Goal: Task Accomplishment & Management: Manage account settings

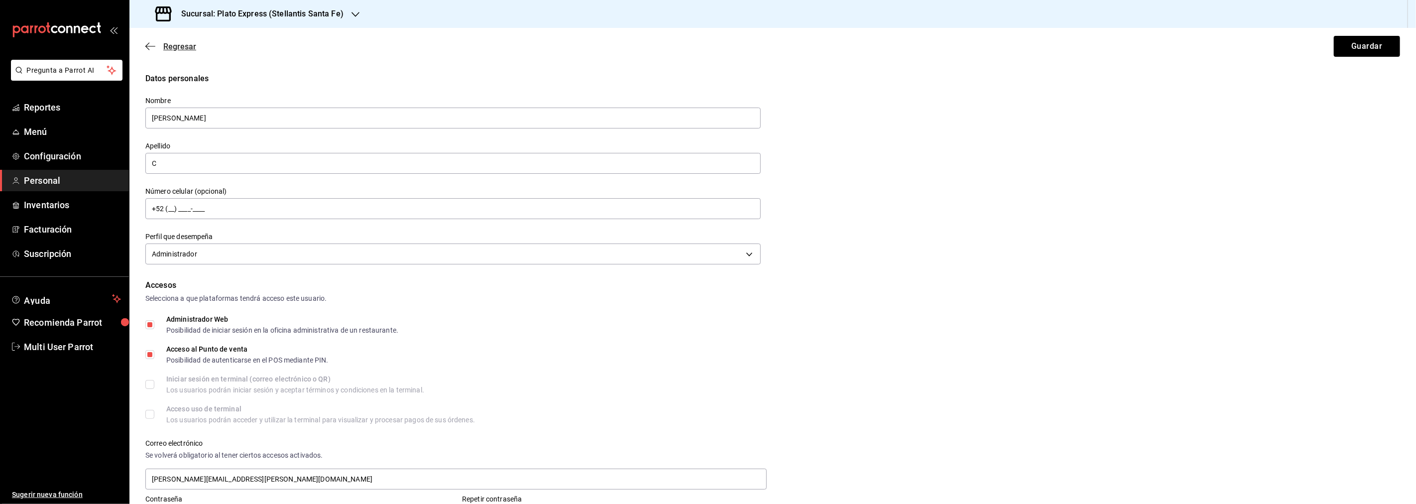
click at [149, 46] on icon "button" at bounding box center [150, 46] width 10 height 9
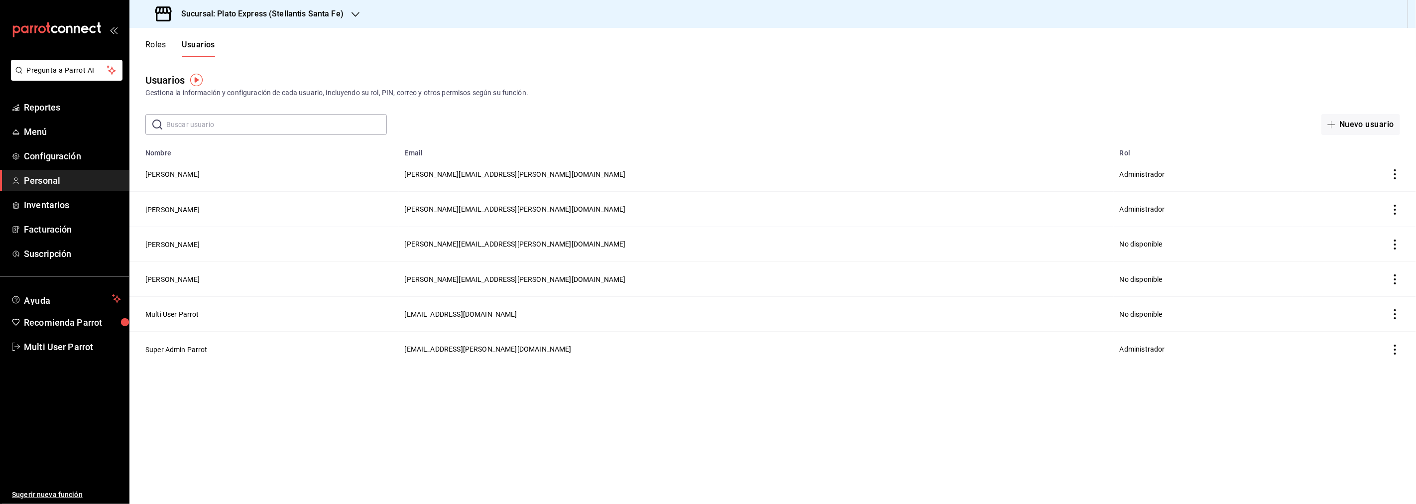
click at [162, 45] on button "Roles" at bounding box center [155, 48] width 20 height 17
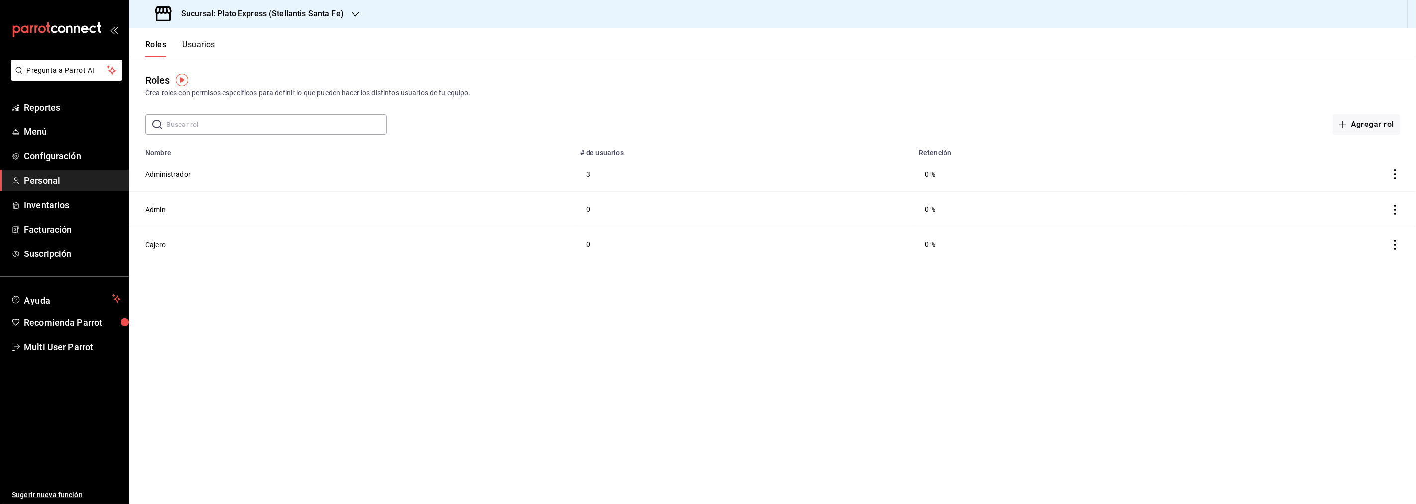
click at [344, 8] on div "Sucursal: Plato Express (Stellantis Santa Fe)" at bounding box center [250, 14] width 226 height 28
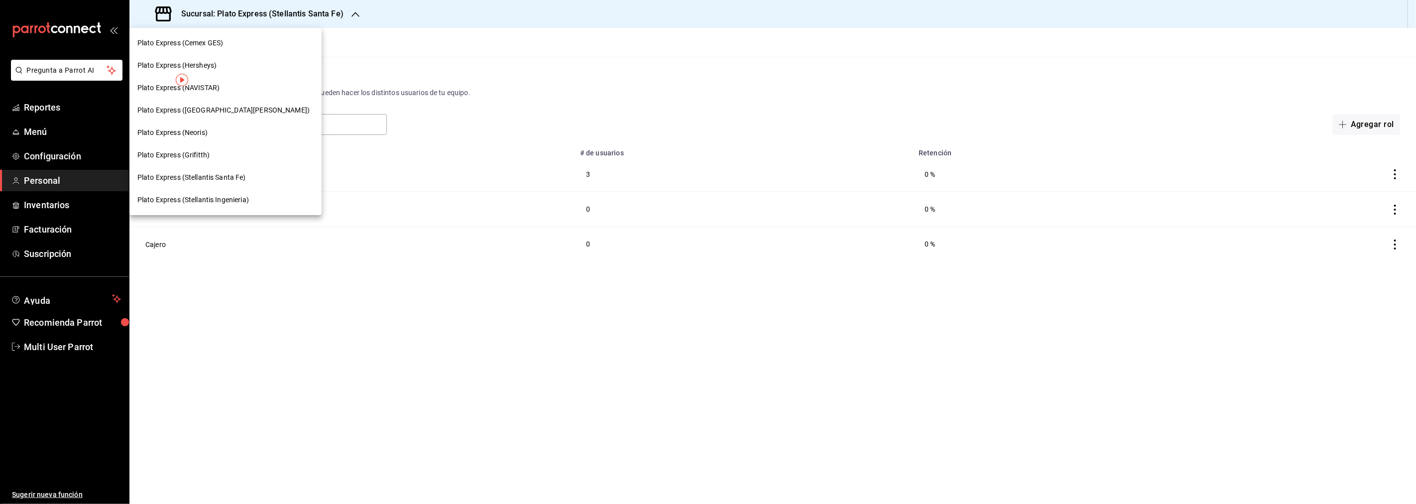
click at [360, 33] on div at bounding box center [708, 252] width 1416 height 504
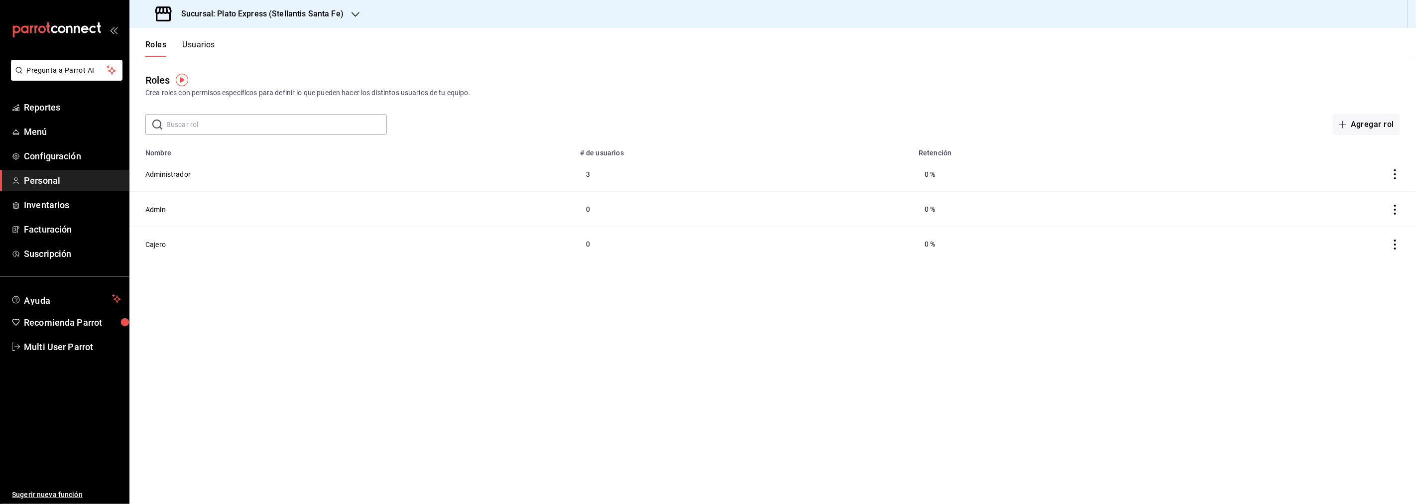
click at [344, 10] on div "Sucursal: Plato Express (Stellantis Santa Fe)" at bounding box center [250, 14] width 226 height 28
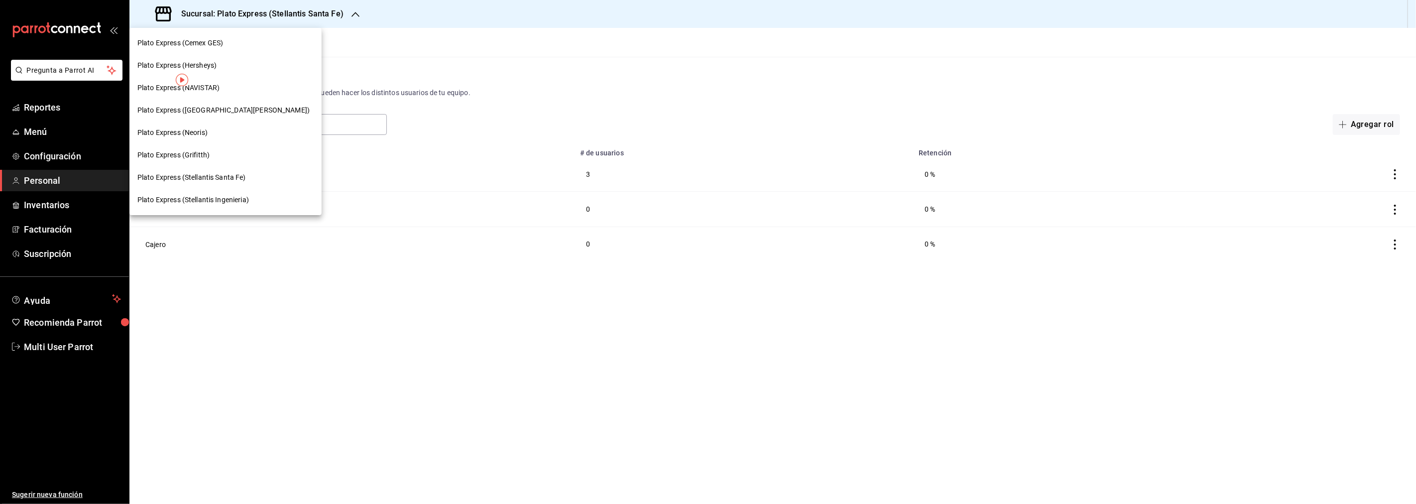
click at [198, 202] on span "Plato Express (Stellantis Ingenieria)" at bounding box center [193, 200] width 112 height 10
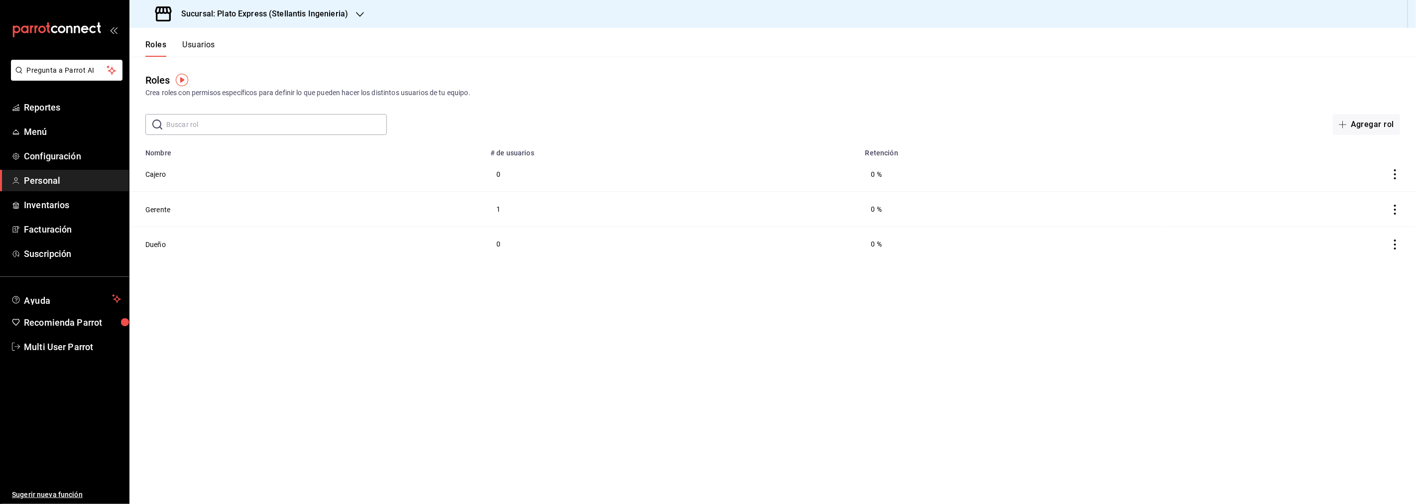
click at [197, 45] on button "Usuarios" at bounding box center [198, 48] width 33 height 17
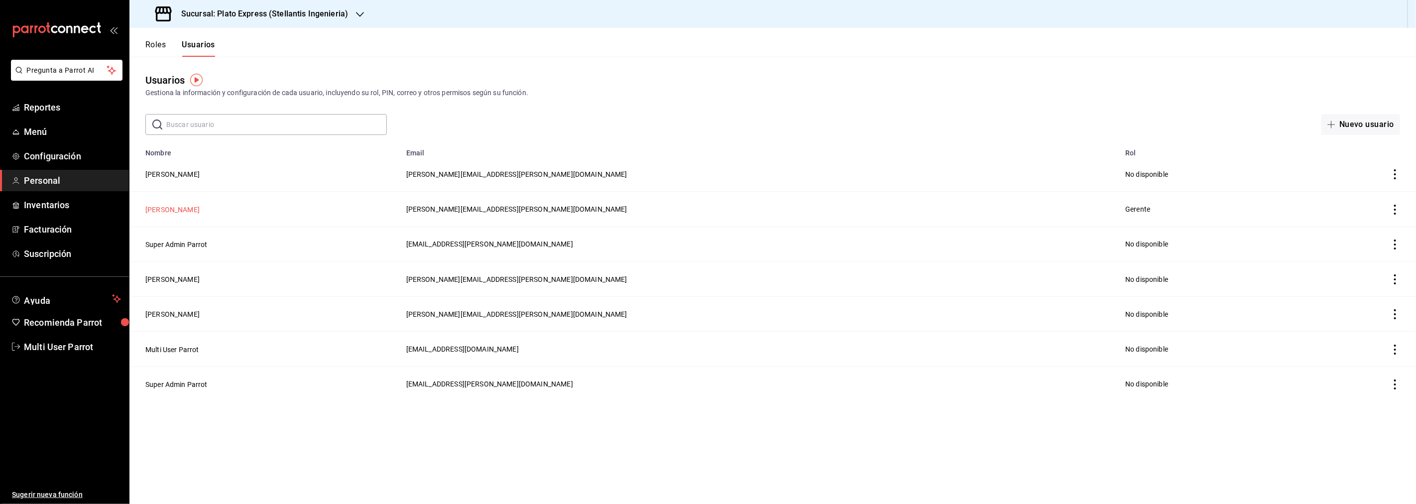
click at [165, 207] on button "[PERSON_NAME]" at bounding box center [172, 210] width 54 height 10
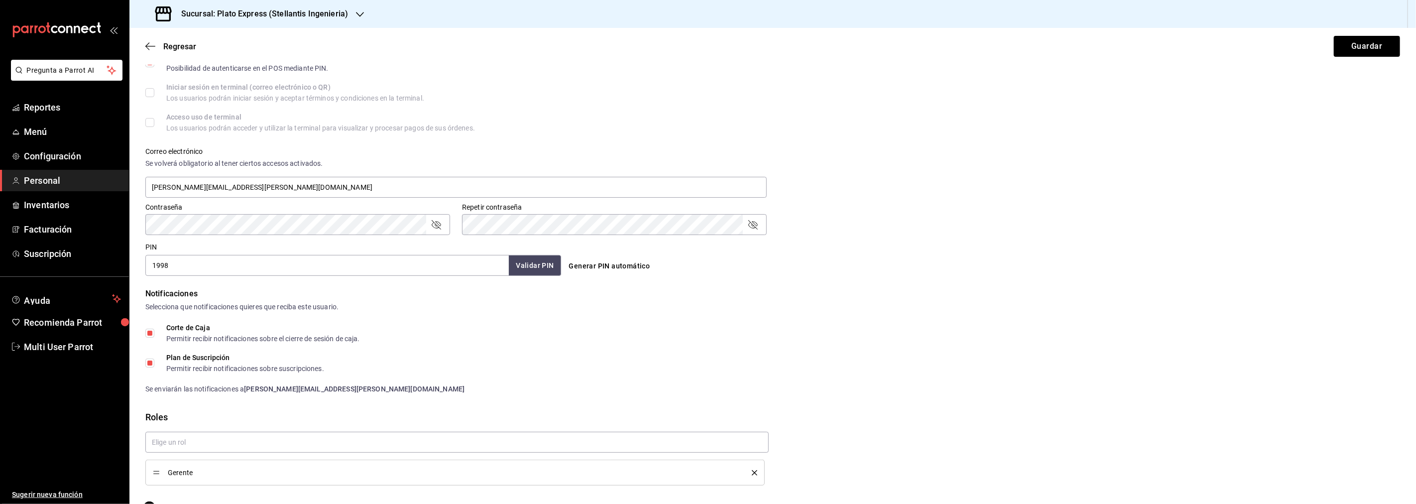
scroll to position [316, 0]
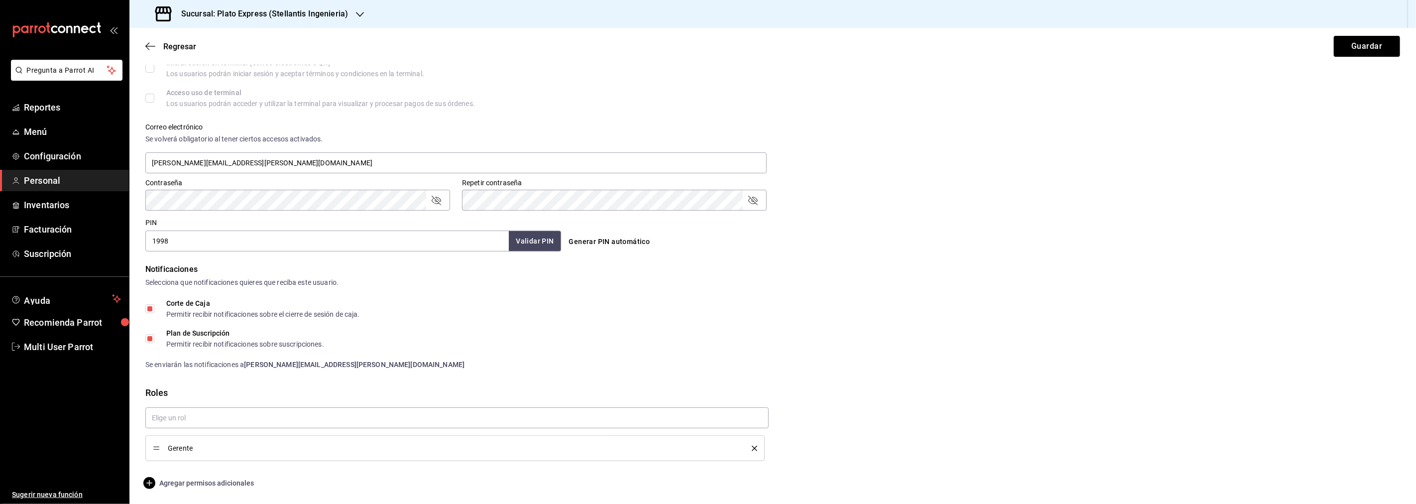
click at [153, 483] on icon "button" at bounding box center [149, 483] width 12 height 12
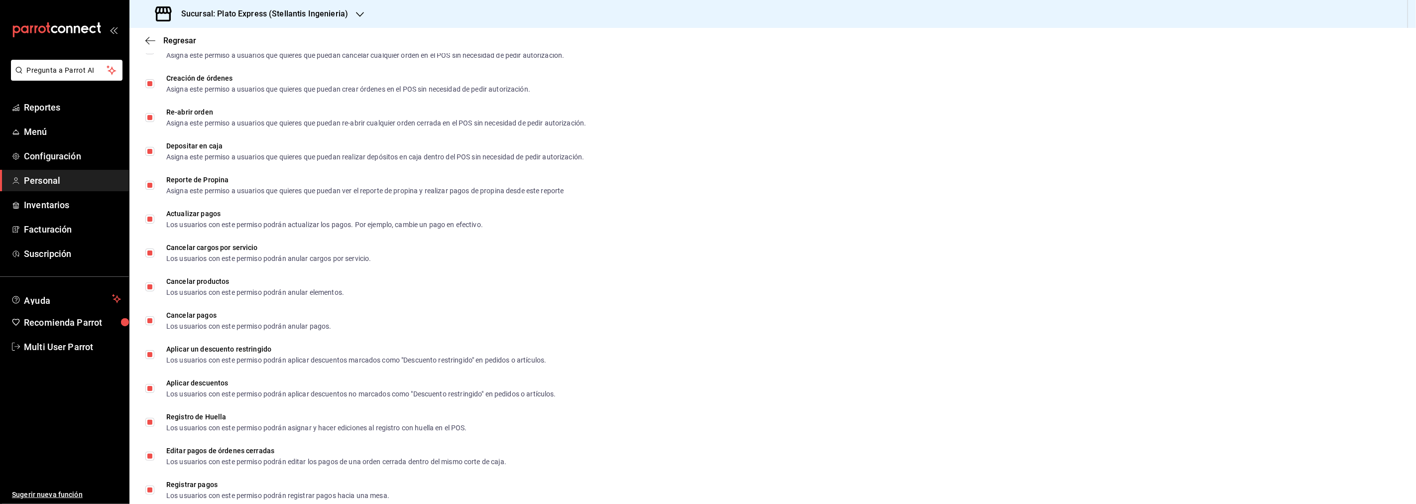
scroll to position [928, 0]
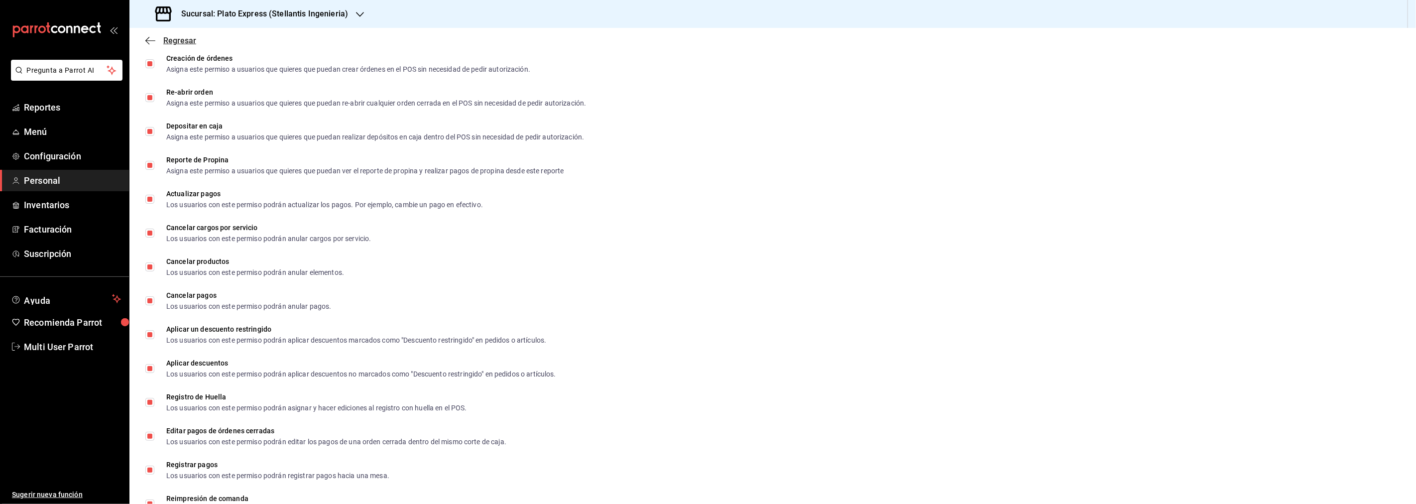
click at [153, 38] on icon "button" at bounding box center [150, 40] width 10 height 9
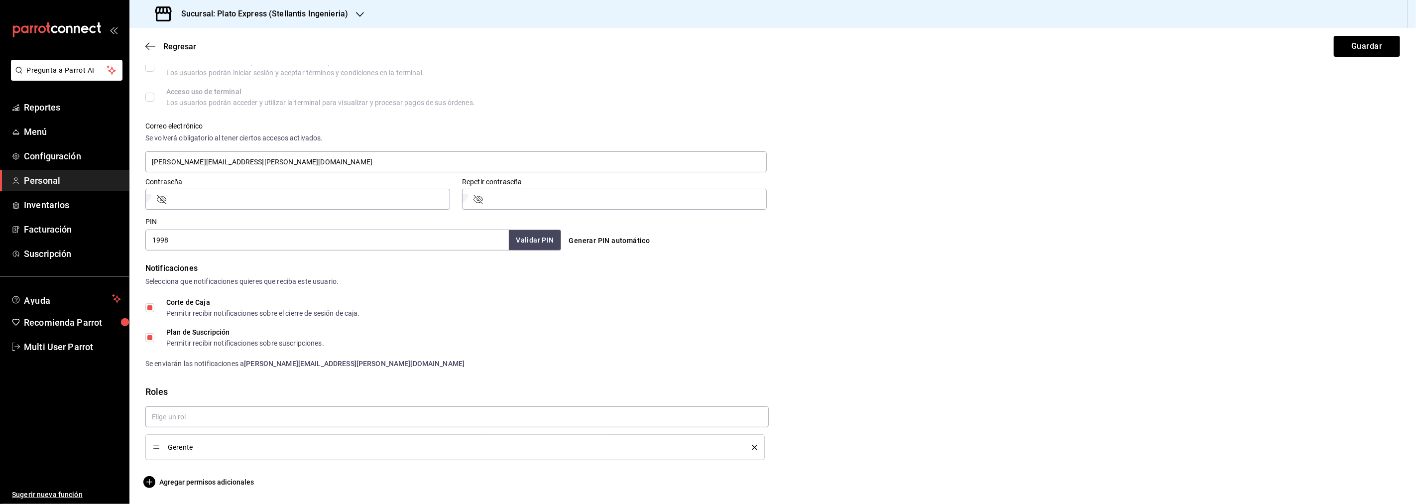
scroll to position [316, 0]
click at [147, 46] on icon "button" at bounding box center [150, 46] width 10 height 0
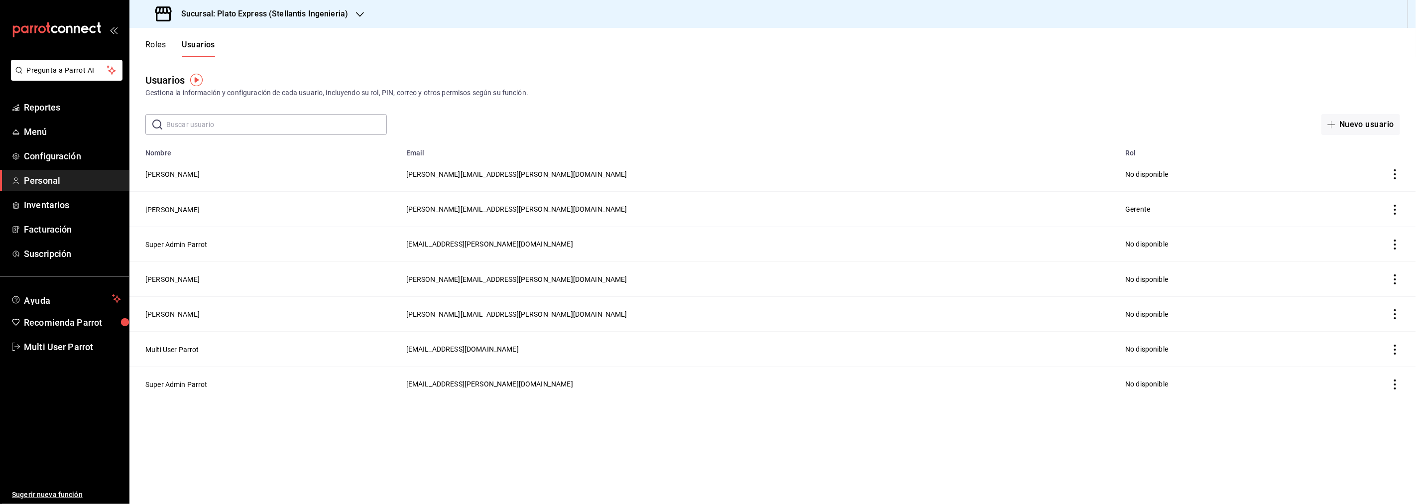
click at [1397, 176] on icon "actions" at bounding box center [1395, 174] width 10 height 10
click at [149, 175] on div at bounding box center [708, 252] width 1416 height 504
click at [153, 172] on button "[PERSON_NAME]" at bounding box center [172, 174] width 54 height 10
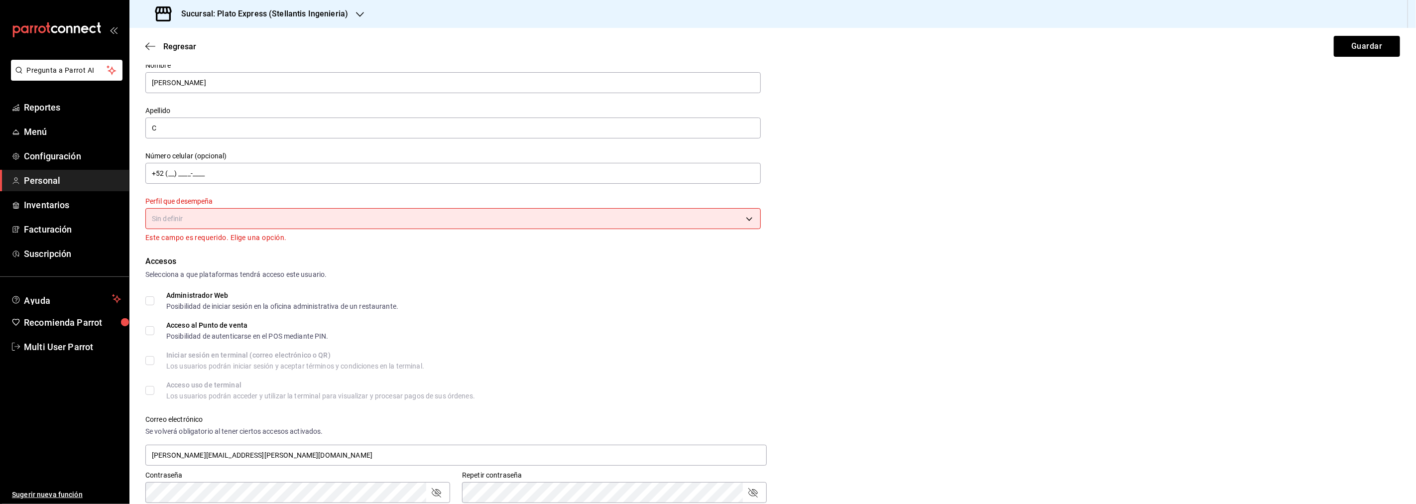
scroll to position [55, 0]
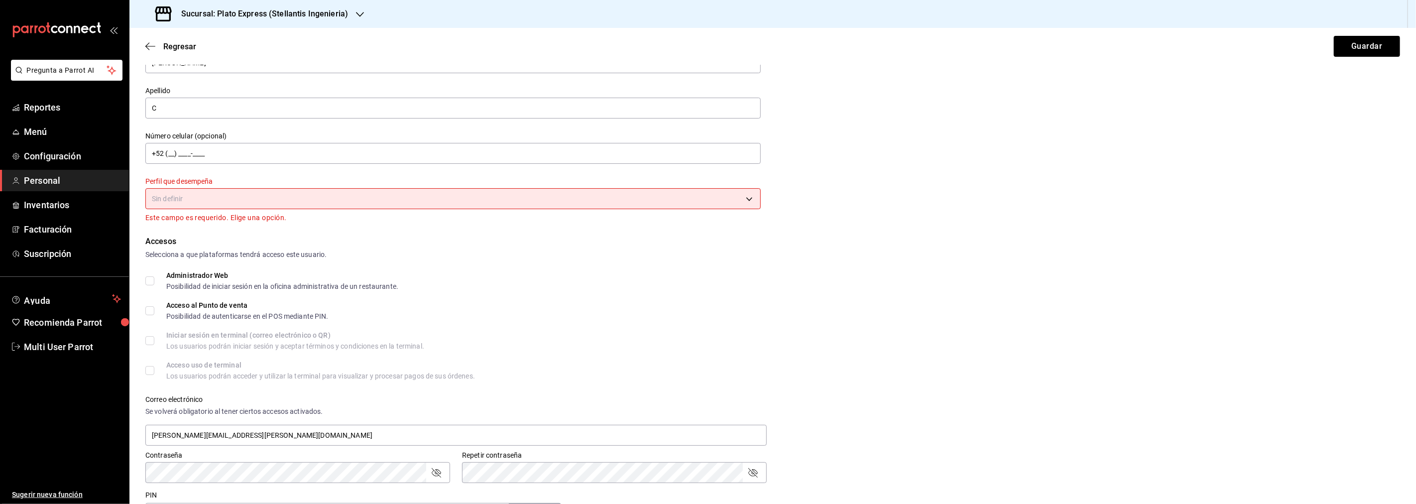
click at [150, 280] on input "Administrador Web Posibilidad de iniciar sesión en la oficina administrativa de…" at bounding box center [149, 280] width 9 height 9
checkbox input "true"
click at [152, 308] on input "Acceso al Punto de venta Posibilidad de autenticarse en el POS mediante PIN." at bounding box center [149, 310] width 9 height 9
checkbox input "true"
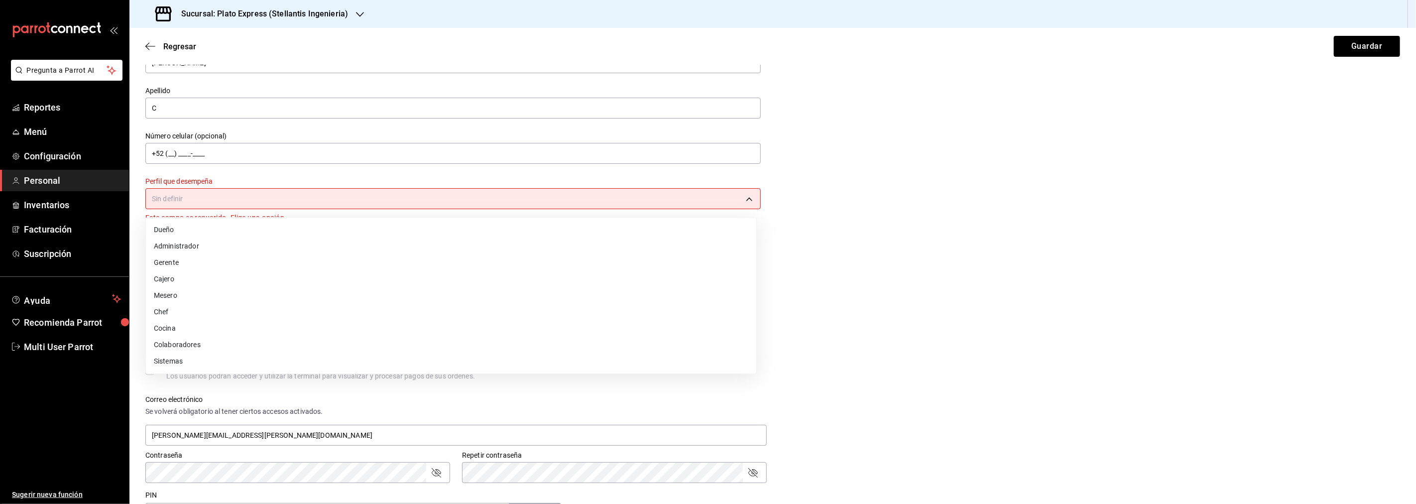
click at [283, 197] on body "Pregunta a Parrot AI Reportes Menú Configuración Personal Inventarios Facturaci…" at bounding box center [708, 252] width 1416 height 504
click at [220, 242] on li "Administrador" at bounding box center [451, 246] width 611 height 16
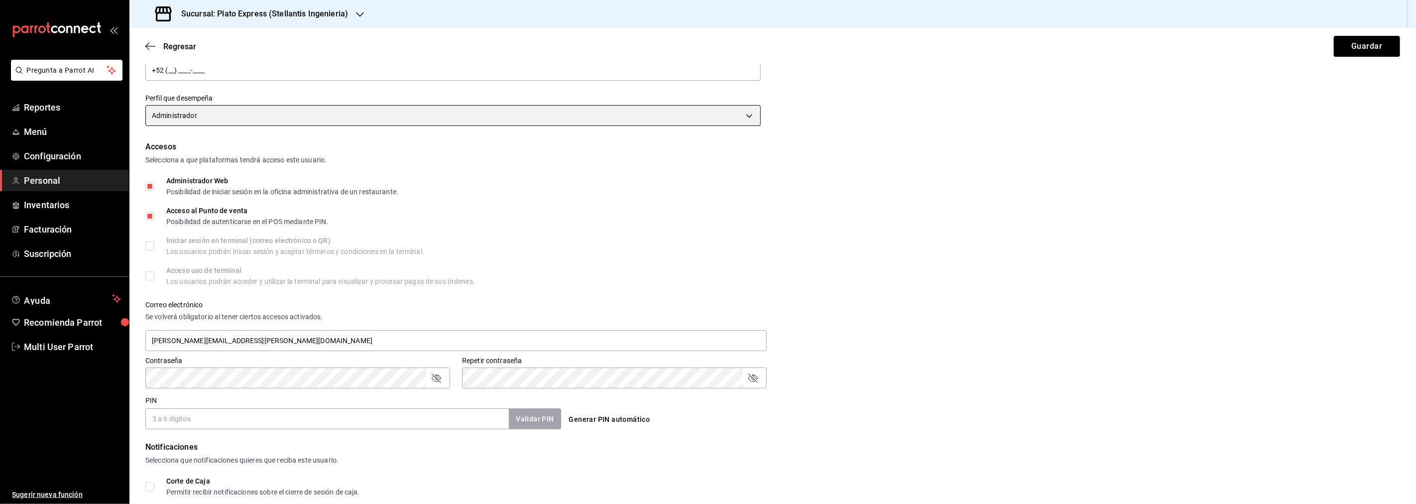
scroll to position [166, 0]
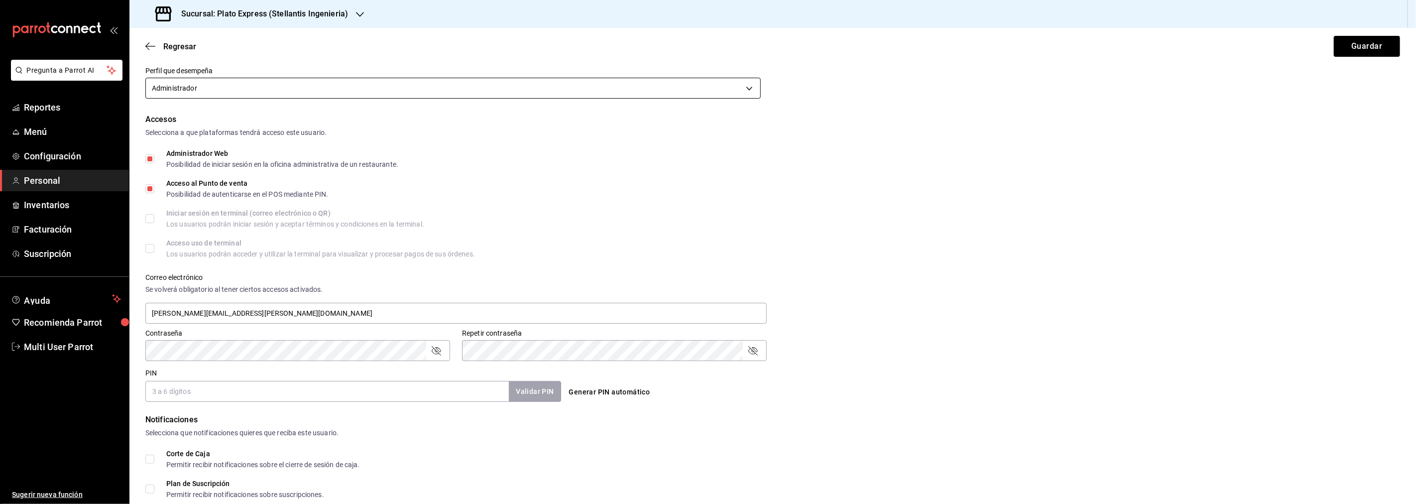
click at [638, 88] on body "Pregunta a Parrot AI Reportes Menú Configuración Personal Inventarios Facturaci…" at bounding box center [708, 252] width 1416 height 504
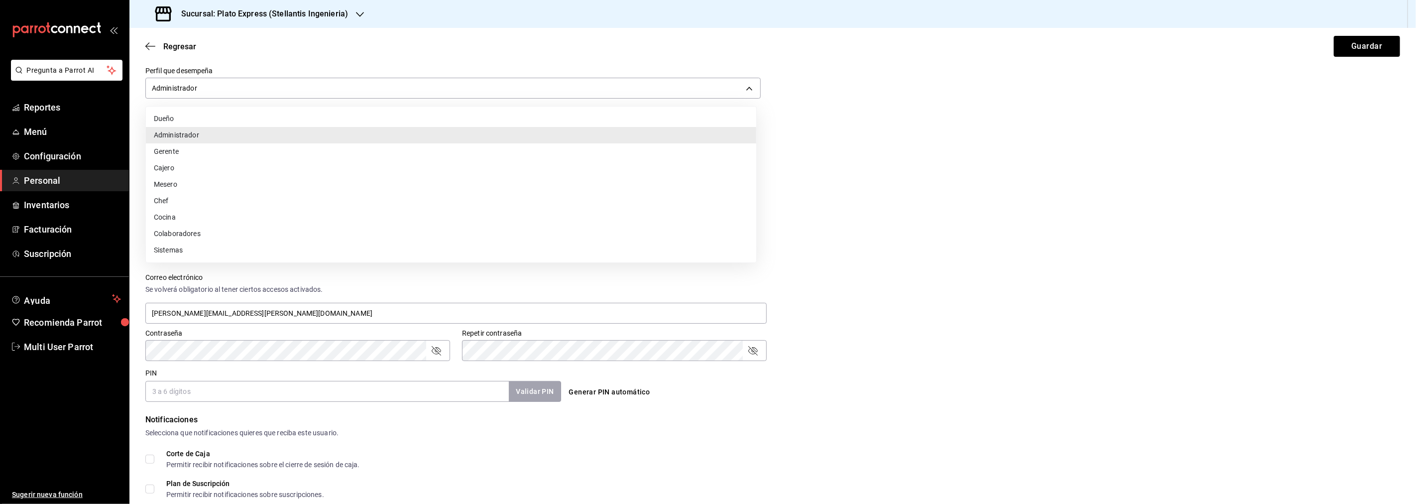
click at [284, 171] on li "Cajero" at bounding box center [451, 168] width 611 height 16
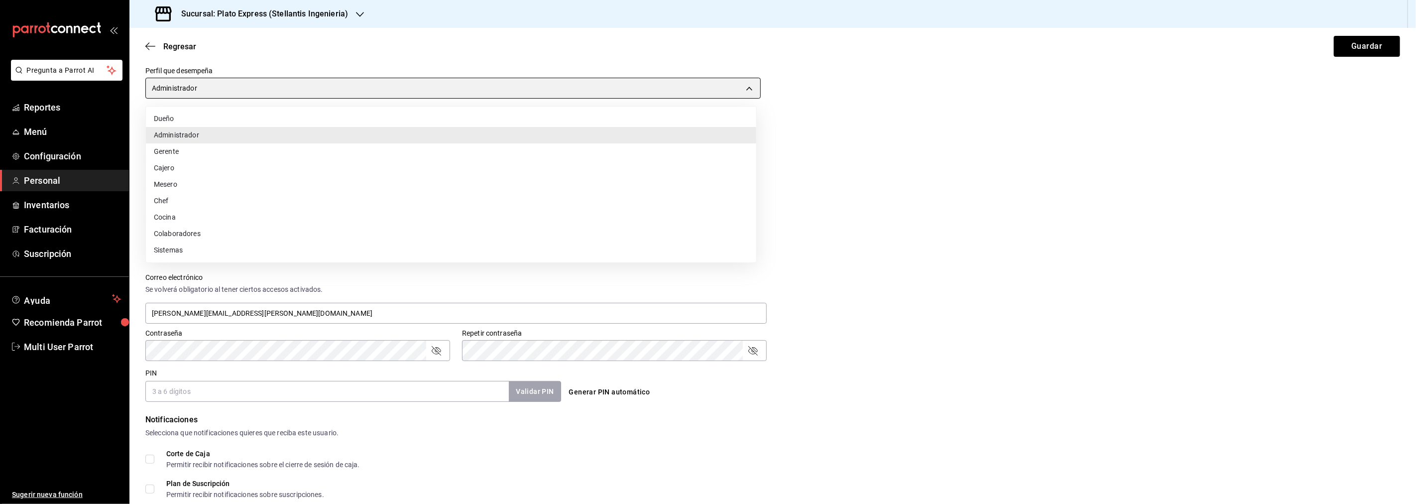
type input "CASHIER"
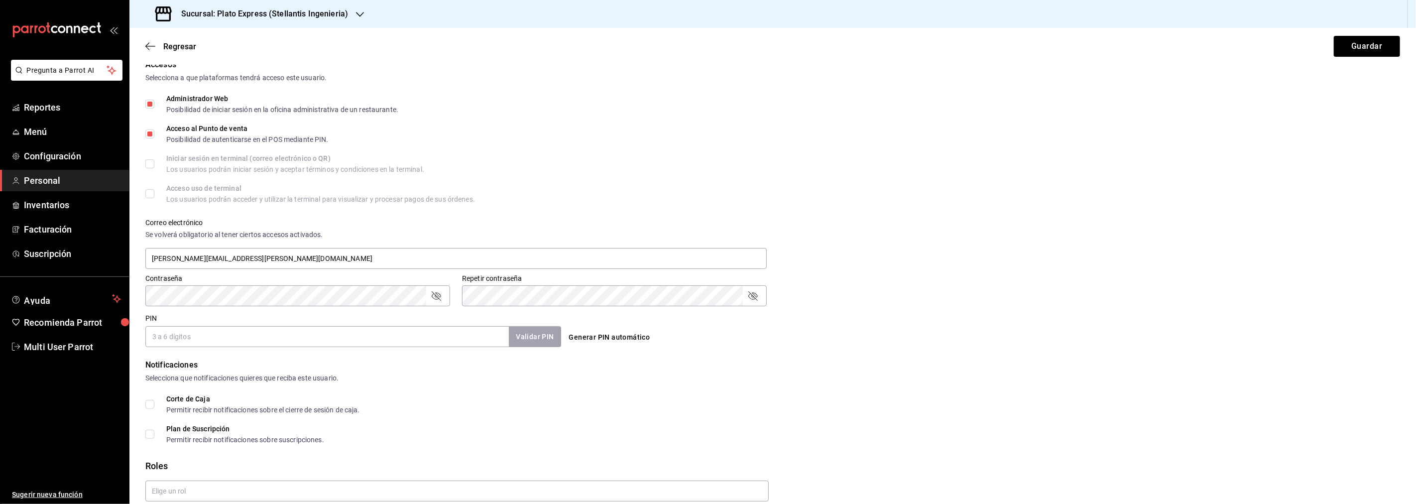
scroll to position [261, 0]
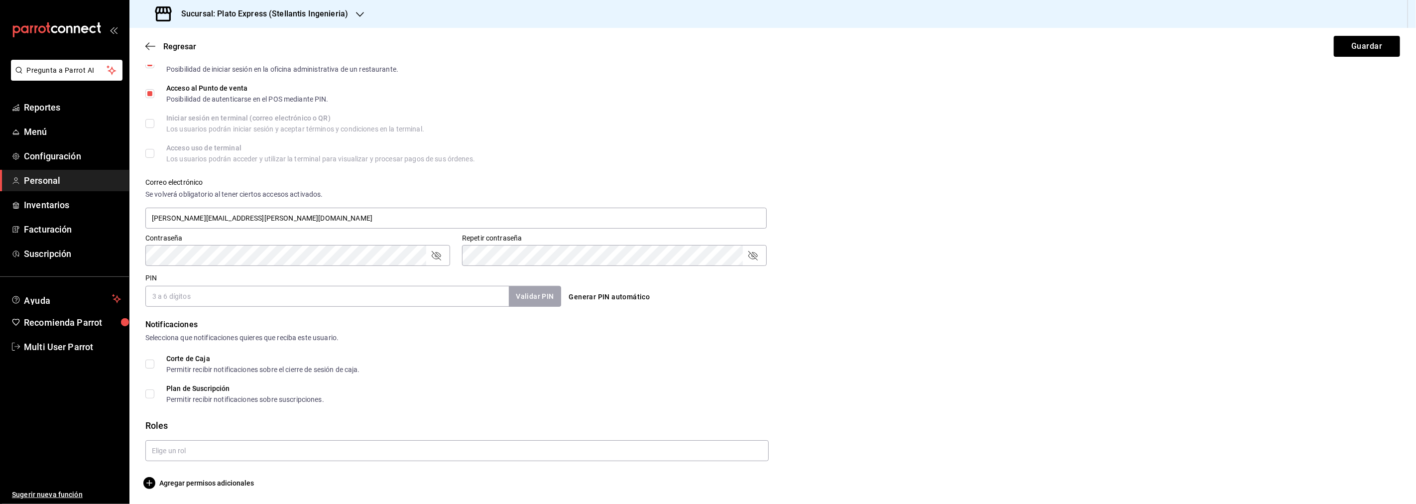
click at [257, 301] on input "PIN" at bounding box center [327, 296] width 364 height 21
type input "2025"
click at [723, 307] on form "Datos personales Nombre Carlos Apellido C Número celular (opcional) +52 (__) __…" at bounding box center [772, 150] width 1255 height 677
click at [151, 361] on input "Corte de Caja Permitir recibir notificaciones sobre el cierre de sesión de caja." at bounding box center [149, 364] width 9 height 9
checkbox input "true"
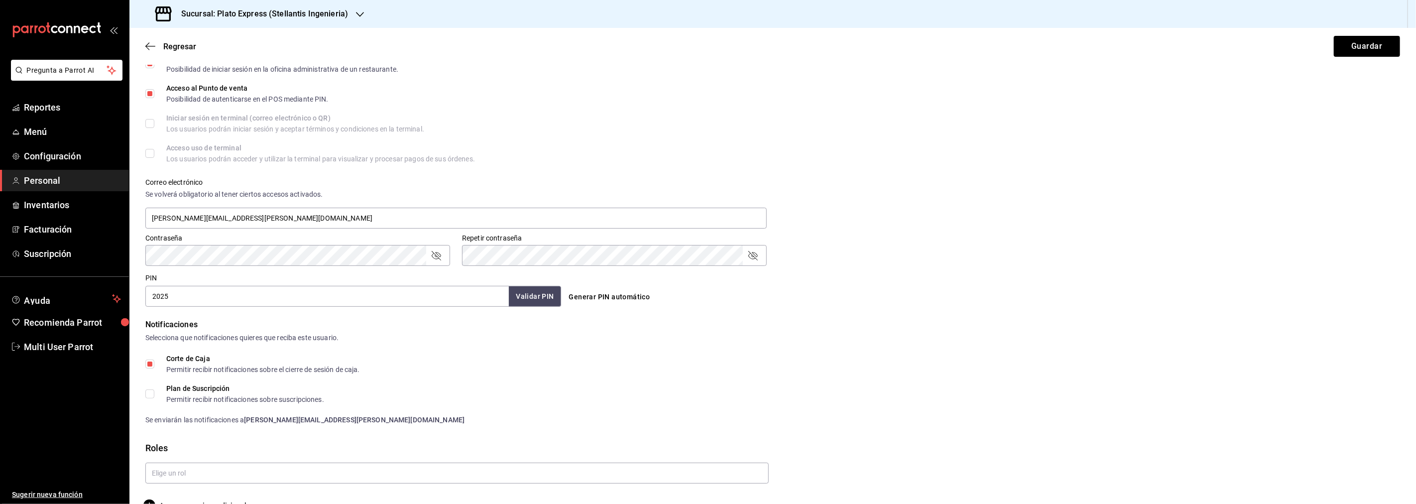
click at [152, 399] on label "Plan de Suscripción Permitir recibir notificaciones sobre suscripciones." at bounding box center [234, 394] width 179 height 18
click at [152, 398] on input "Plan de Suscripción Permitir recibir notificaciones sobre suscripciones." at bounding box center [149, 393] width 9 height 9
checkbox input "true"
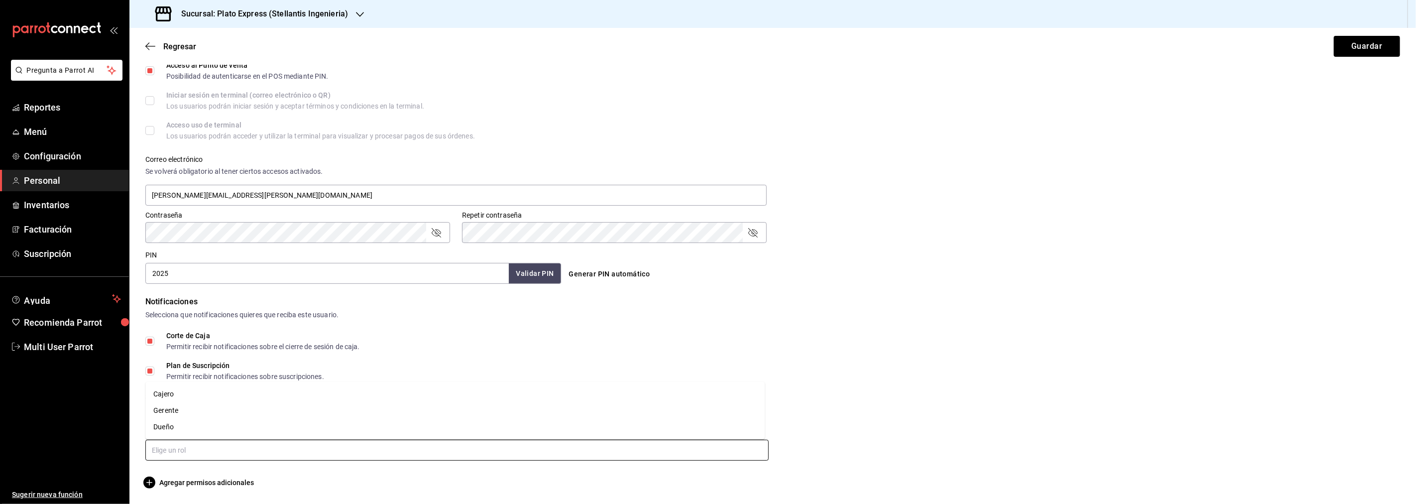
click at [718, 449] on input "text" at bounding box center [457, 450] width 624 height 21
click at [178, 408] on li "Gerente" at bounding box center [455, 410] width 620 height 16
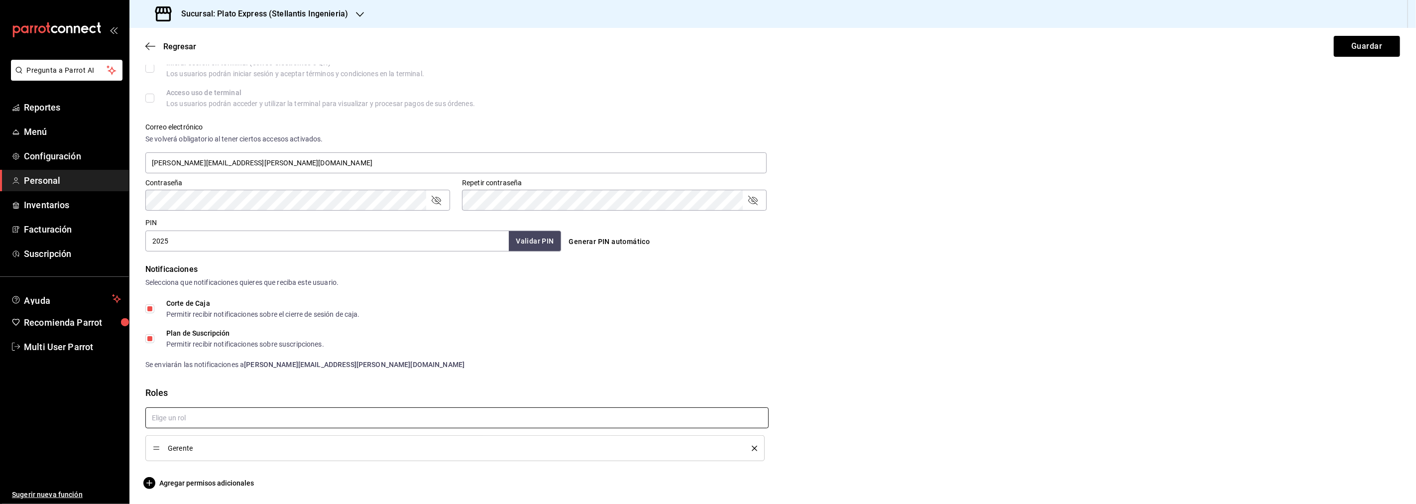
scroll to position [261, 0]
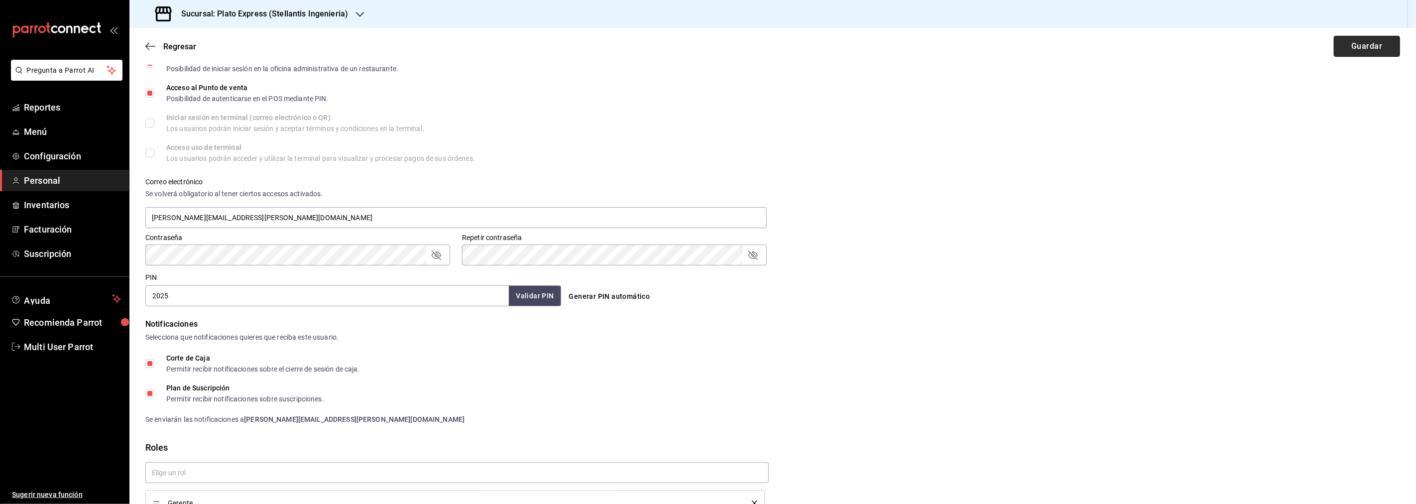
click at [1358, 44] on button "Guardar" at bounding box center [1367, 46] width 66 height 21
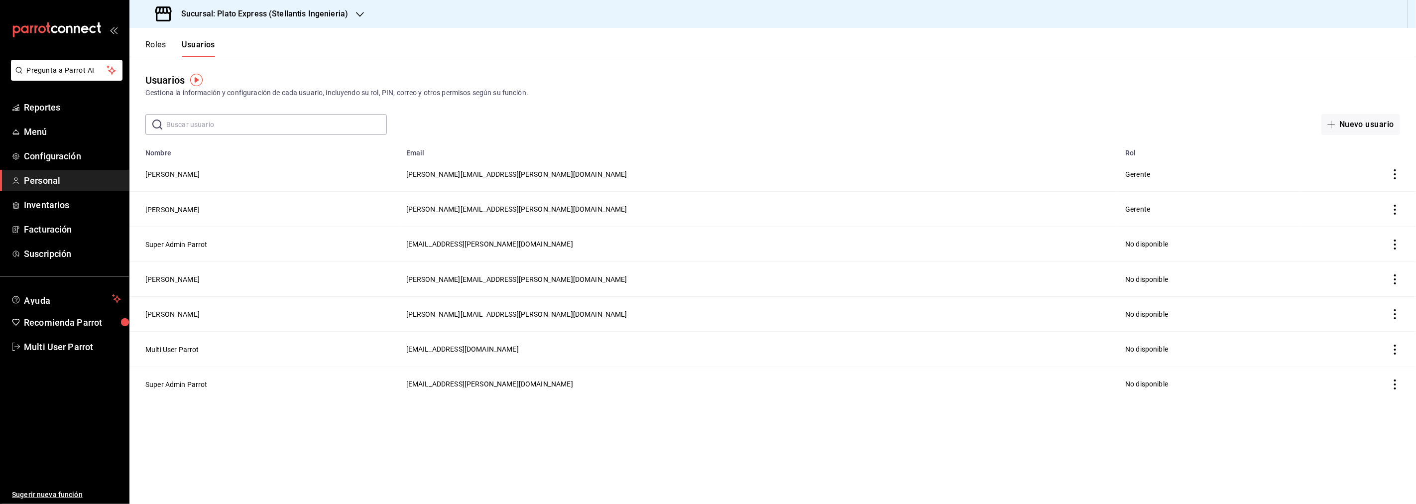
click at [151, 42] on button "Roles" at bounding box center [155, 48] width 20 height 17
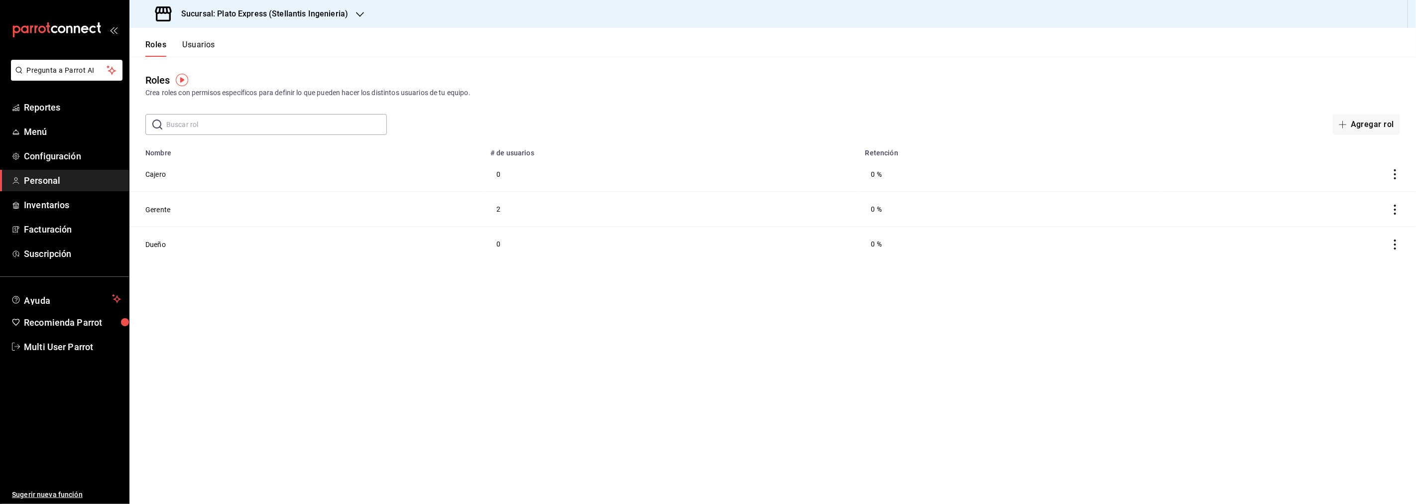
click at [333, 14] on h3 "Sucursal: Plato Express (Stellantis Ingenieria)" at bounding box center [260, 14] width 175 height 12
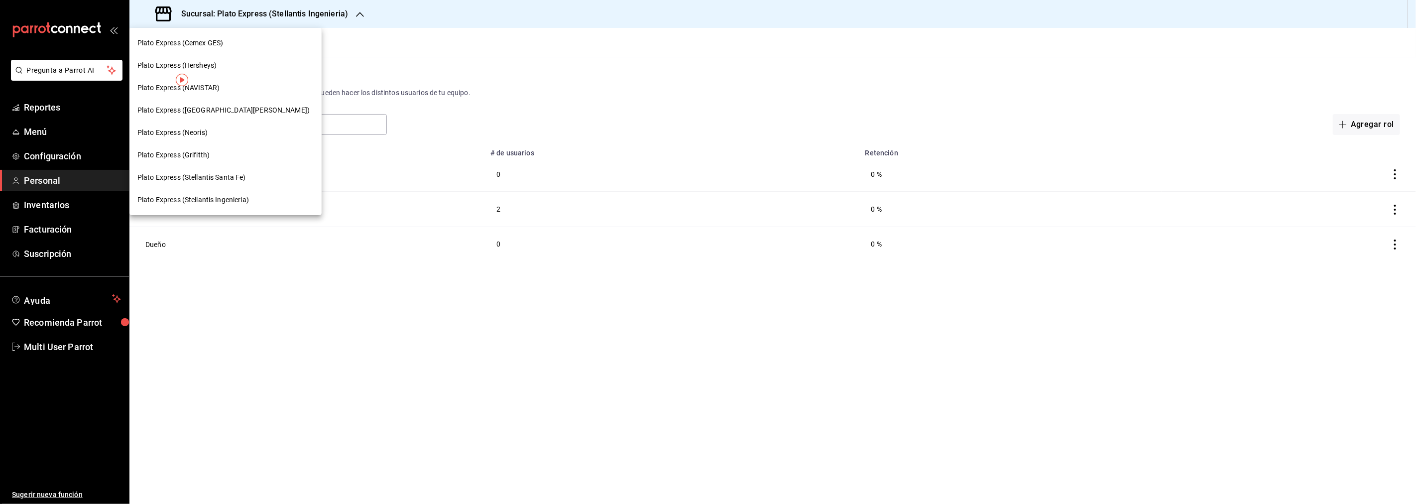
click at [208, 175] on span "Plato Express (Stellantis Santa Fe)" at bounding box center [191, 177] width 109 height 10
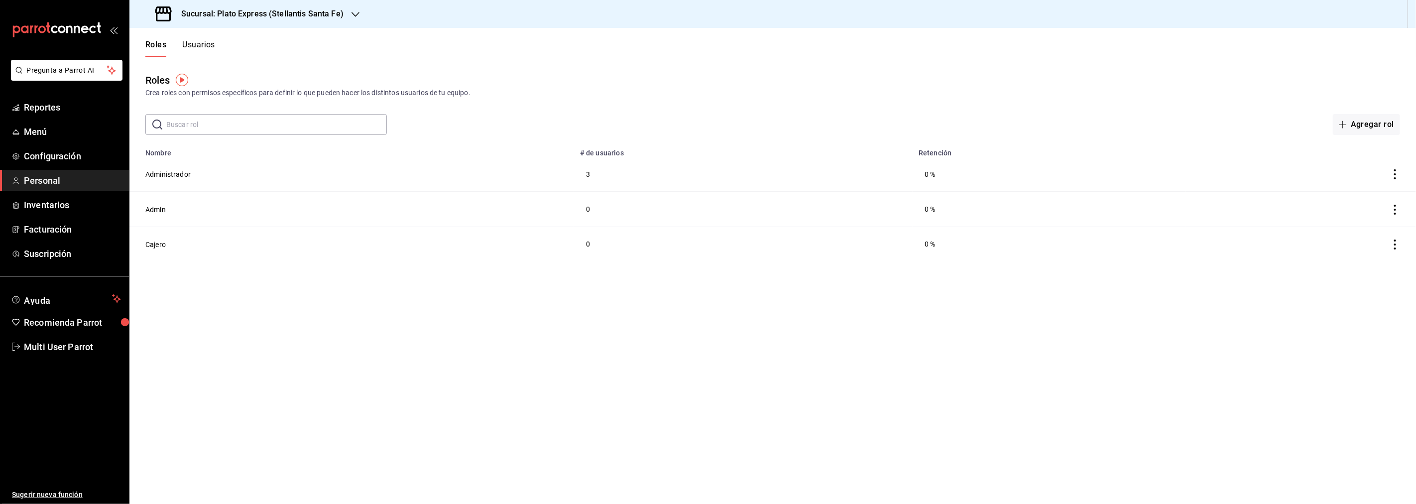
click at [193, 46] on button "Usuarios" at bounding box center [198, 48] width 33 height 17
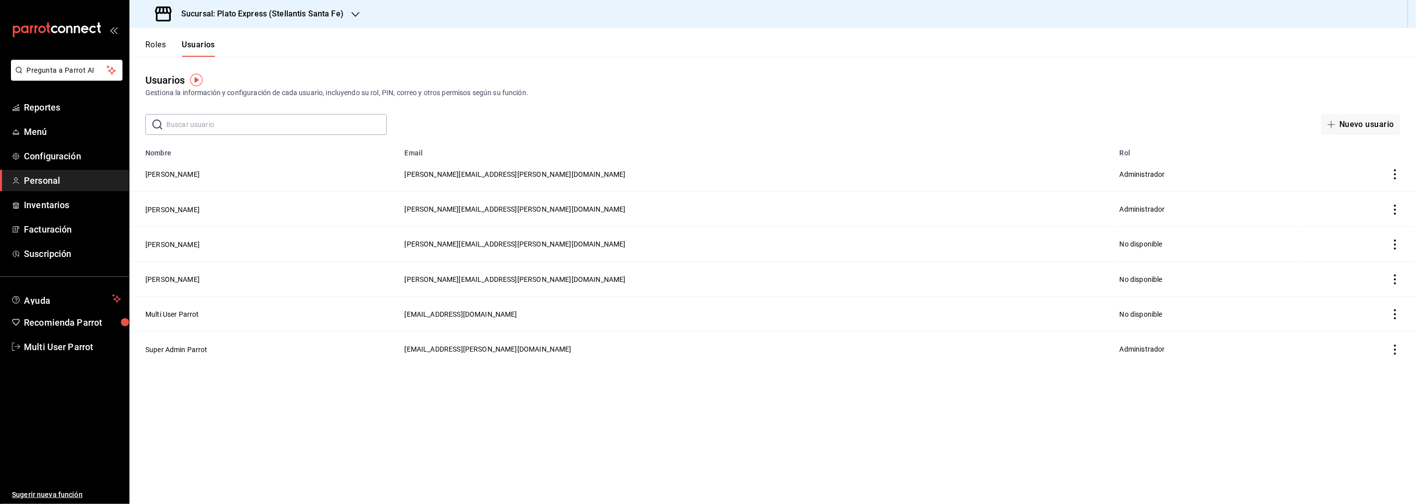
click at [148, 44] on button "Roles" at bounding box center [155, 48] width 20 height 17
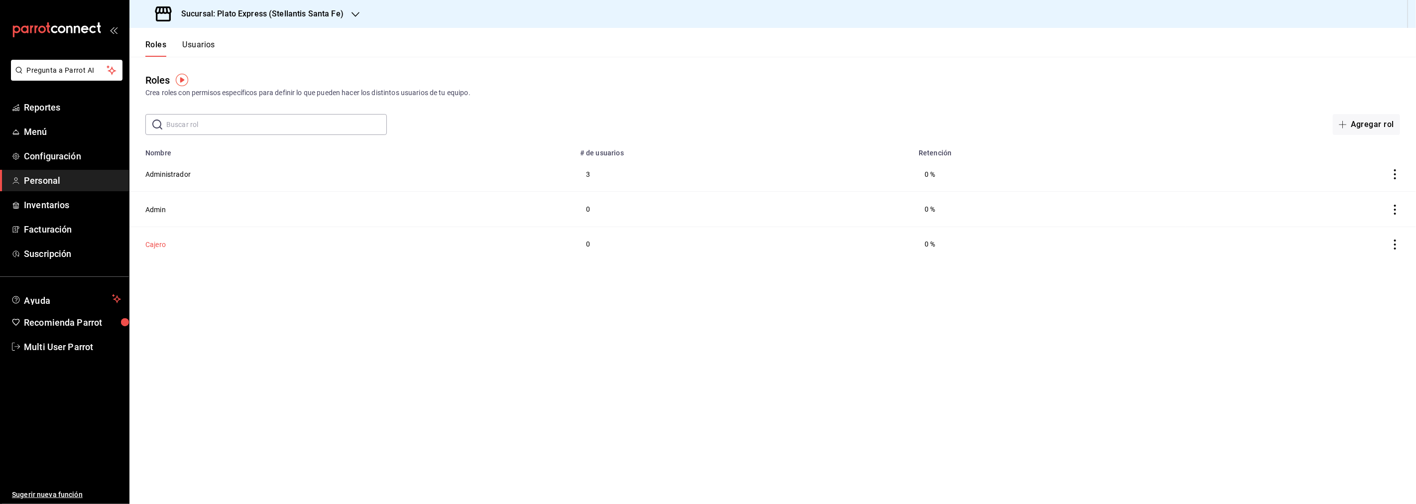
click at [153, 245] on button "Cajero" at bounding box center [155, 245] width 20 height 10
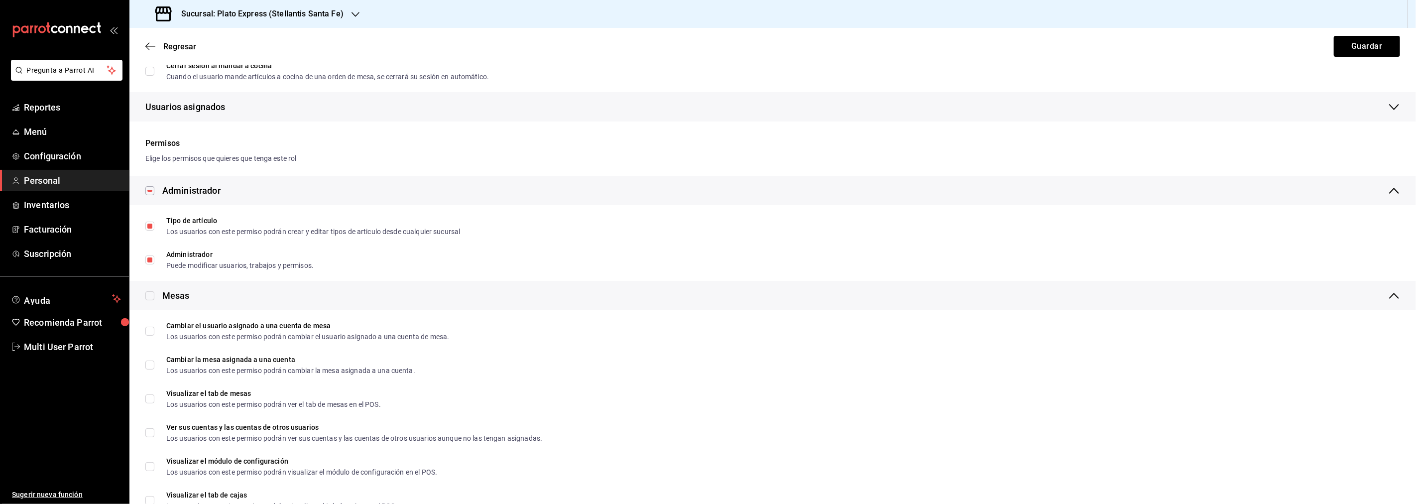
scroll to position [166, 0]
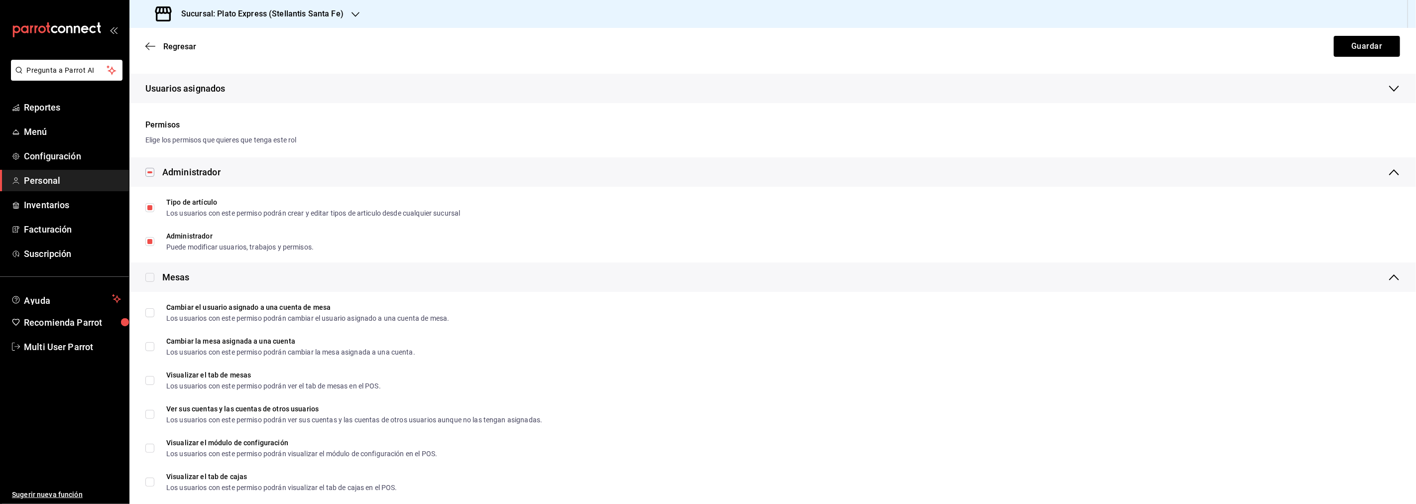
click at [150, 276] on input "checkbox" at bounding box center [149, 277] width 9 height 9
checkbox input "true"
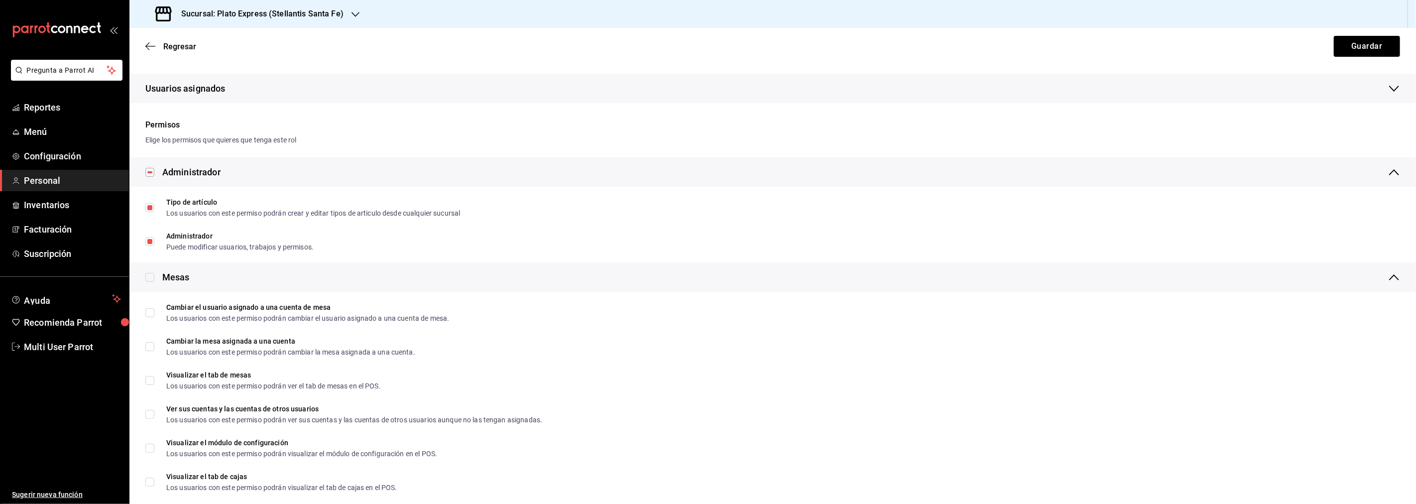
checkbox input "true"
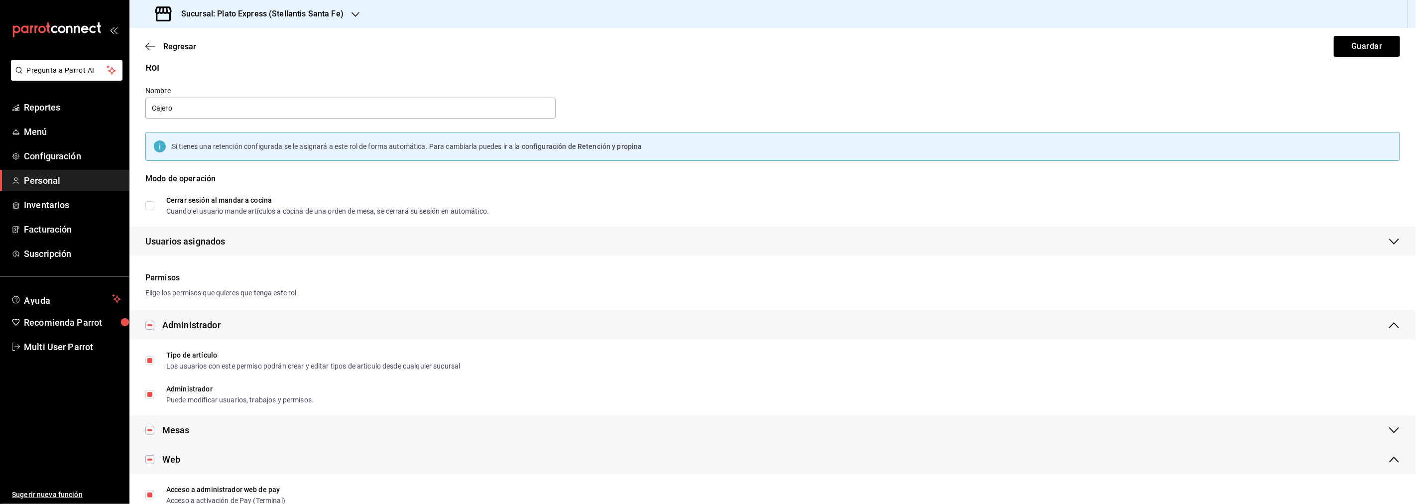
scroll to position [0, 0]
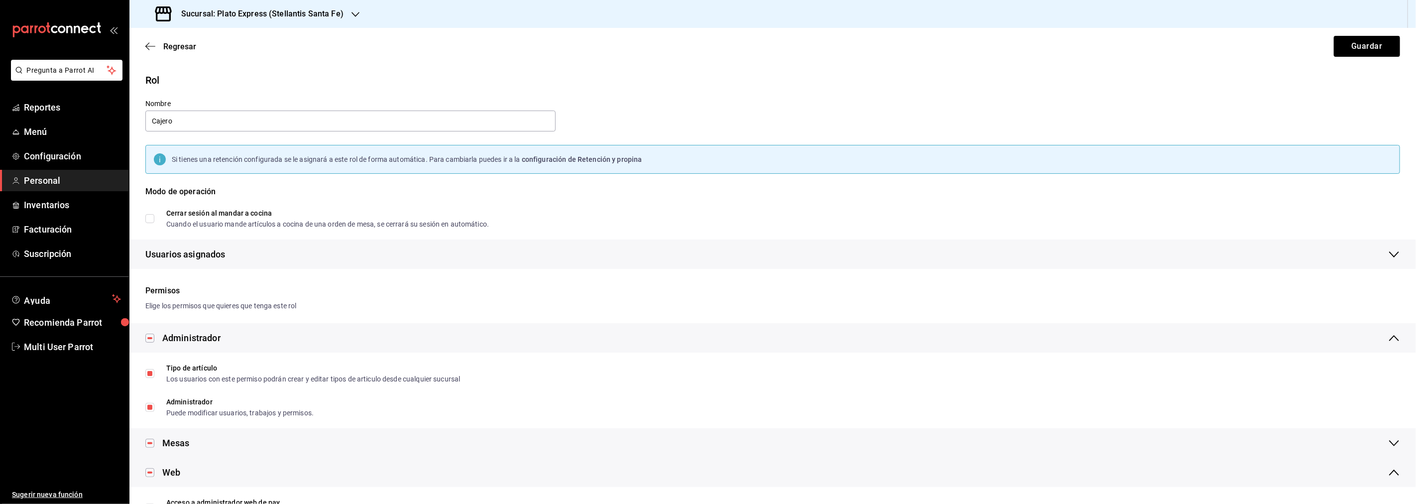
click at [148, 337] on input "checkbox" at bounding box center [149, 338] width 9 height 9
checkbox input "false"
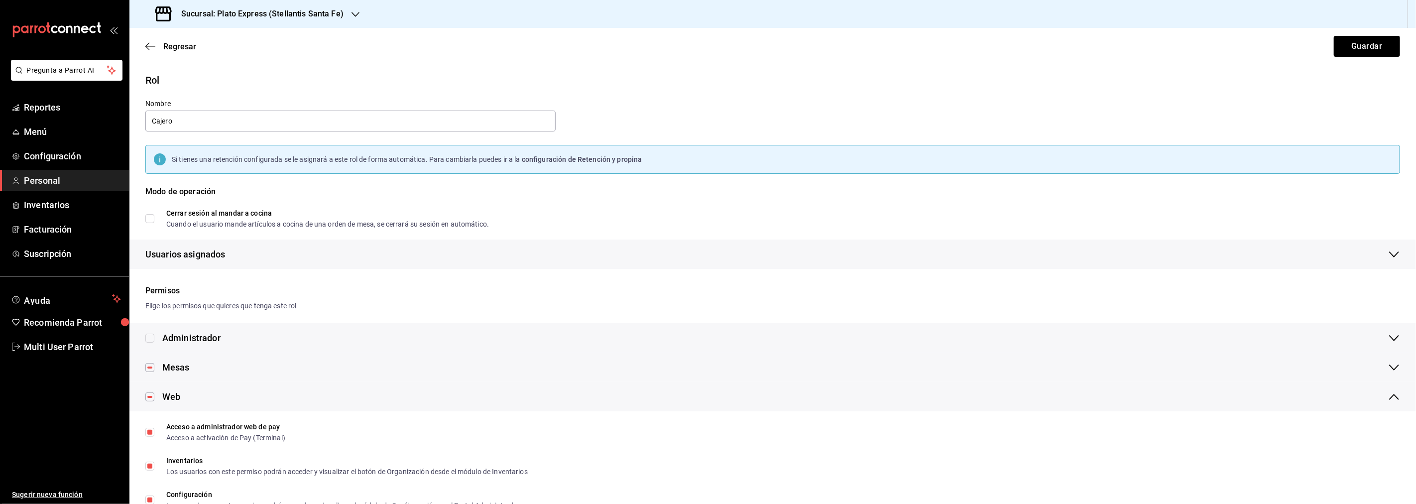
click at [148, 337] on input "checkbox" at bounding box center [149, 338] width 9 height 9
checkbox input "true"
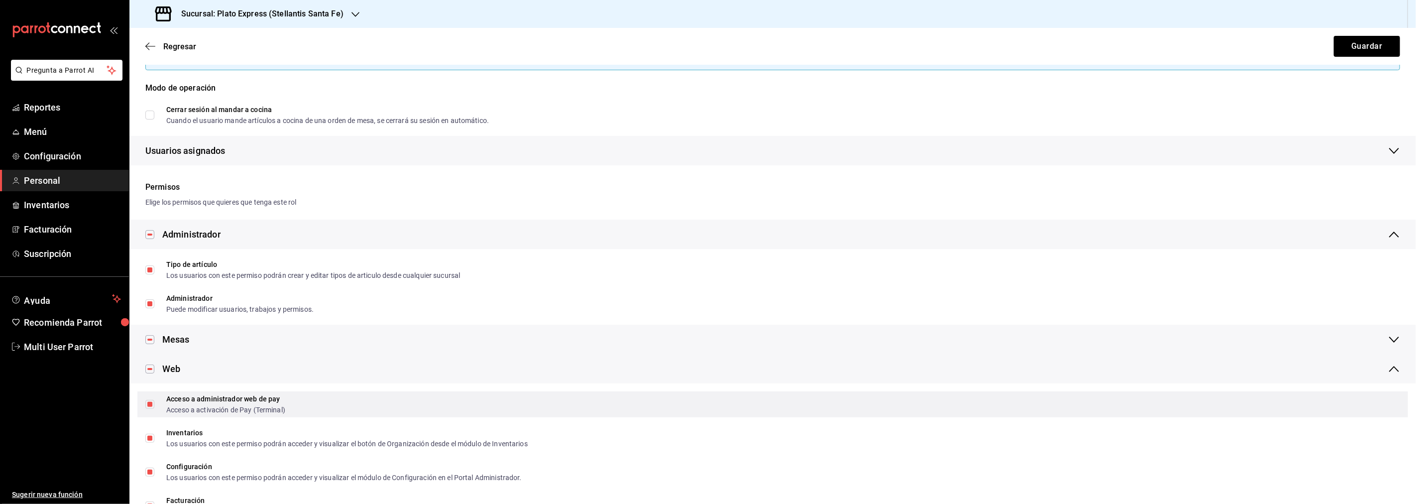
scroll to position [166, 0]
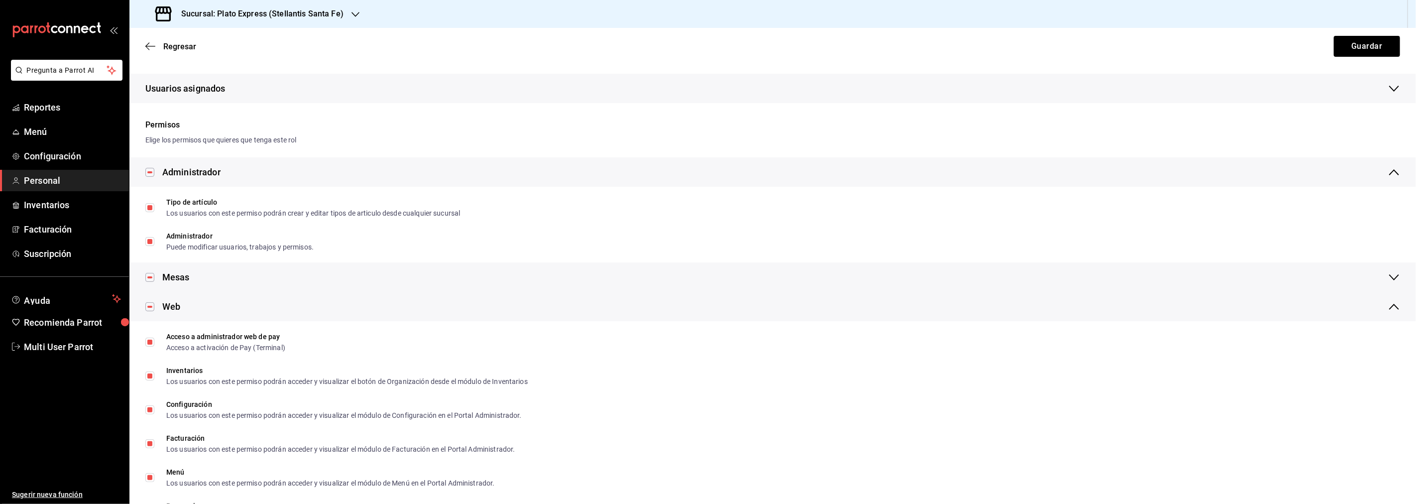
click at [148, 277] on input "checkbox" at bounding box center [149, 277] width 9 height 9
checkbox input "false"
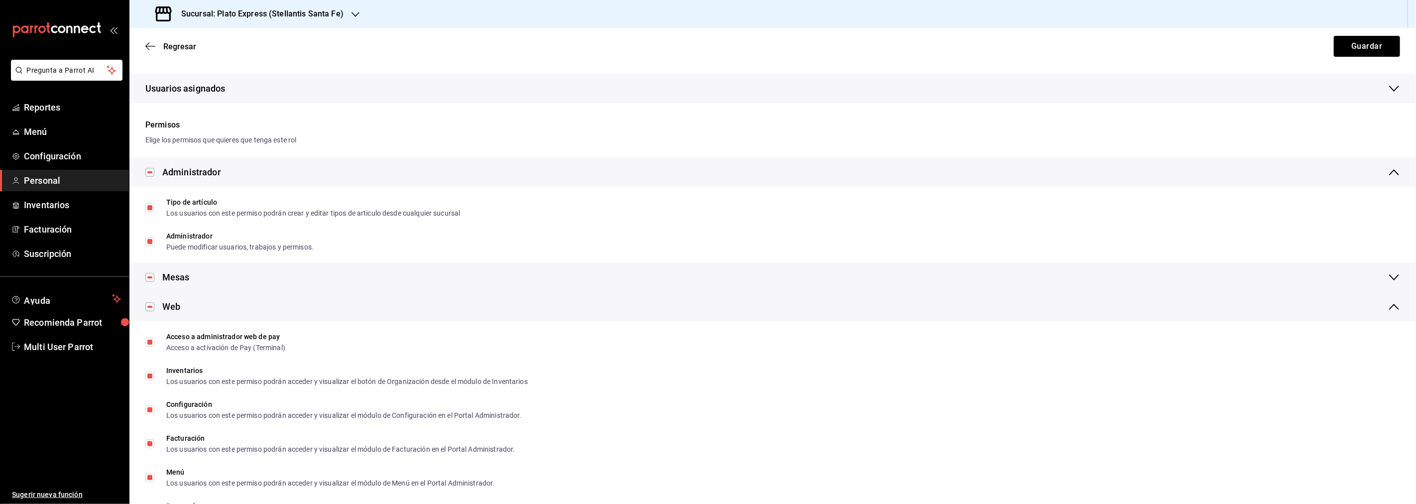
checkbox input "false"
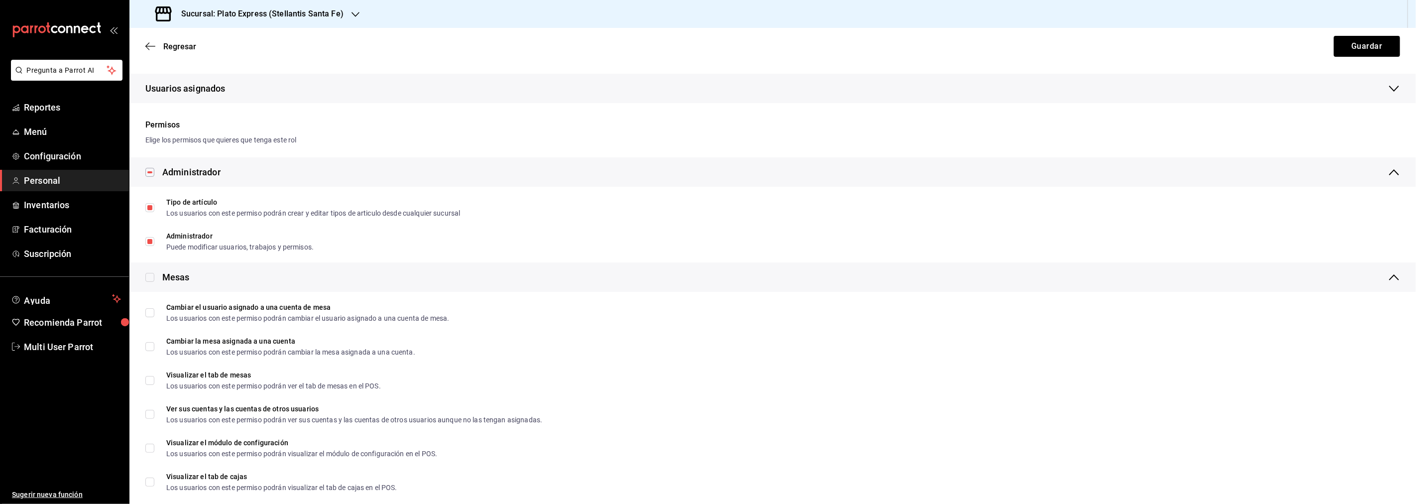
click at [152, 276] on input "checkbox" at bounding box center [149, 277] width 9 height 9
checkbox input "true"
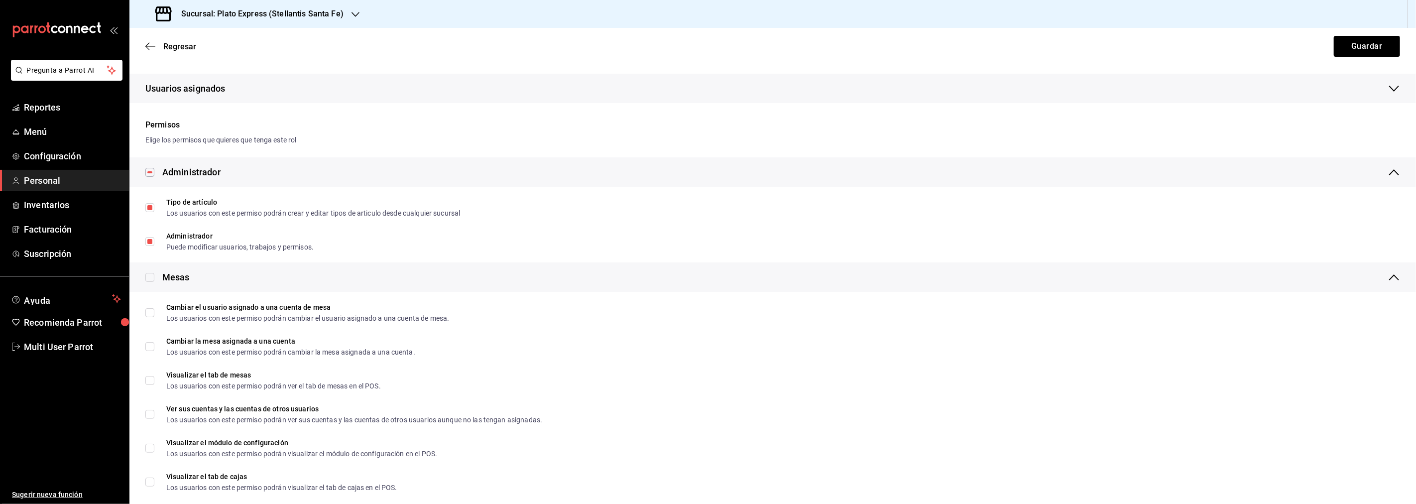
checkbox input "true"
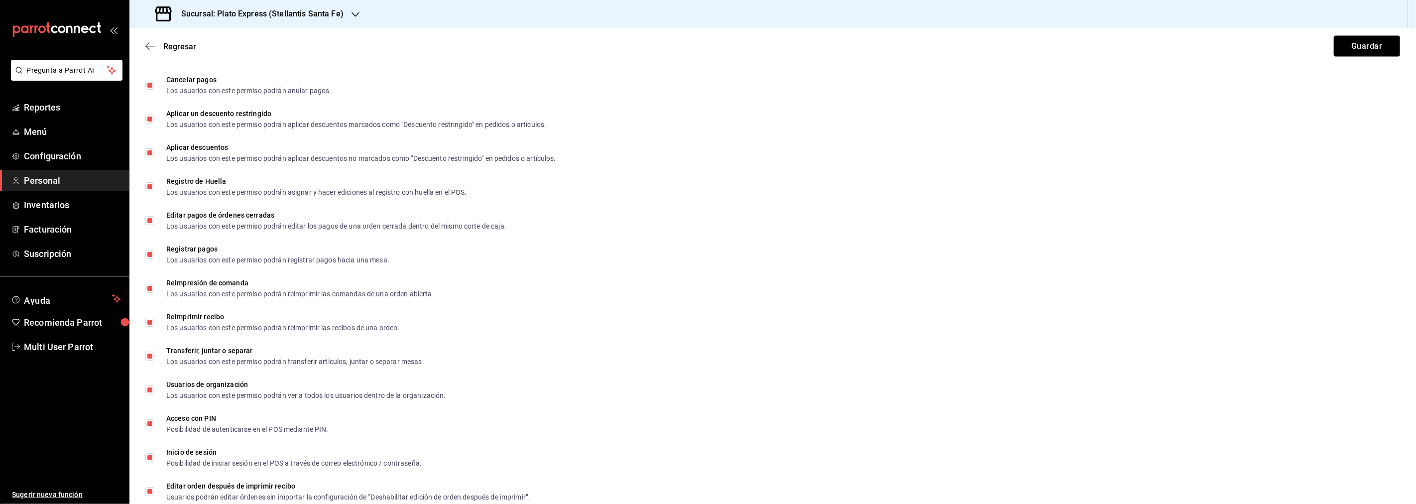
scroll to position [1265, 0]
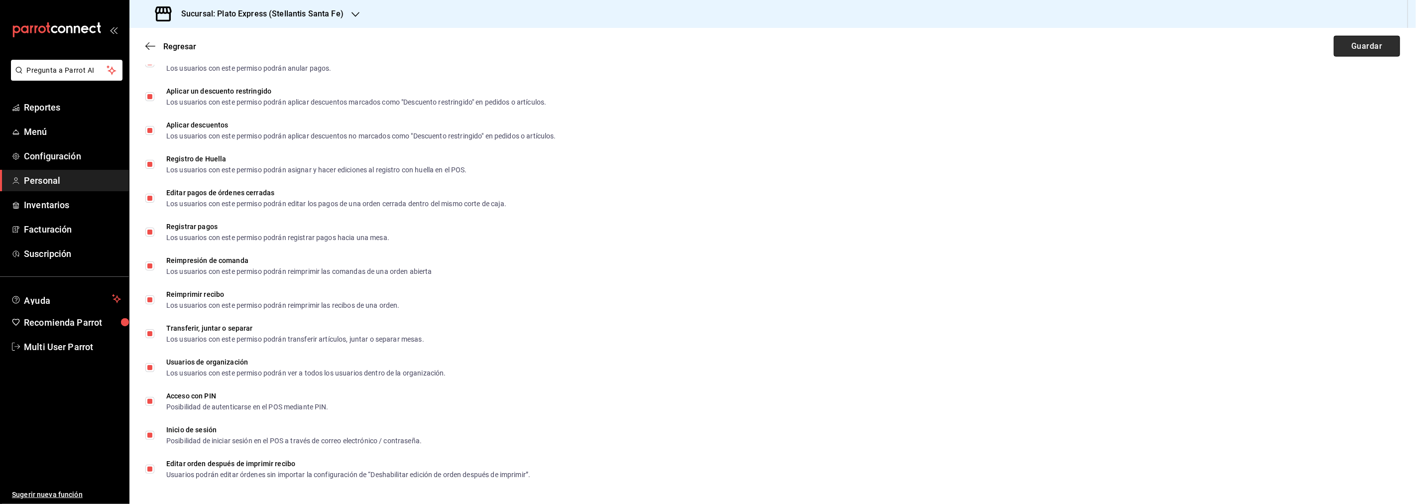
click at [1362, 42] on button "Guardar" at bounding box center [1367, 46] width 66 height 21
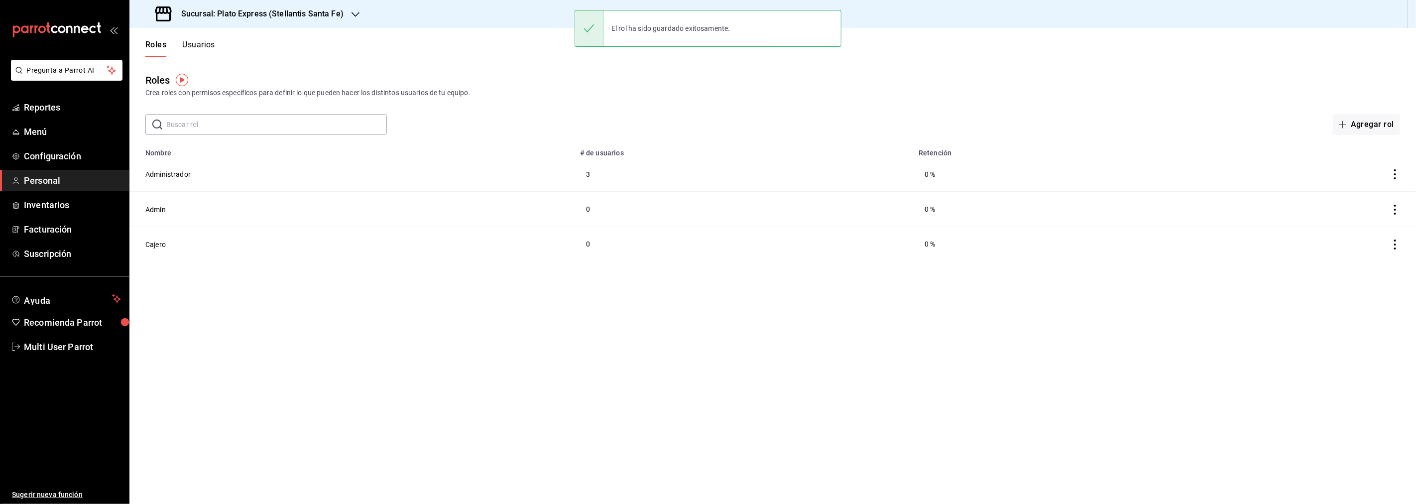
click at [260, 11] on h3 "Sucursal: Plato Express (Stellantis Santa Fe)" at bounding box center [258, 14] width 170 height 12
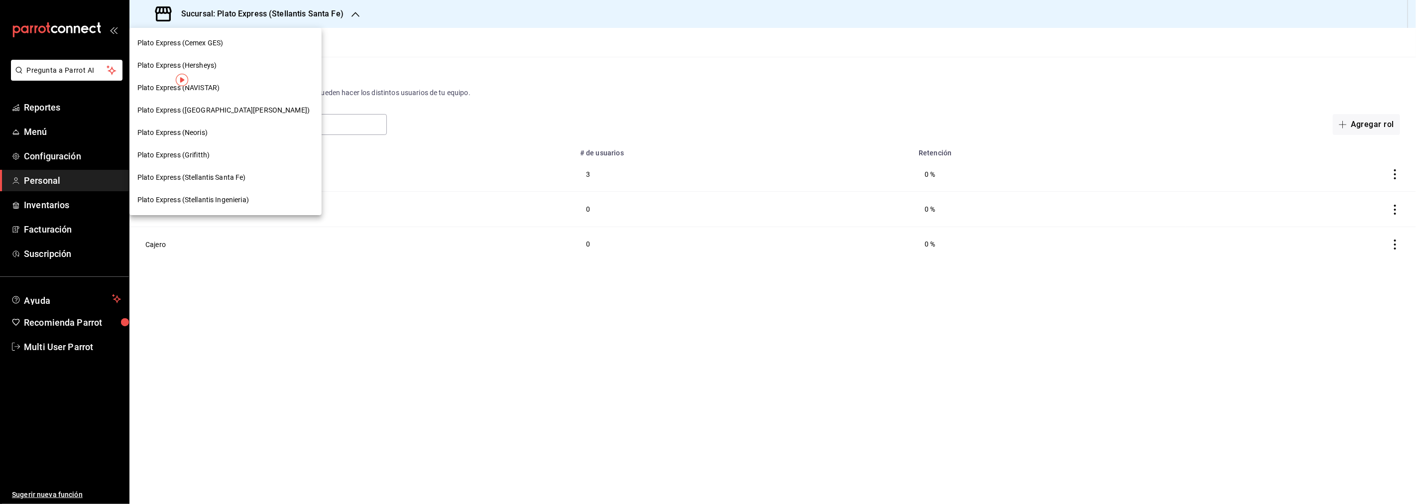
click at [197, 125] on div "Plato Express (Neoris)" at bounding box center [225, 133] width 192 height 22
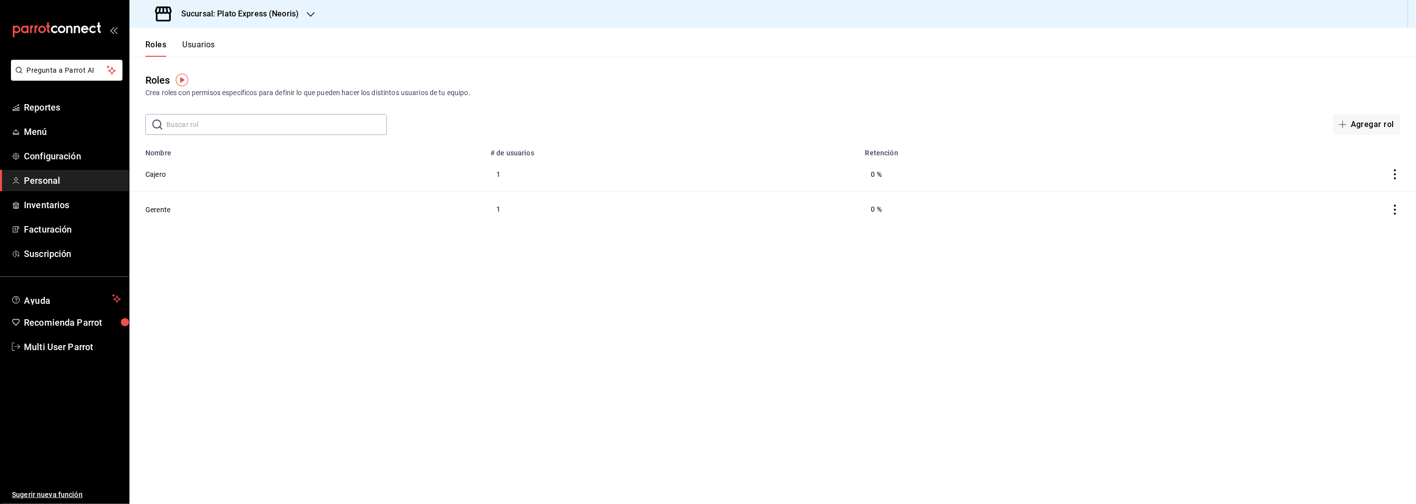
click at [282, 13] on h3 "Sucursal: Plato Express (Neoris)" at bounding box center [235, 14] width 125 height 12
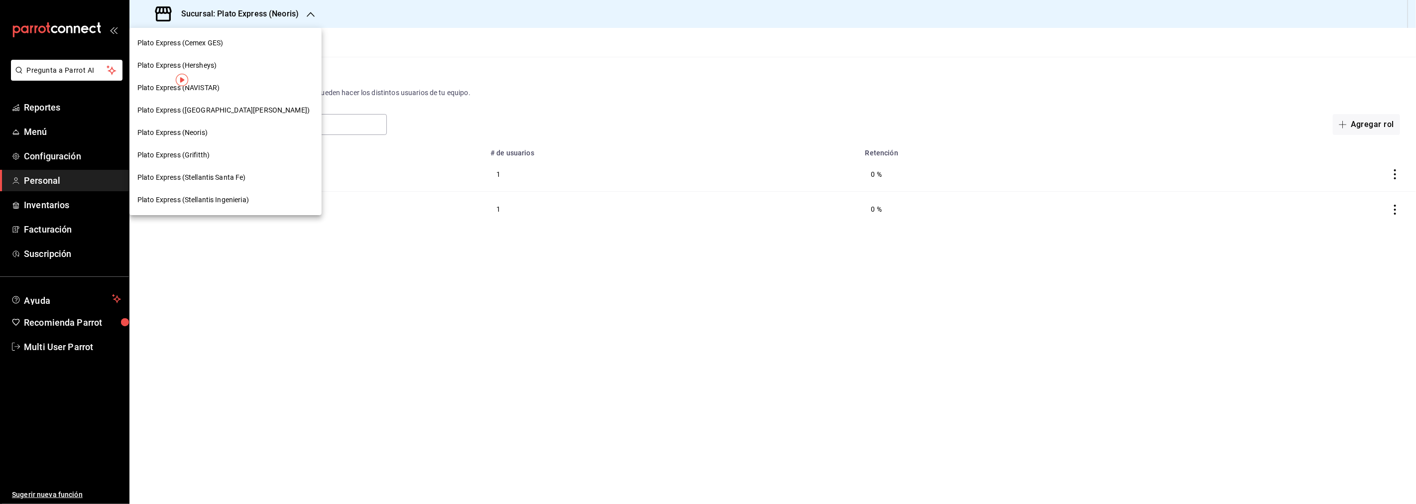
click at [364, 35] on div at bounding box center [708, 252] width 1416 height 504
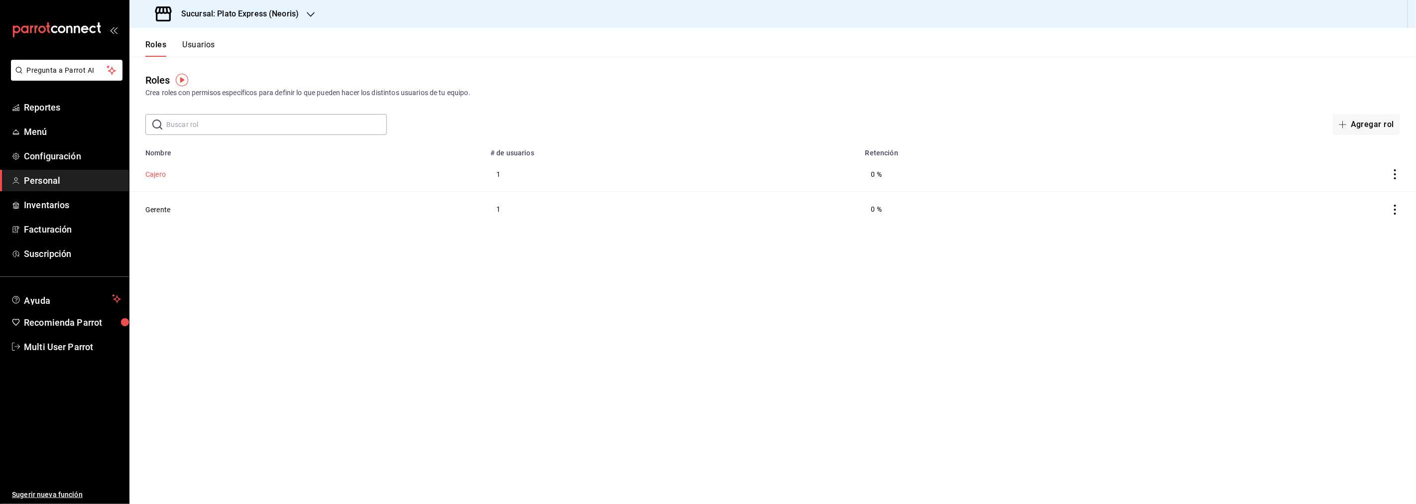
click at [160, 175] on button "Cajero" at bounding box center [155, 174] width 20 height 10
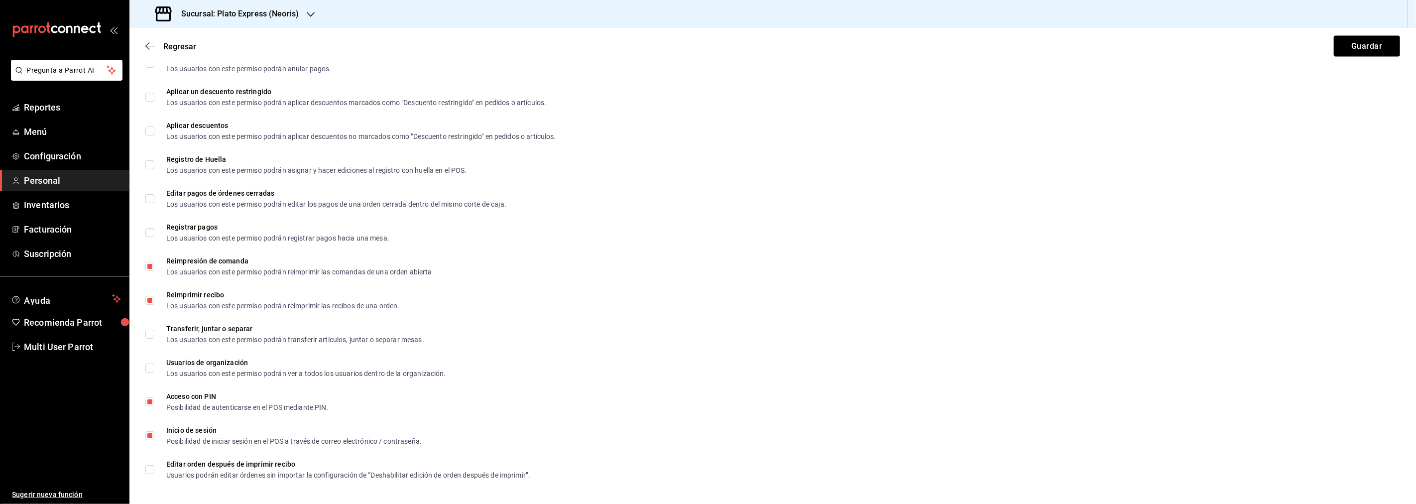
scroll to position [276, 0]
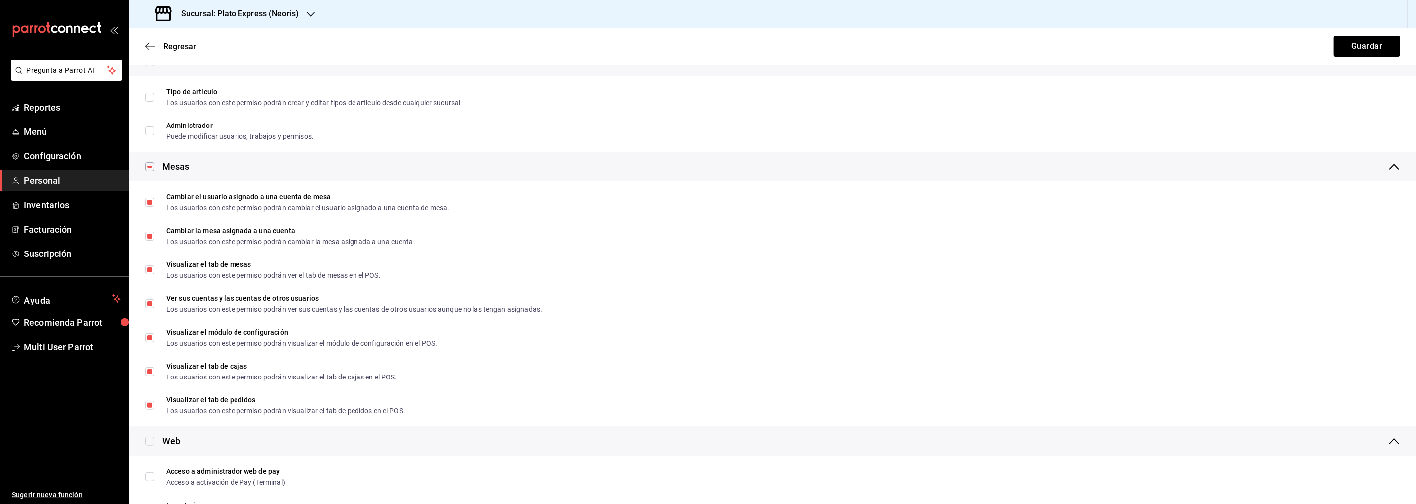
click at [267, 12] on h3 "Sucursal: Plato Express (Neoris)" at bounding box center [235, 14] width 125 height 12
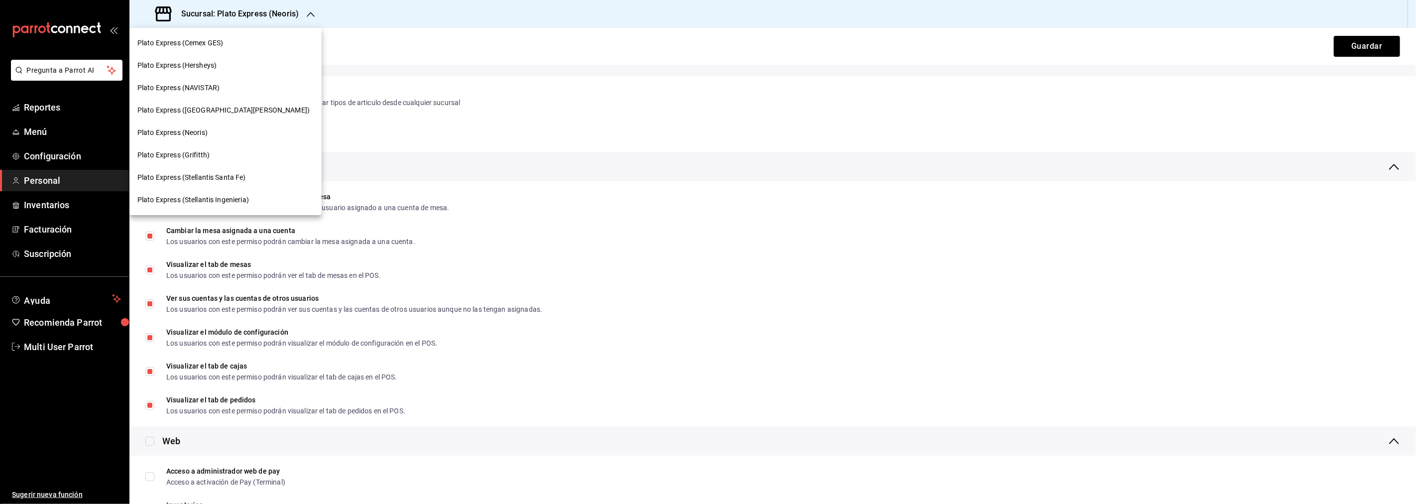
click at [233, 175] on span "Plato Express (Stellantis Santa Fe)" at bounding box center [191, 177] width 109 height 10
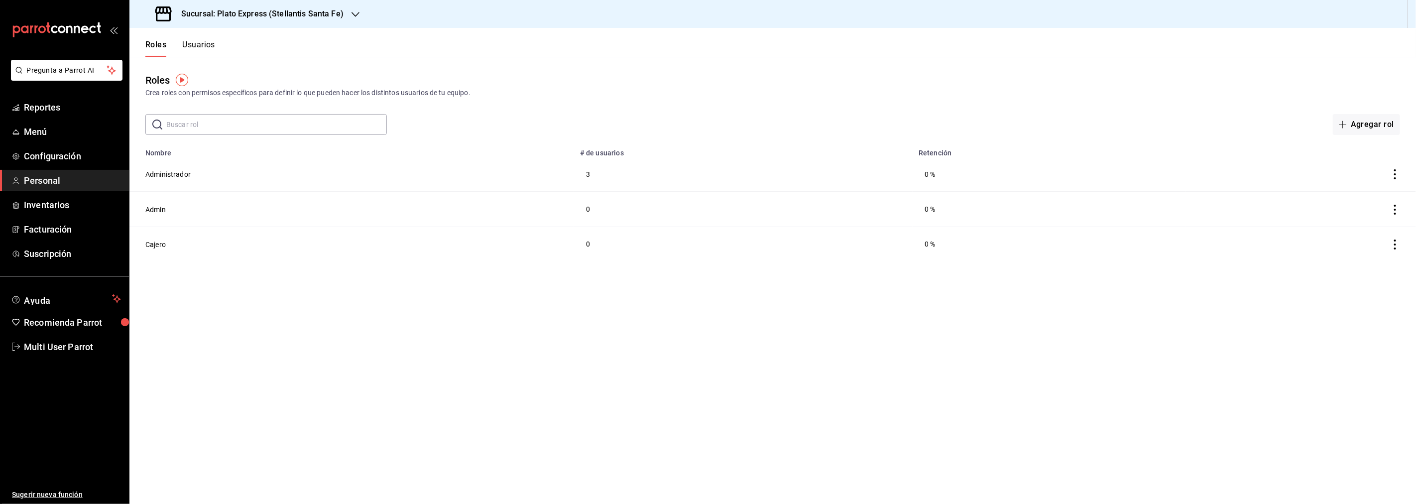
click at [202, 45] on button "Usuarios" at bounding box center [198, 48] width 33 height 17
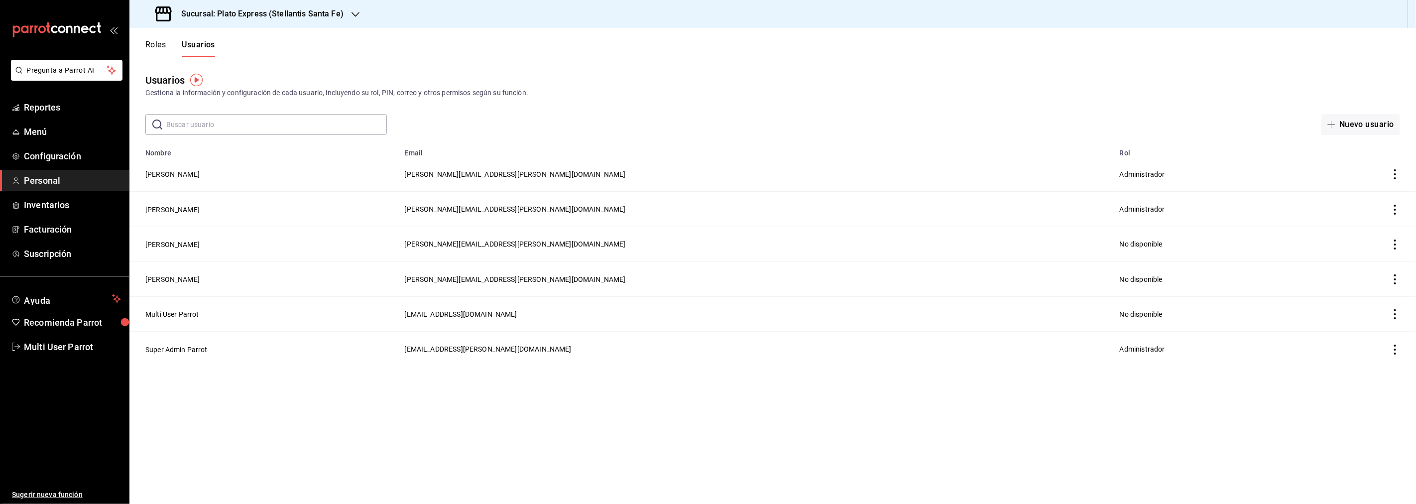
click at [158, 47] on button "Roles" at bounding box center [155, 48] width 20 height 17
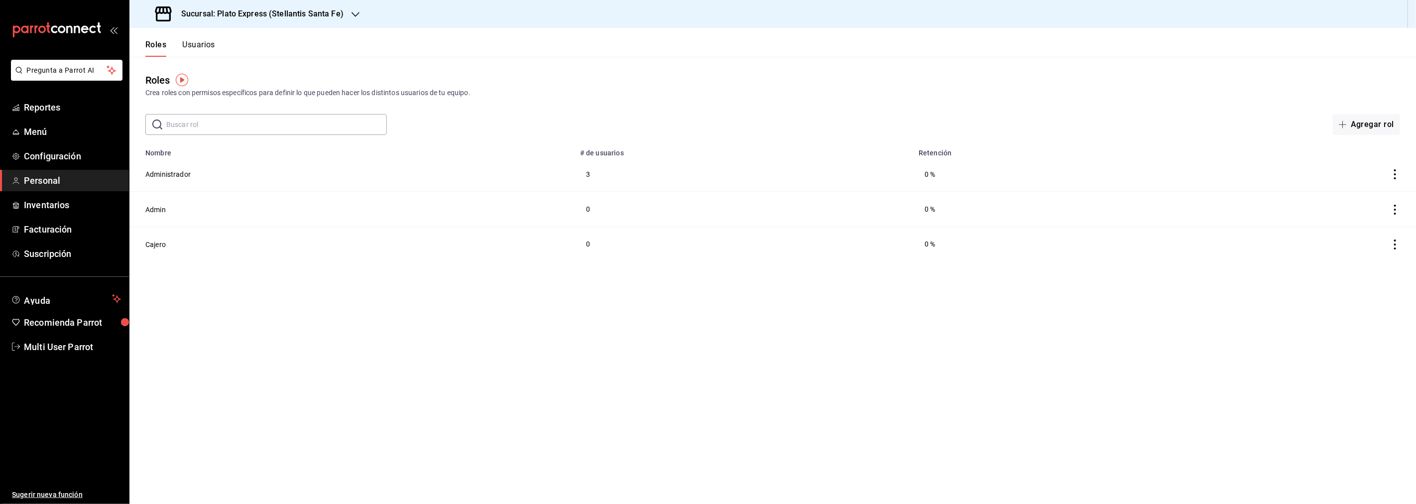
click at [349, 13] on div "Sucursal: Plato Express (Stellantis Santa Fe)" at bounding box center [250, 14] width 226 height 28
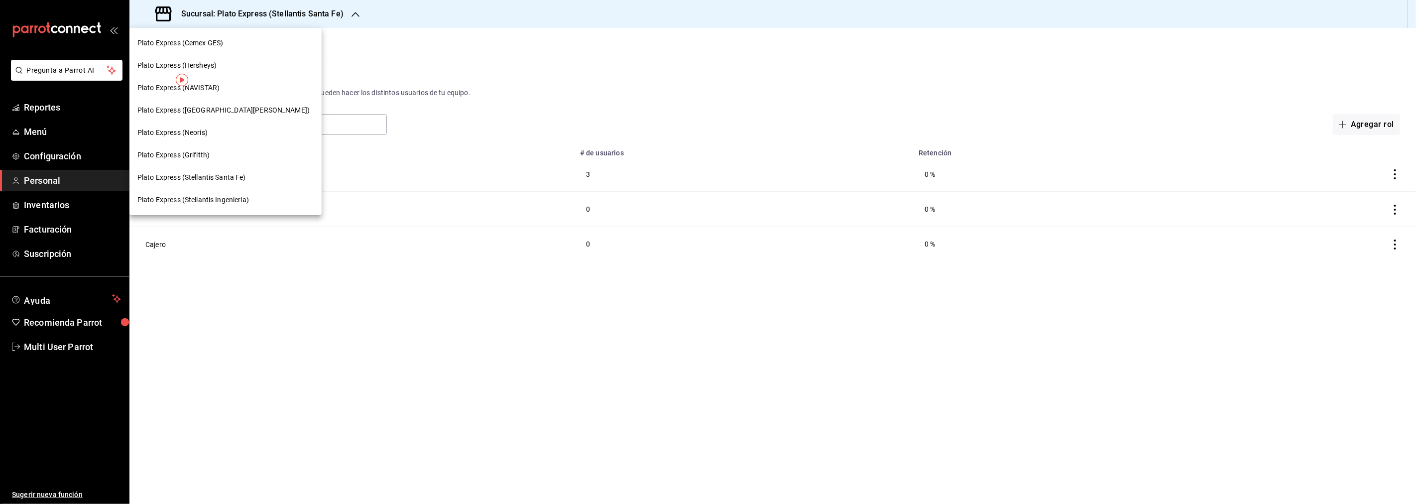
click at [349, 13] on div at bounding box center [708, 252] width 1416 height 504
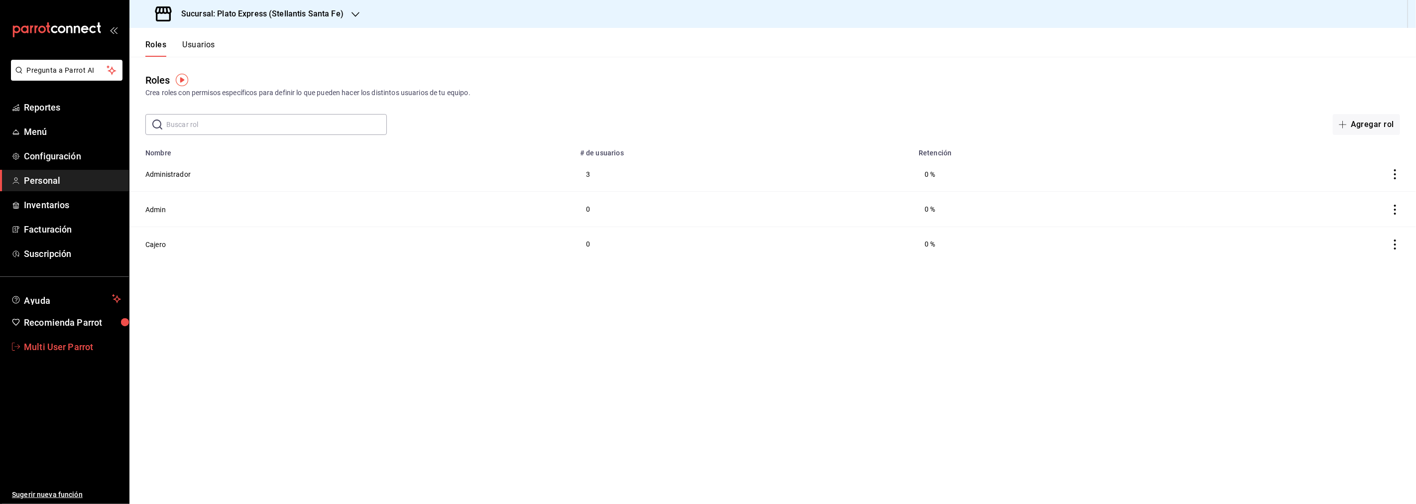
click at [59, 348] on span "Multi User Parrot" at bounding box center [72, 346] width 97 height 13
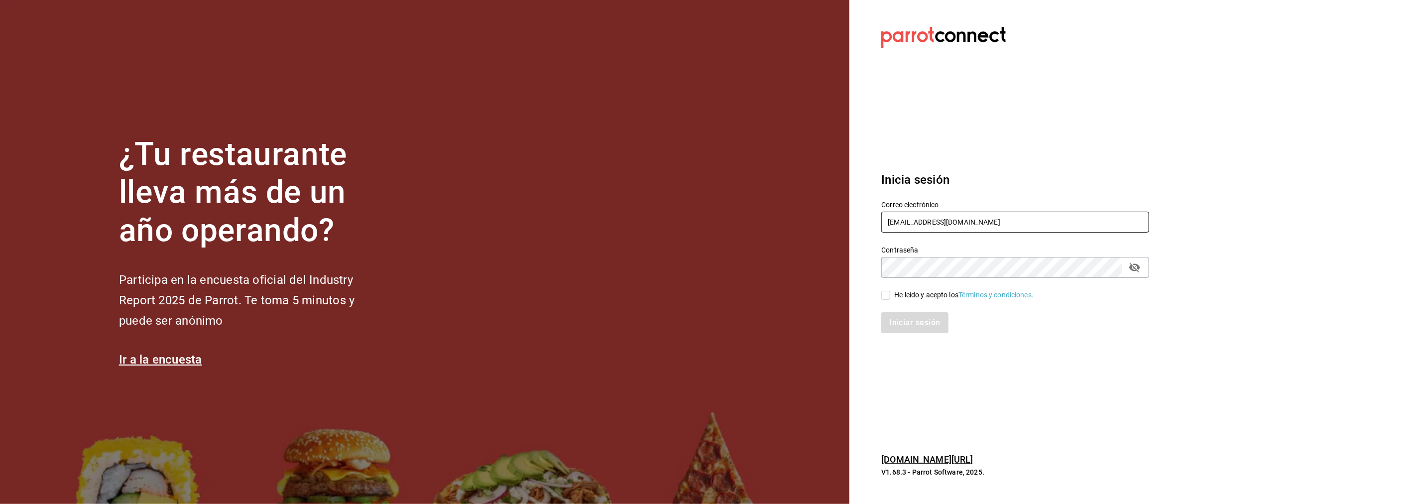
drag, startPoint x: 987, startPoint y: 221, endPoint x: 870, endPoint y: 222, distance: 117.0
click at [870, 222] on div "Correo electrónico multiuser@platoexpress.com" at bounding box center [1010, 211] width 280 height 45
type input "s"
type input "[EMAIL_ADDRESS][PERSON_NAME][DOMAIN_NAME]"
click at [843, 269] on div "¿Tu restaurante lleva más de un año operando? Participa en la encuesta oficial …" at bounding box center [708, 252] width 1416 height 504
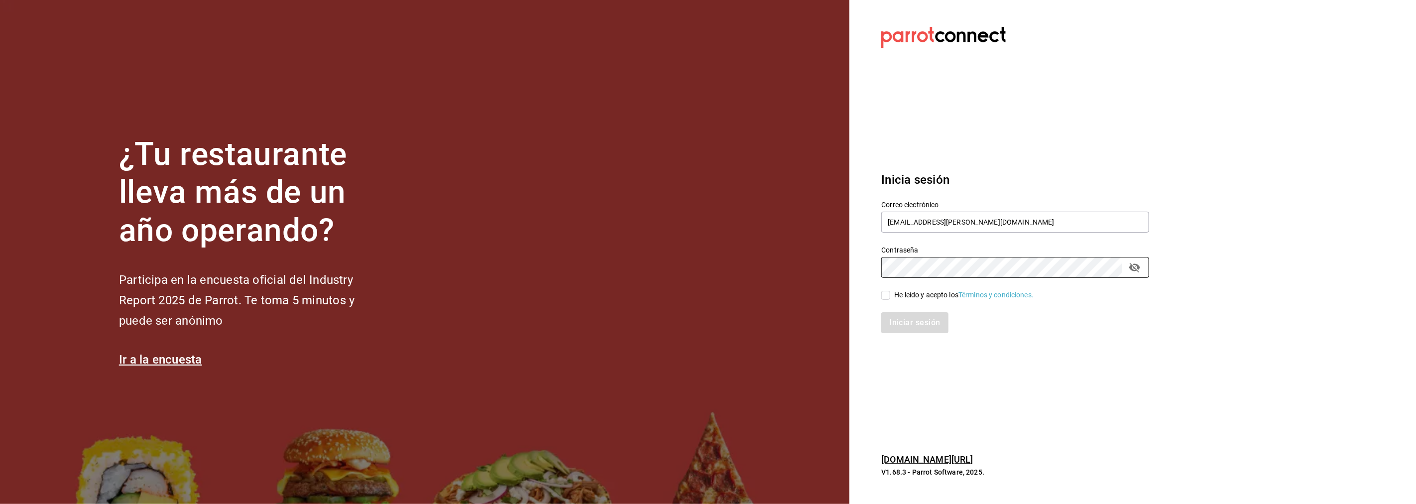
click at [884, 292] on input "He leído y acepto los Términos y condiciones." at bounding box center [885, 295] width 9 height 9
checkbox input "true"
click at [907, 319] on button "Iniciar sesión" at bounding box center [915, 322] width 68 height 21
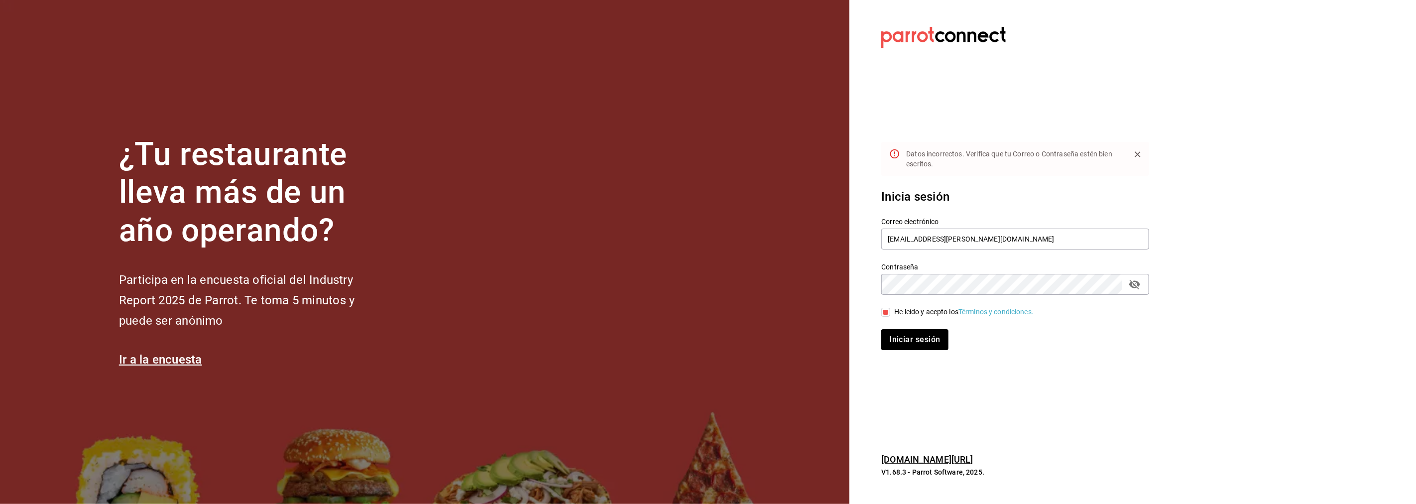
click at [1136, 153] on icon "Close" at bounding box center [1138, 154] width 10 height 10
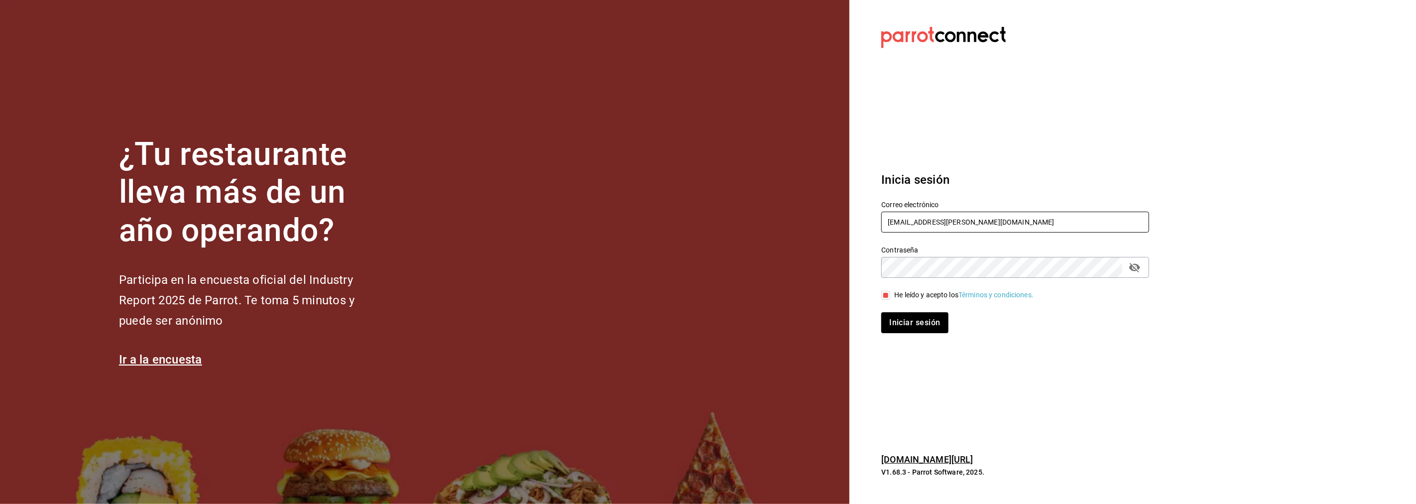
click at [998, 218] on input "[EMAIL_ADDRESS][PERSON_NAME][DOMAIN_NAME]" at bounding box center [1015, 222] width 268 height 21
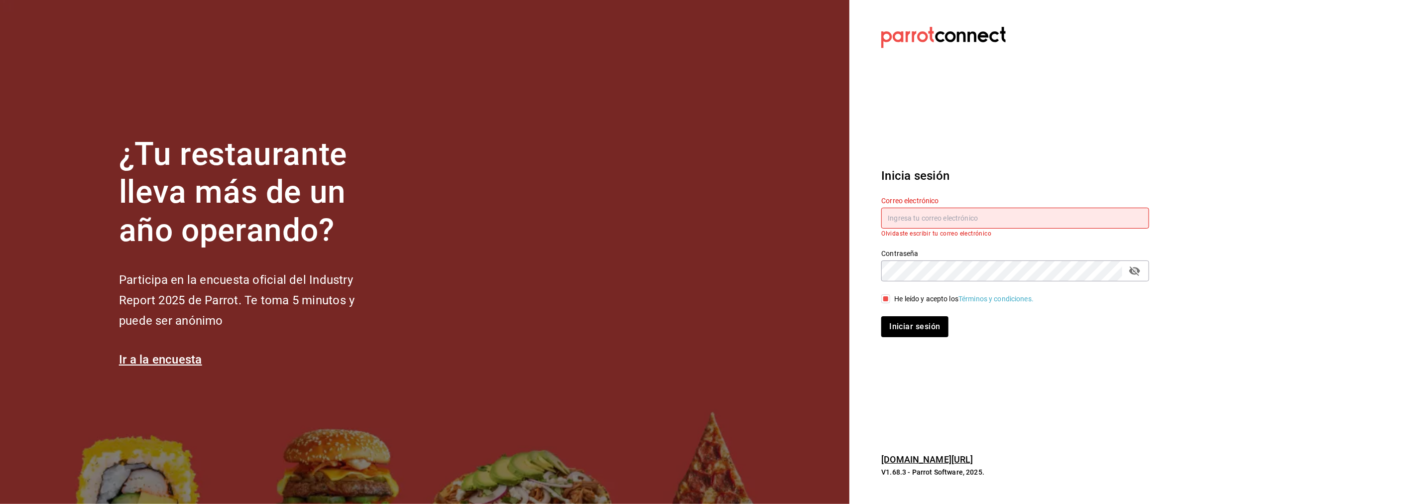
type input "[EMAIL_ADDRESS][DOMAIN_NAME]"
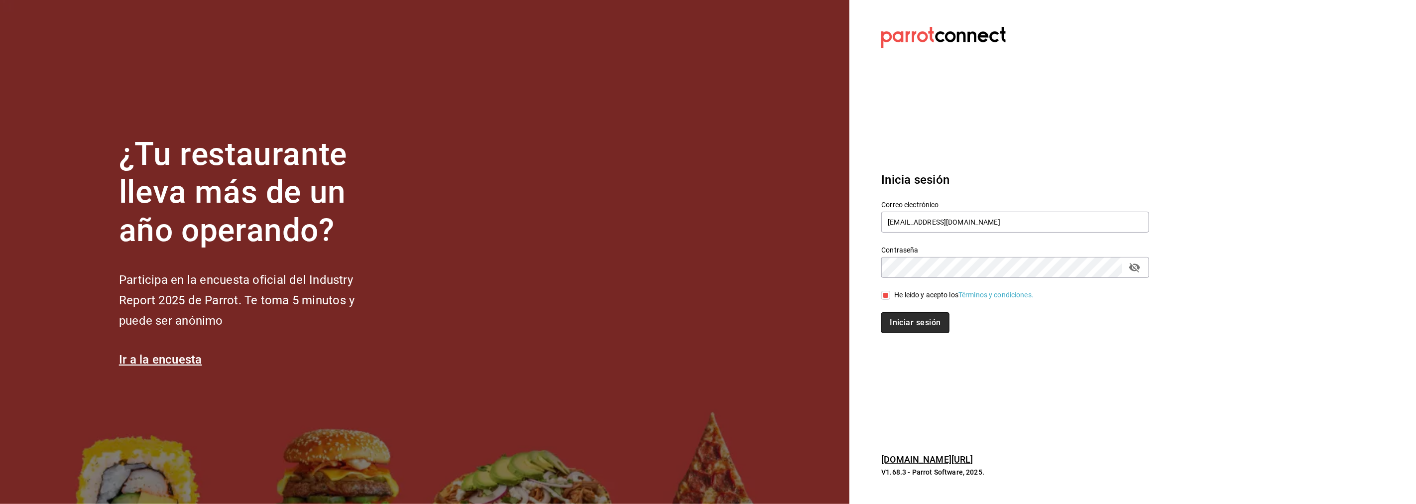
click at [920, 328] on button "Iniciar sesión" at bounding box center [915, 322] width 68 height 21
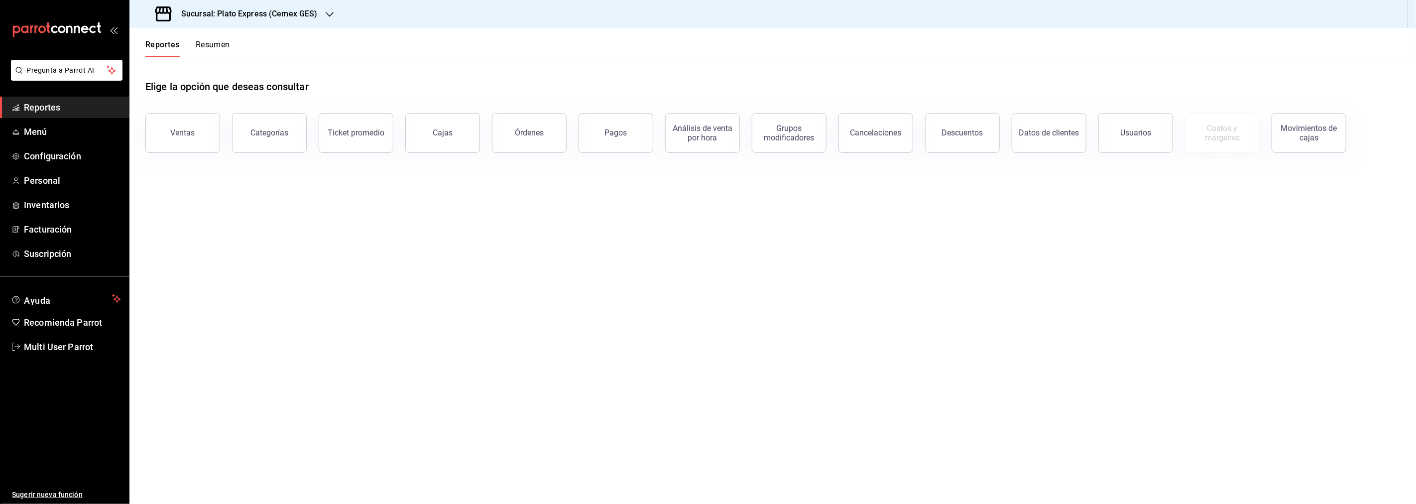
click at [307, 10] on h3 "Sucursal: Plato Express (Cemex GES)" at bounding box center [245, 14] width 144 height 12
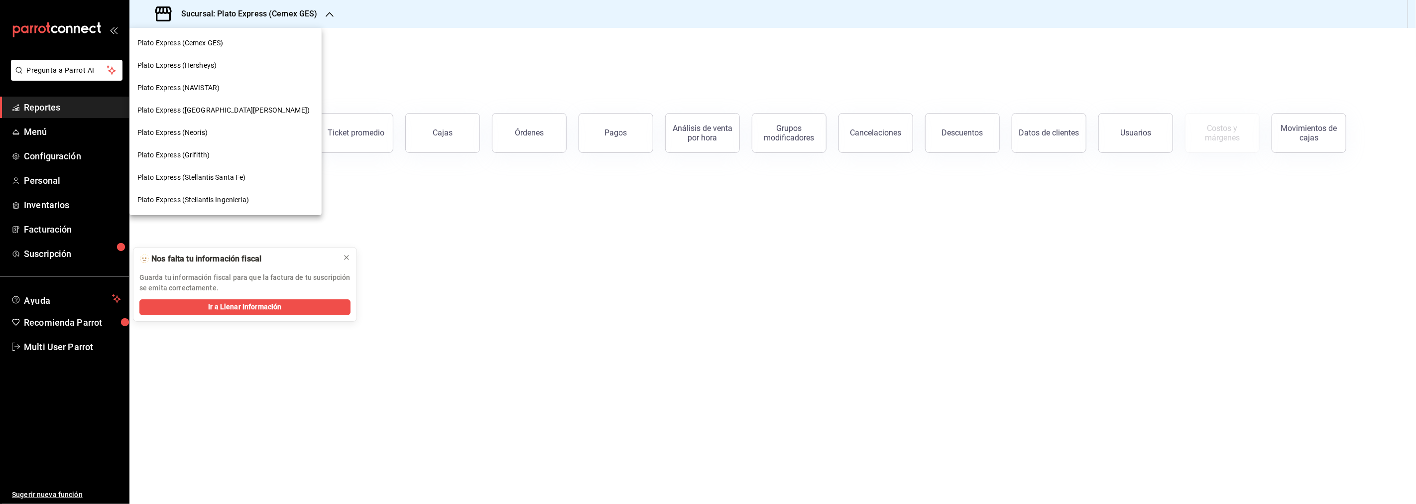
click at [550, 235] on div at bounding box center [708, 252] width 1416 height 504
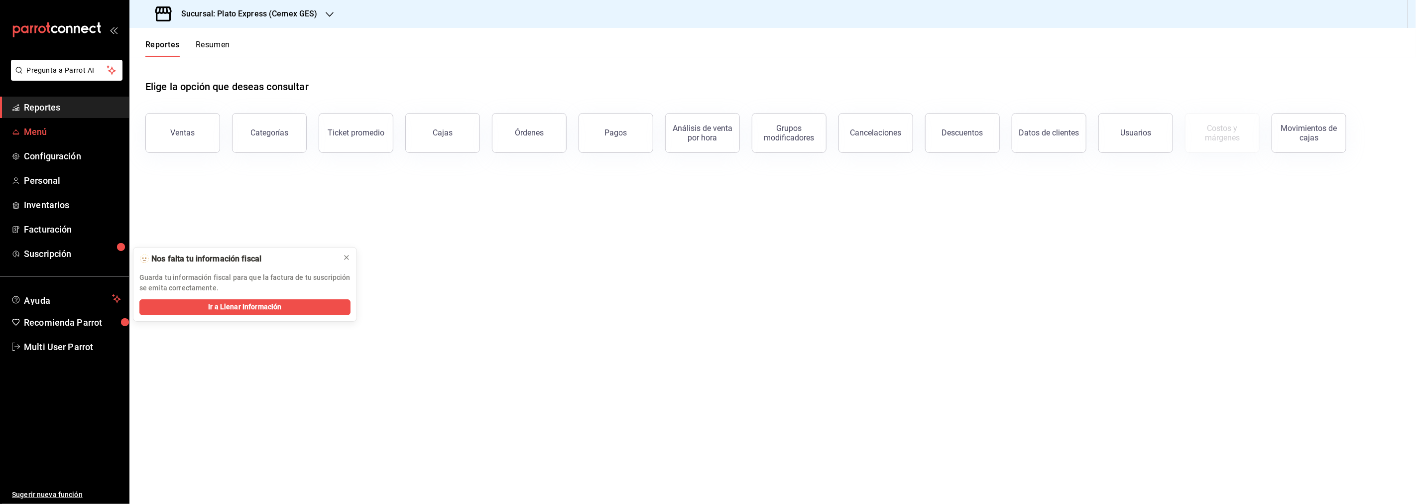
click at [55, 130] on span "Menú" at bounding box center [72, 131] width 97 height 13
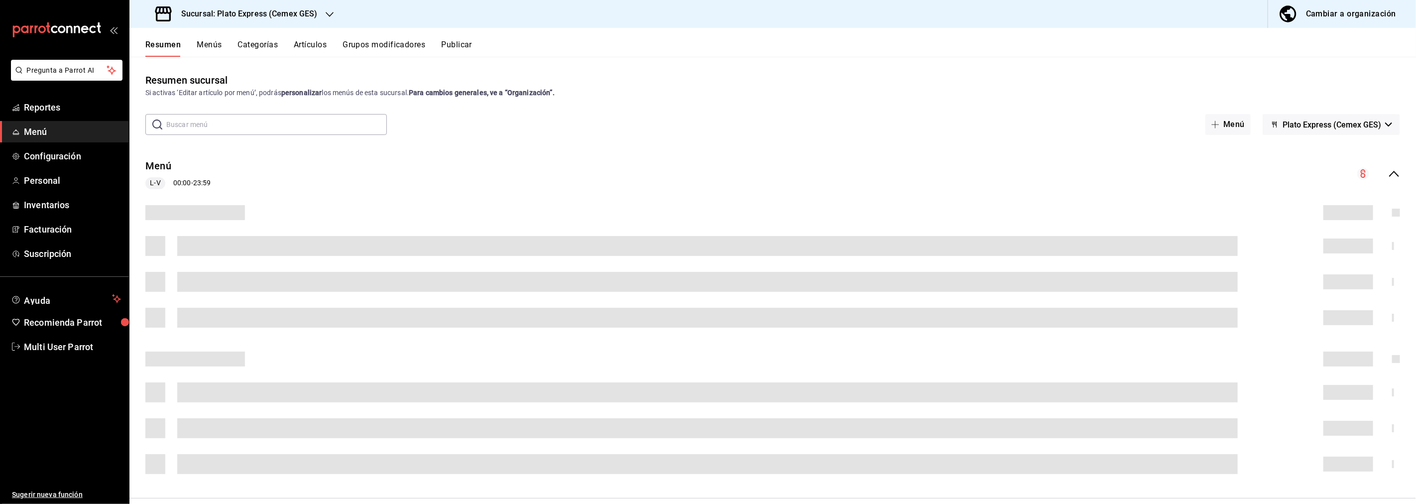
click at [317, 8] on div "Sucursal: Plato Express (Cemex GES)" at bounding box center [237, 14] width 200 height 28
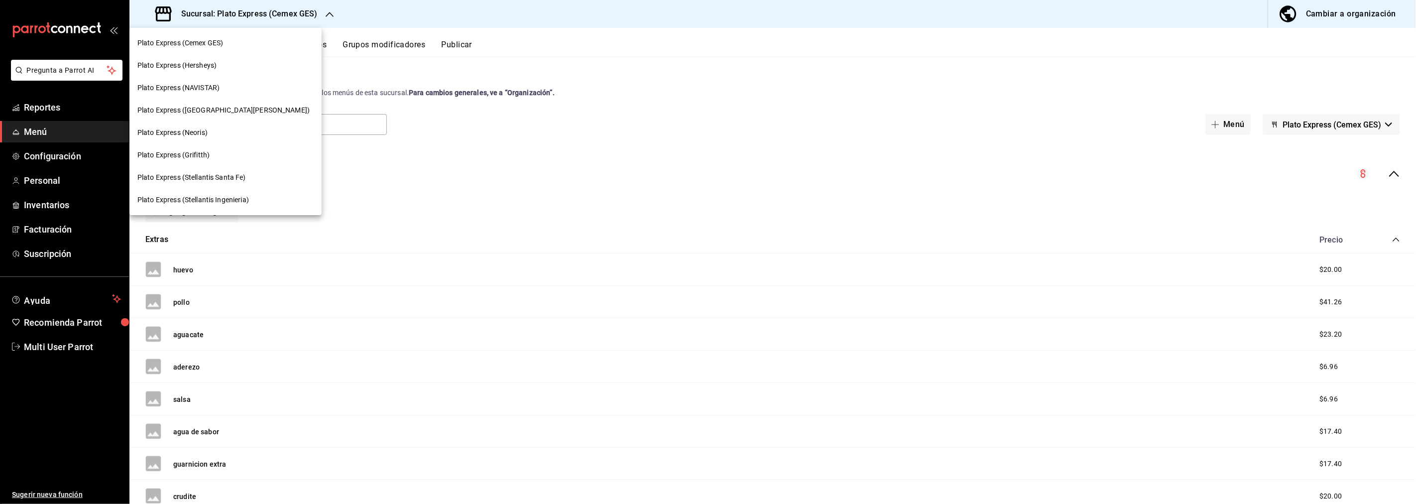
click at [201, 176] on span "Plato Express (Stellantis Santa Fe)" at bounding box center [191, 177] width 109 height 10
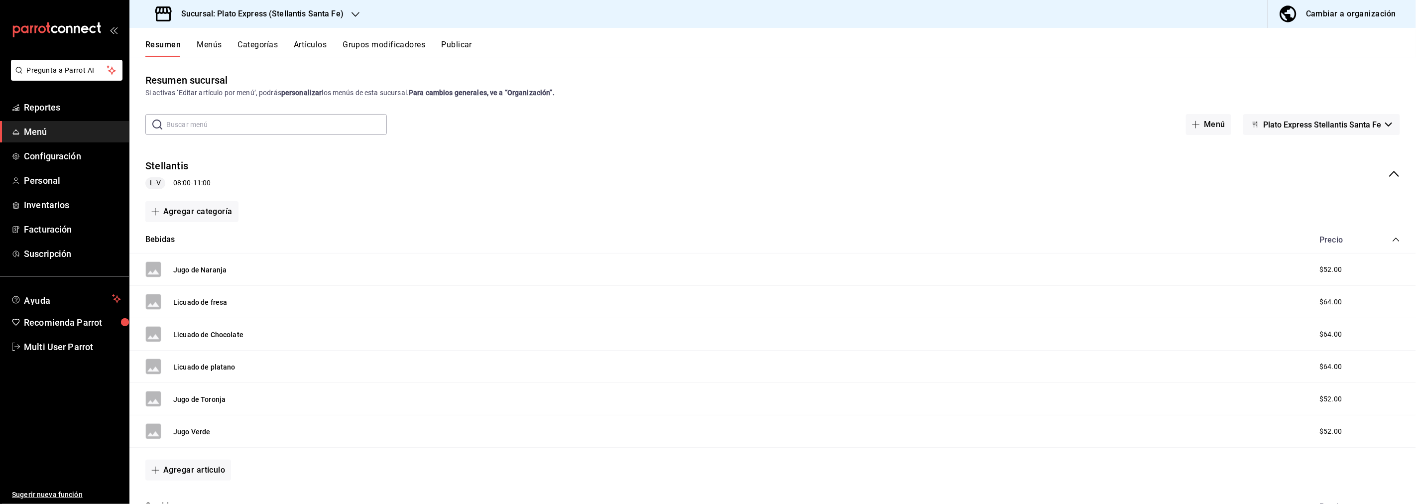
click at [176, 186] on div "L-V 08:00 - 11:00" at bounding box center [177, 183] width 65 height 12
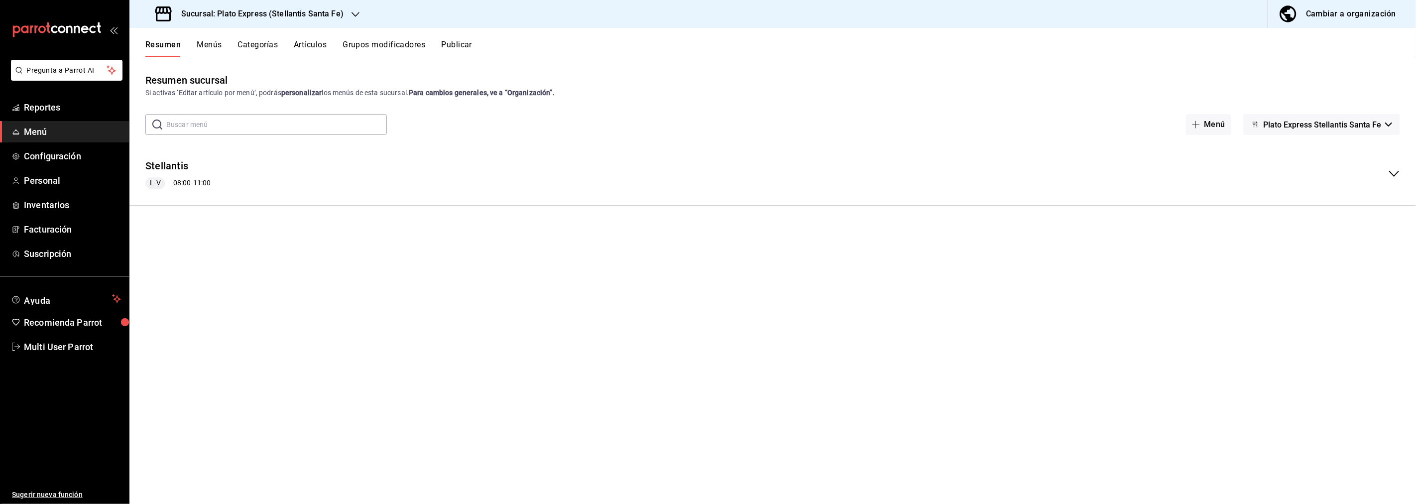
click at [178, 181] on div "L-V 08:00 - 11:00" at bounding box center [177, 183] width 65 height 12
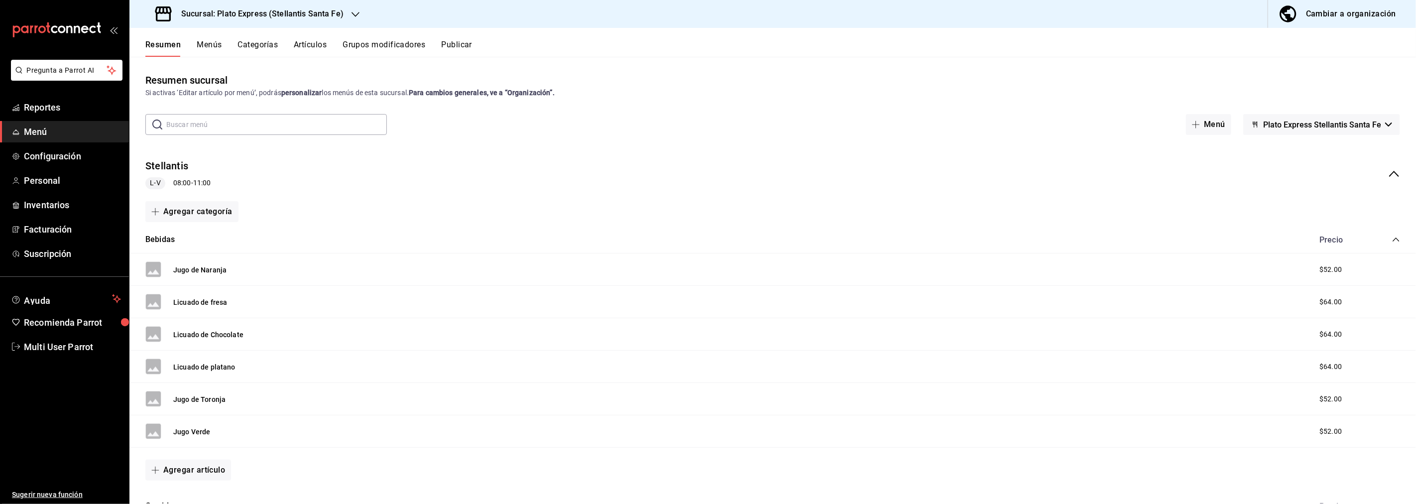
click at [154, 181] on span "L-V" at bounding box center [155, 183] width 18 height 10
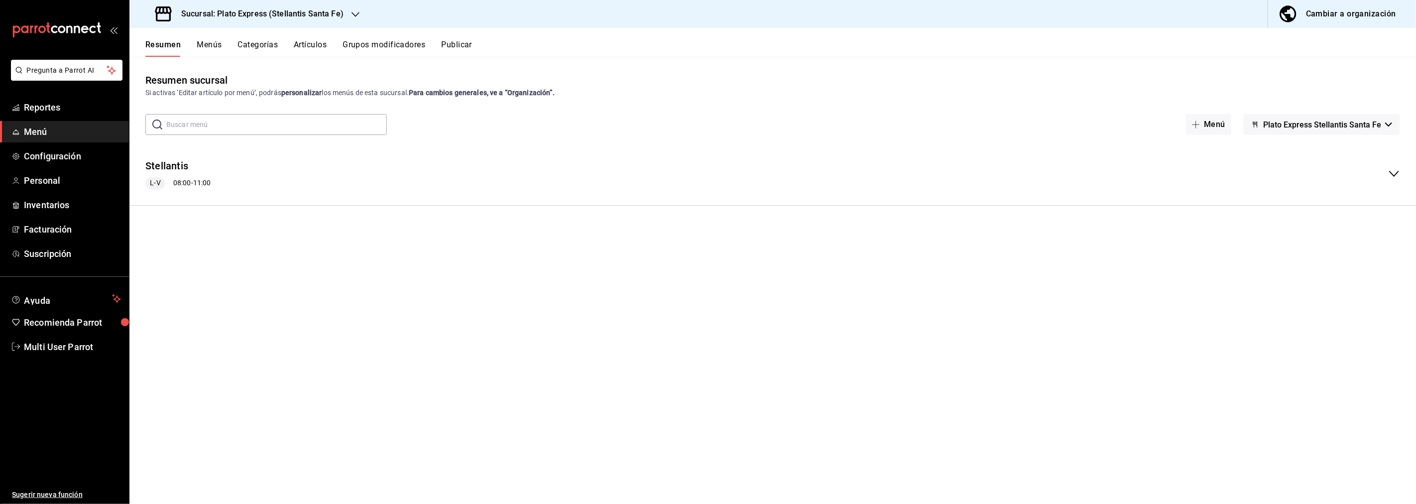
click at [154, 181] on span "L-V" at bounding box center [155, 183] width 18 height 10
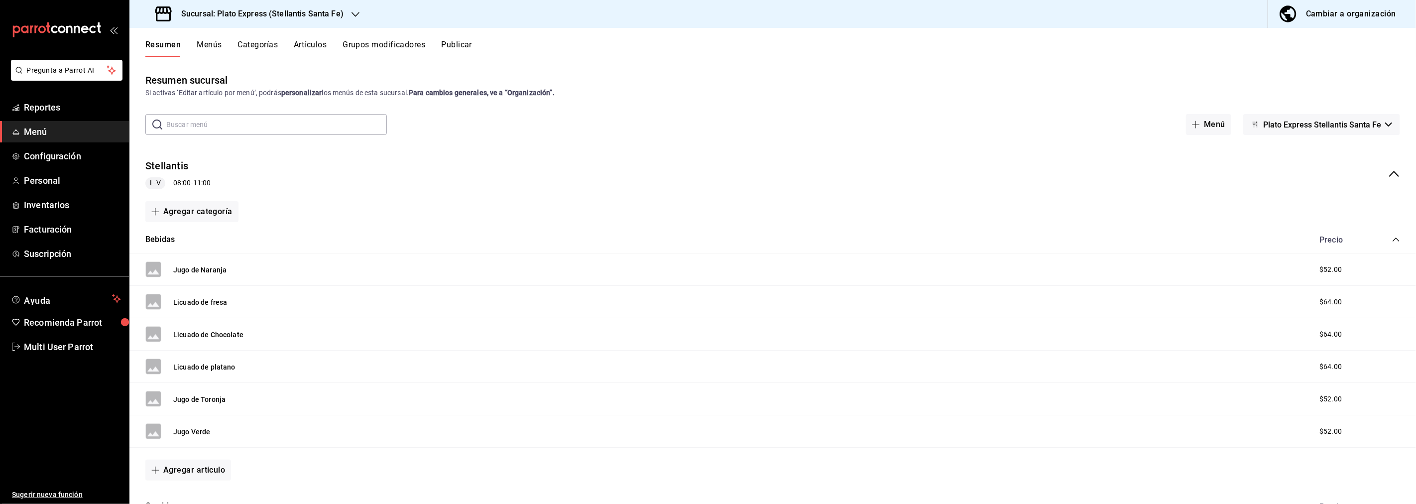
click at [158, 183] on span "L-V" at bounding box center [155, 183] width 18 height 10
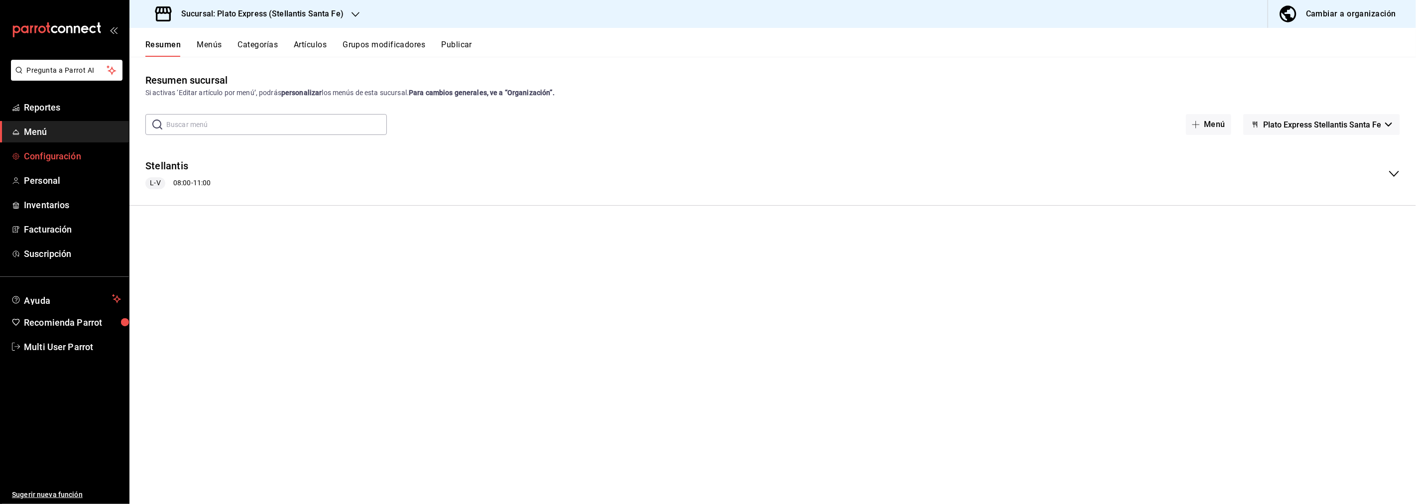
click at [58, 160] on span "Configuración" at bounding box center [72, 155] width 97 height 13
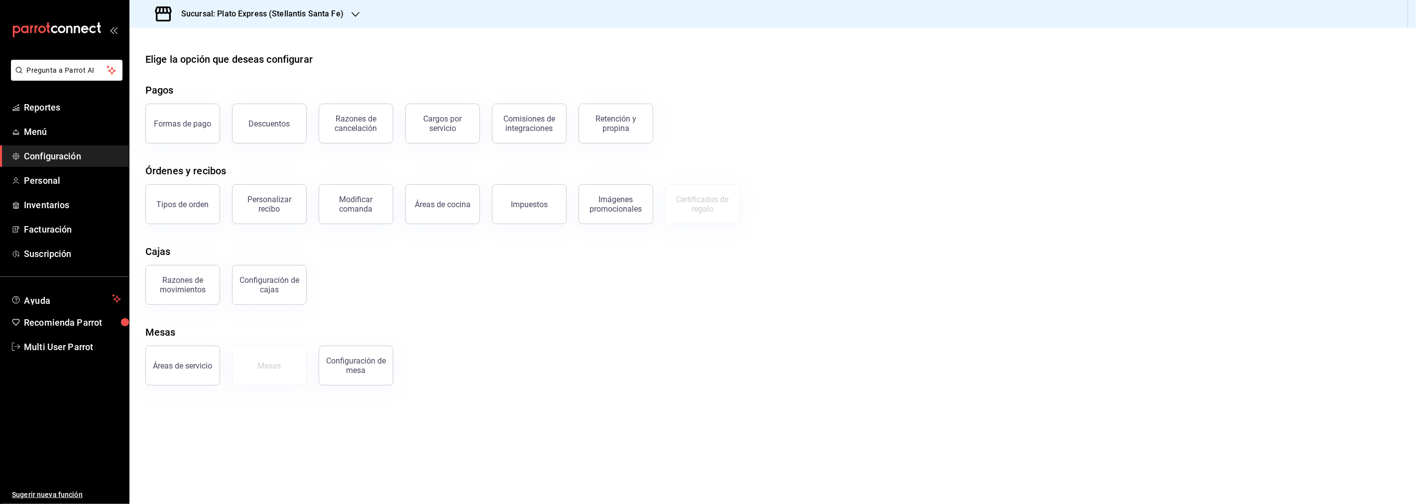
click at [274, 281] on div "Configuración de cajas" at bounding box center [270, 284] width 62 height 19
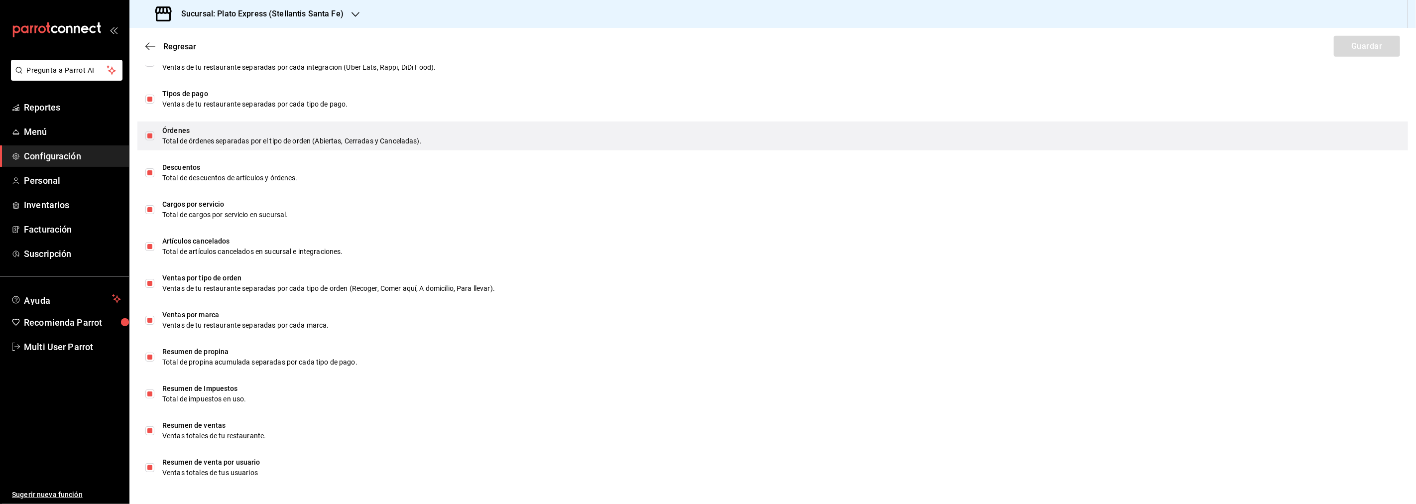
scroll to position [479, 0]
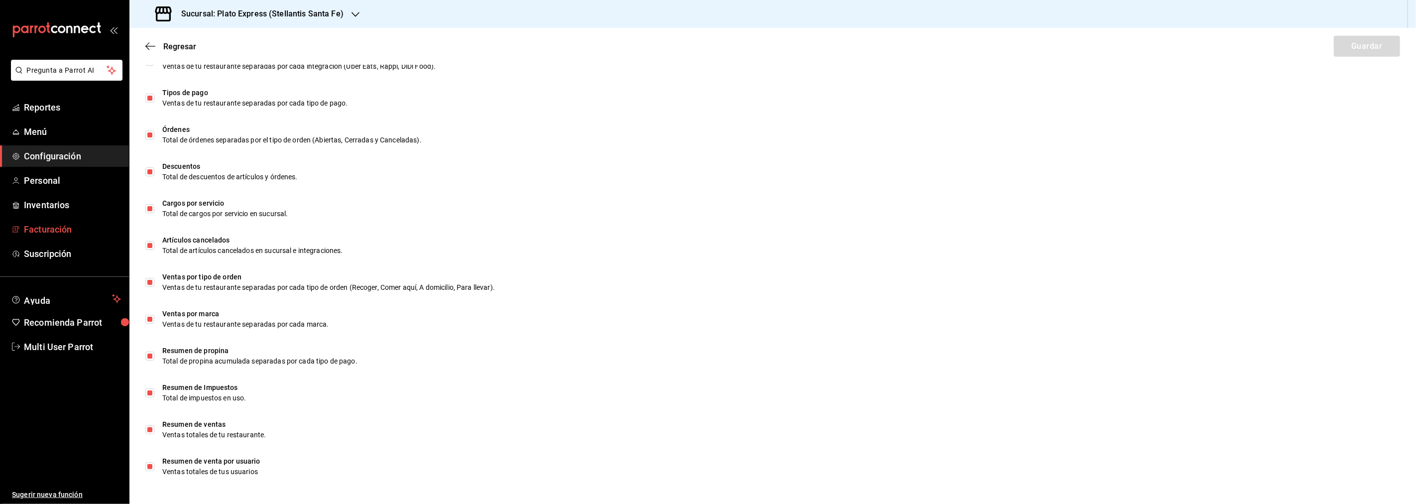
click at [58, 221] on link "Facturación" at bounding box center [64, 229] width 129 height 21
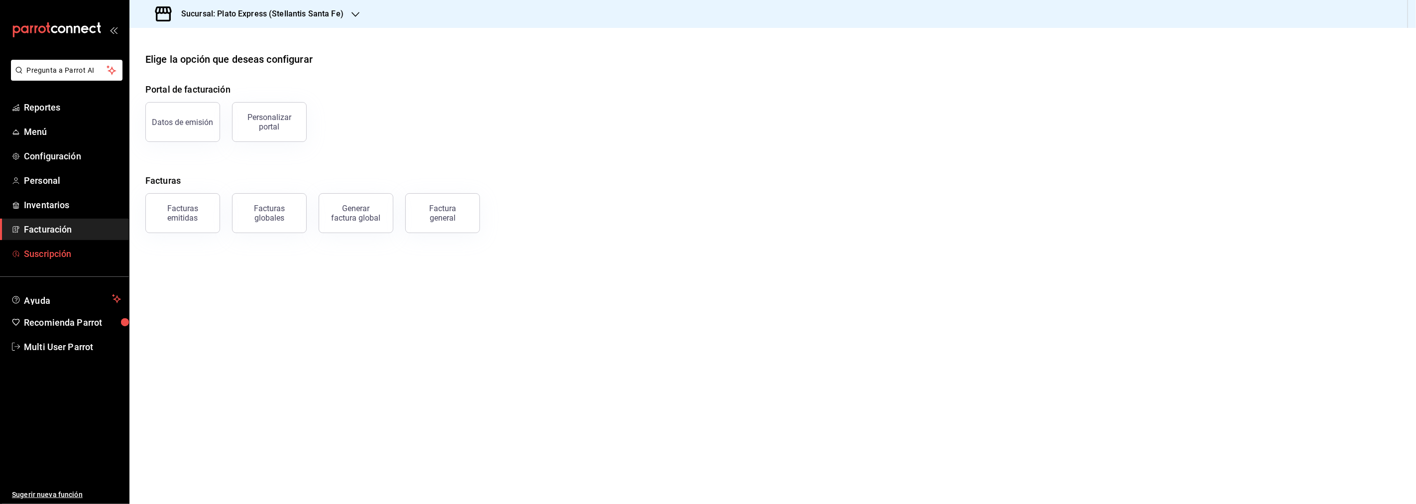
click at [58, 251] on span "Suscripción" at bounding box center [72, 253] width 97 height 13
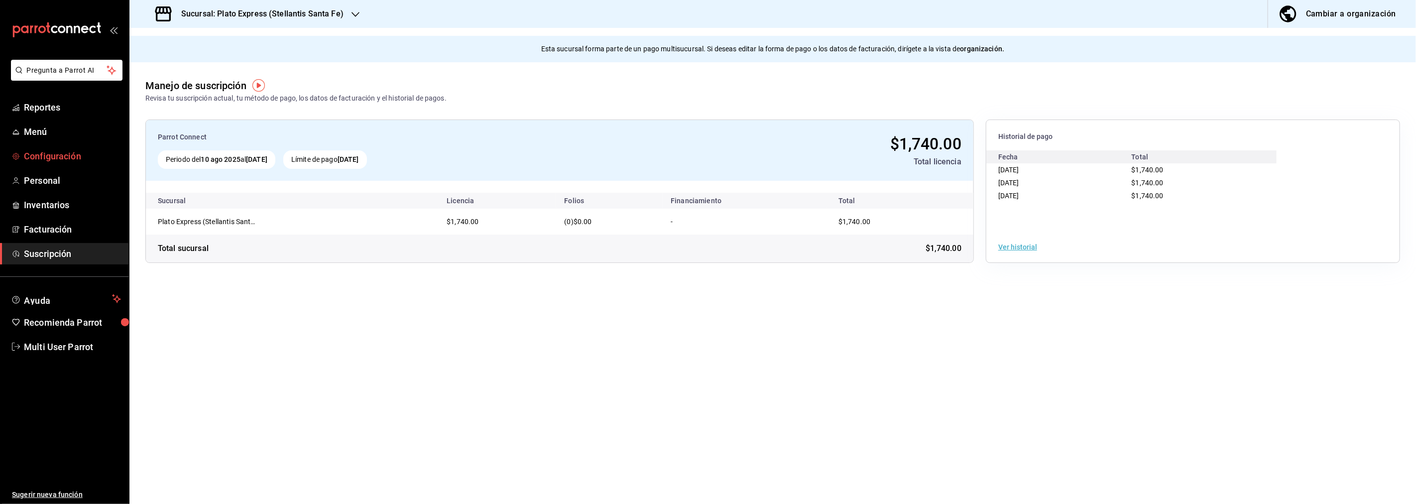
click at [47, 155] on span "Configuración" at bounding box center [72, 155] width 97 height 13
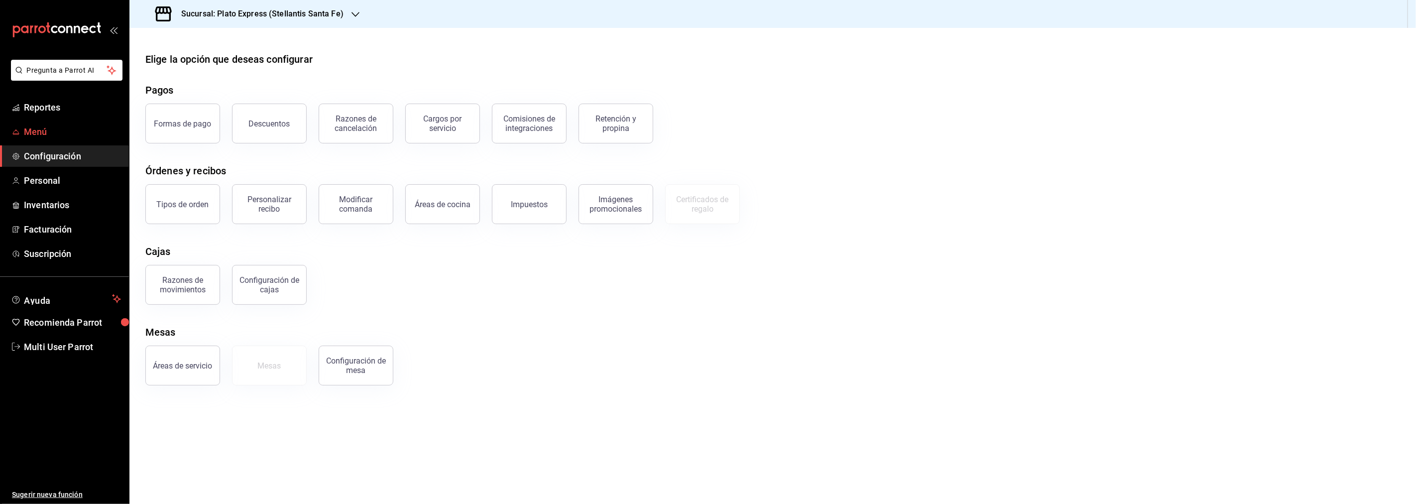
click at [41, 130] on span "Menú" at bounding box center [72, 131] width 97 height 13
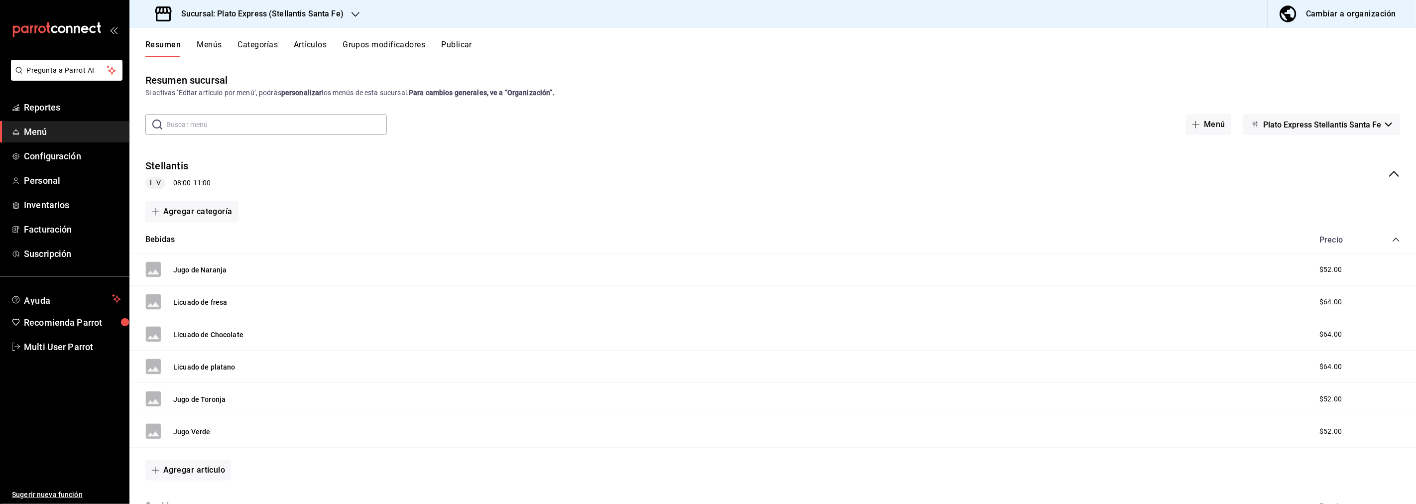
click at [455, 44] on button "Publicar" at bounding box center [456, 48] width 31 height 17
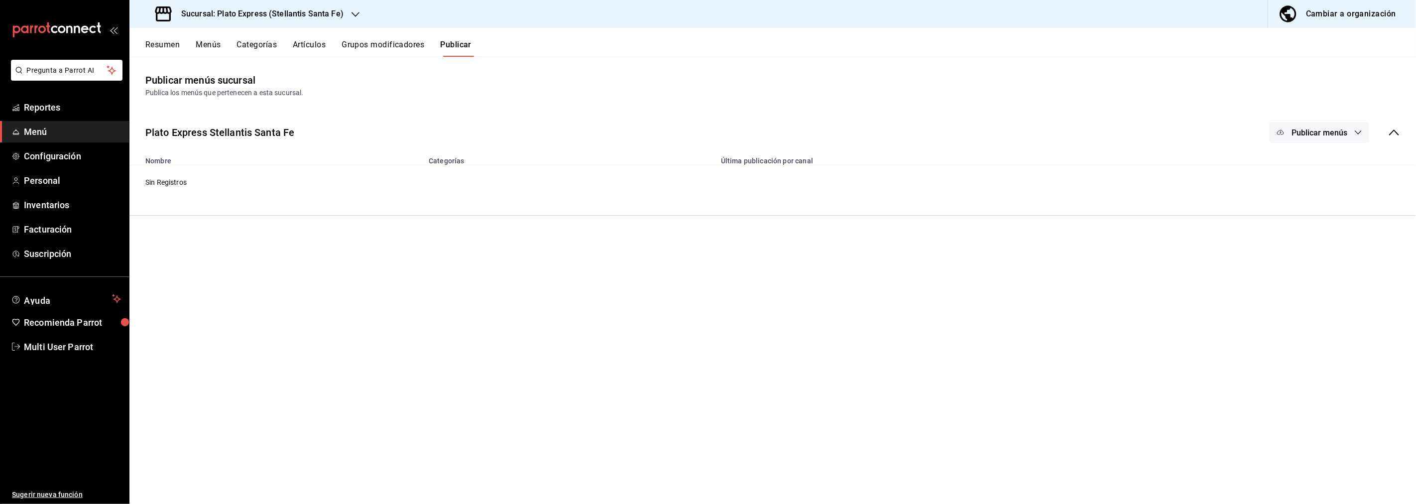
click at [403, 45] on button "Grupos modificadores" at bounding box center [383, 48] width 83 height 17
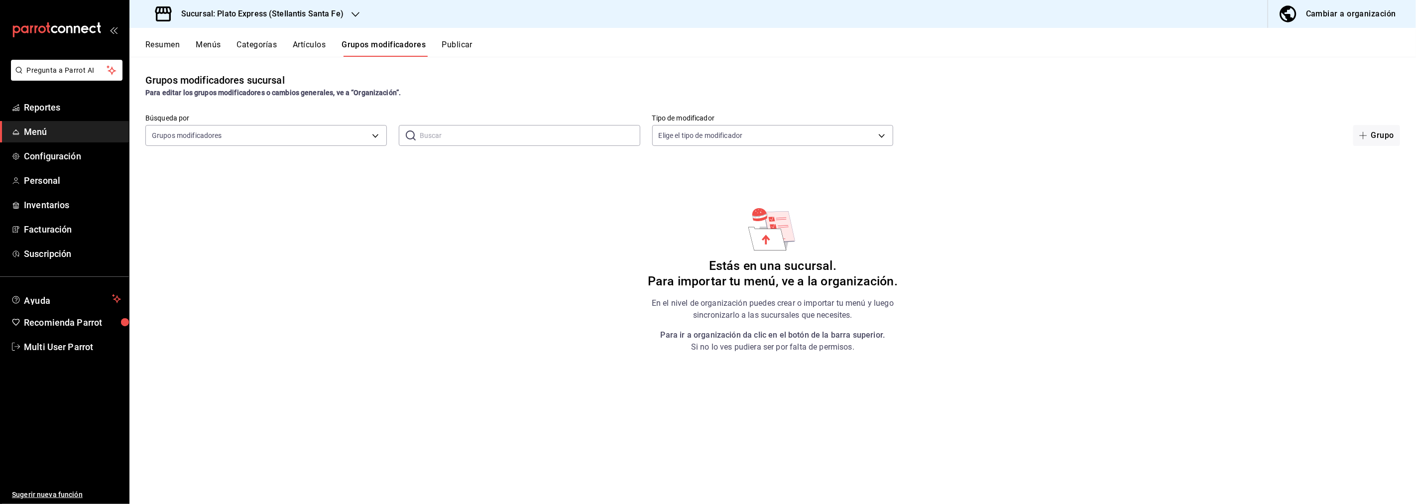
click at [307, 46] on button "Artículos" at bounding box center [309, 48] width 33 height 17
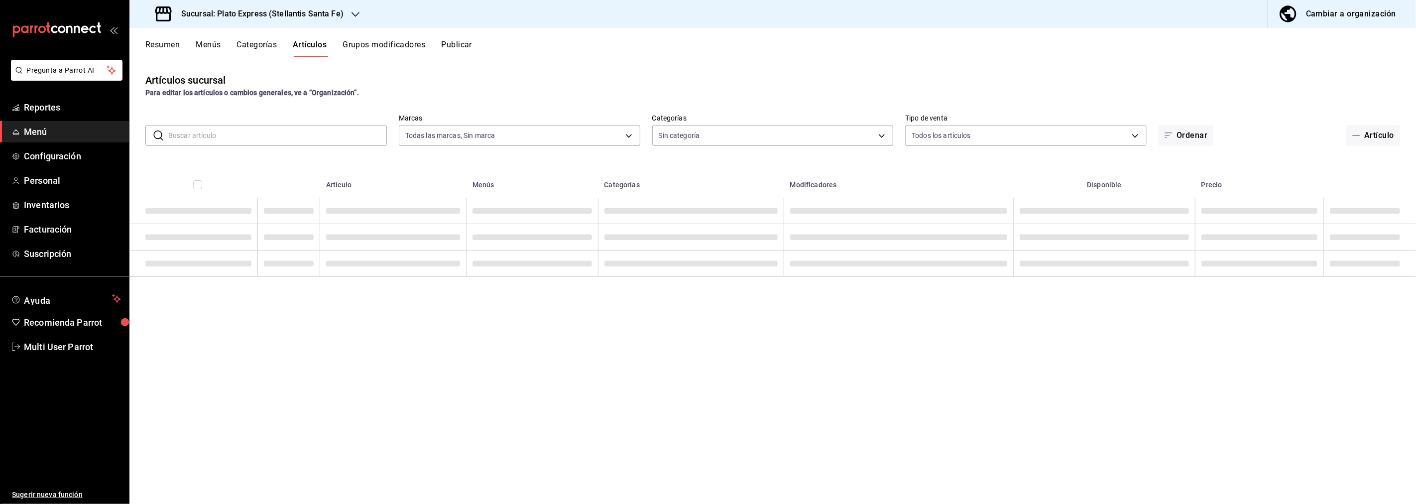
type input "361d5a15-3e70-4371-9032-c32599fcd072"
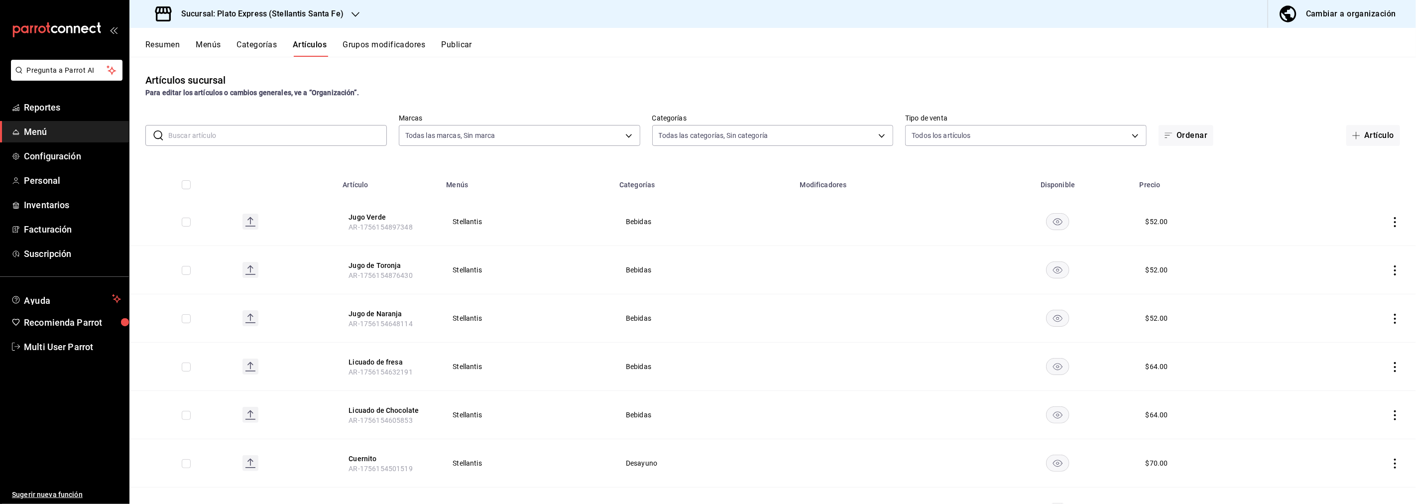
type input "e0889251-f114-464a-a0eb-9abf30a15b3c,b25a64f3-c8a4-4fb8-9301-3751756b3dea,1450c…"
click at [167, 46] on button "Resumen" at bounding box center [162, 48] width 34 height 17
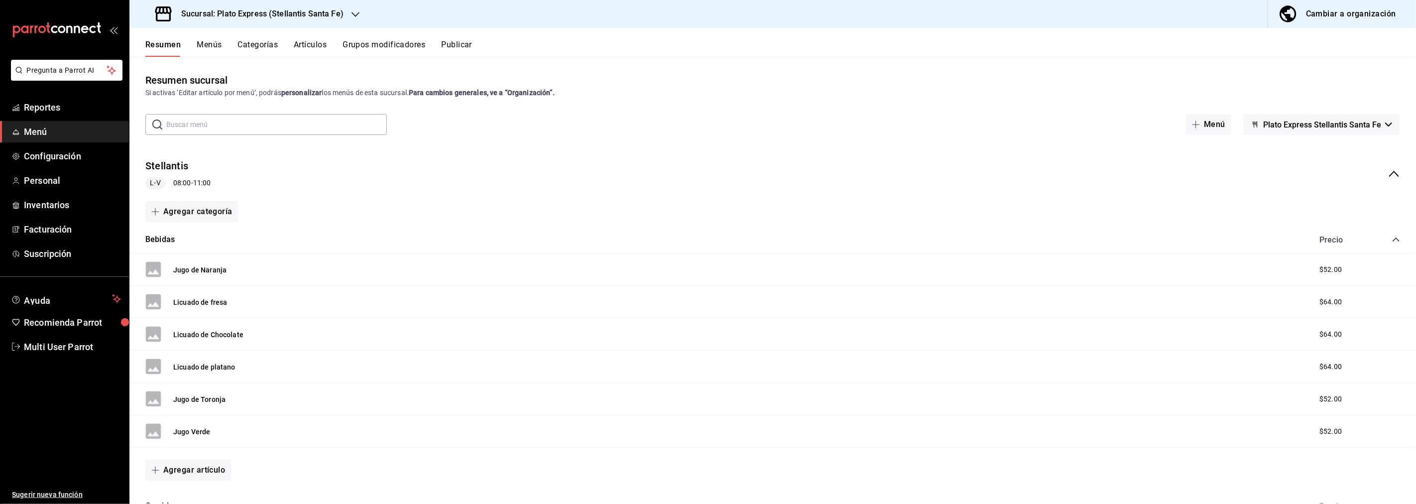
click at [156, 183] on span "L-V" at bounding box center [155, 183] width 18 height 10
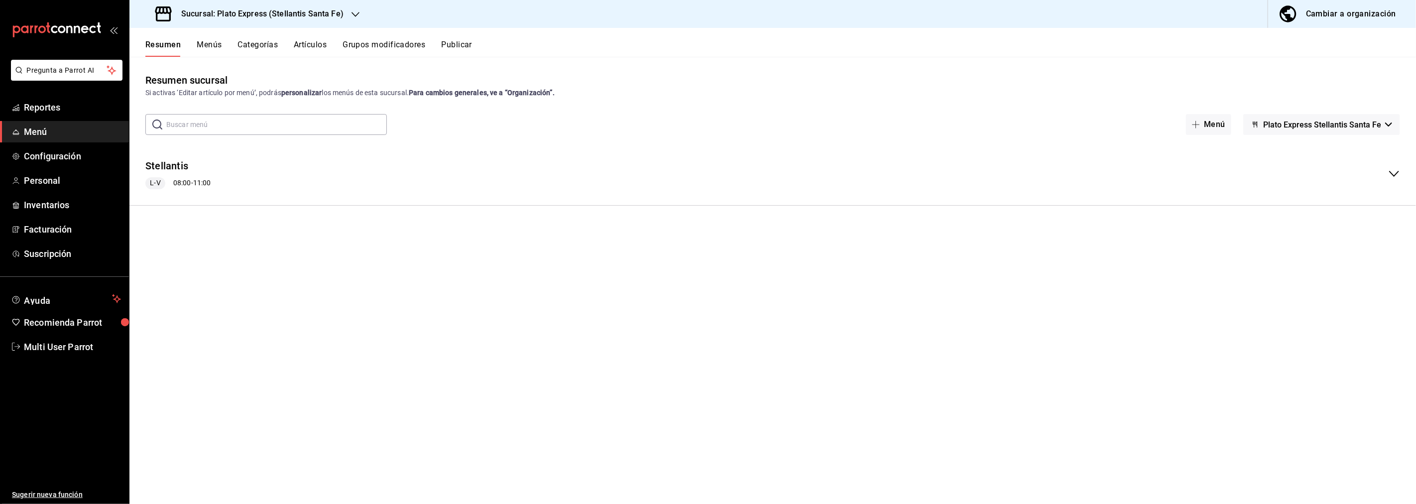
click at [1308, 125] on span "Plato Express Stellantis Santa Fe" at bounding box center [1322, 124] width 118 height 9
click at [1308, 125] on div at bounding box center [708, 252] width 1416 height 504
click at [170, 185] on div "L-V 08:00 - 11:00" at bounding box center [177, 183] width 65 height 12
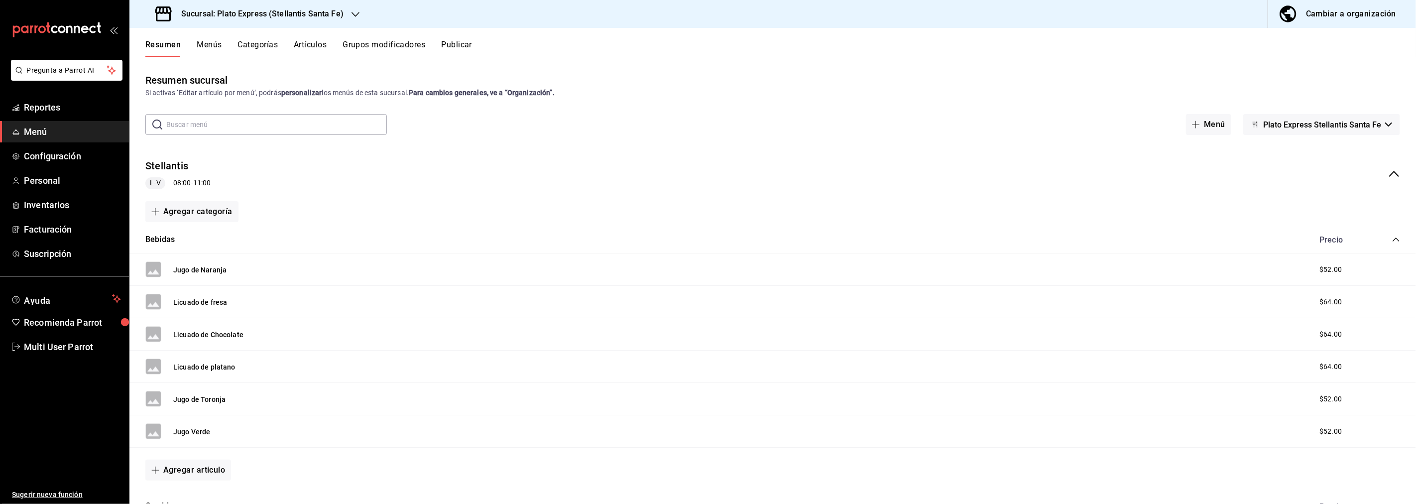
click at [220, 43] on button "Menús" at bounding box center [209, 48] width 25 height 17
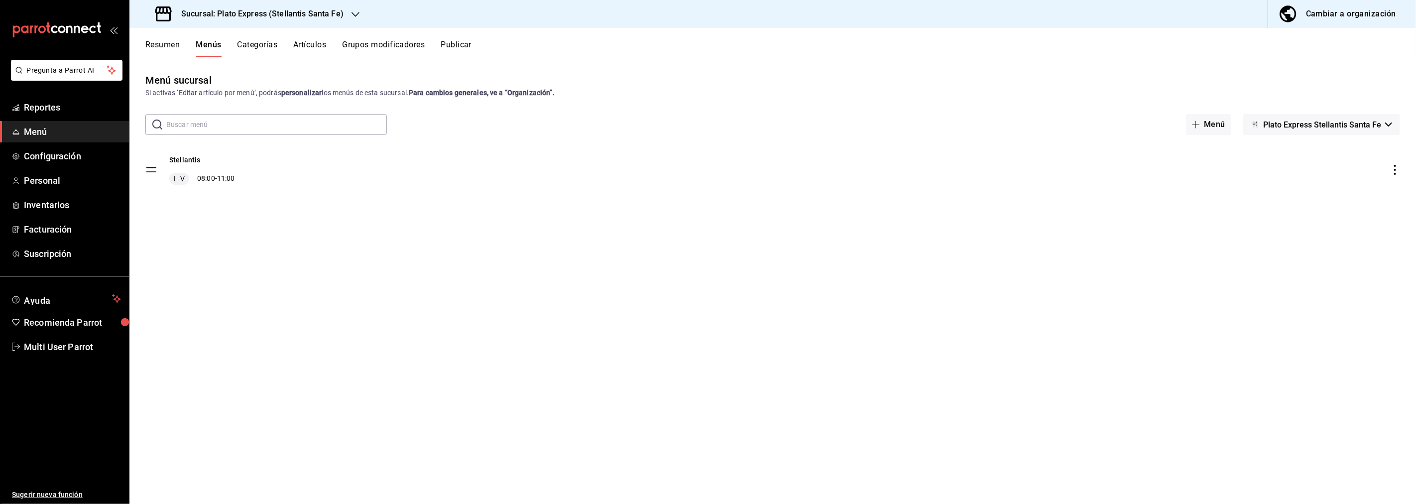
click at [1391, 168] on icon "actions" at bounding box center [1395, 170] width 10 height 10
click at [1265, 192] on span "Editar" at bounding box center [1317, 193] width 122 height 10
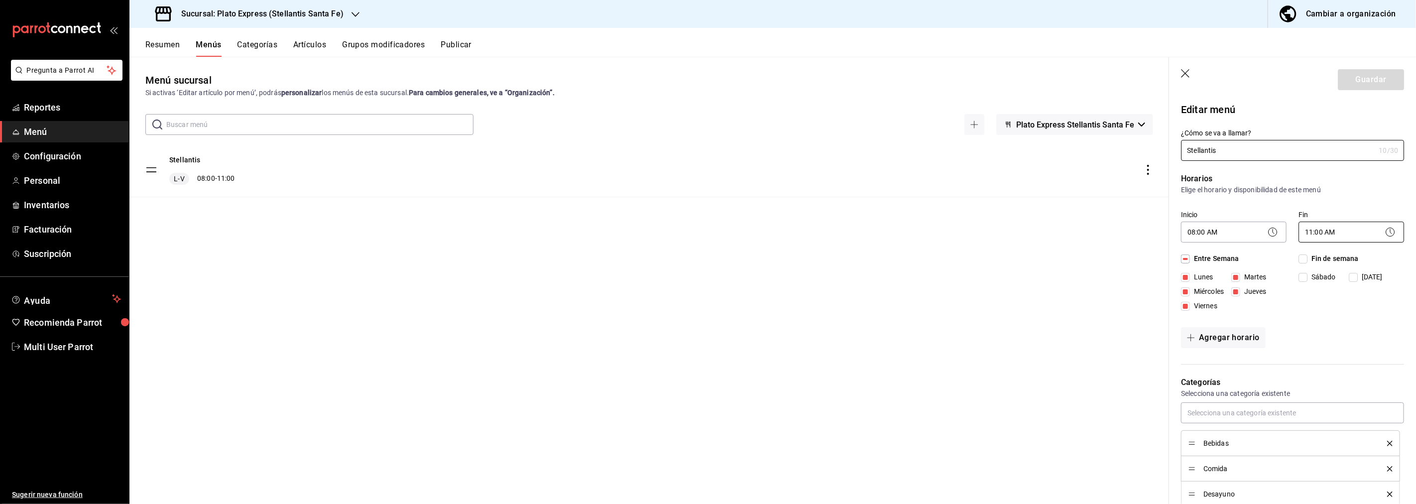
click at [1354, 231] on body "Pregunta a Parrot AI Reportes Menú Configuración Personal Inventarios Facturaci…" at bounding box center [708, 252] width 1416 height 504
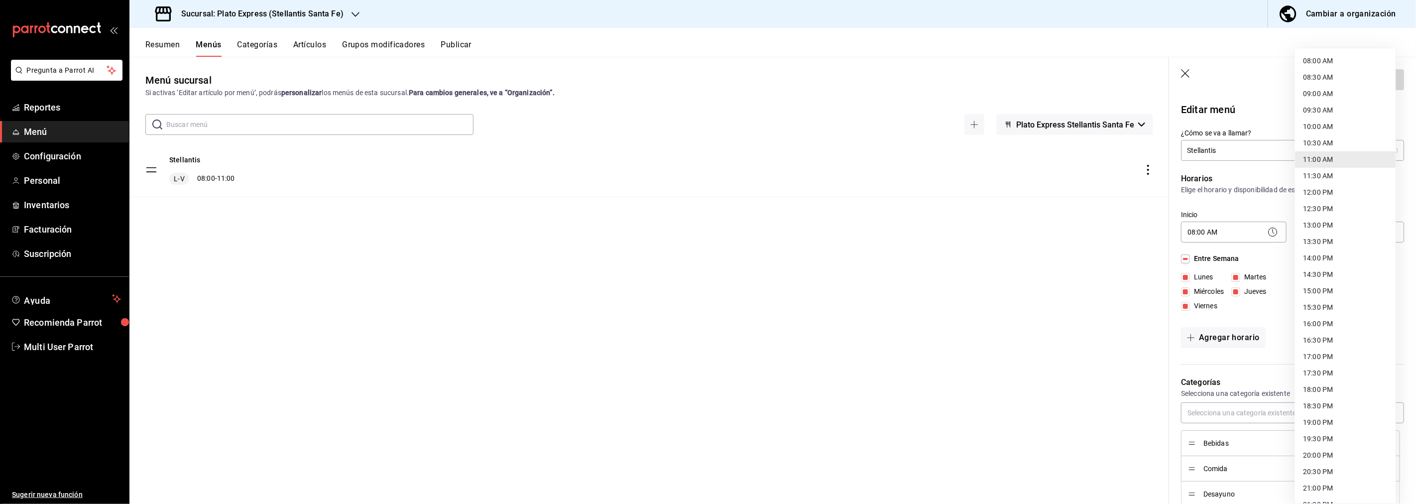
scroll to position [276, 0]
click at [1331, 292] on li "15:30 PM" at bounding box center [1345, 294] width 101 height 16
type input "15:30"
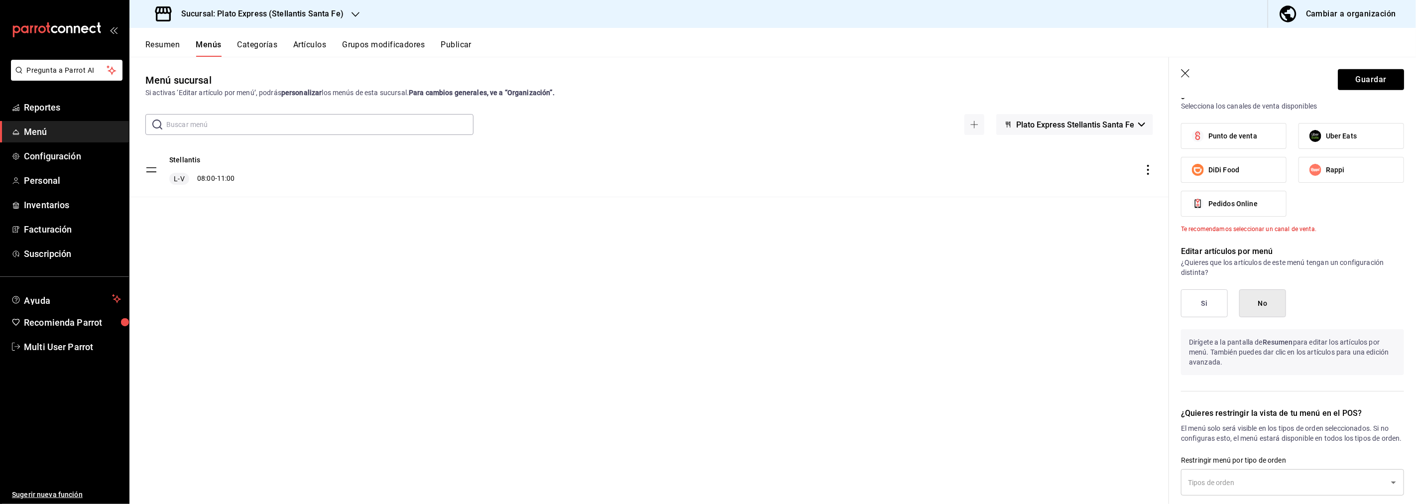
scroll to position [455, 0]
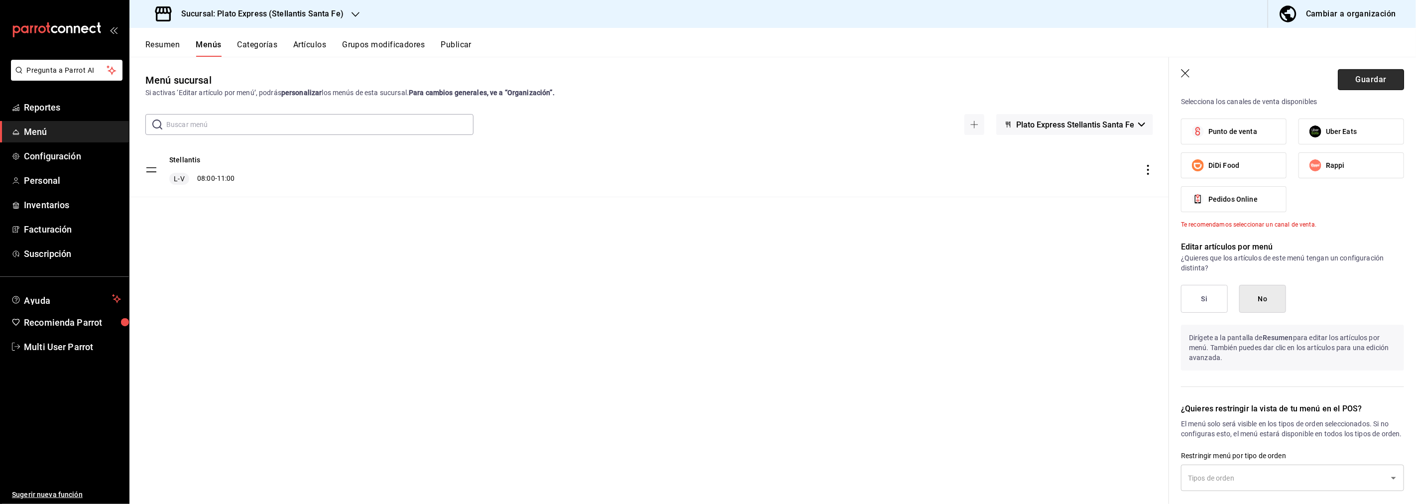
click at [1375, 85] on button "Guardar" at bounding box center [1371, 79] width 66 height 21
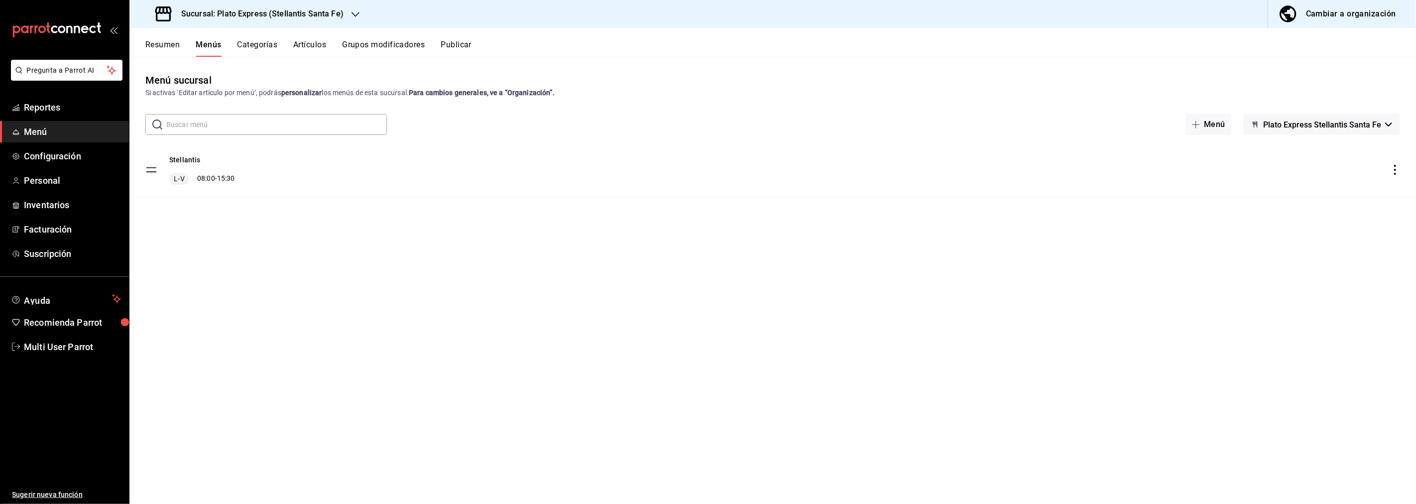
click at [339, 16] on h3 "Sucursal: Plato Express (Stellantis Santa Fe)" at bounding box center [258, 14] width 170 height 12
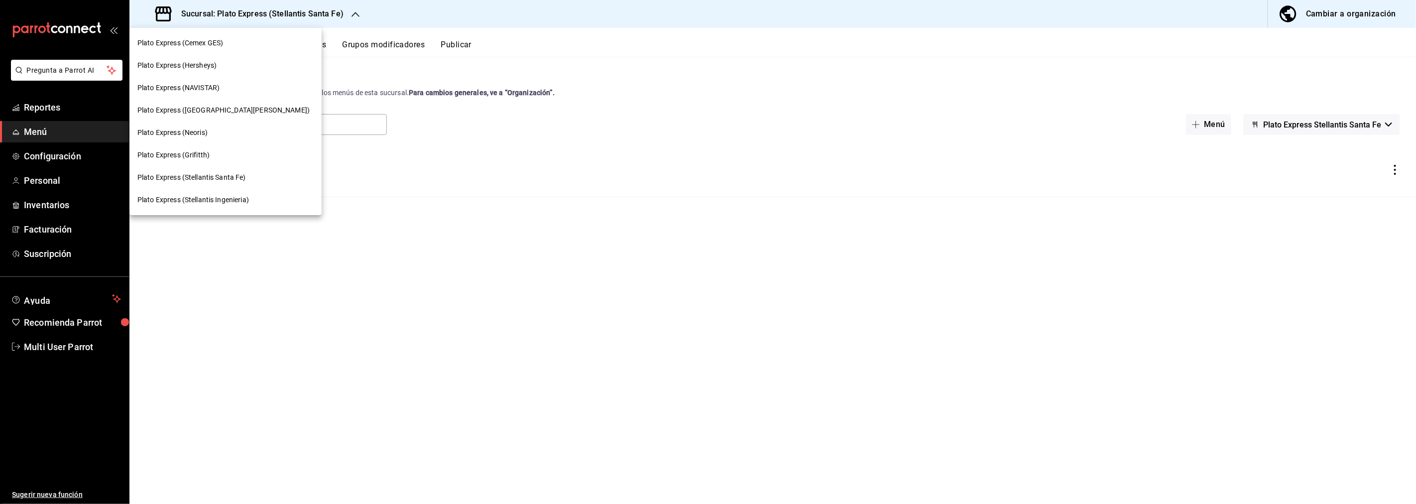
click at [210, 198] on span "Plato Express (Stellantis Ingenieria)" at bounding box center [193, 200] width 112 height 10
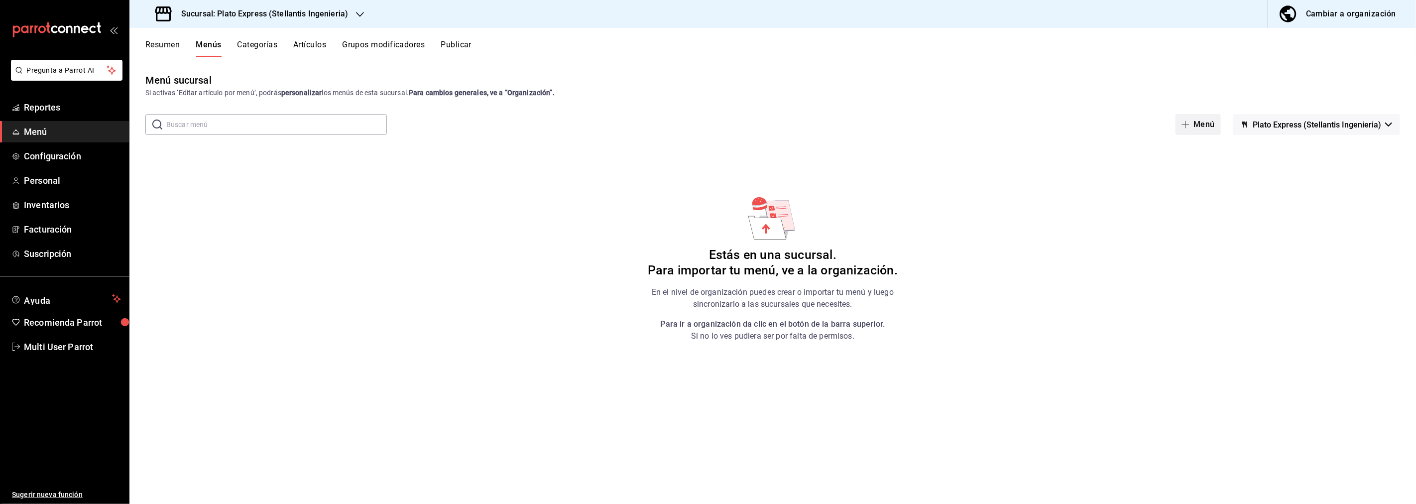
click at [1208, 121] on button "Menú" at bounding box center [1198, 124] width 45 height 21
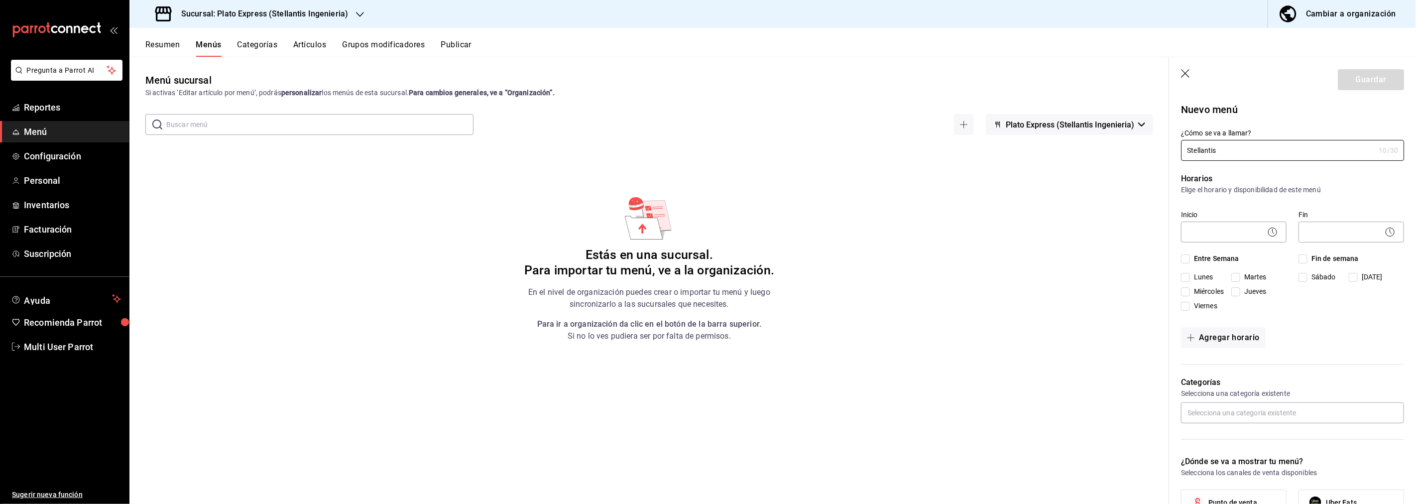
type input "Stellantis"
click at [1270, 231] on icon at bounding box center [1273, 232] width 12 height 12
click at [1185, 261] on input "Entre Semana" at bounding box center [1185, 258] width 9 height 9
checkbox input "true"
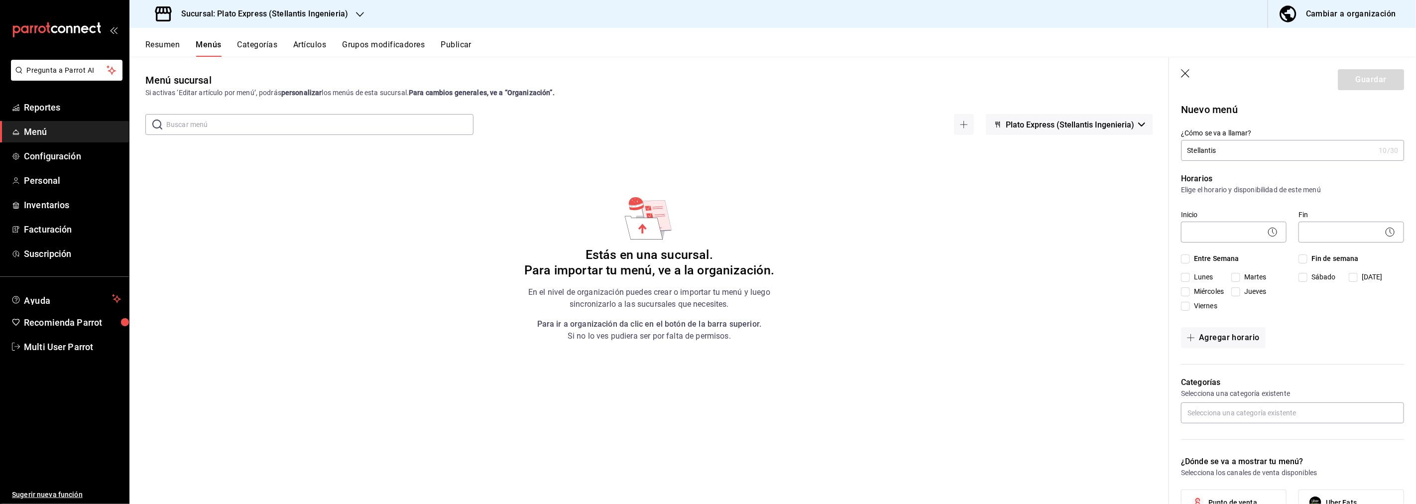
checkbox input "true"
click at [1269, 233] on icon at bounding box center [1273, 232] width 12 height 12
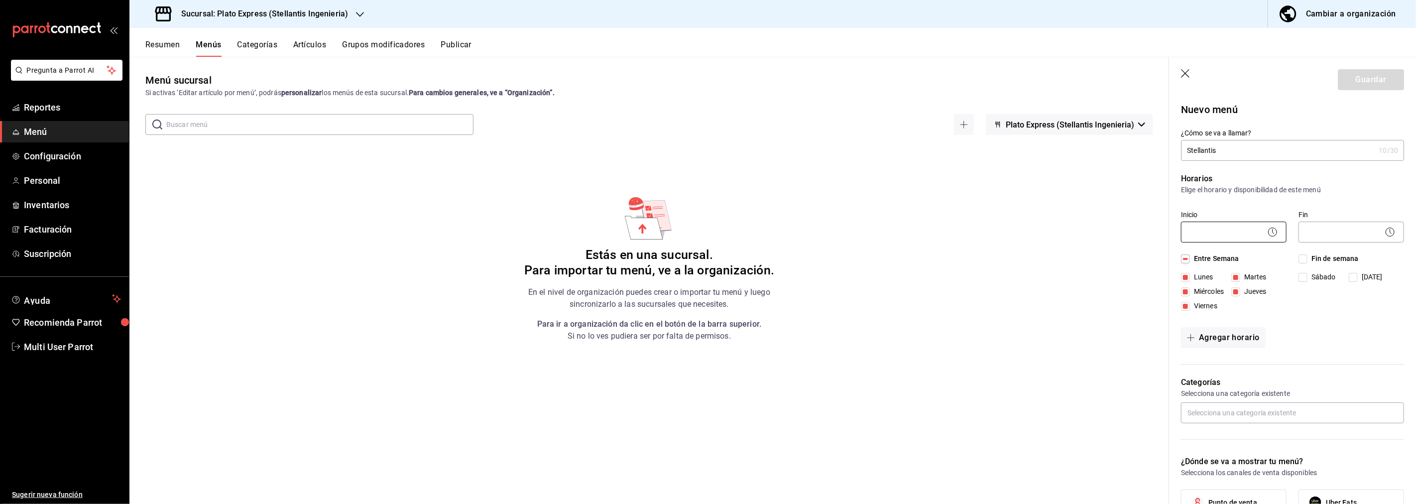
click at [1232, 233] on body "Pregunta a Parrot AI Reportes Menú Configuración Personal Inventarios Facturaci…" at bounding box center [708, 252] width 1416 height 504
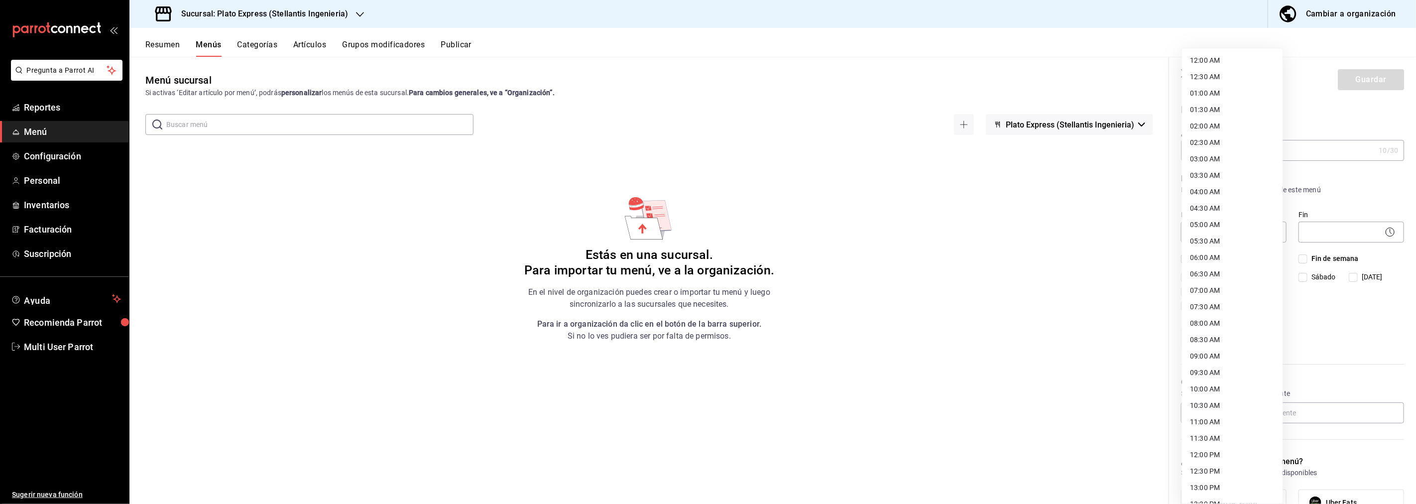
click at [1213, 322] on li "08:00 AM" at bounding box center [1232, 323] width 101 height 16
type input "08:00"
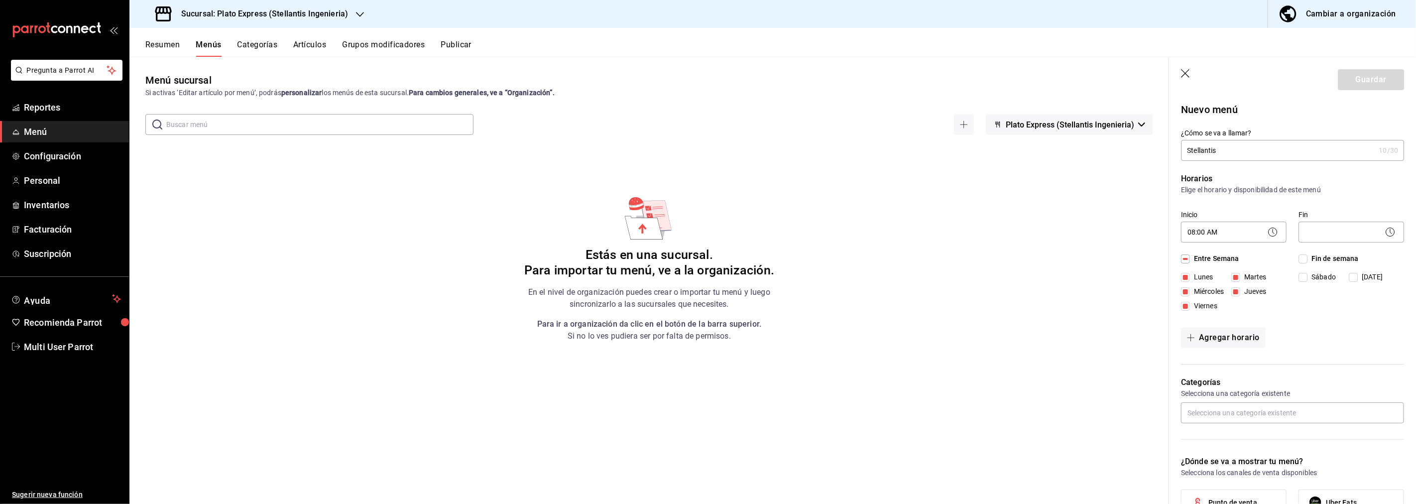
click at [1384, 235] on icon at bounding box center [1390, 232] width 12 height 12
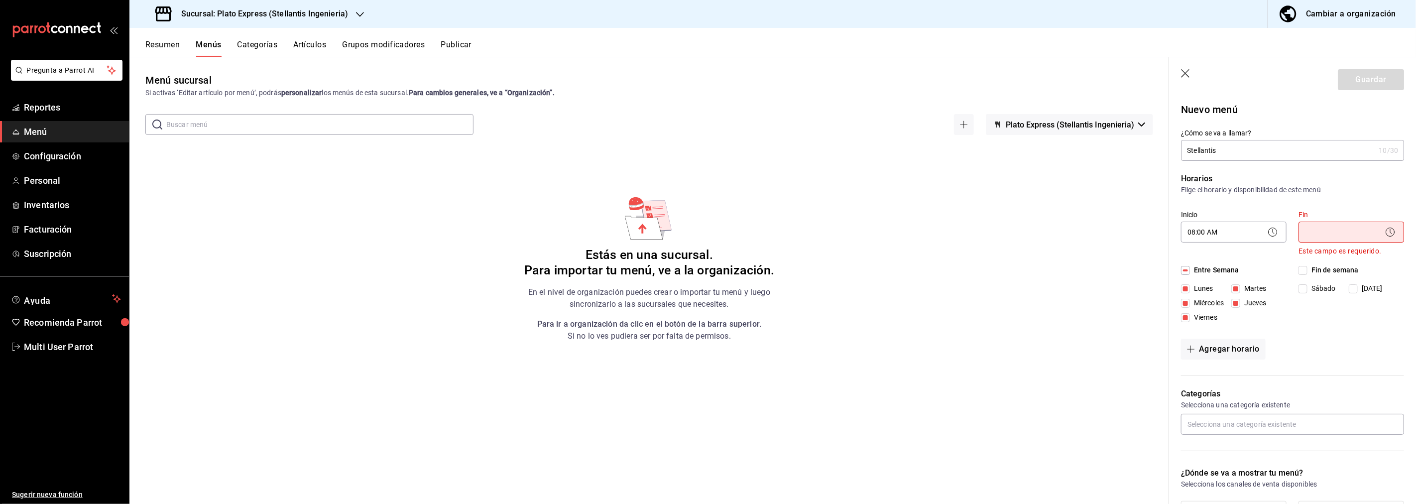
click at [1390, 230] on icon at bounding box center [1391, 231] width 2 height 5
click at [1340, 231] on body "Pregunta a Parrot AI Reportes Menú Configuración Personal Inventarios Facturaci…" at bounding box center [708, 252] width 1416 height 504
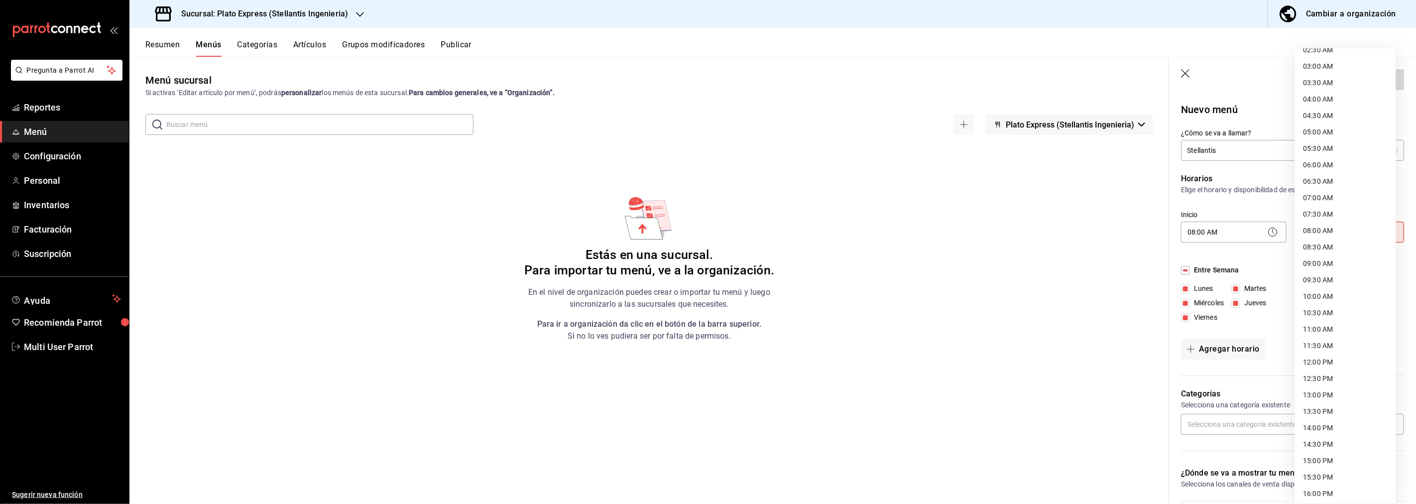
scroll to position [111, 0]
click at [1321, 457] on li "15:30 PM" at bounding box center [1345, 459] width 101 height 16
type input "15:30"
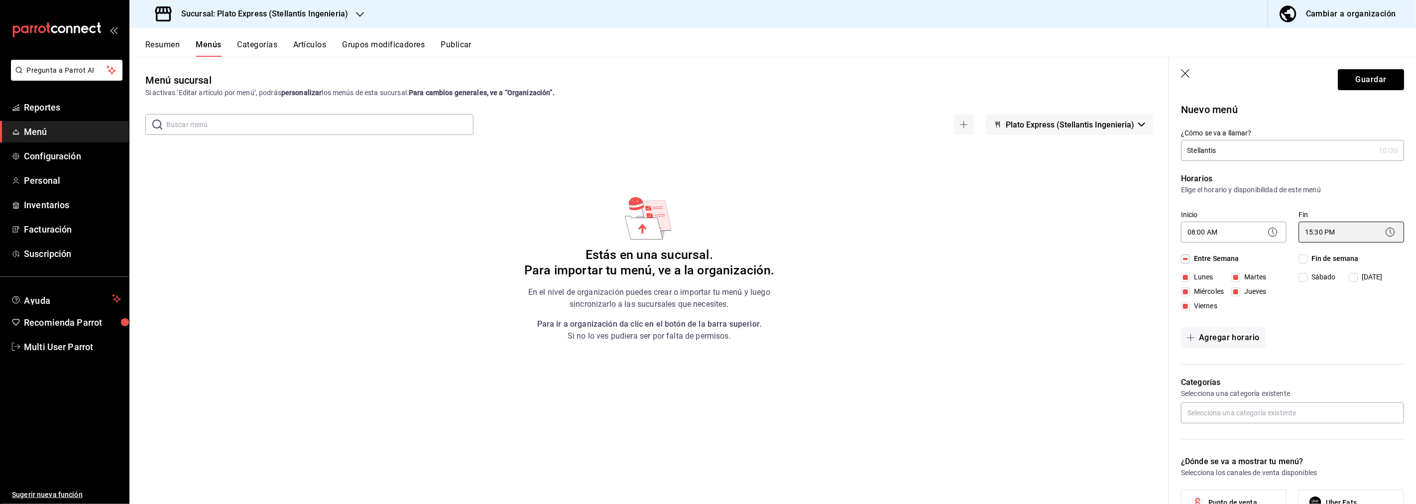
scroll to position [55, 0]
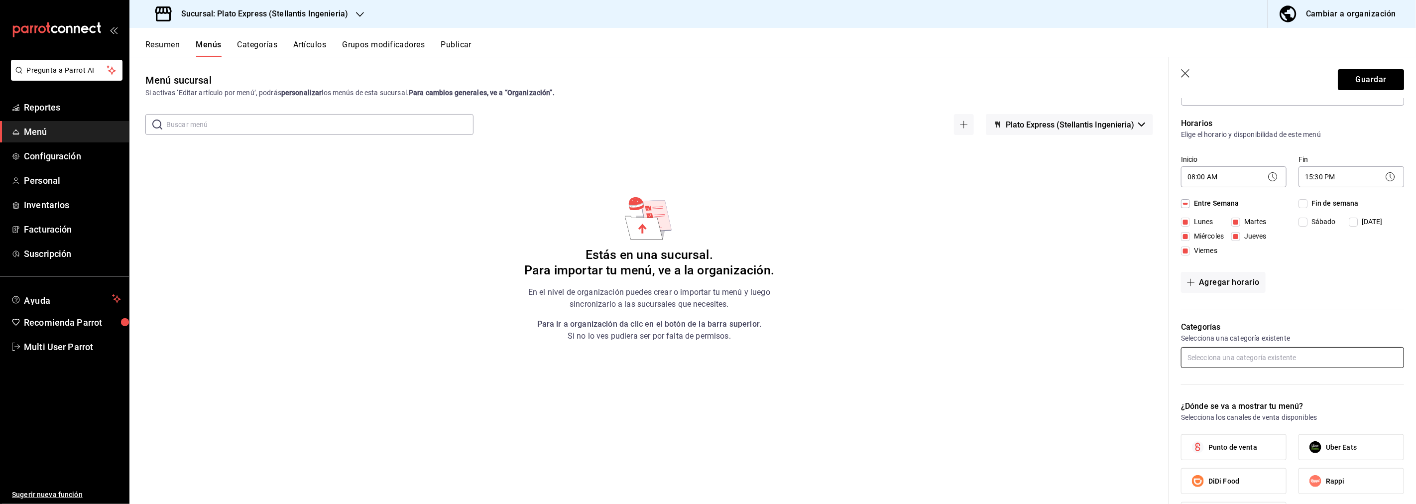
click at [1222, 356] on input "text" at bounding box center [1292, 357] width 223 height 21
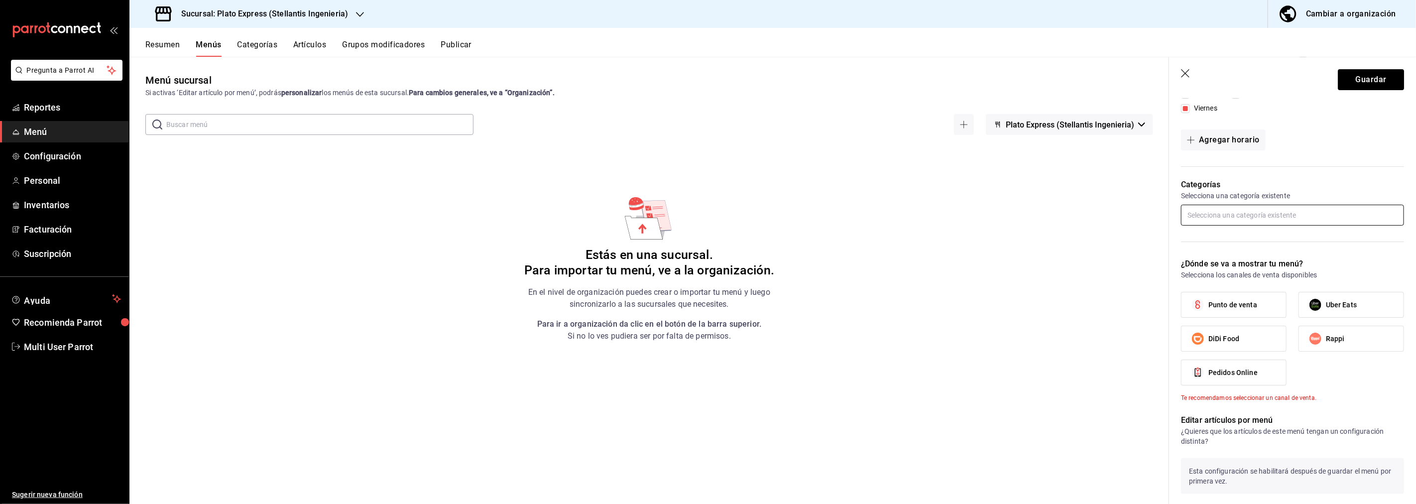
scroll to position [221, 0]
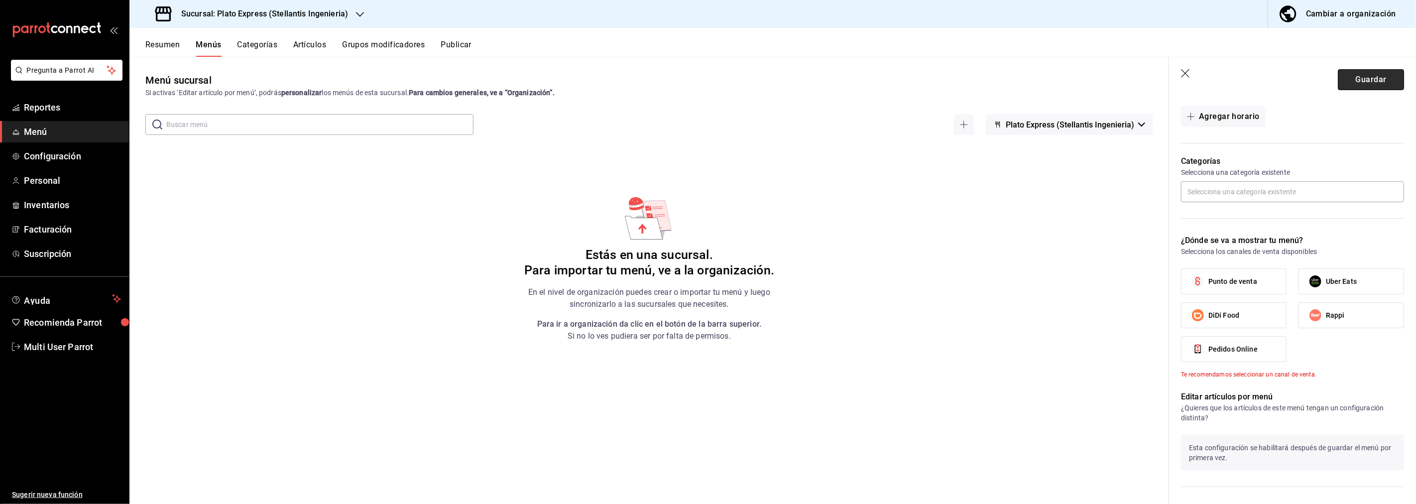
click at [1355, 82] on button "Guardar" at bounding box center [1371, 79] width 66 height 21
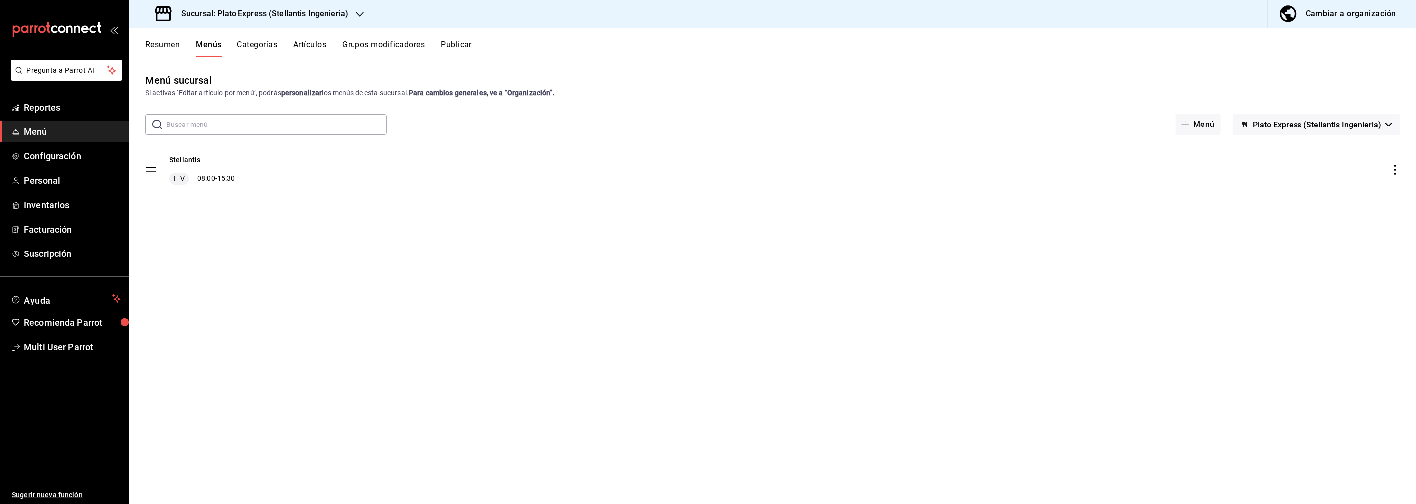
click at [256, 46] on button "Categorías" at bounding box center [258, 48] width 40 height 17
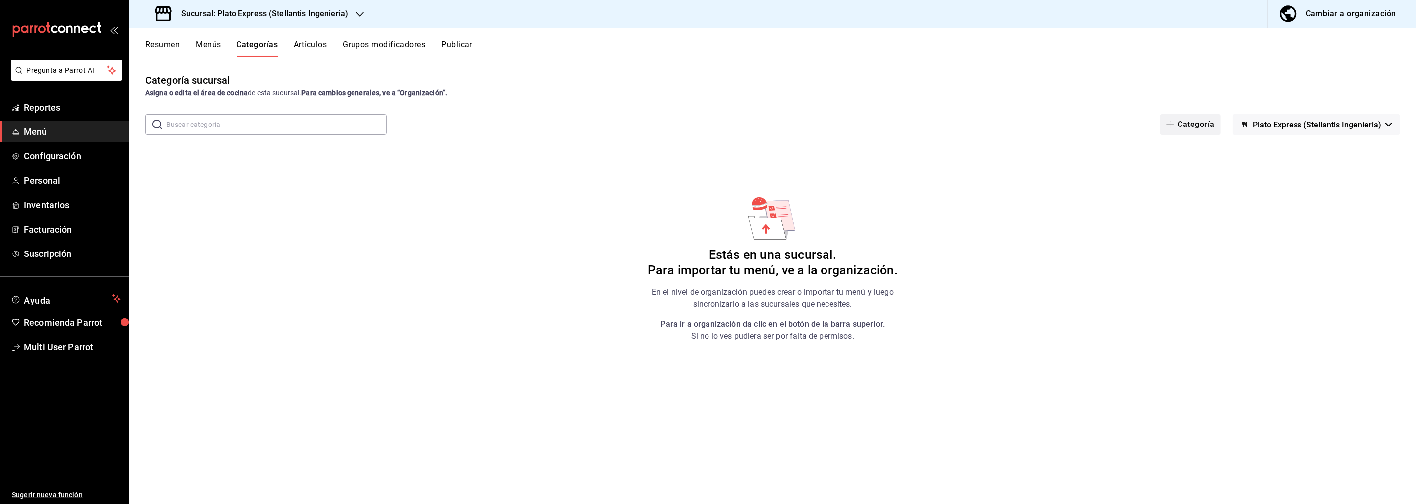
click at [1174, 126] on icon "button" at bounding box center [1170, 125] width 8 height 8
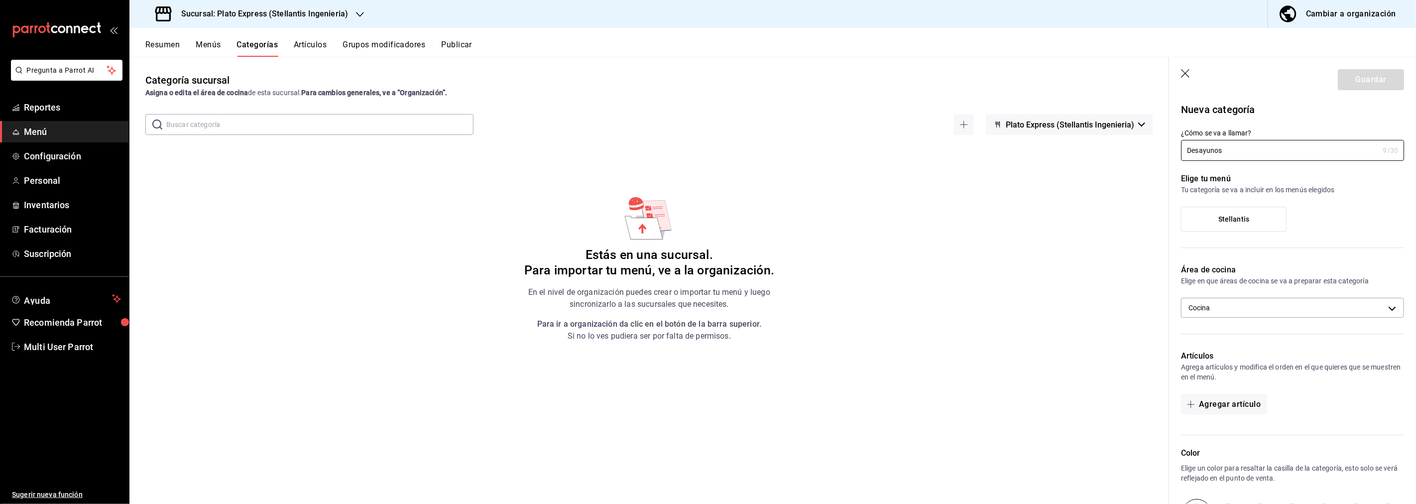
type input "Desayunos"
click at [1227, 215] on span "Stellantis" at bounding box center [1234, 219] width 31 height 8
click at [0, 0] on input "Stellantis" at bounding box center [0, 0] width 0 height 0
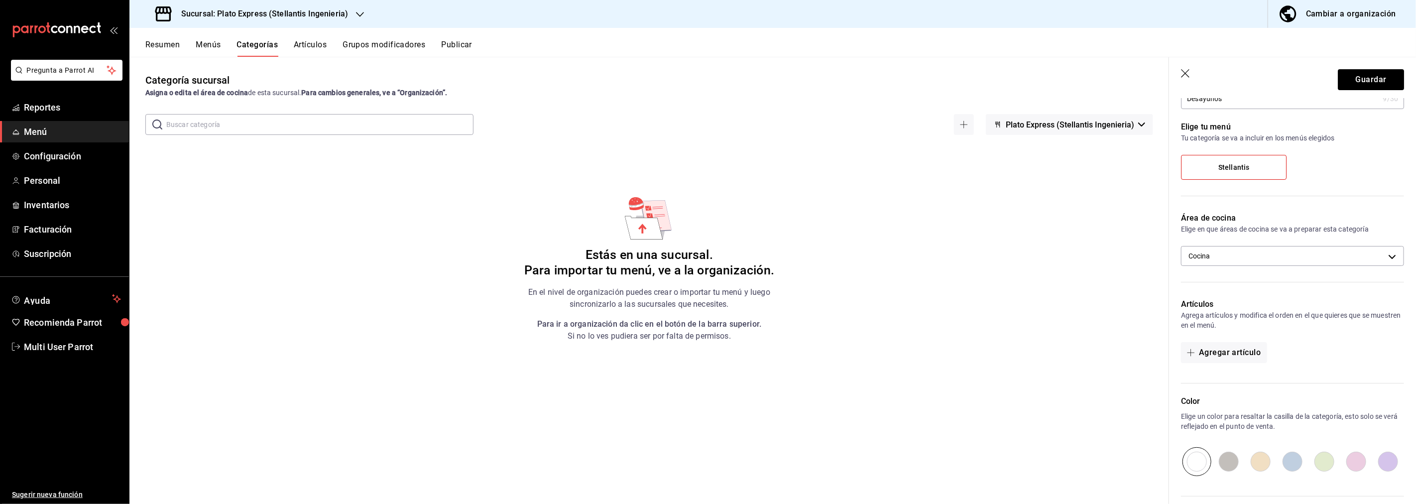
scroll to position [150, 0]
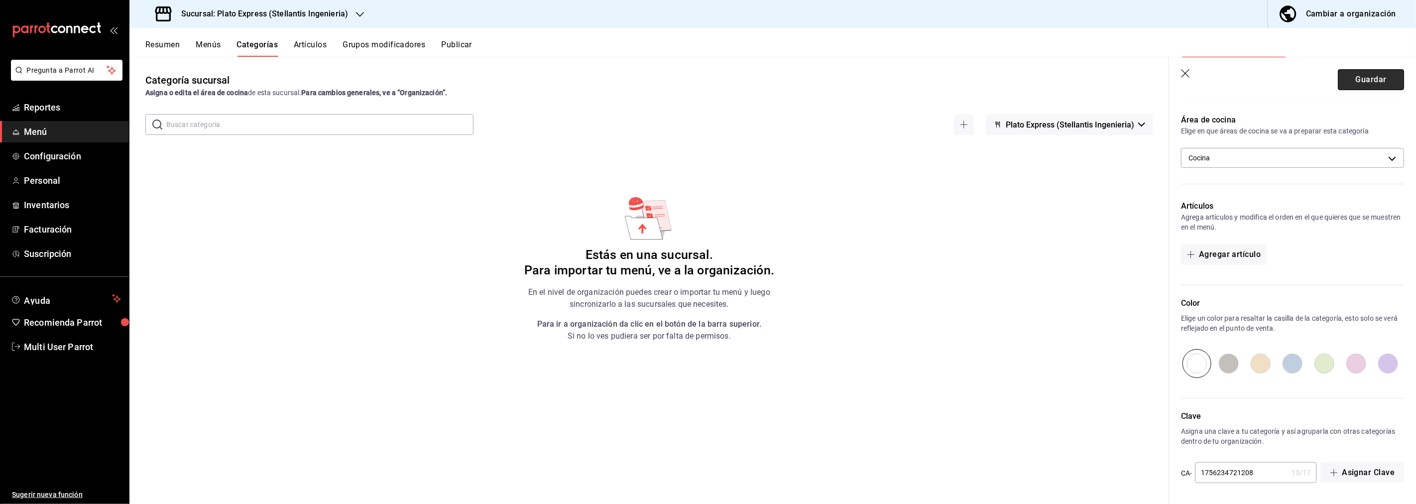
click at [1361, 77] on button "Guardar" at bounding box center [1371, 79] width 66 height 21
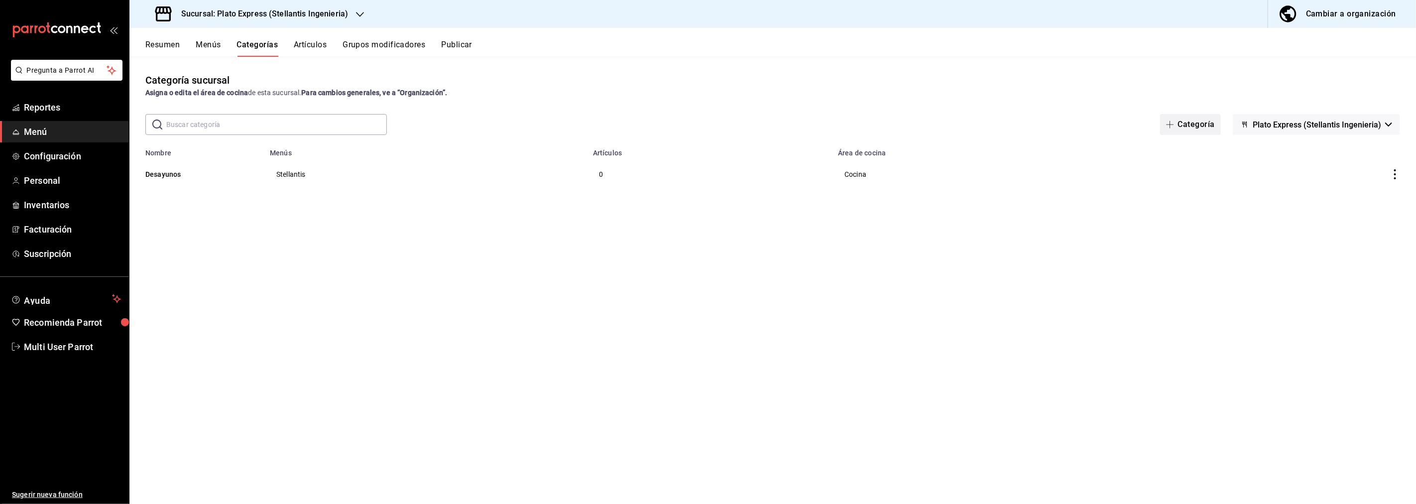
click at [1198, 127] on button "Categoría" at bounding box center [1190, 124] width 61 height 21
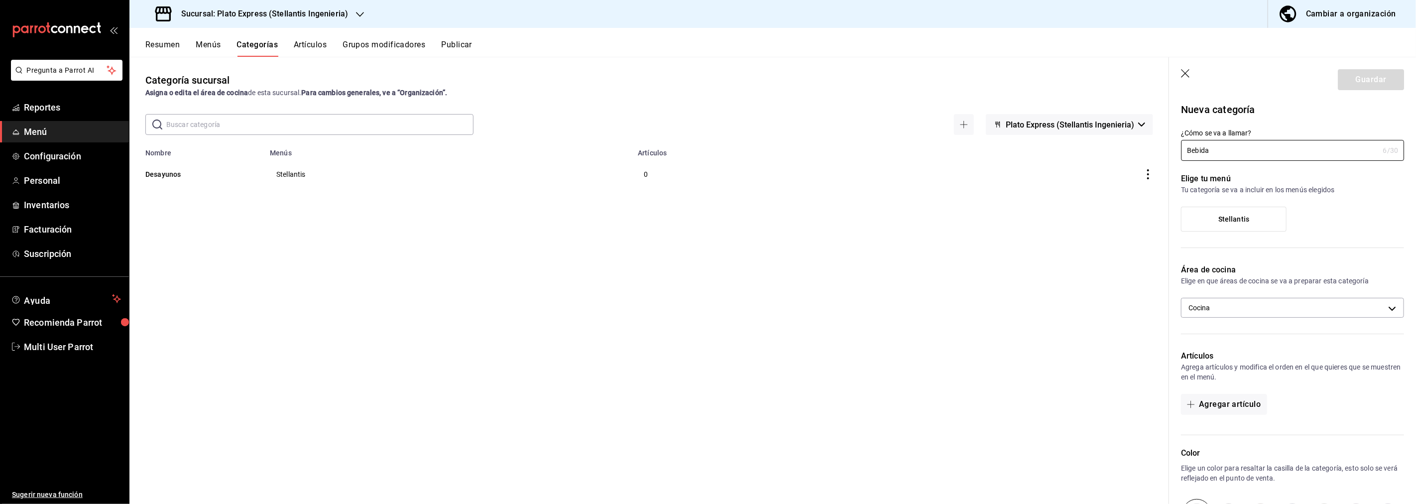
type input "Bebida"
click at [1226, 216] on span "Stellantis" at bounding box center [1234, 219] width 31 height 8
click at [0, 0] on input "Stellantis" at bounding box center [0, 0] width 0 height 0
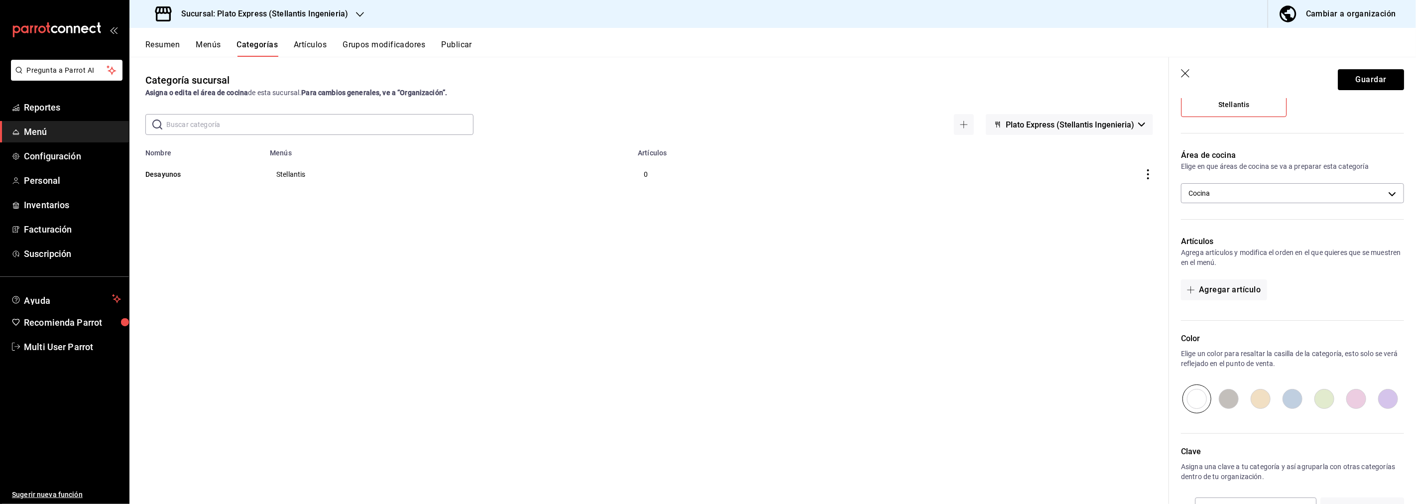
scroll to position [150, 0]
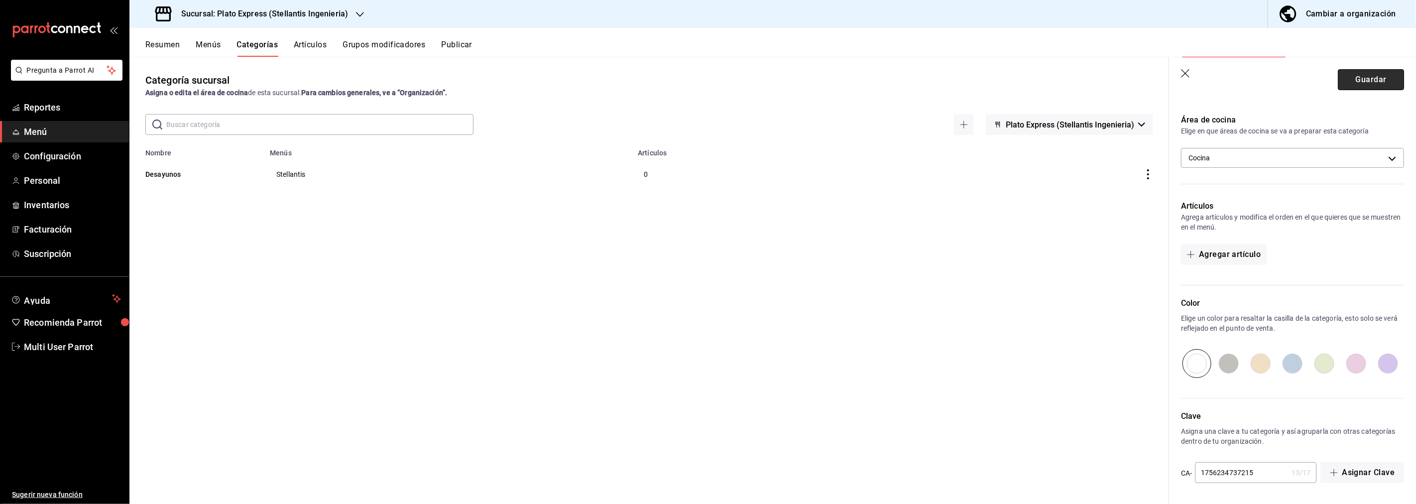
click at [1360, 80] on button "Guardar" at bounding box center [1371, 79] width 66 height 21
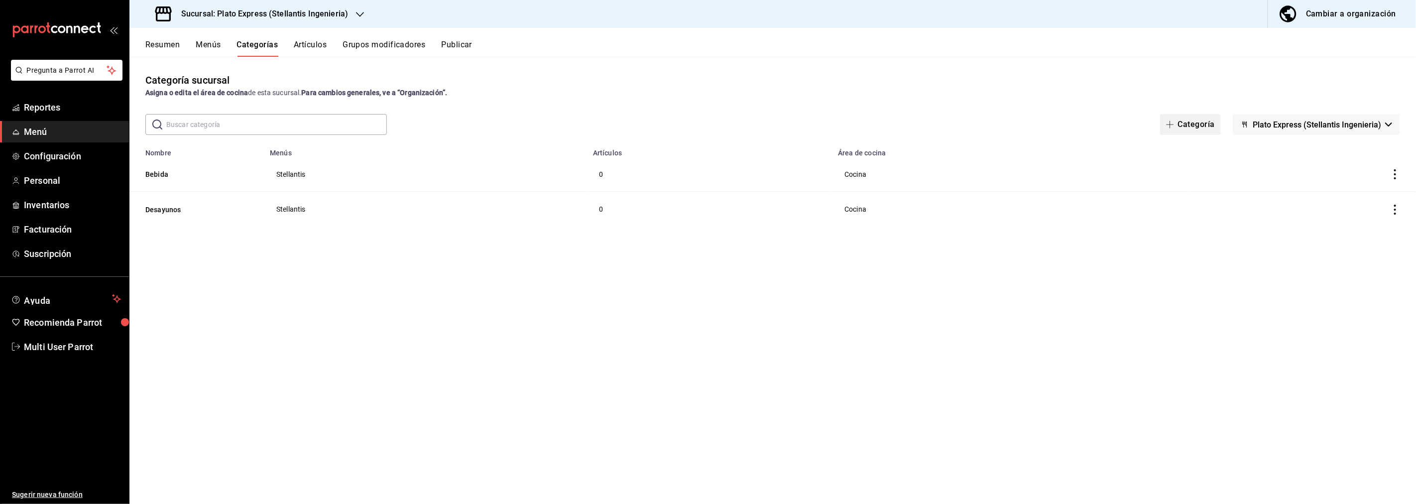
click at [1198, 125] on button "Categoría" at bounding box center [1190, 124] width 61 height 21
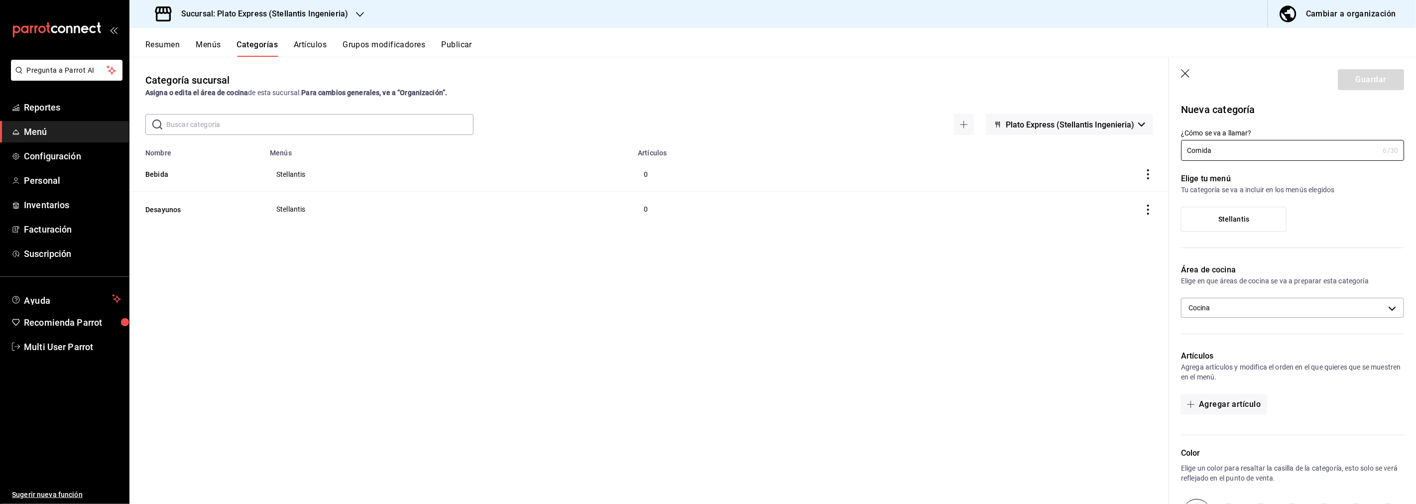
type input "Comida"
click at [1224, 212] on label "Stellantis" at bounding box center [1234, 219] width 105 height 24
click at [0, 0] on input "Stellantis" at bounding box center [0, 0] width 0 height 0
click at [1370, 80] on button "Guardar" at bounding box center [1371, 79] width 66 height 21
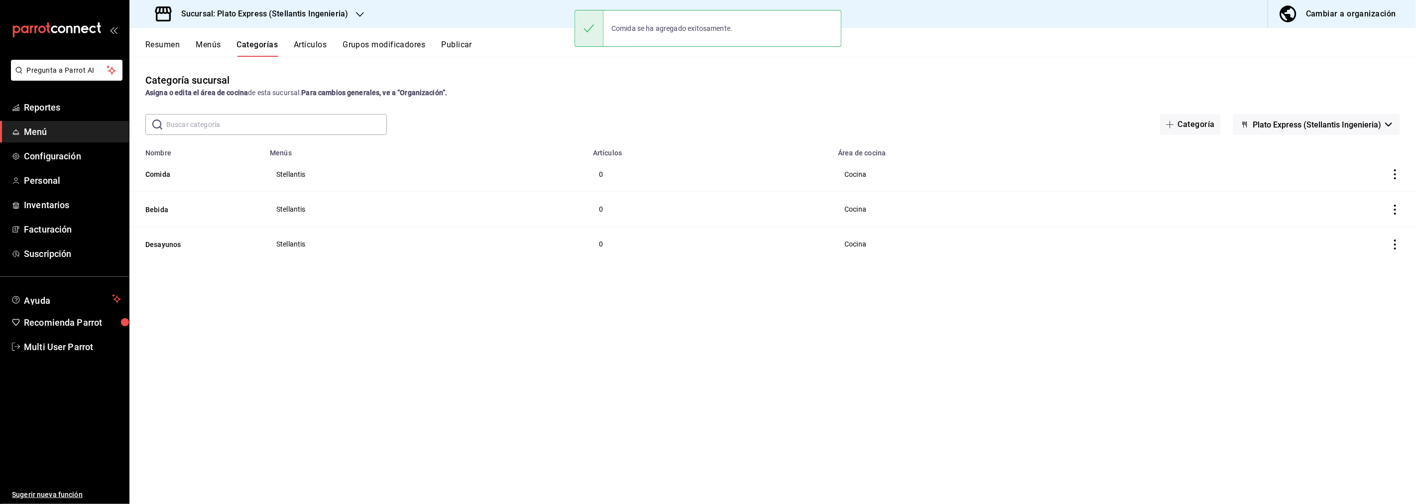
click at [306, 46] on button "Artículos" at bounding box center [310, 48] width 33 height 17
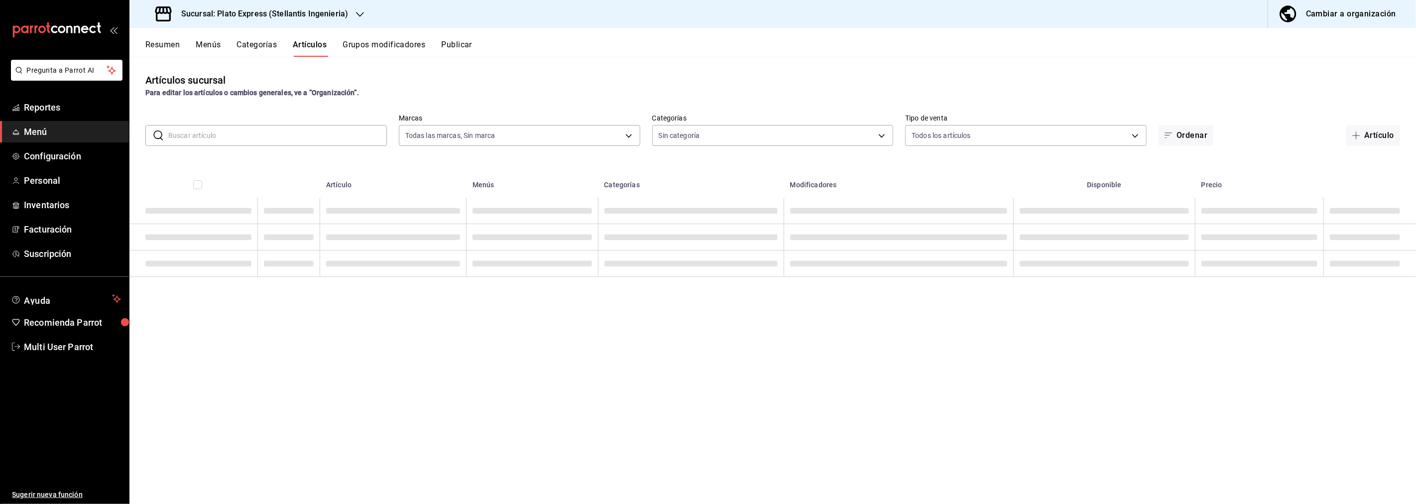
type input "2ec4c6a2-da6e-43e7-85ce-7c08ad11b2af"
type input "3b5a3778-979c-44e0-a32c-d124c92572d5,03ca106d-a96a-4a41-82dc-a9b71c78438a,085b1…"
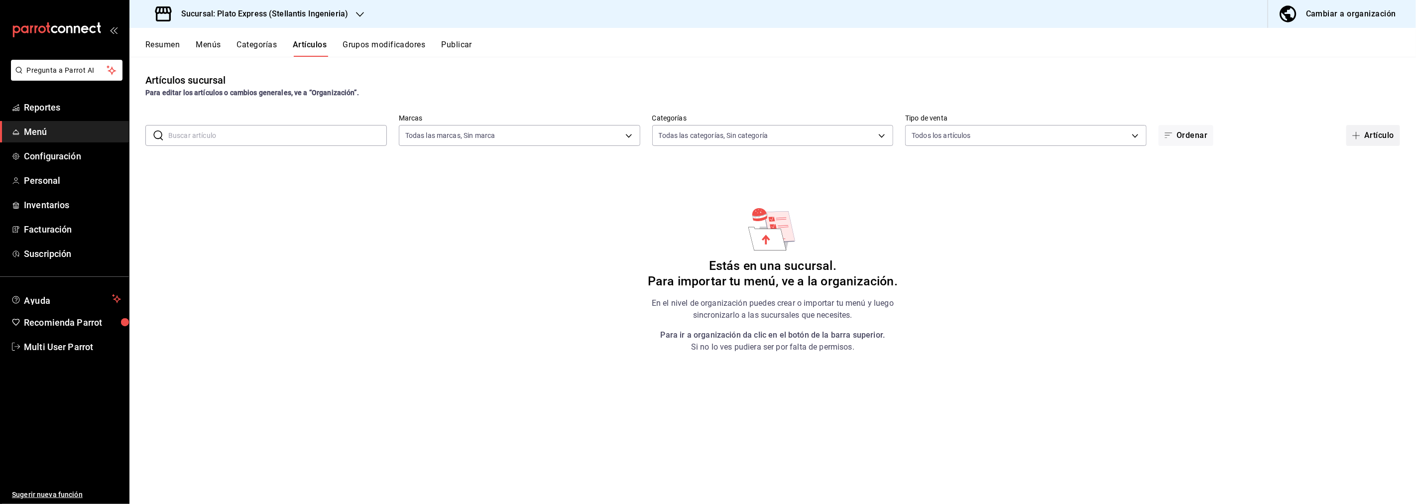
click at [1372, 138] on button "Artículo" at bounding box center [1374, 135] width 54 height 21
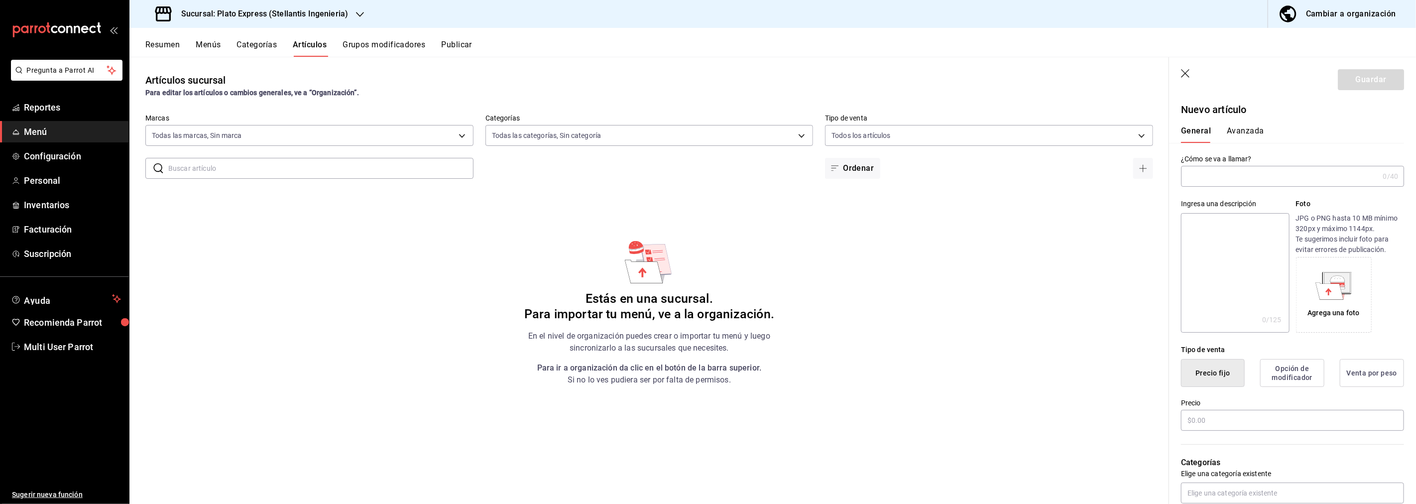
click at [1251, 172] on input "text" at bounding box center [1280, 176] width 198 height 20
type input "Basico"
click at [1238, 422] on input "text" at bounding box center [1292, 420] width 223 height 21
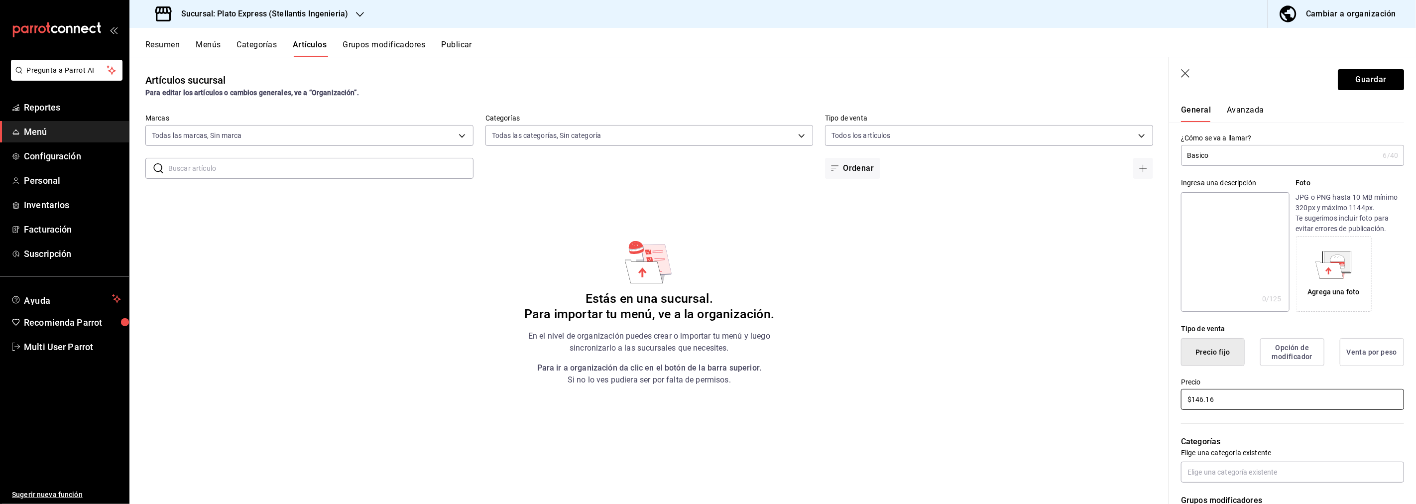
scroll to position [55, 0]
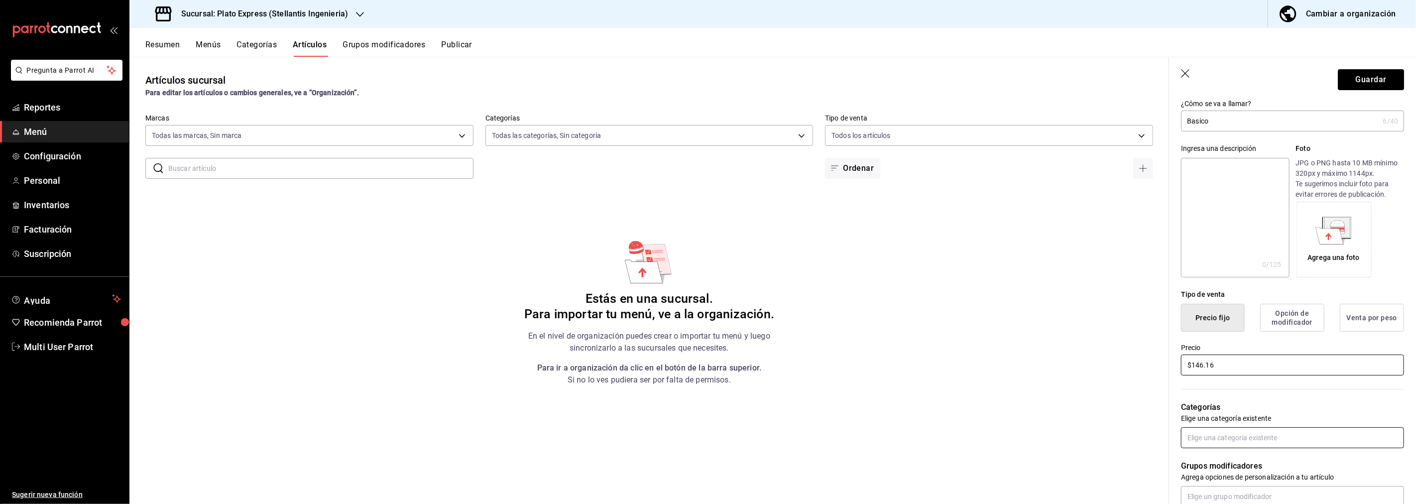
type input "$146.16"
click at [1267, 444] on input "text" at bounding box center [1292, 437] width 223 height 21
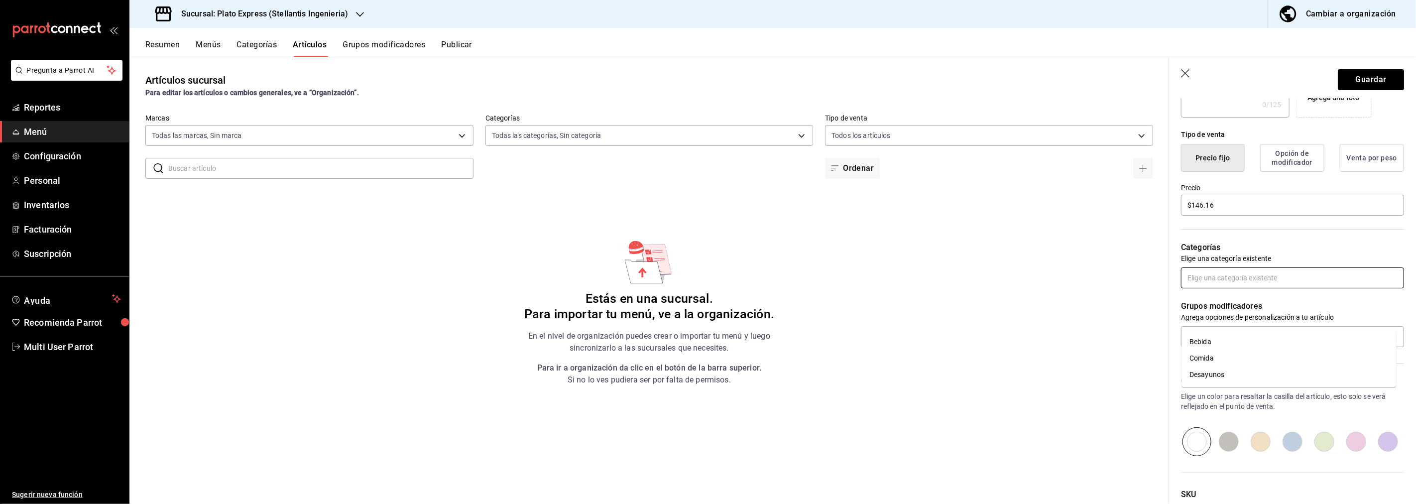
scroll to position [221, 0]
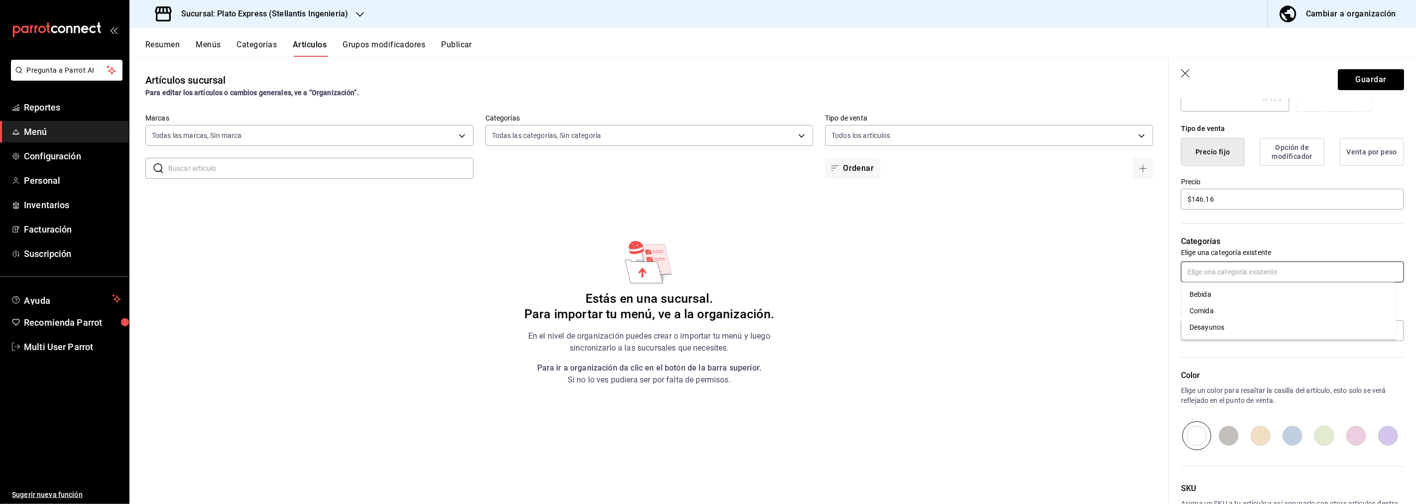
click at [1211, 312] on li "Comida" at bounding box center [1289, 311] width 215 height 16
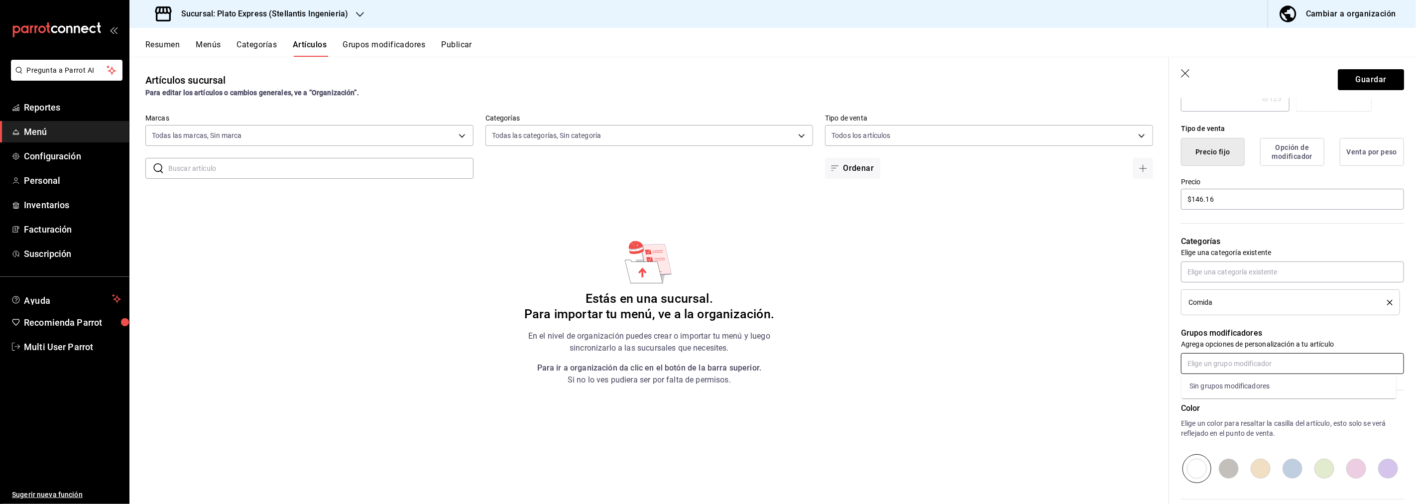
click at [1230, 366] on input "text" at bounding box center [1292, 363] width 223 height 21
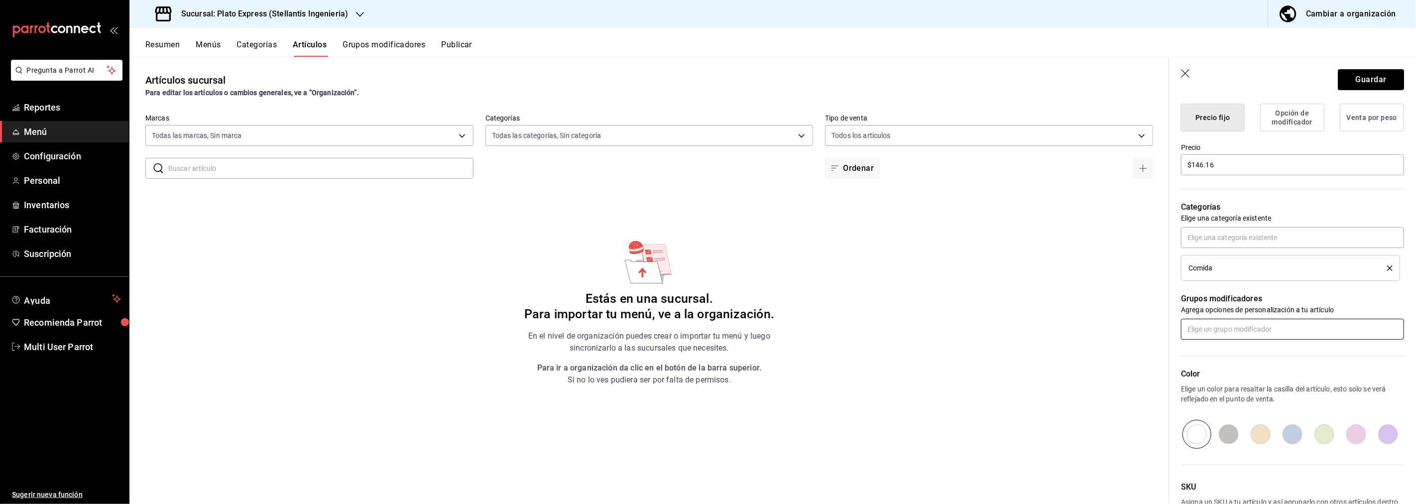
scroll to position [325, 0]
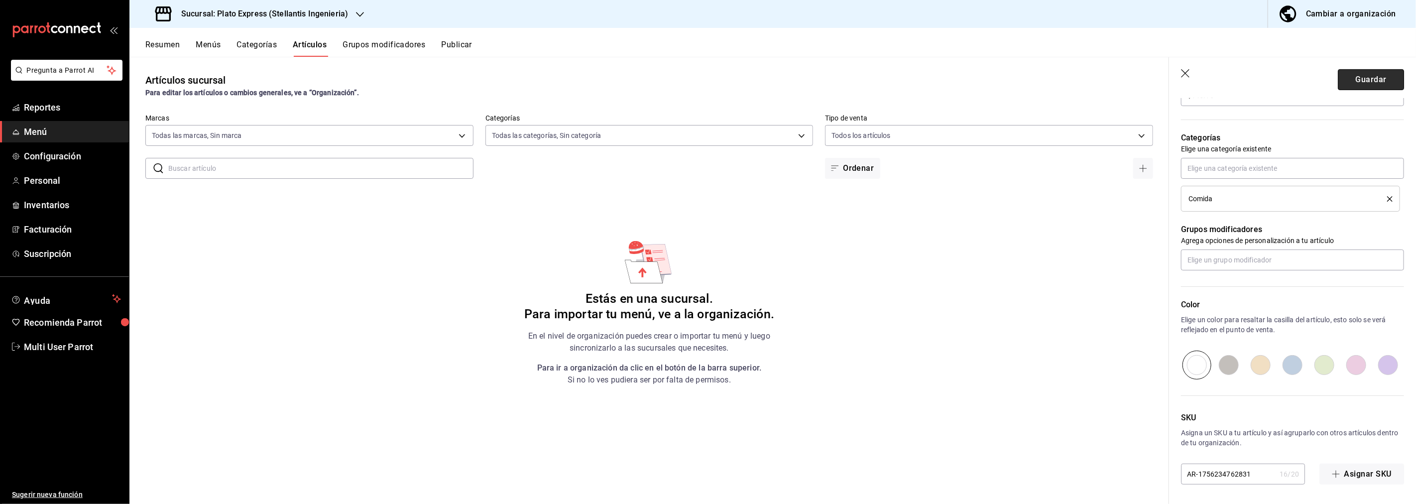
click at [1368, 84] on button "Guardar" at bounding box center [1371, 79] width 66 height 21
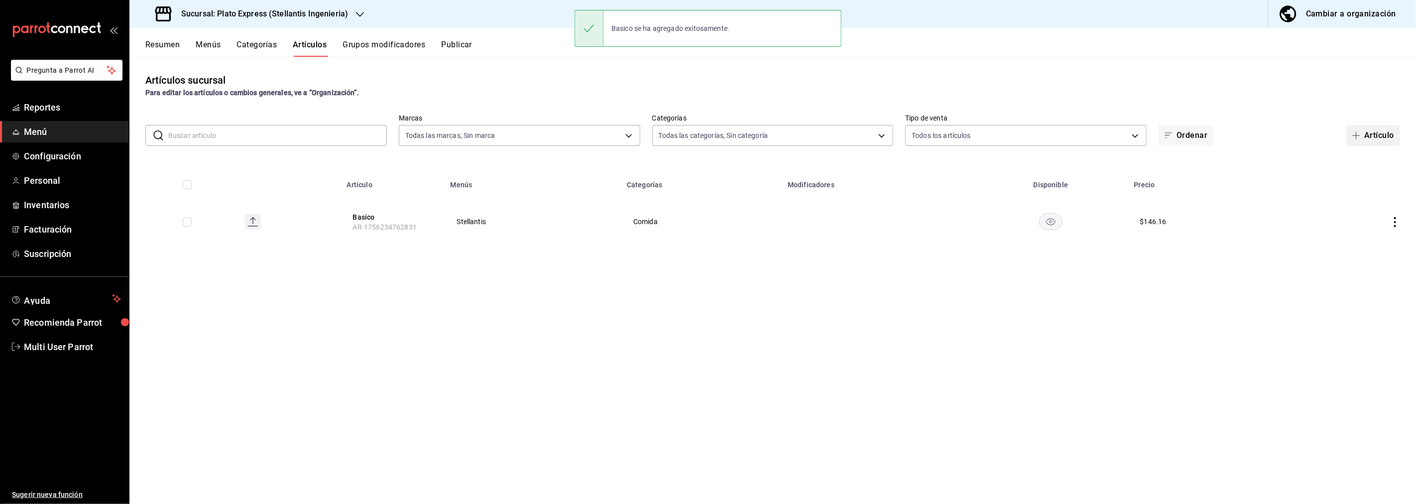
click at [1372, 132] on button "Artículo" at bounding box center [1374, 135] width 54 height 21
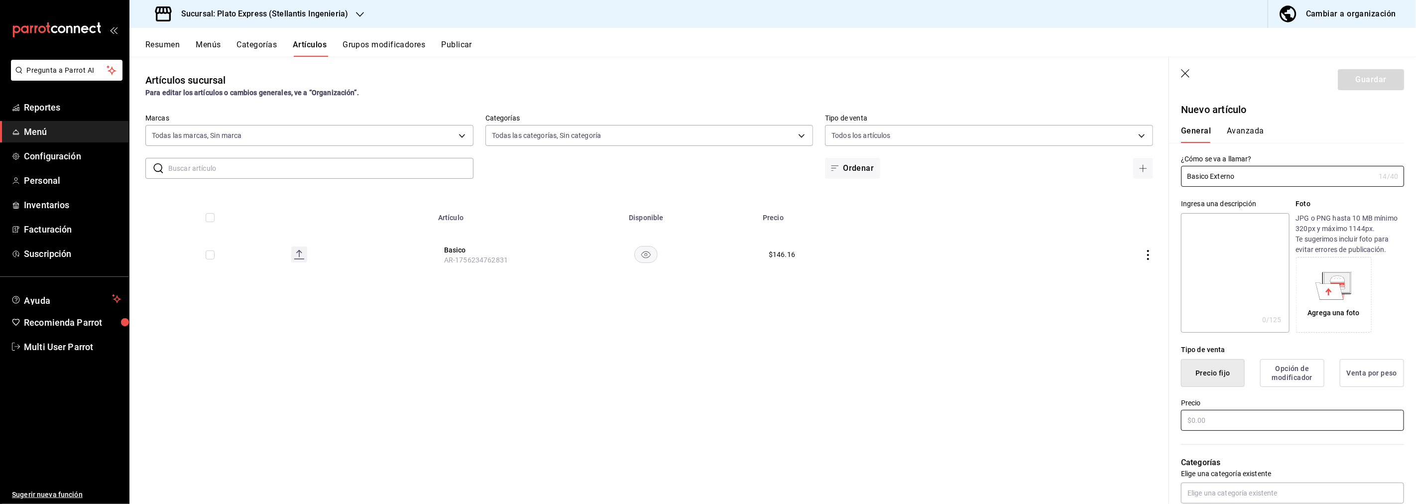
type input "Basico Externo"
click at [1229, 419] on input "text" at bounding box center [1292, 420] width 223 height 21
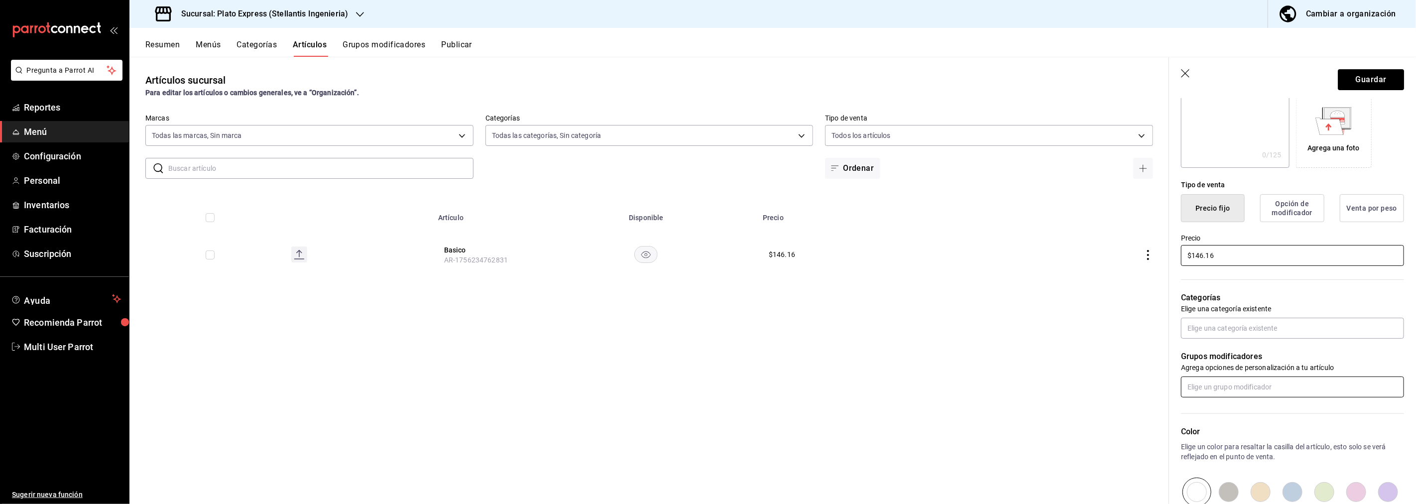
scroll to position [166, 0]
type input "$146.16"
click at [1255, 326] on input "text" at bounding box center [1292, 327] width 223 height 21
click at [1222, 364] on li "Comida" at bounding box center [1289, 366] width 215 height 16
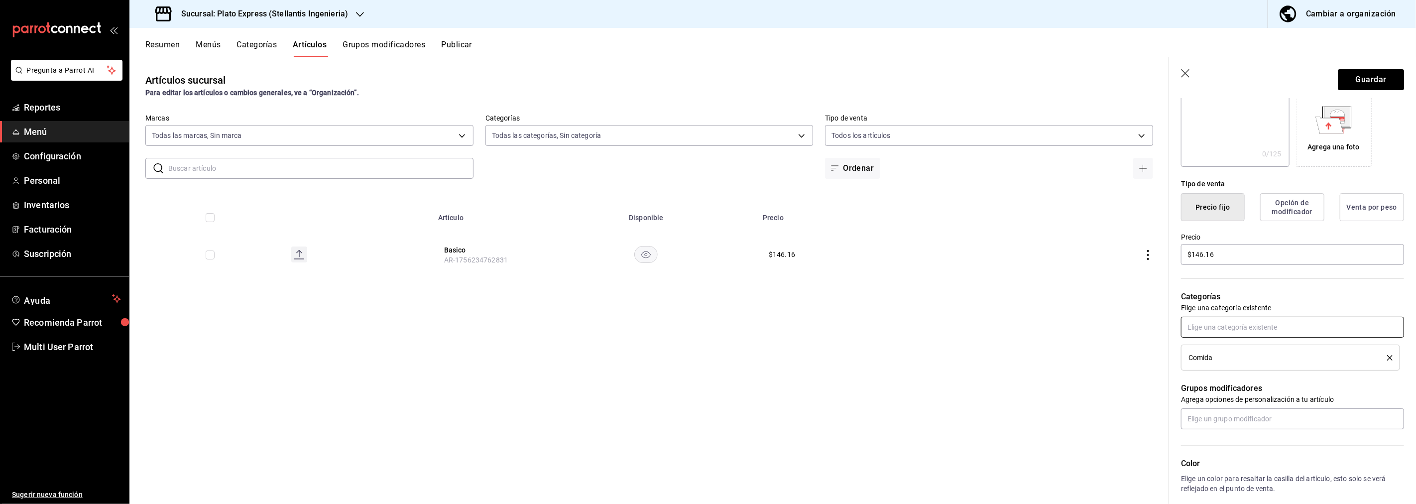
scroll to position [325, 0]
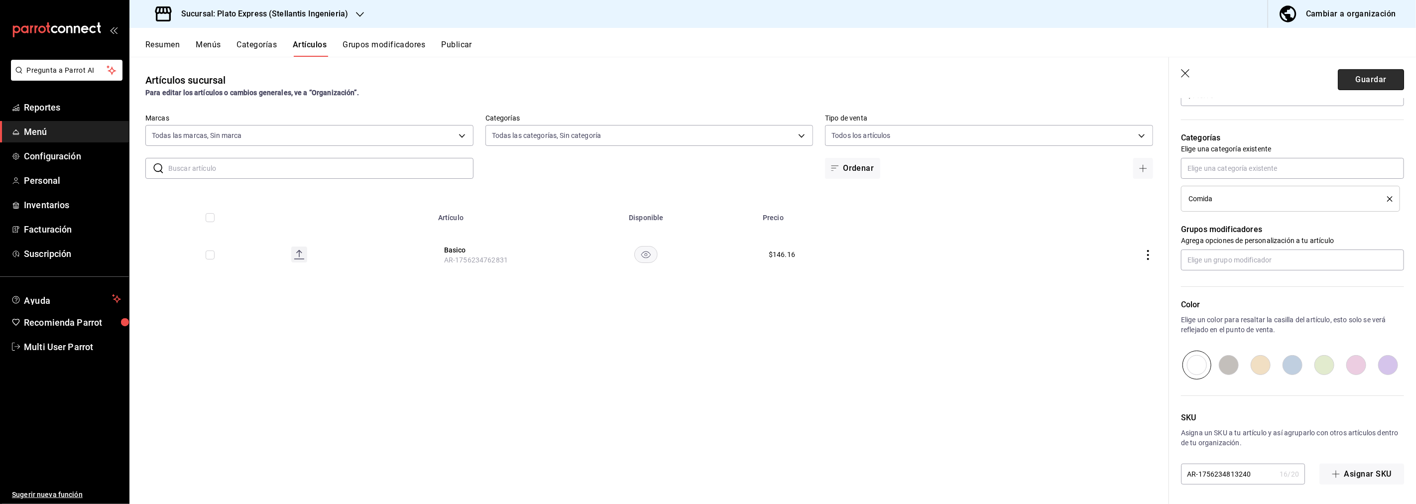
click at [1361, 77] on button "Guardar" at bounding box center [1371, 79] width 66 height 21
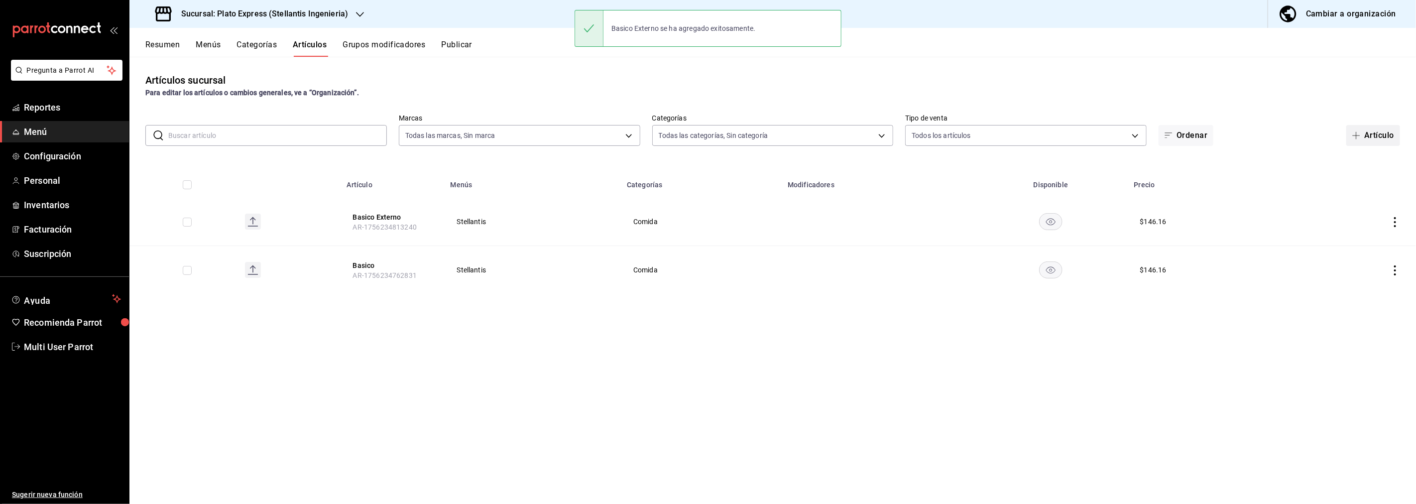
click at [1379, 134] on button "Artículo" at bounding box center [1374, 135] width 54 height 21
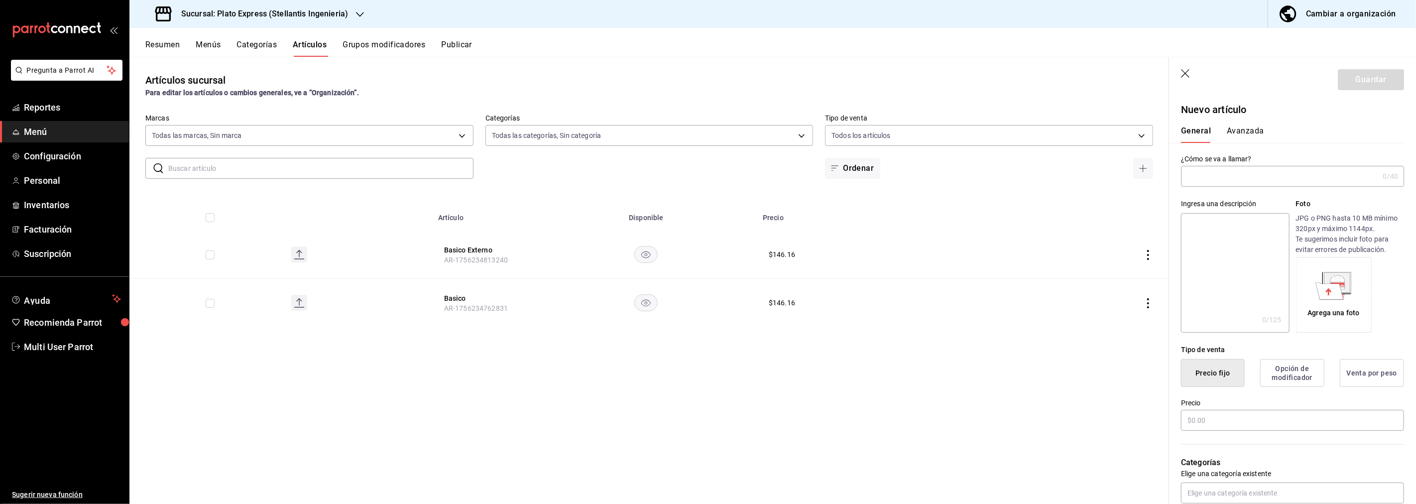
click at [1301, 173] on input "text" at bounding box center [1280, 176] width 198 height 20
type input "Basico Subsidiado"
click at [1218, 426] on input "text" at bounding box center [1292, 420] width 223 height 21
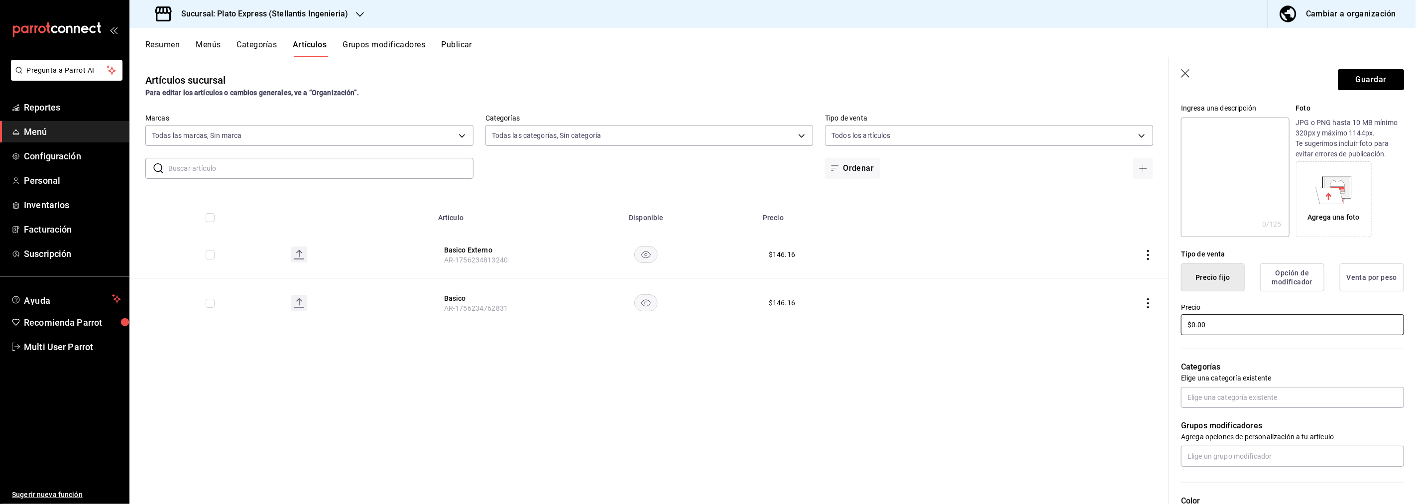
scroll to position [111, 0]
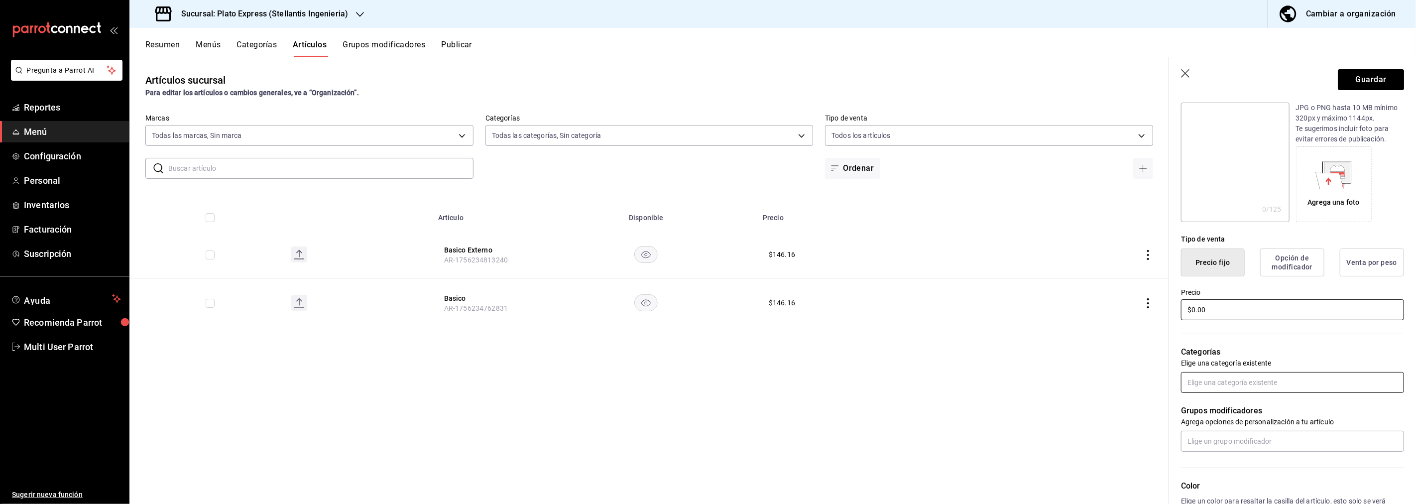
type input "$0.00"
click at [1339, 382] on input "text" at bounding box center [1292, 382] width 223 height 21
click at [1250, 417] on li "Comida" at bounding box center [1289, 421] width 215 height 16
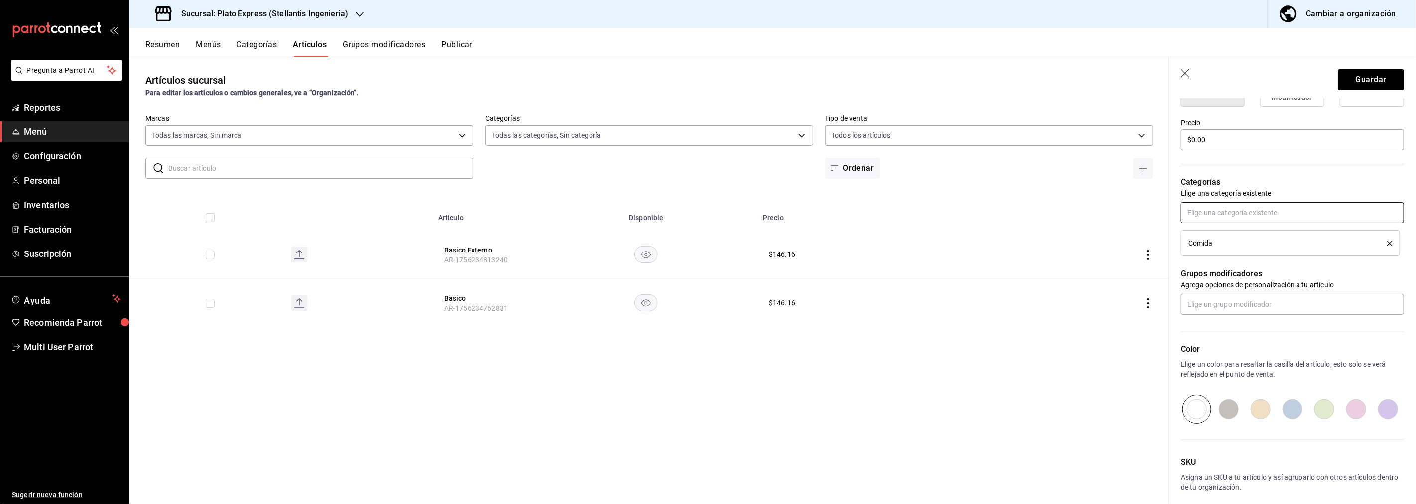
scroll to position [325, 0]
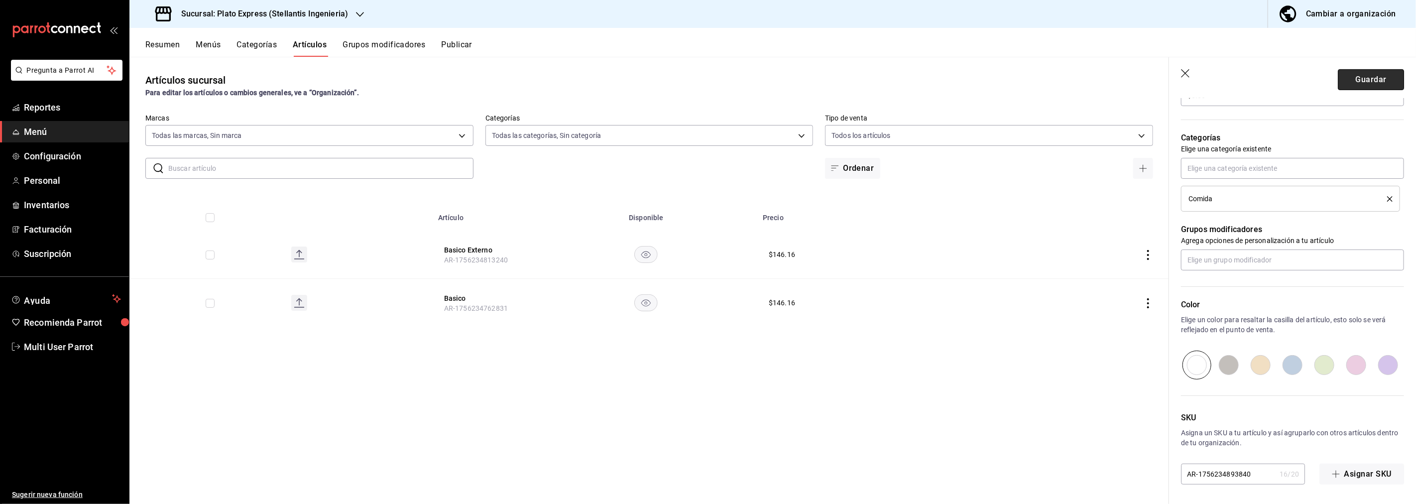
click at [1370, 78] on button "Guardar" at bounding box center [1371, 79] width 66 height 21
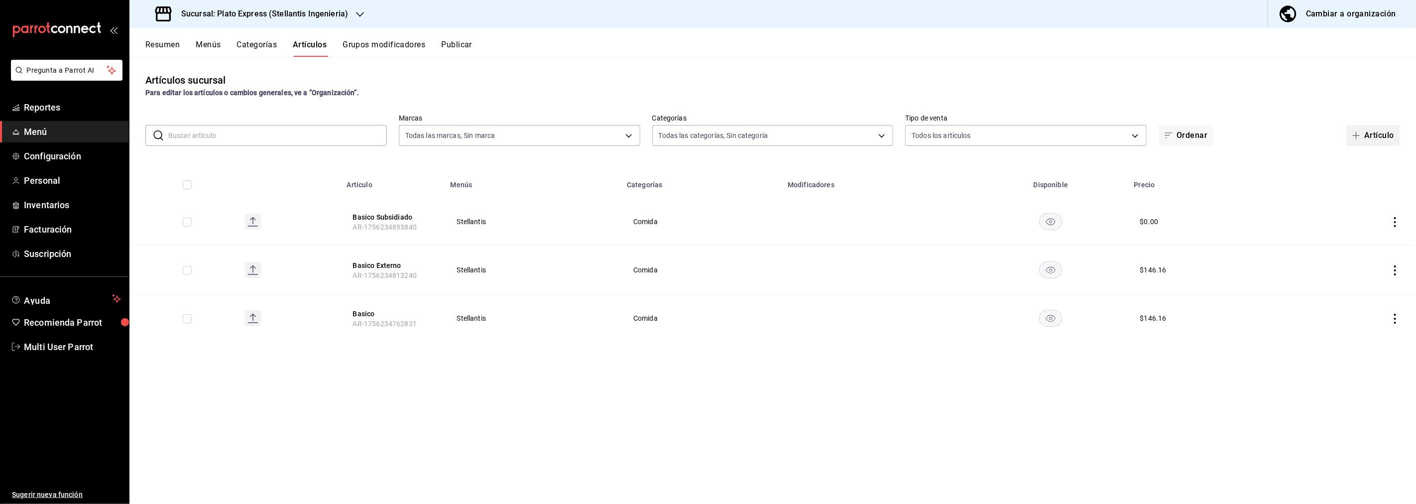
click at [1388, 137] on button "Artículo" at bounding box center [1374, 135] width 54 height 21
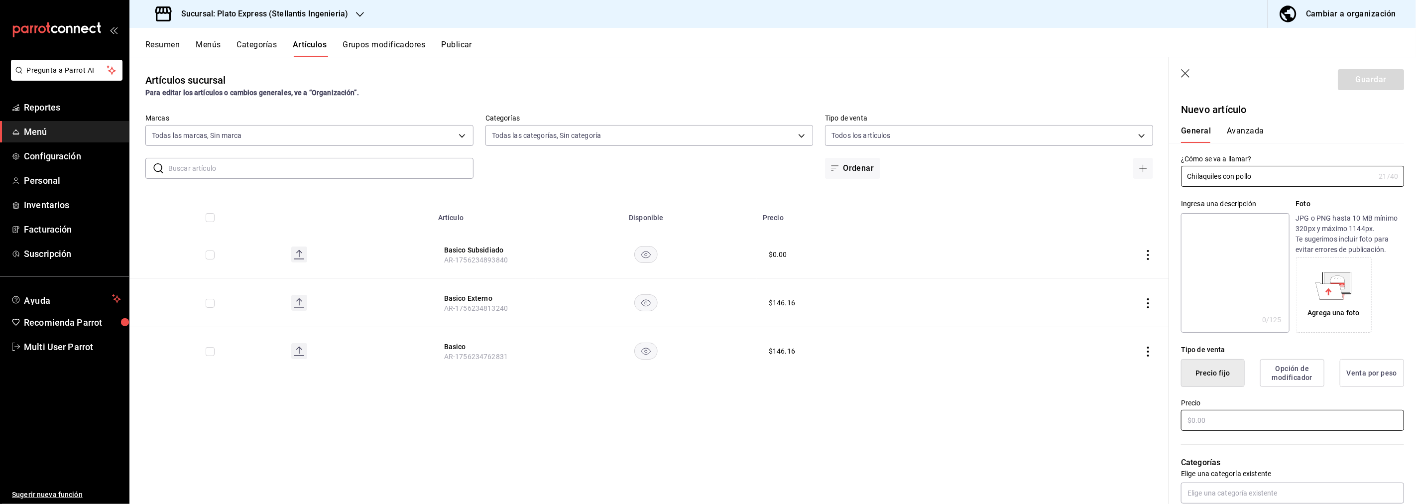
type input "Chilaquiles con pollo"
click at [1212, 421] on input "text" at bounding box center [1292, 420] width 223 height 21
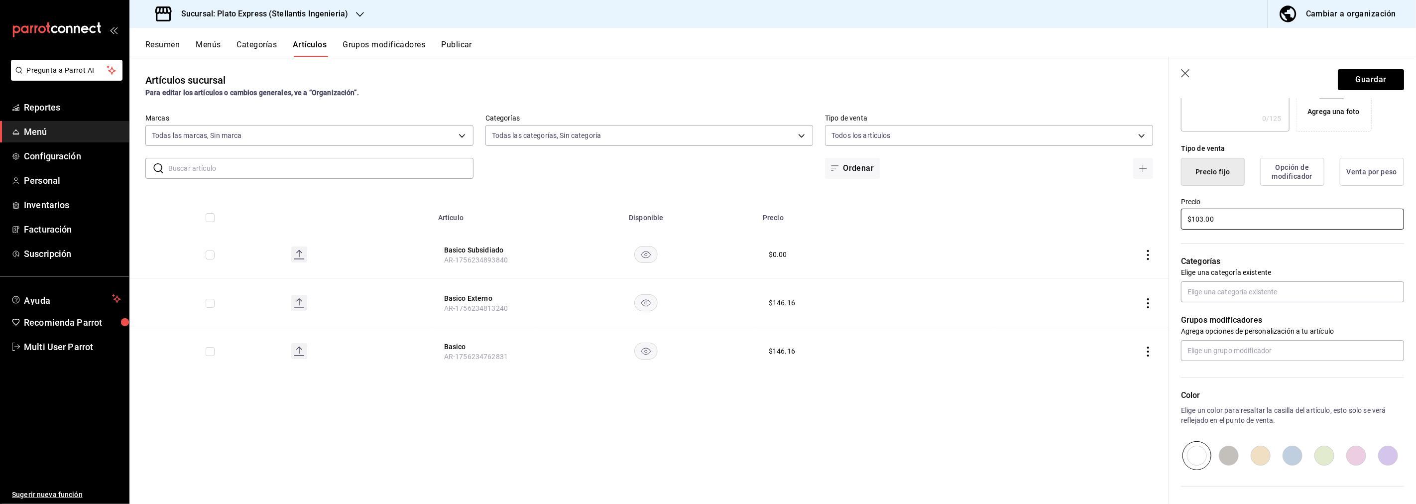
scroll to position [248, 0]
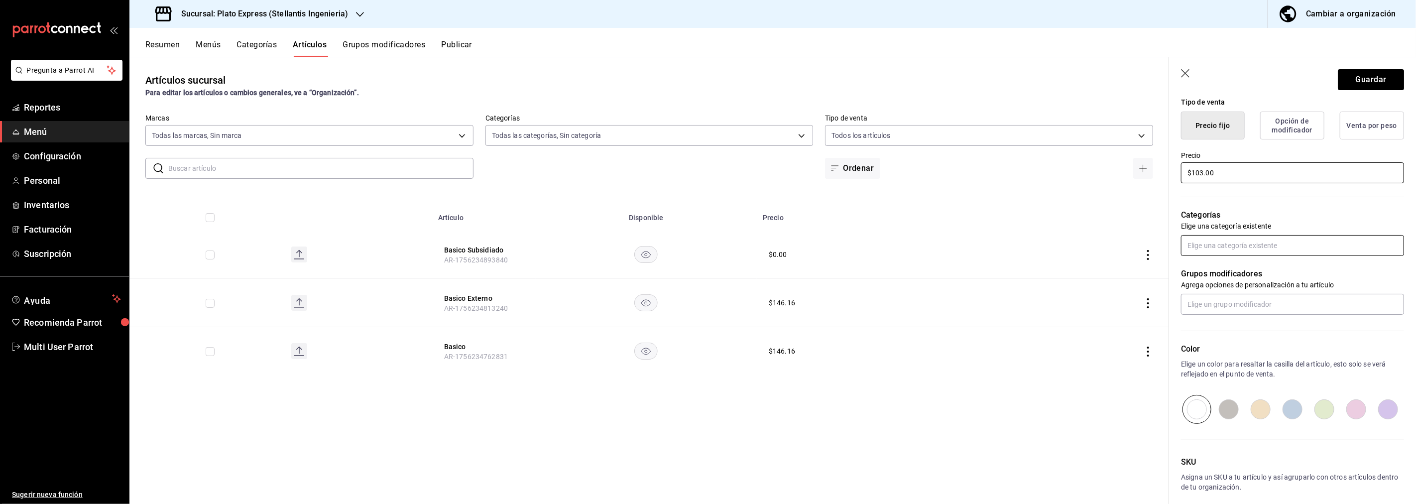
type input "$103.00"
click at [1295, 241] on input "text" at bounding box center [1292, 245] width 223 height 21
click at [1216, 296] on li "Desayunos" at bounding box center [1289, 300] width 215 height 16
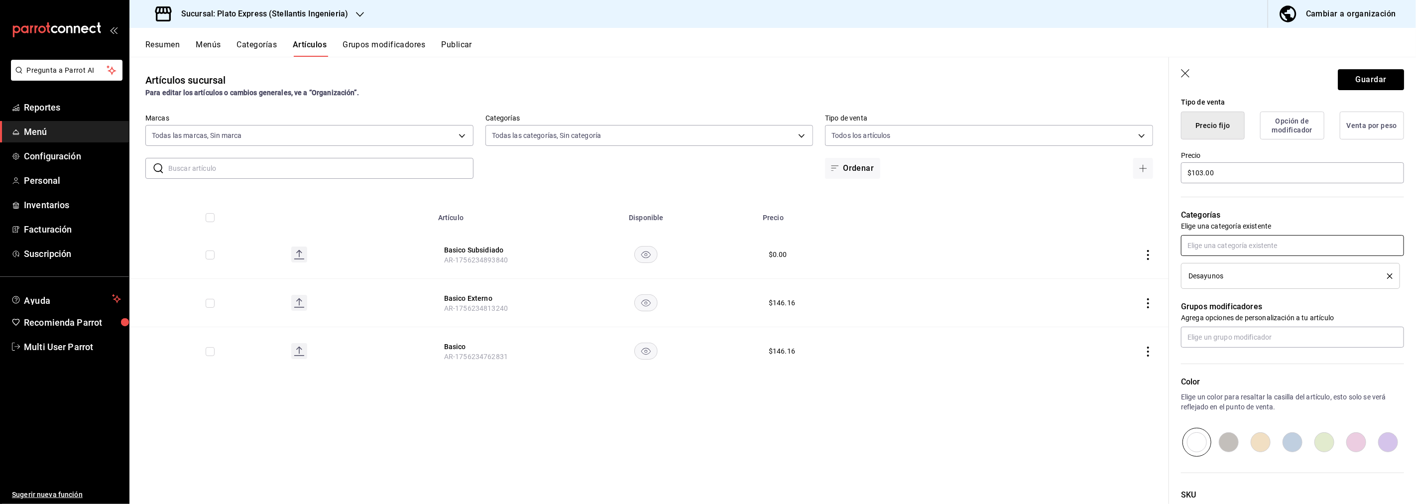
scroll to position [325, 0]
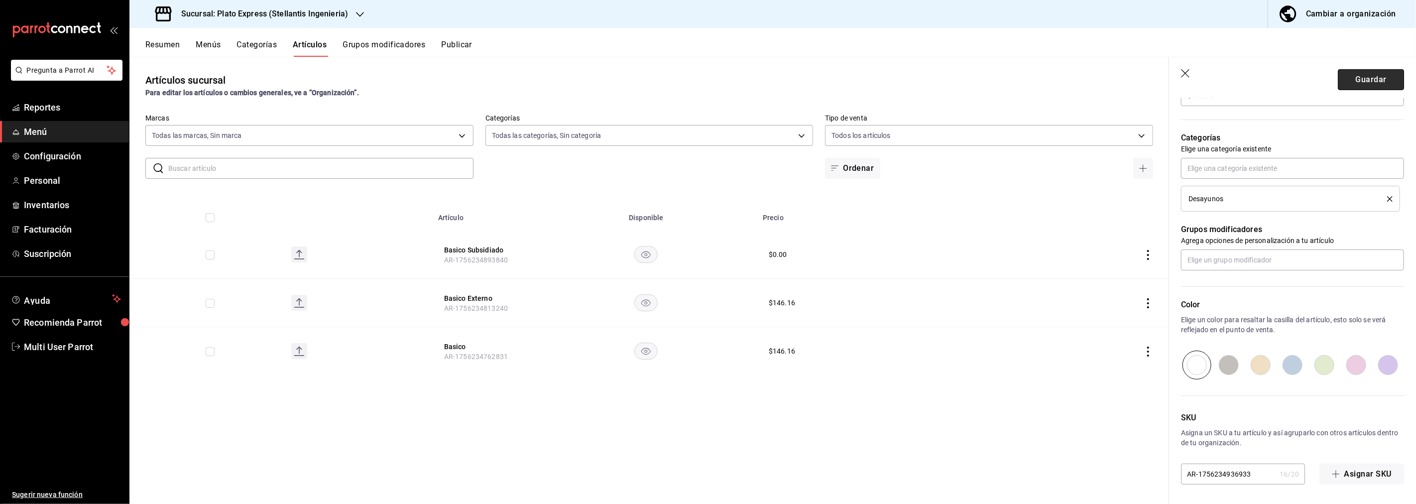
click at [1367, 81] on button "Guardar" at bounding box center [1371, 79] width 66 height 21
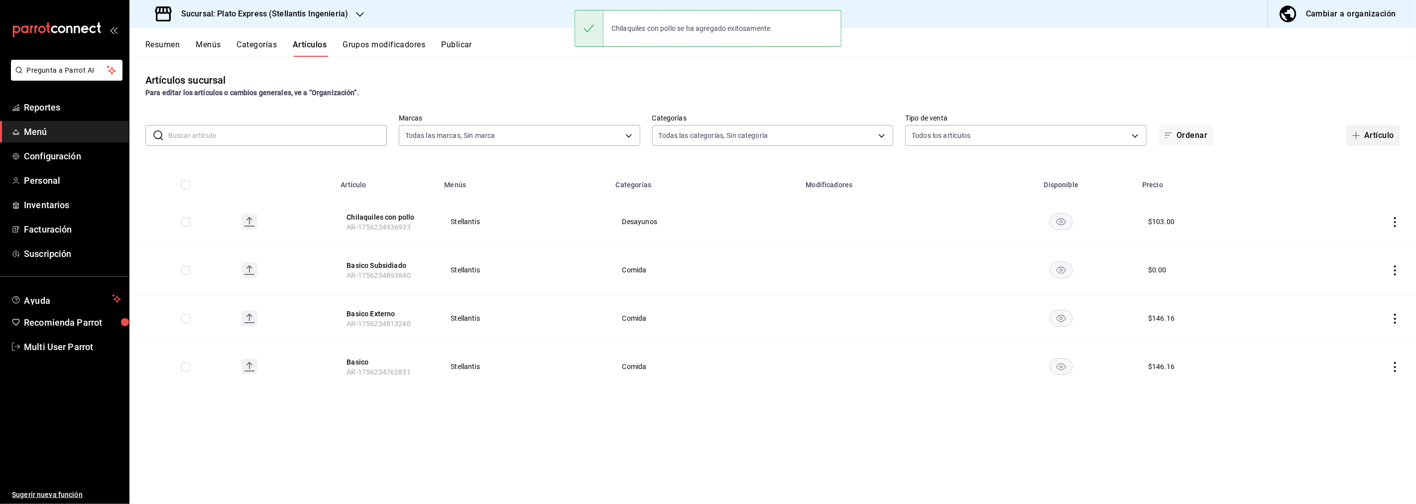
click at [1374, 137] on button "Artículo" at bounding box center [1374, 135] width 54 height 21
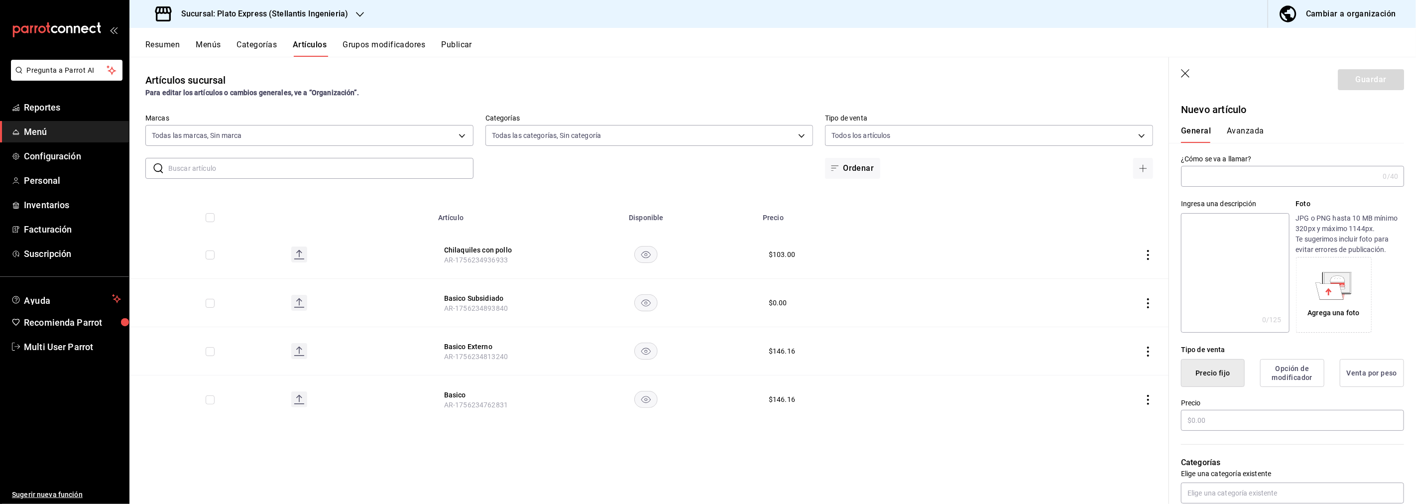
click at [1221, 175] on input "text" at bounding box center [1280, 176] width 198 height 20
type input "Huevos al gusto"
click at [1265, 419] on input "text" at bounding box center [1292, 420] width 223 height 21
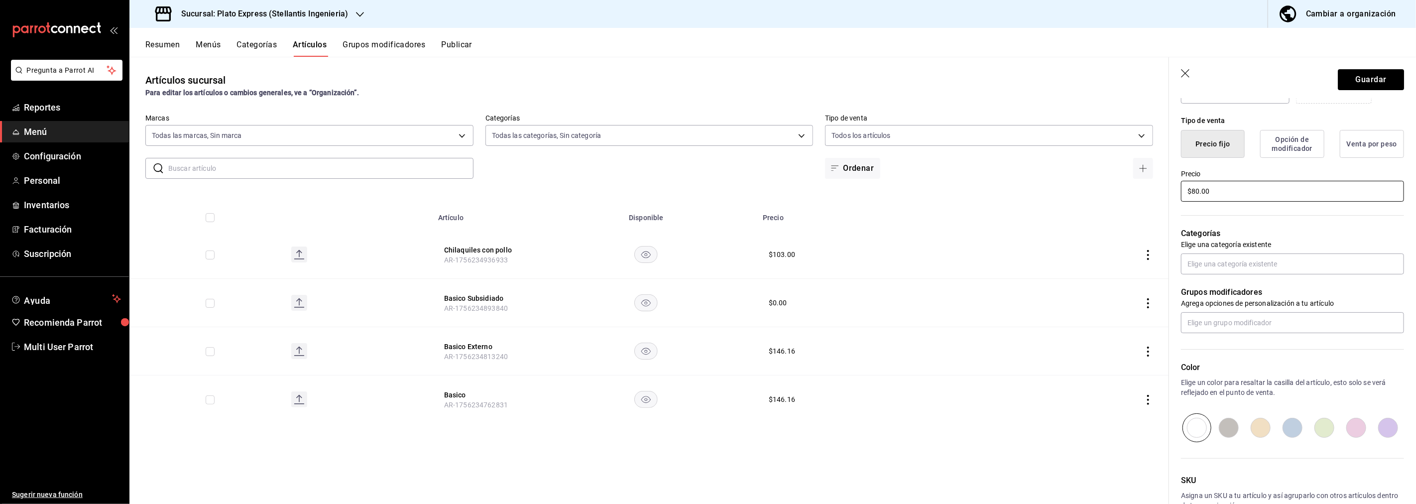
scroll to position [237, 0]
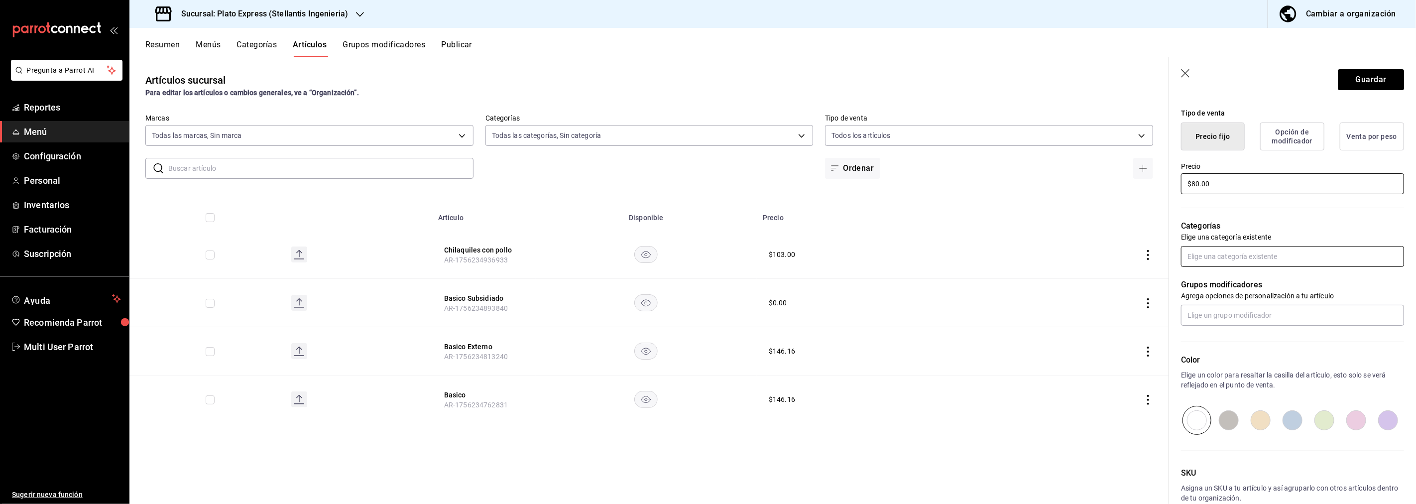
type input "$80.00"
click at [1315, 260] on input "text" at bounding box center [1292, 256] width 223 height 21
click at [1209, 305] on li "Desayunos" at bounding box center [1289, 312] width 215 height 16
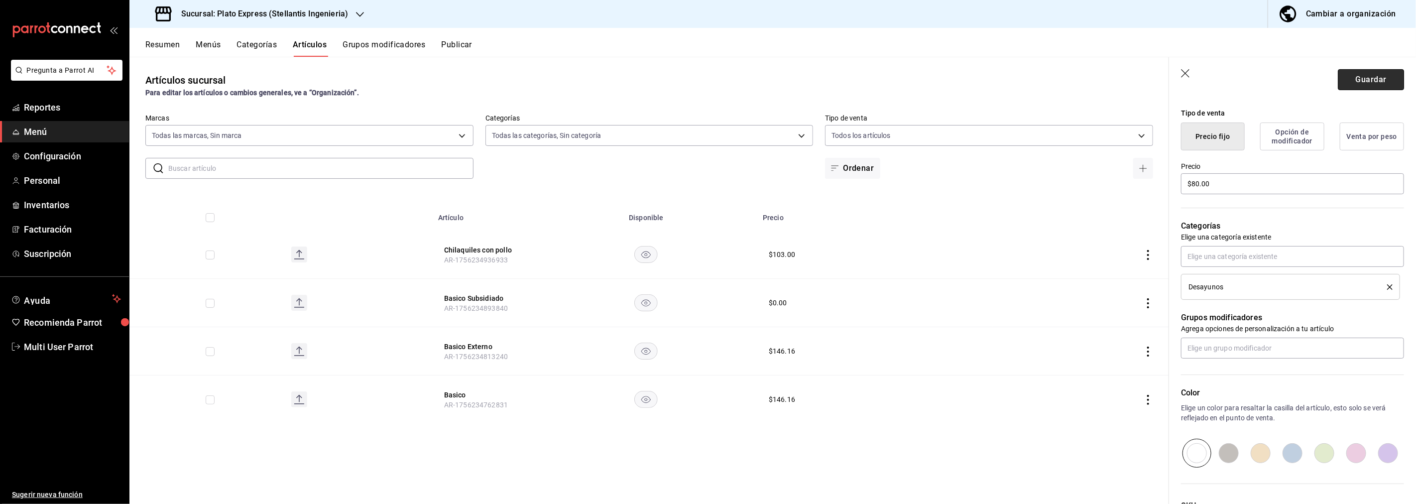
click at [1358, 83] on button "Guardar" at bounding box center [1371, 79] width 66 height 21
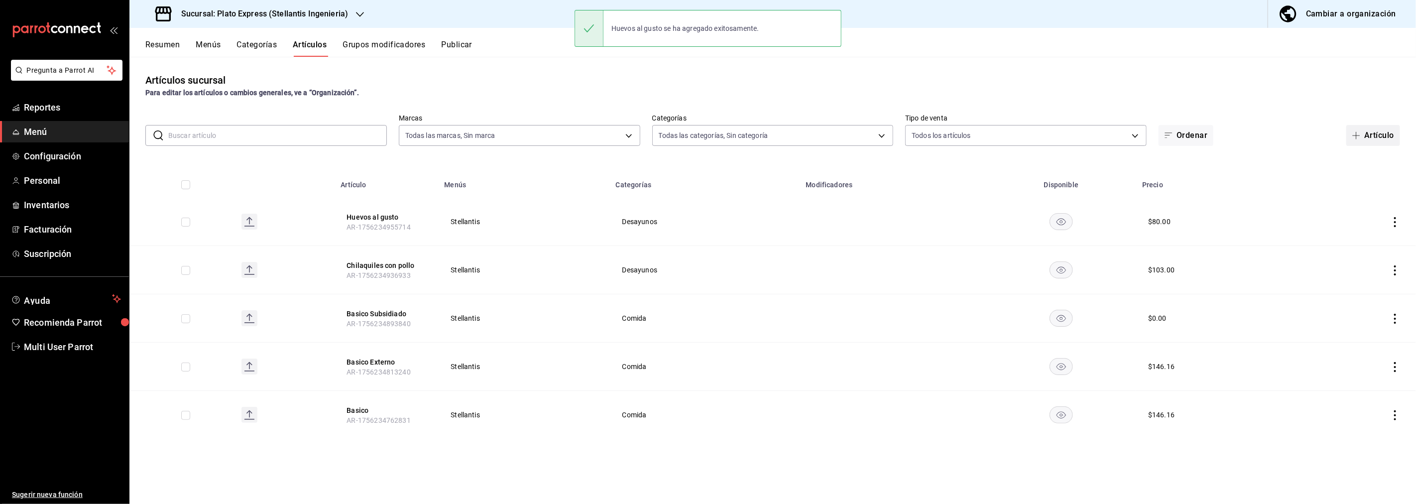
click at [1372, 133] on button "Artículo" at bounding box center [1374, 135] width 54 height 21
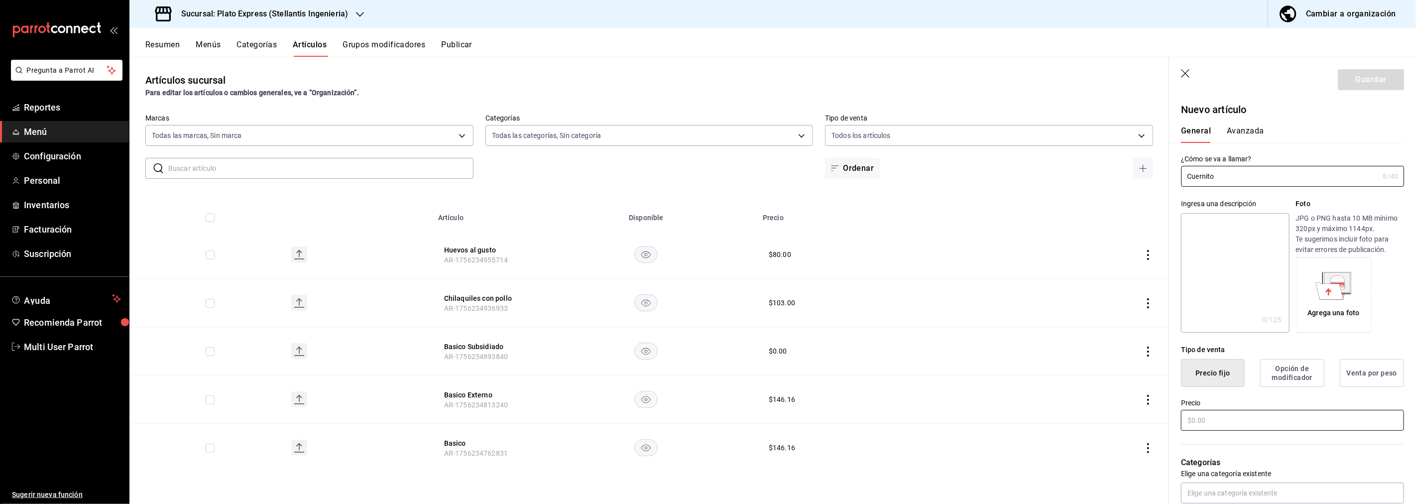
type input "Cuernito"
click at [1257, 419] on input "text" at bounding box center [1292, 420] width 223 height 21
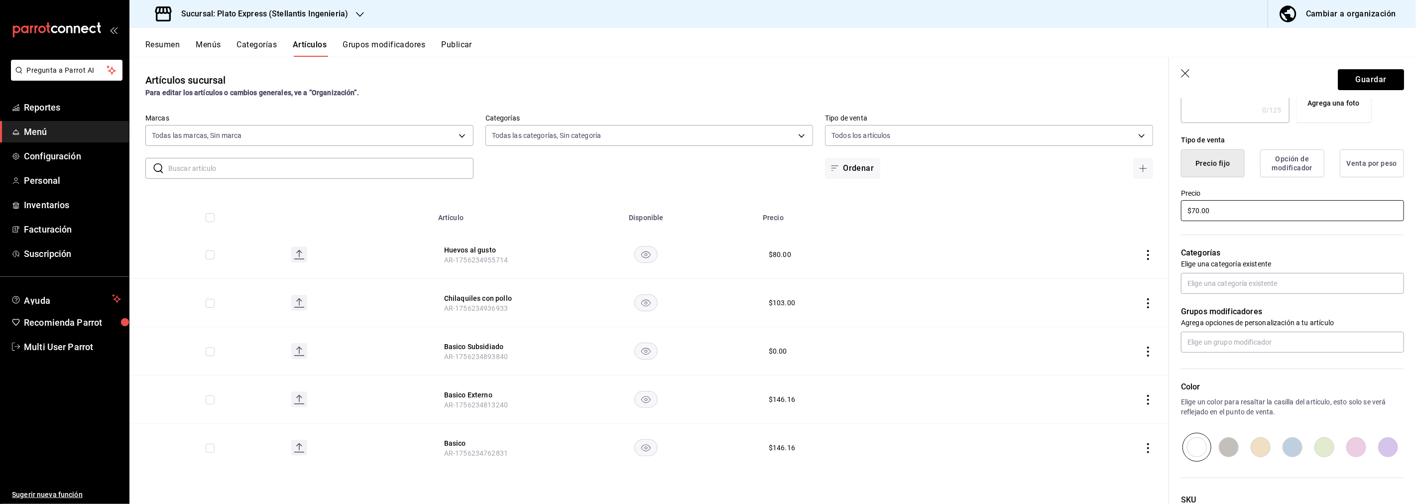
scroll to position [229, 0]
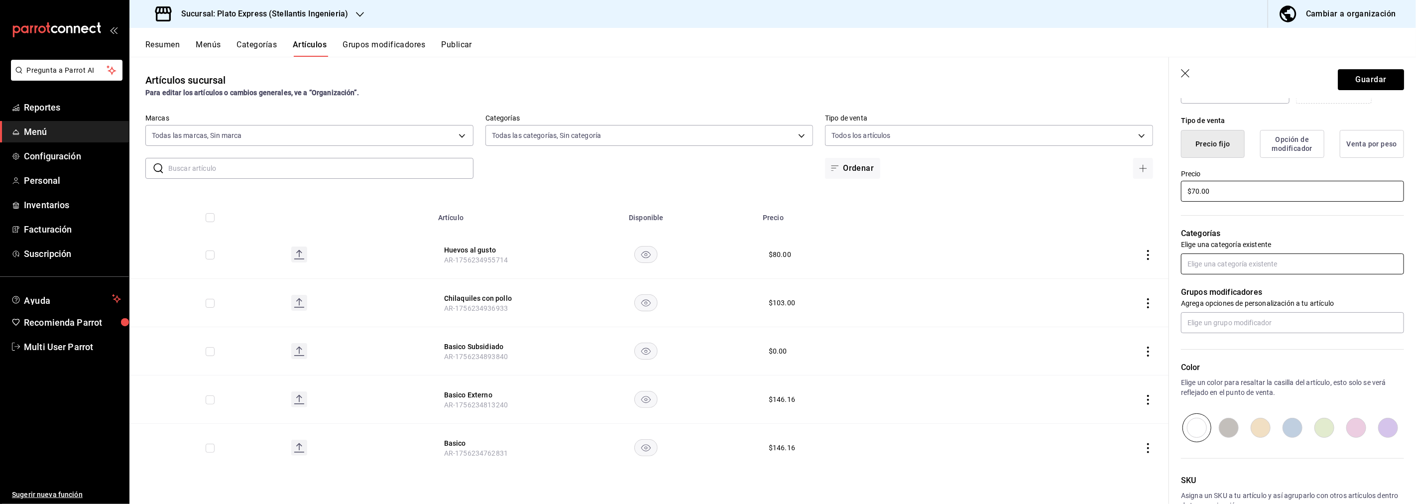
type input "$70.00"
click at [1257, 259] on input "text" at bounding box center [1292, 263] width 223 height 21
click at [1216, 319] on li "Desayunos" at bounding box center [1289, 319] width 215 height 16
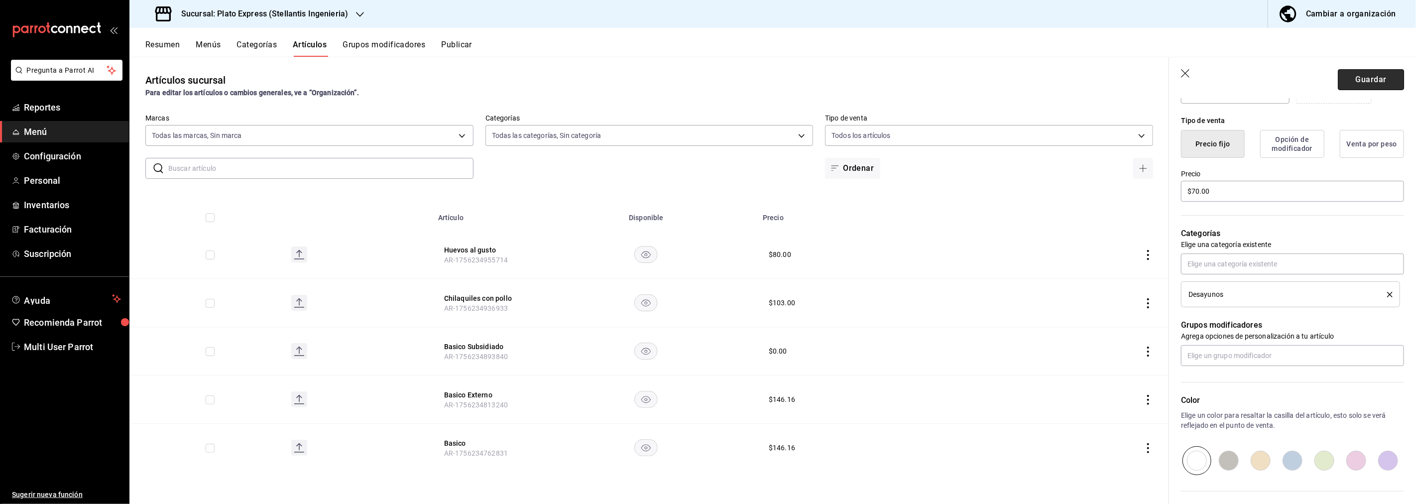
click at [1358, 85] on button "Guardar" at bounding box center [1371, 79] width 66 height 21
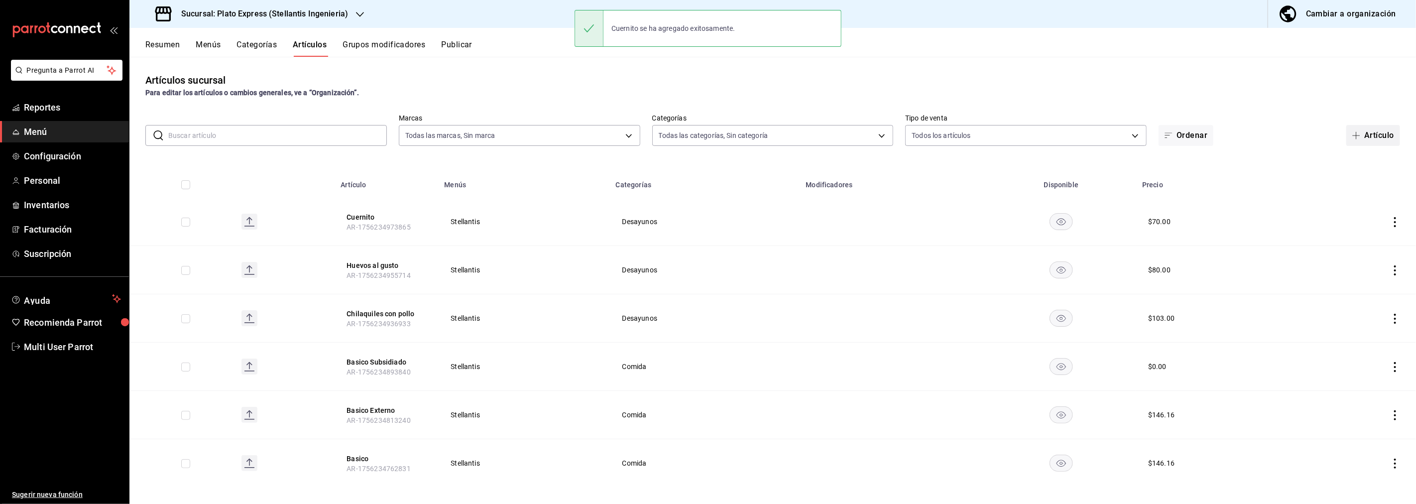
click at [1367, 135] on button "Artículo" at bounding box center [1374, 135] width 54 height 21
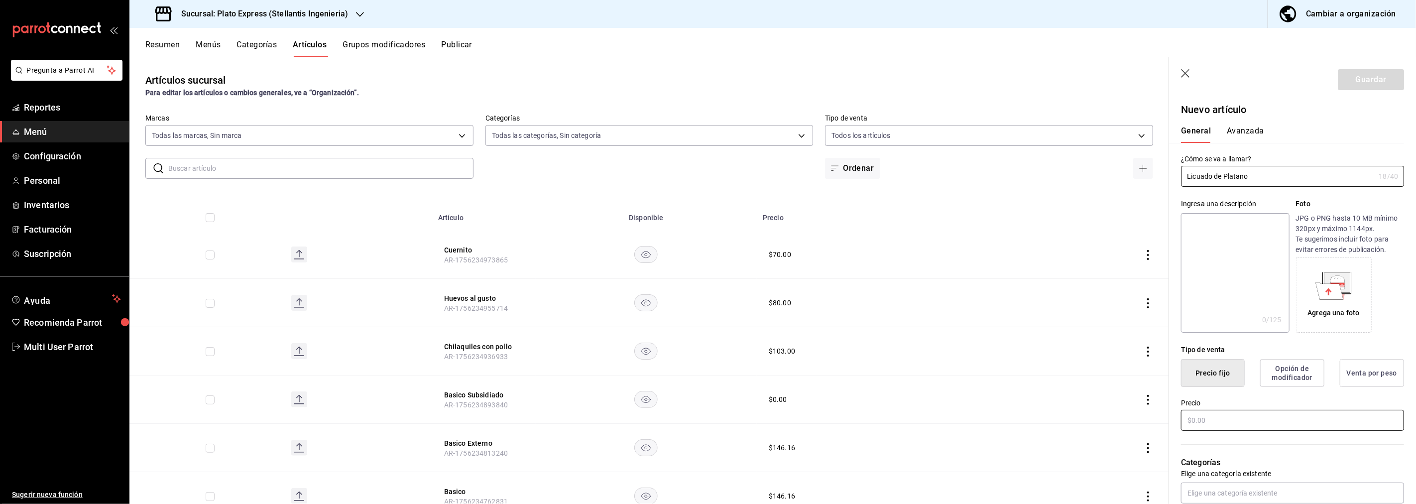
type input "Licuado de Platano"
click at [1237, 419] on input "text" at bounding box center [1292, 420] width 223 height 21
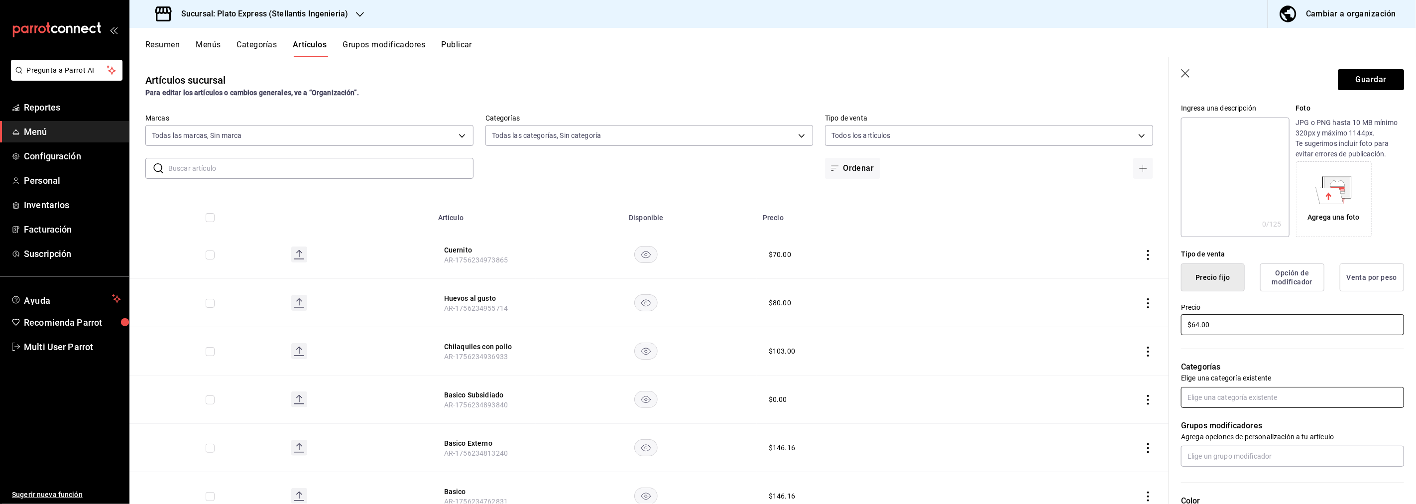
type input "$64.00"
click at [1296, 393] on input "text" at bounding box center [1292, 397] width 223 height 21
click at [1212, 421] on li "Bebida" at bounding box center [1289, 420] width 215 height 16
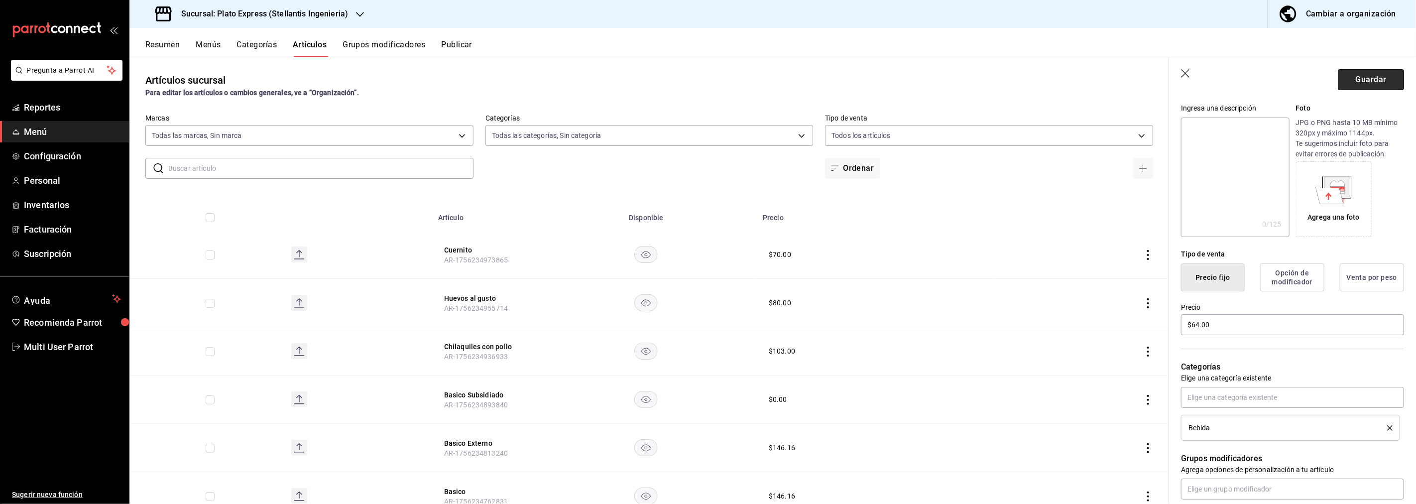
click at [1373, 80] on button "Guardar" at bounding box center [1371, 79] width 66 height 21
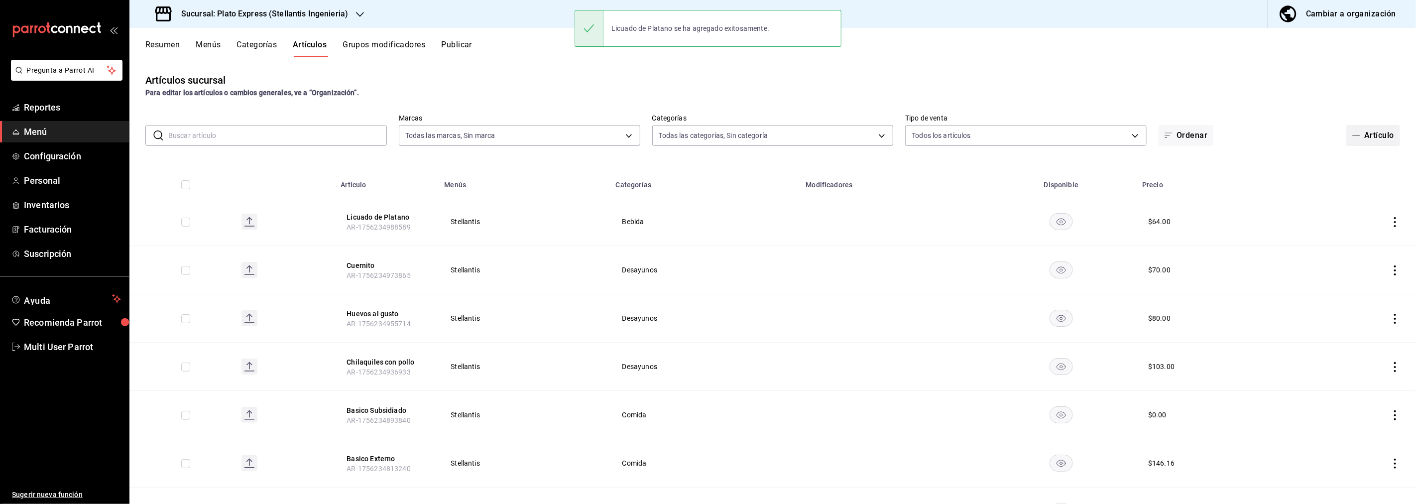
click at [1375, 137] on button "Artículo" at bounding box center [1374, 135] width 54 height 21
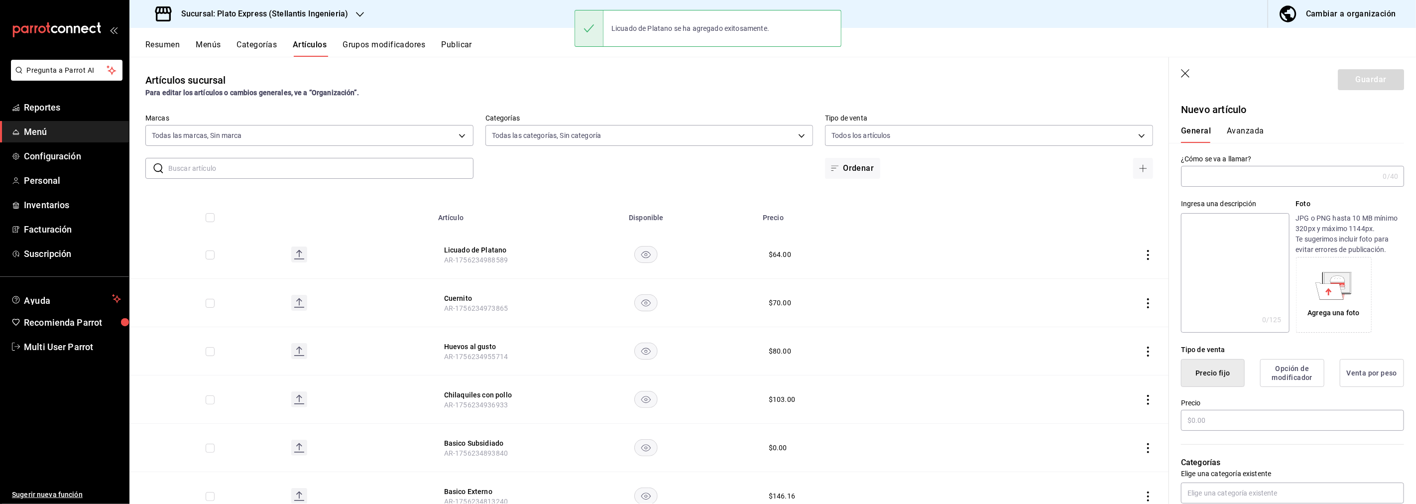
click at [1257, 177] on input "text" at bounding box center [1280, 176] width 198 height 20
type input "Licuado de chocolate"
click at [1257, 426] on input "text" at bounding box center [1292, 420] width 223 height 21
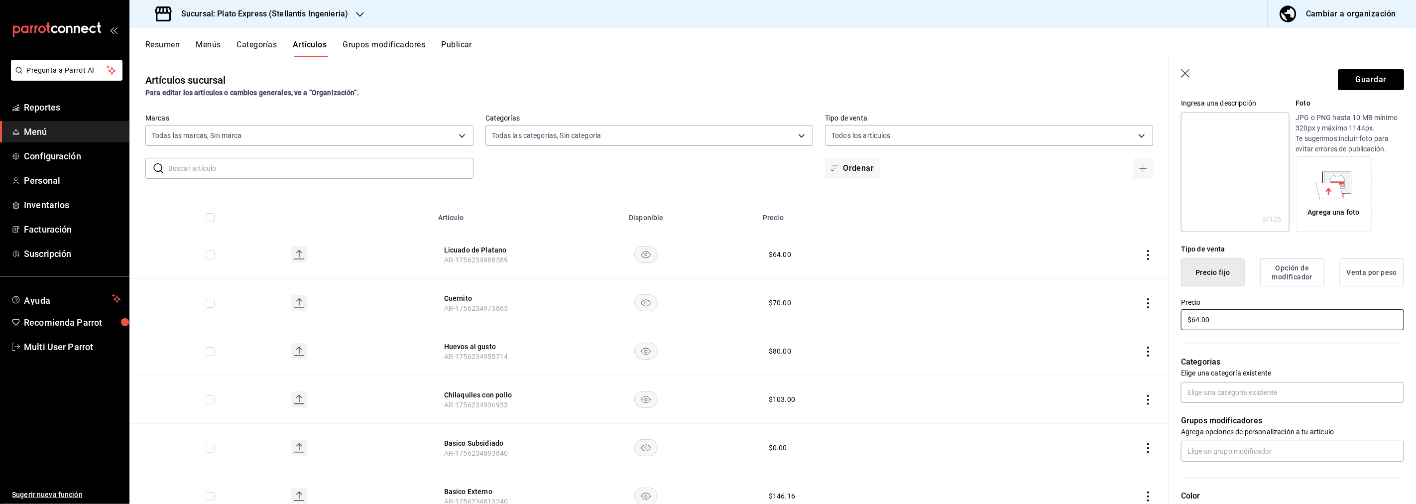
scroll to position [145, 0]
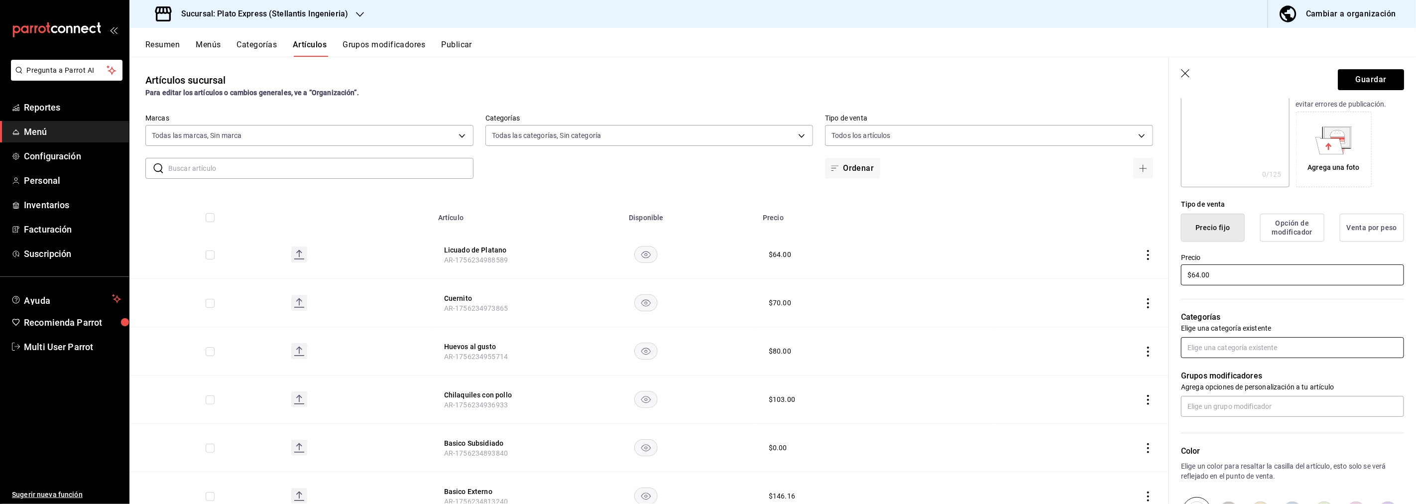
type input "$64.00"
click at [1229, 351] on input "text" at bounding box center [1292, 347] width 223 height 21
click at [1209, 403] on li "Desayunos" at bounding box center [1289, 403] width 215 height 16
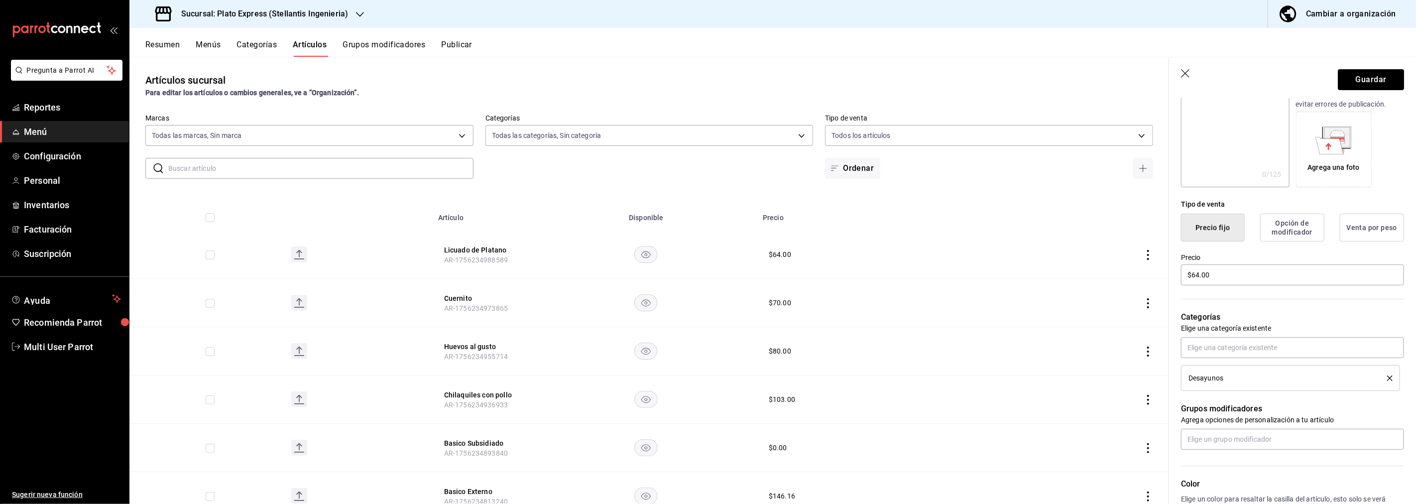
click at [1386, 374] on li "Desayunos" at bounding box center [1290, 378] width 219 height 26
click at [1380, 374] on div "Desayunos" at bounding box center [1291, 378] width 204 height 11
click at [1387, 376] on icon "delete" at bounding box center [1389, 377] width 5 height 5
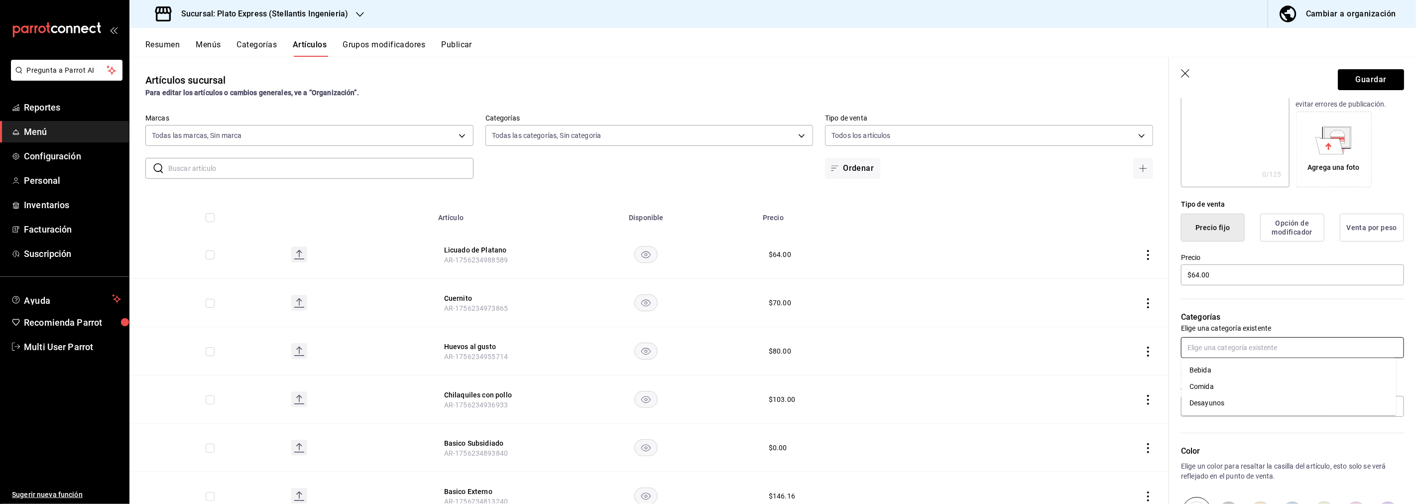
click at [1340, 352] on input "text" at bounding box center [1292, 347] width 223 height 21
click at [1222, 366] on li "Bebida" at bounding box center [1289, 370] width 215 height 16
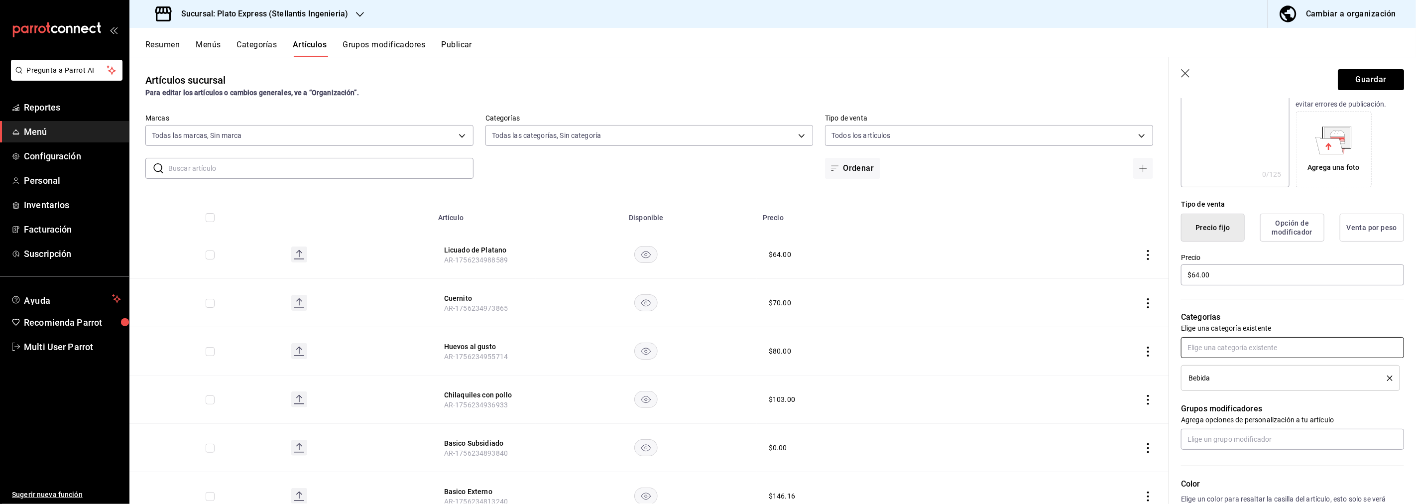
scroll to position [325, 0]
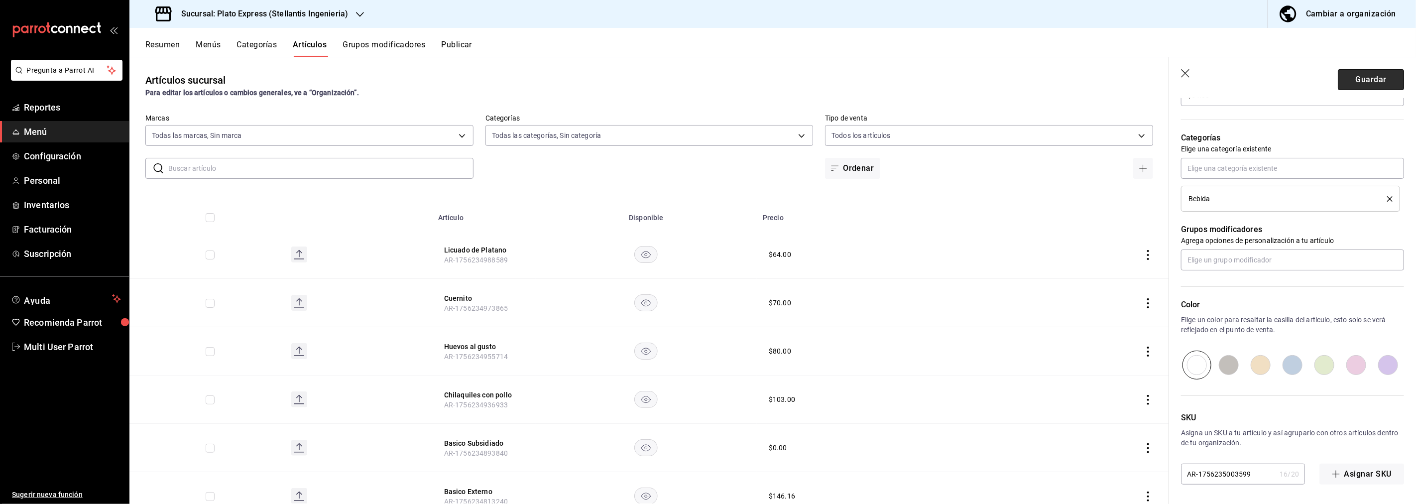
click at [1356, 81] on button "Guardar" at bounding box center [1371, 79] width 66 height 21
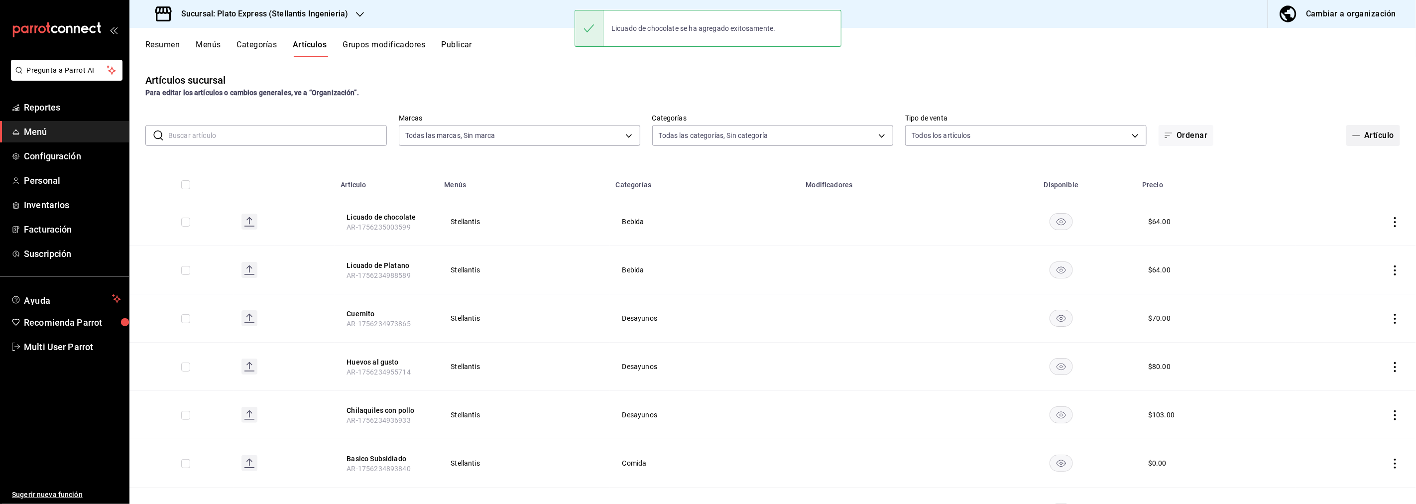
click at [1370, 138] on button "Artículo" at bounding box center [1374, 135] width 54 height 21
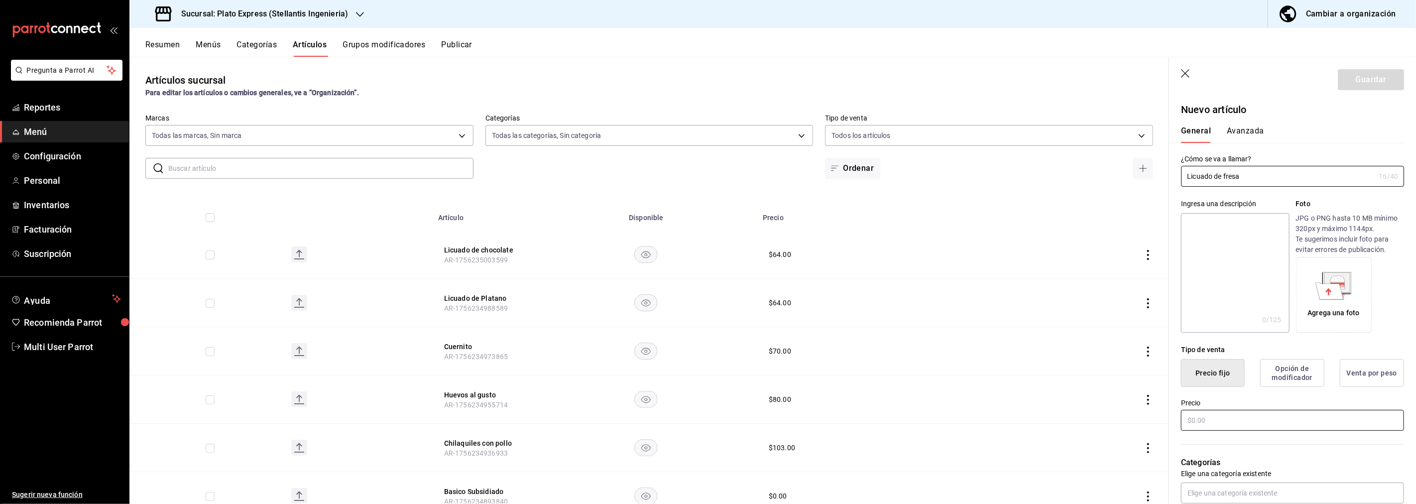
type input "Licuado de fresa"
click at [1230, 410] on input "text" at bounding box center [1292, 420] width 223 height 21
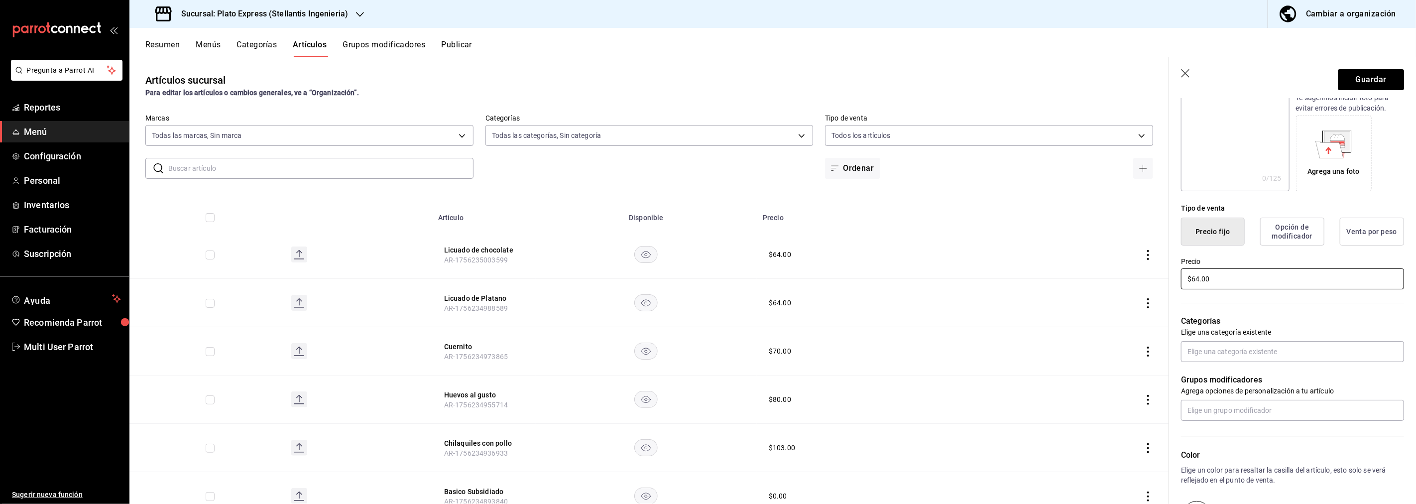
scroll to position [205, 0]
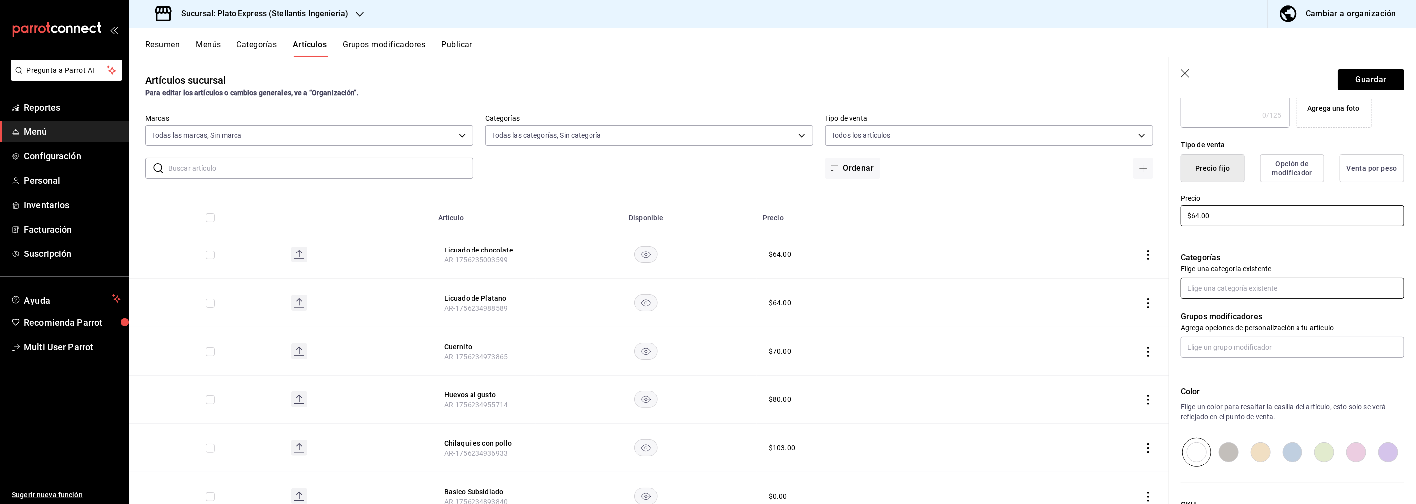
type input "$64.00"
click at [1258, 289] on input "text" at bounding box center [1292, 288] width 223 height 21
click at [1212, 312] on li "Bebida" at bounding box center [1289, 311] width 215 height 16
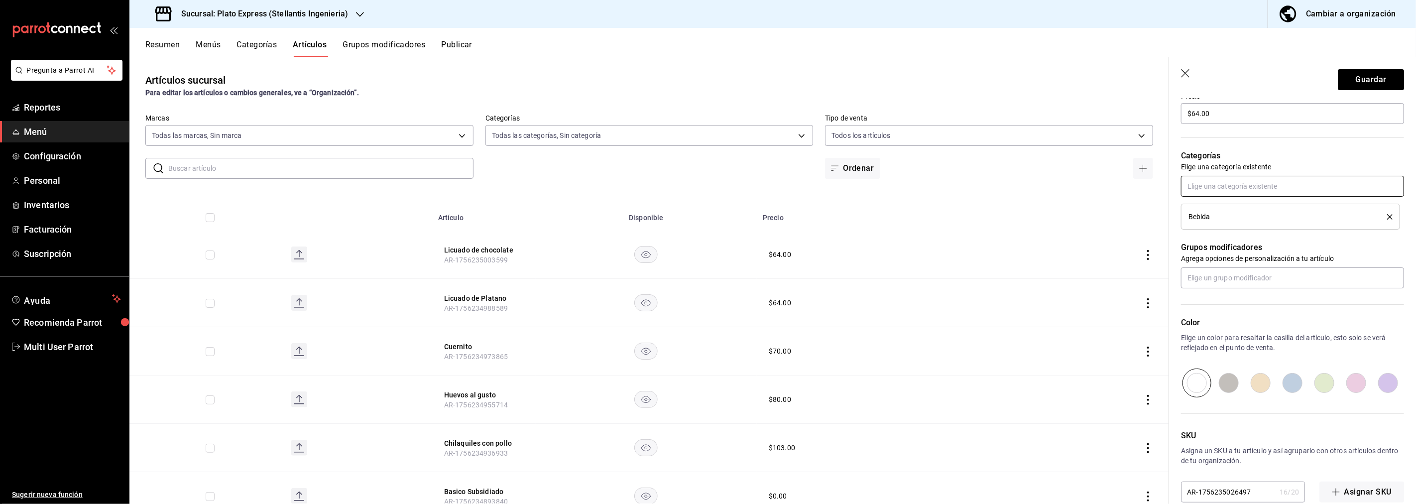
scroll to position [325, 0]
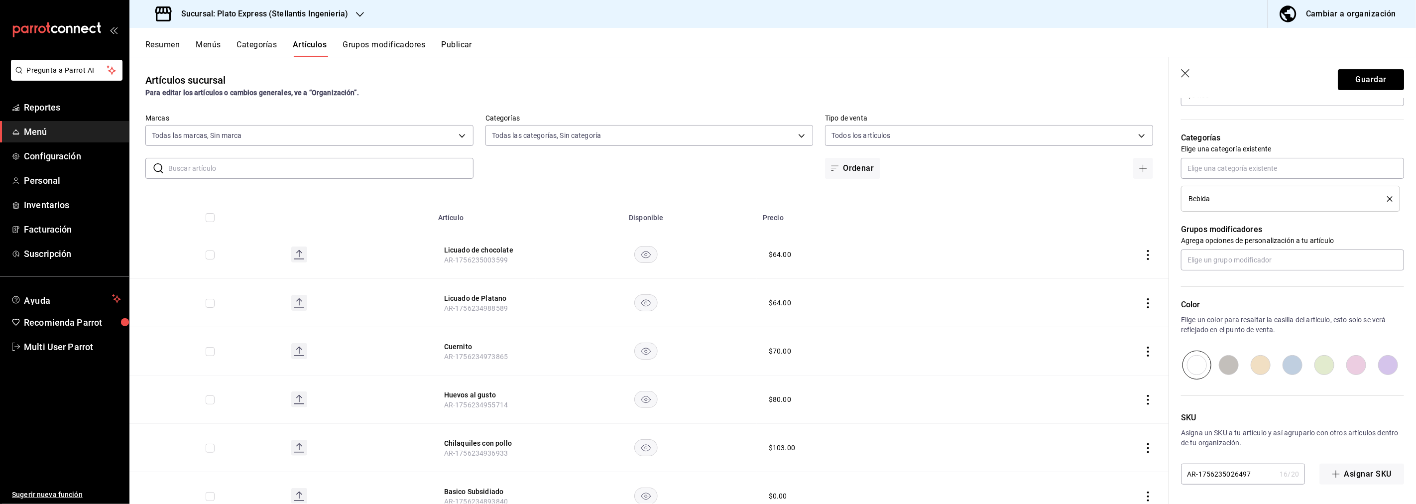
click at [1348, 82] on button "Guardar" at bounding box center [1371, 79] width 66 height 21
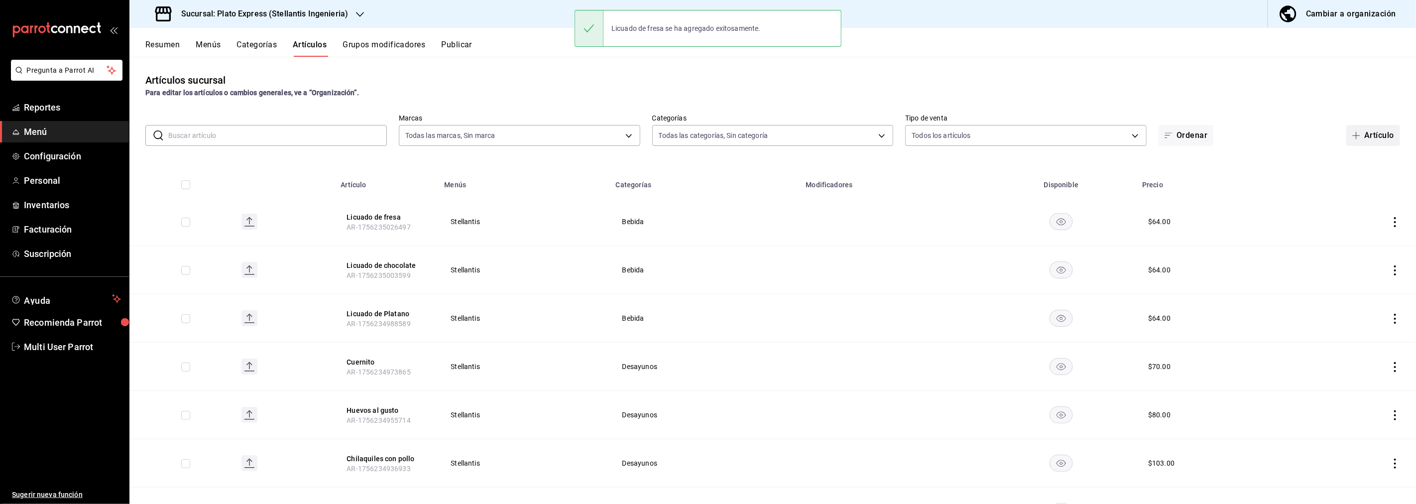
click at [1362, 136] on button "Artículo" at bounding box center [1374, 135] width 54 height 21
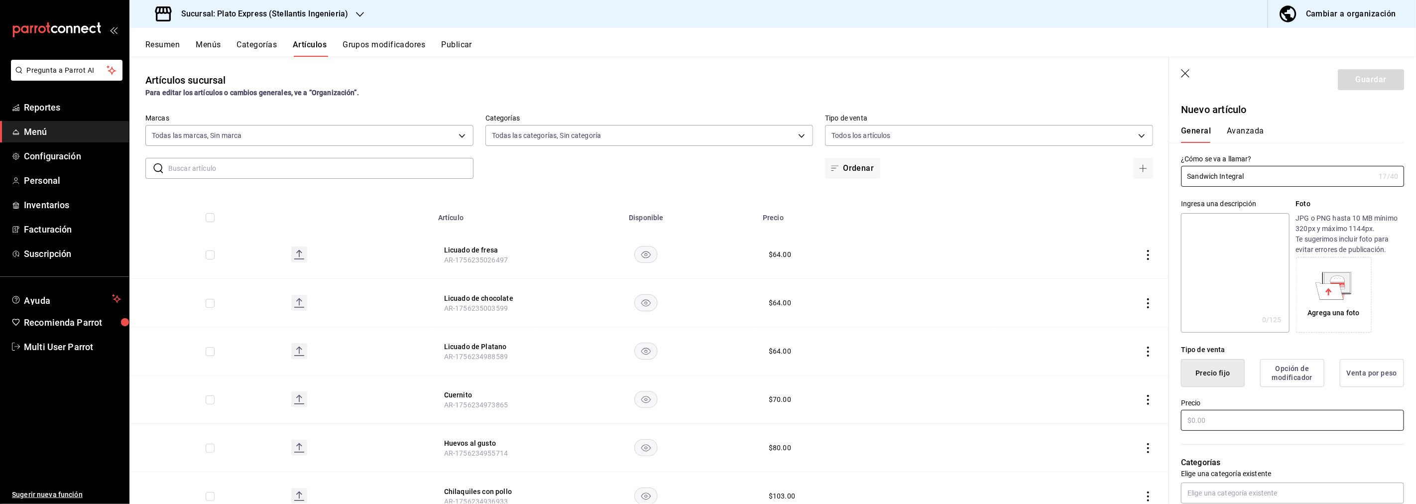
type input "Sandwich Integral"
click at [1276, 419] on input "text" at bounding box center [1292, 420] width 223 height 21
type input "$57.00"
click at [1260, 494] on input "text" at bounding box center [1292, 493] width 223 height 21
click at [1211, 469] on li "Desayunos" at bounding box center [1289, 470] width 215 height 16
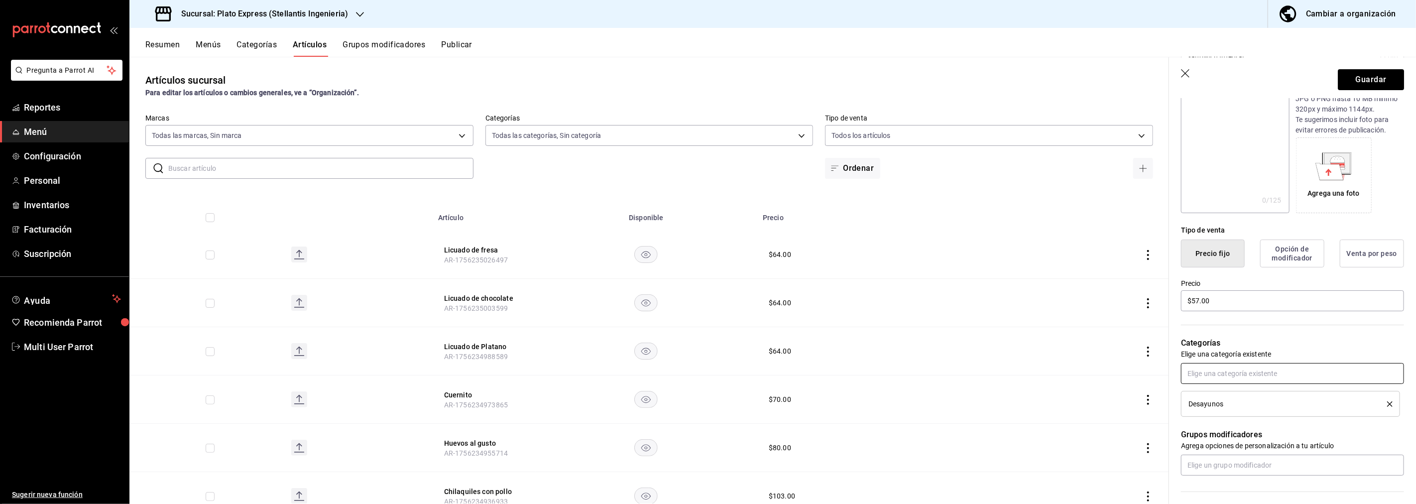
scroll to position [131, 0]
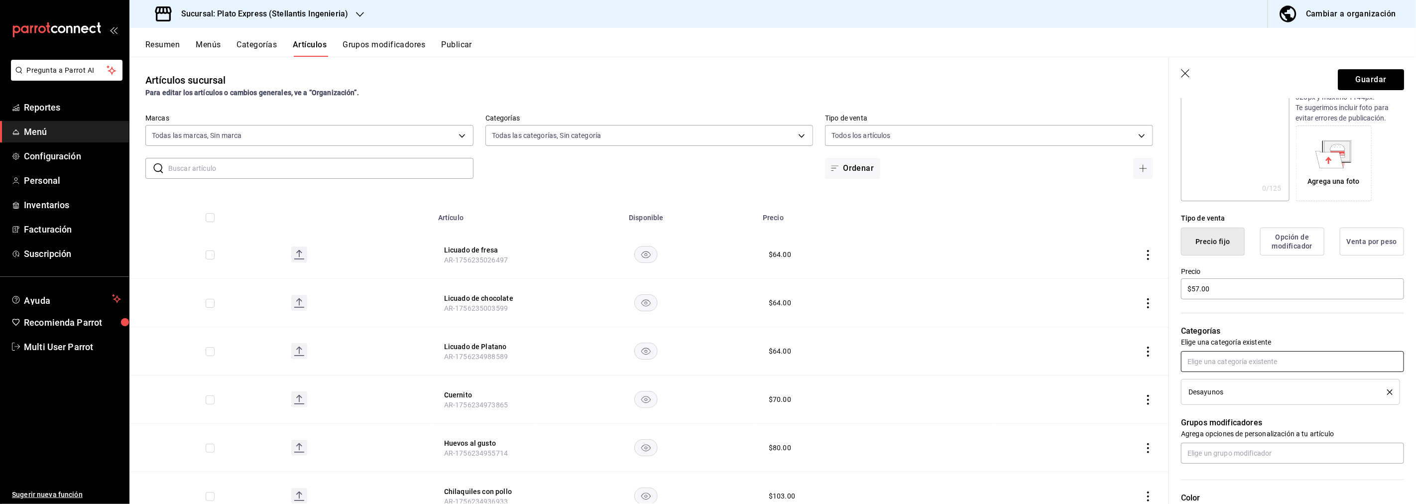
click at [1292, 357] on input "text" at bounding box center [1292, 361] width 223 height 21
click at [1312, 321] on div "Categorías Elige una categoría existente Desayunos" at bounding box center [1286, 353] width 235 height 104
click at [1360, 76] on button "Guardar" at bounding box center [1371, 79] width 66 height 21
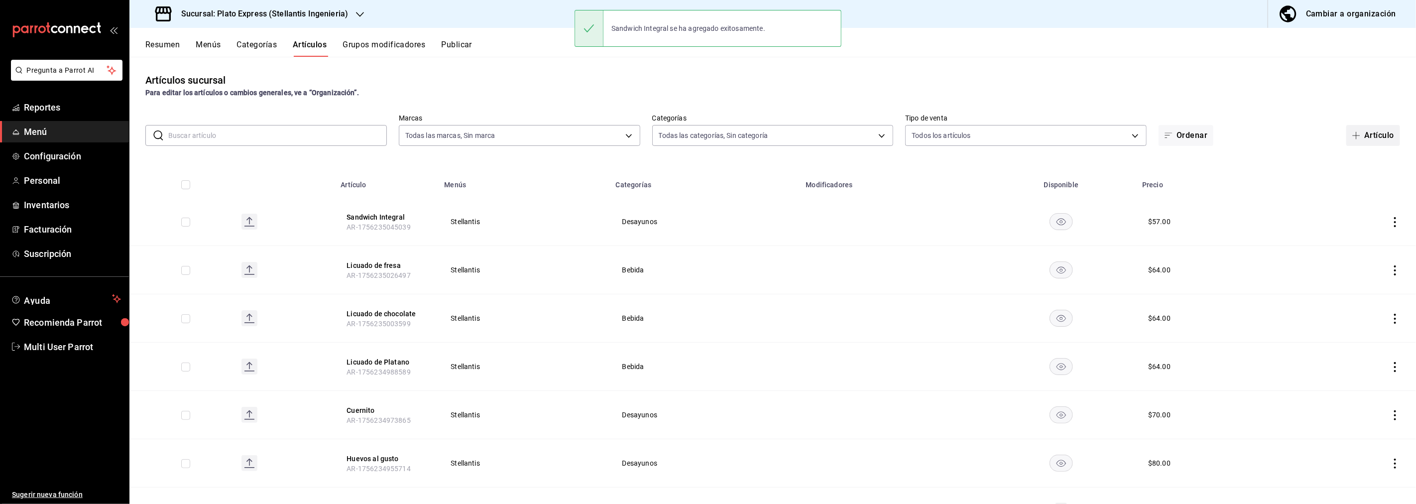
click at [1366, 135] on button "Artículo" at bounding box center [1374, 135] width 54 height 21
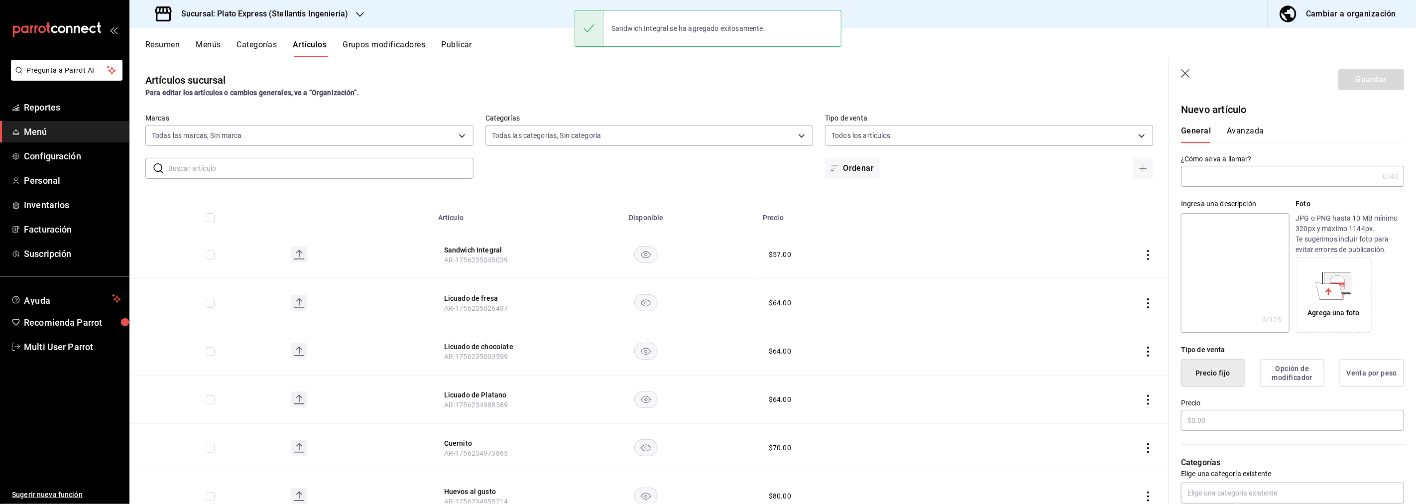
click at [1268, 182] on input "text" at bounding box center [1280, 176] width 198 height 20
type input "Overnight oats"
click at [1218, 421] on input "text" at bounding box center [1292, 420] width 223 height 21
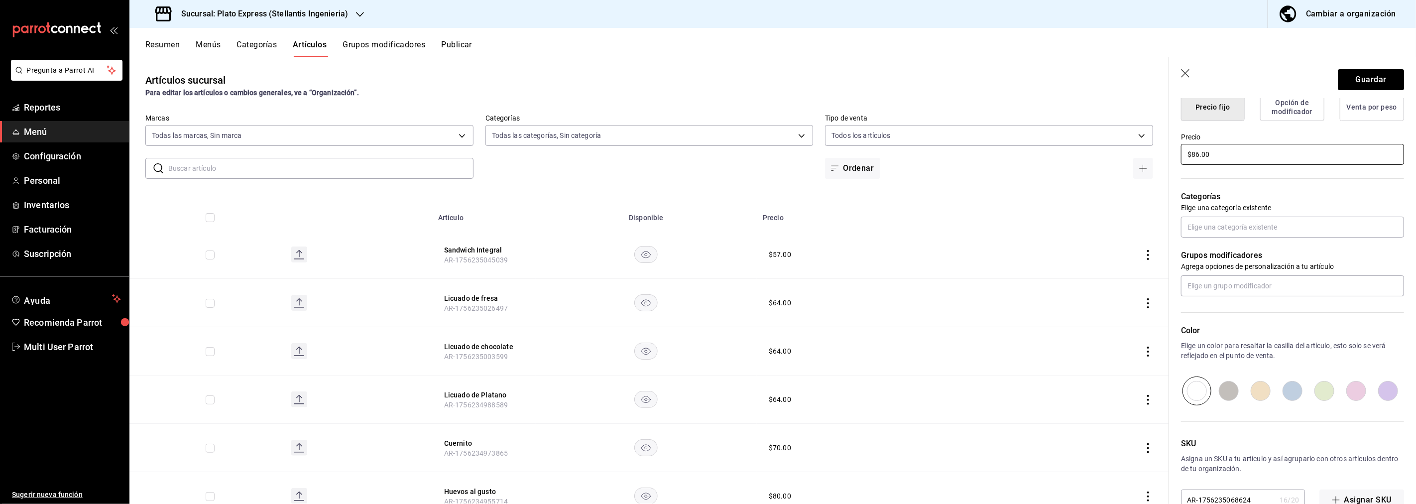
scroll to position [269, 0]
type input "$86.00"
click at [1247, 218] on input "text" at bounding box center [1292, 224] width 223 height 21
click at [1224, 277] on li "Desayunos" at bounding box center [1289, 279] width 215 height 16
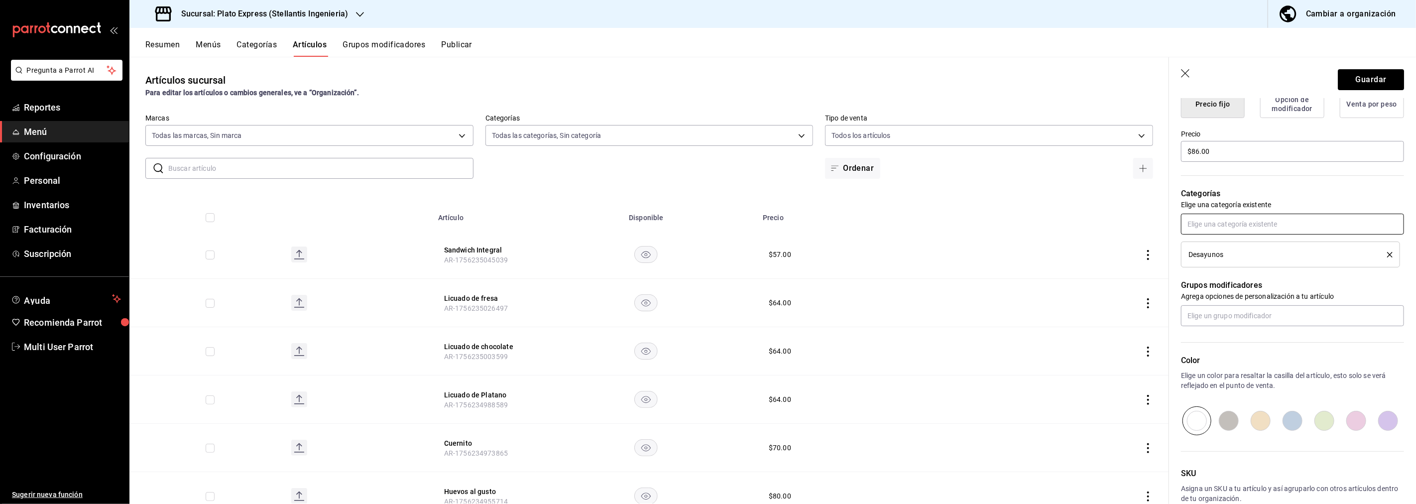
scroll to position [325, 0]
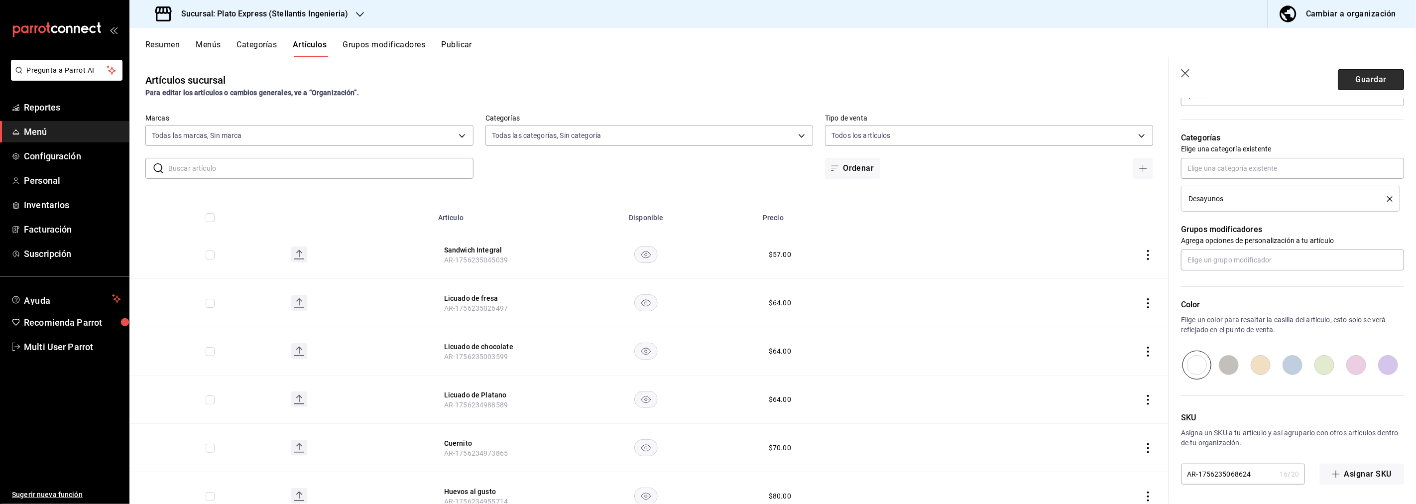
click at [1377, 78] on button "Guardar" at bounding box center [1371, 79] width 66 height 21
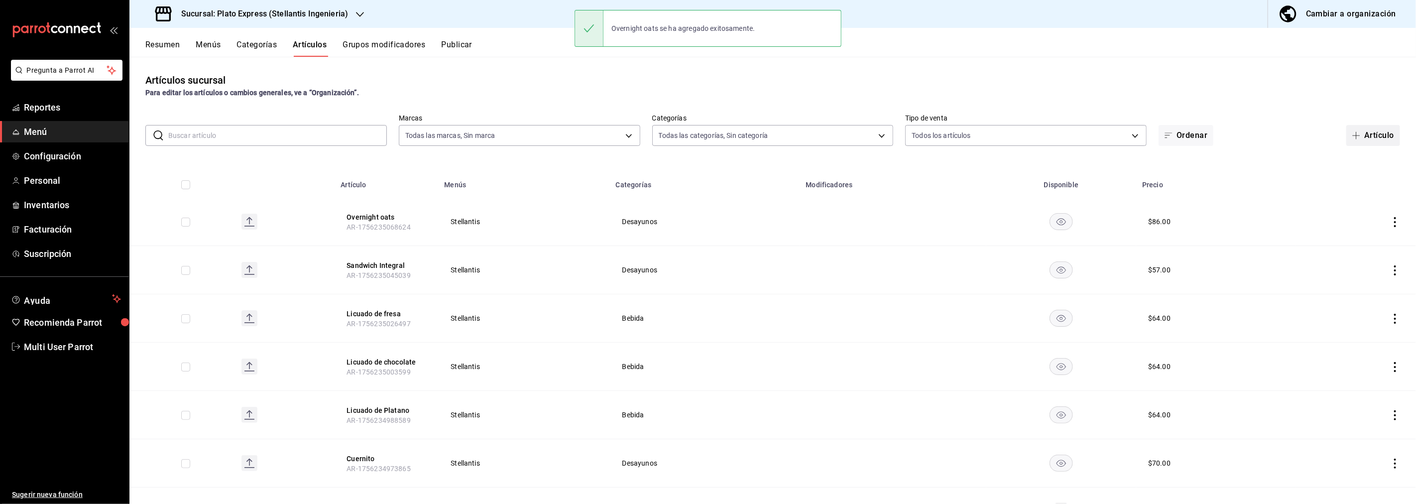
click at [1368, 134] on button "Artículo" at bounding box center [1374, 135] width 54 height 21
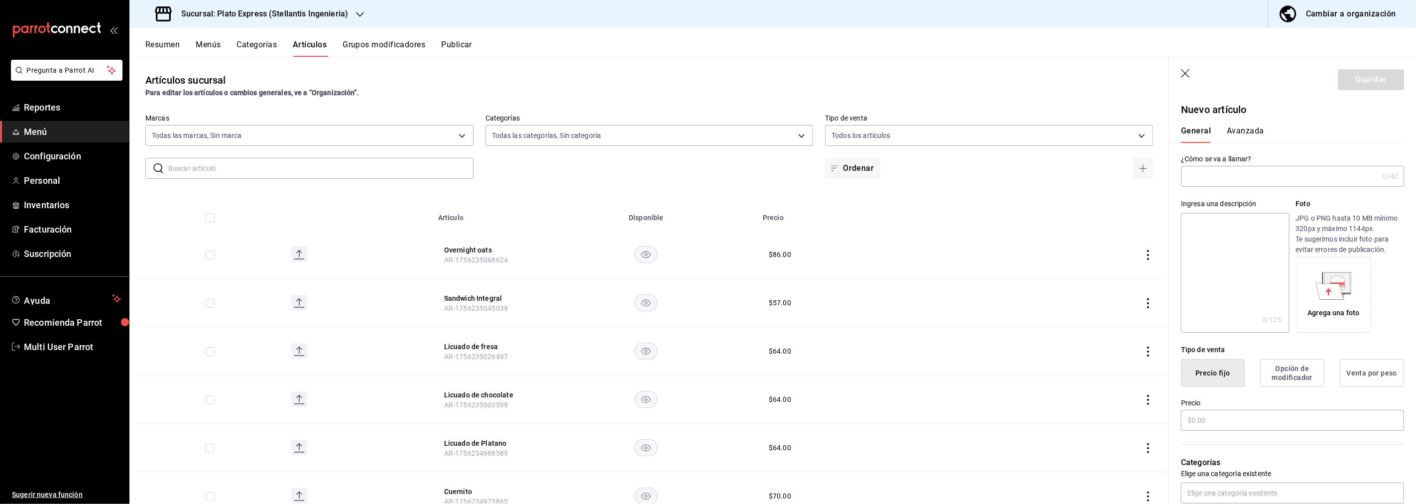
click at [1257, 170] on input "text" at bounding box center [1280, 176] width 198 height 20
type input "Hot cakes"
click at [1273, 417] on input "text" at bounding box center [1292, 420] width 223 height 21
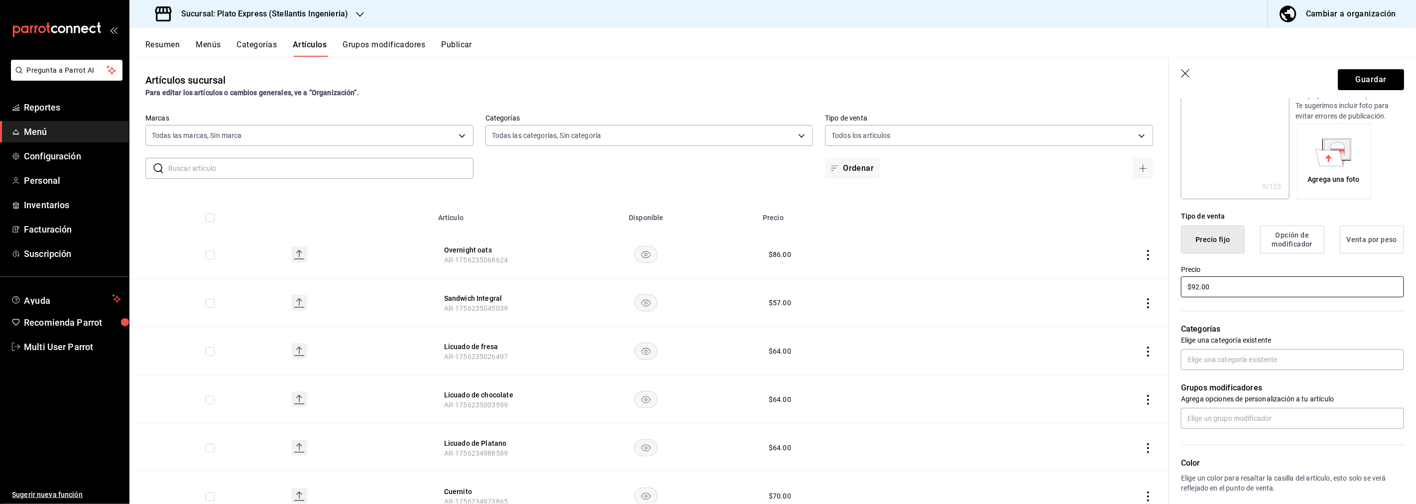
scroll to position [136, 0]
type input "$92.00"
click at [1278, 357] on input "text" at bounding box center [1292, 357] width 223 height 21
click at [1214, 408] on li "Desayunos" at bounding box center [1289, 412] width 215 height 16
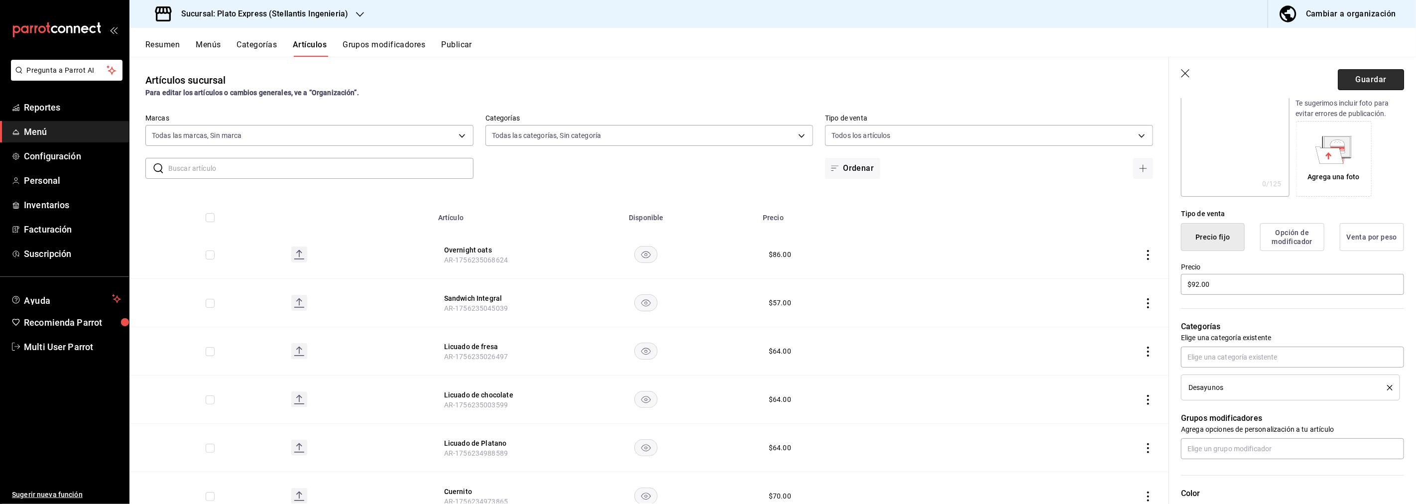
click at [1360, 86] on button "Guardar" at bounding box center [1371, 79] width 66 height 21
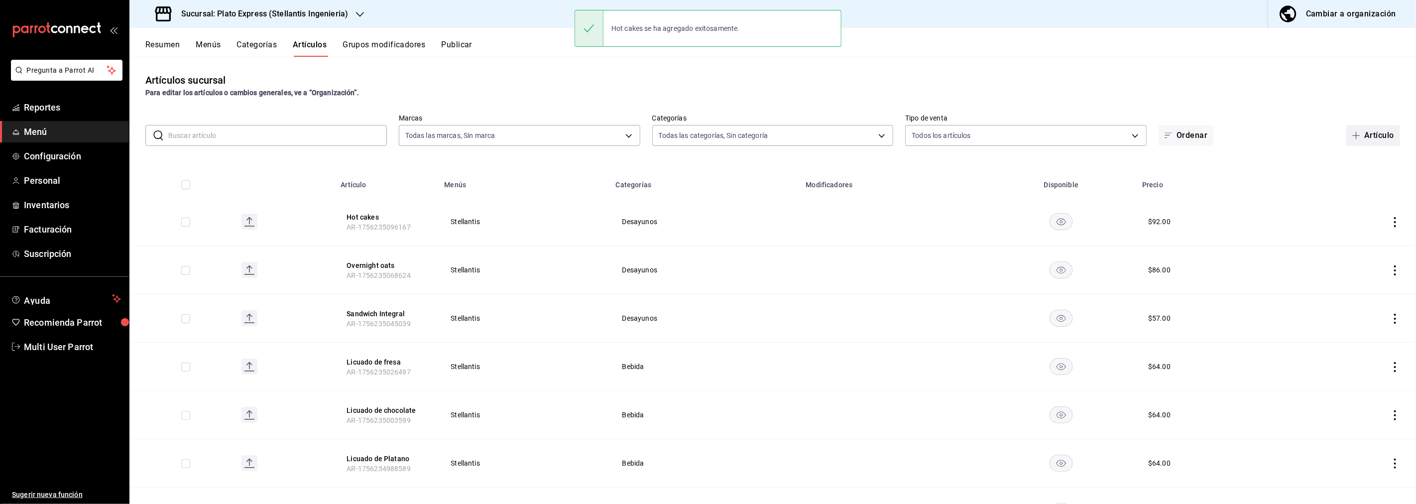
click at [1353, 135] on icon "button" at bounding box center [1357, 135] width 8 height 8
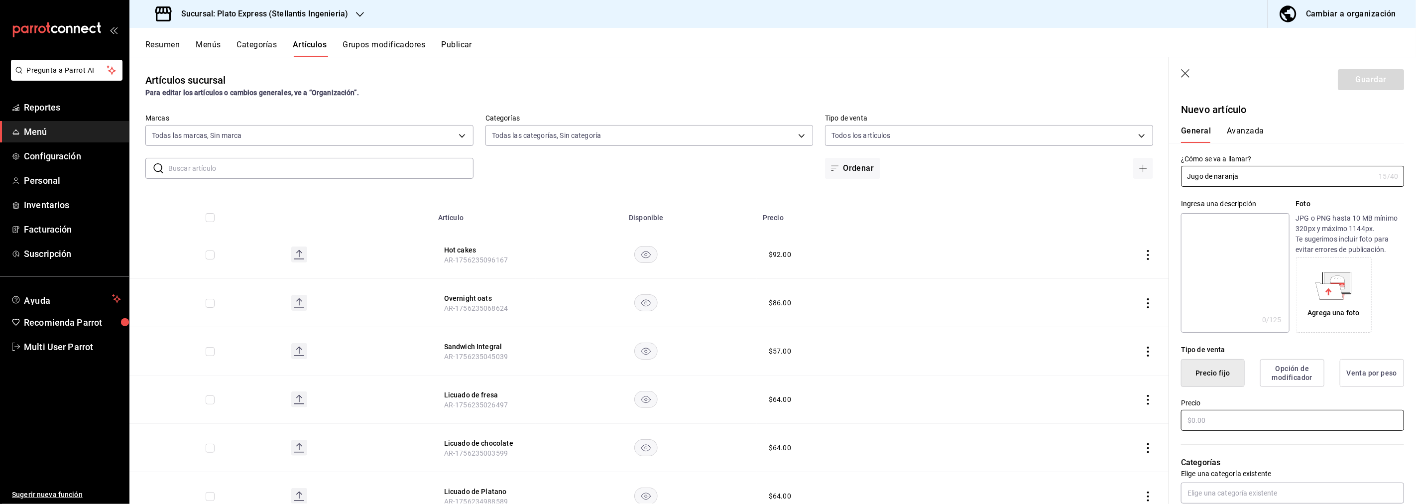
type input "Jugo de naranja"
click at [1258, 416] on input "text" at bounding box center [1292, 420] width 223 height 21
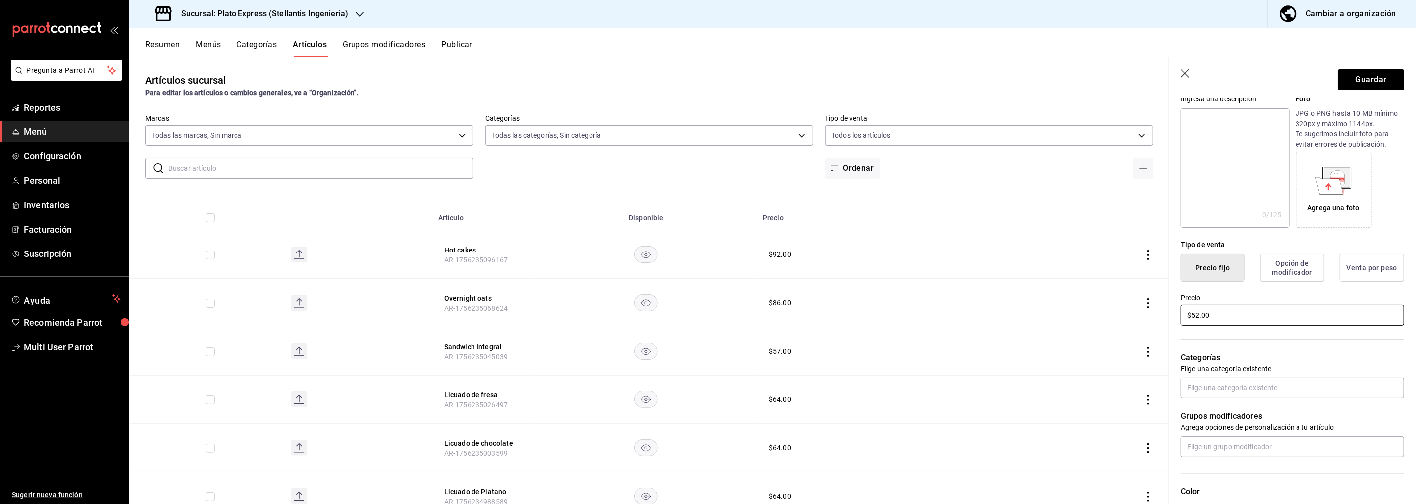
scroll to position [174, 0]
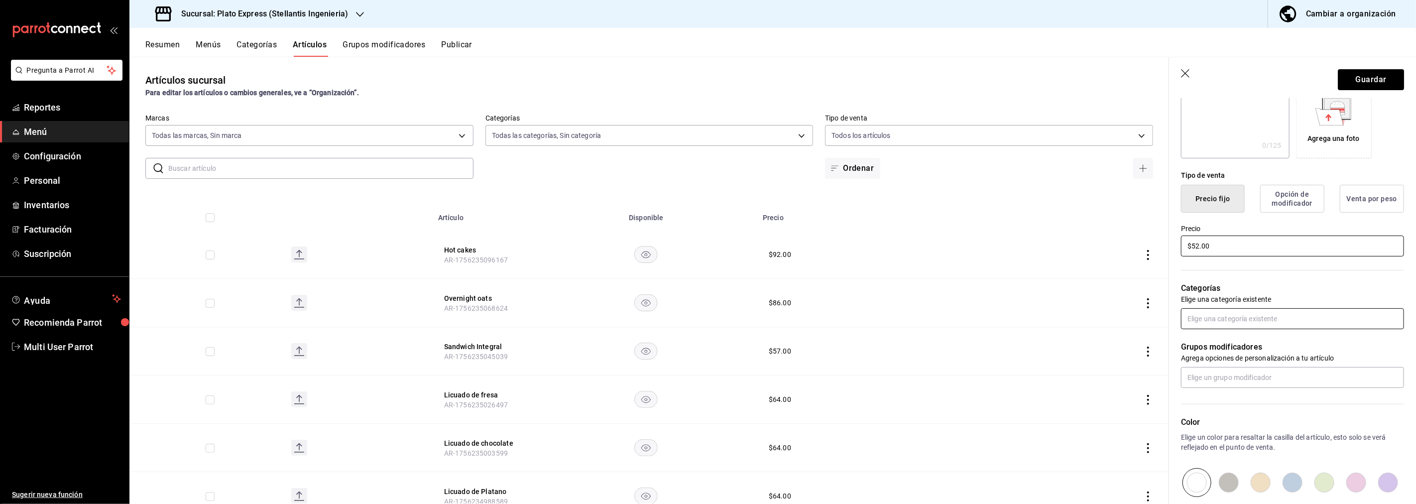
type input "$52.00"
click at [1251, 317] on input "text" at bounding box center [1292, 318] width 223 height 21
click at [1219, 341] on li "Bebida" at bounding box center [1289, 341] width 215 height 16
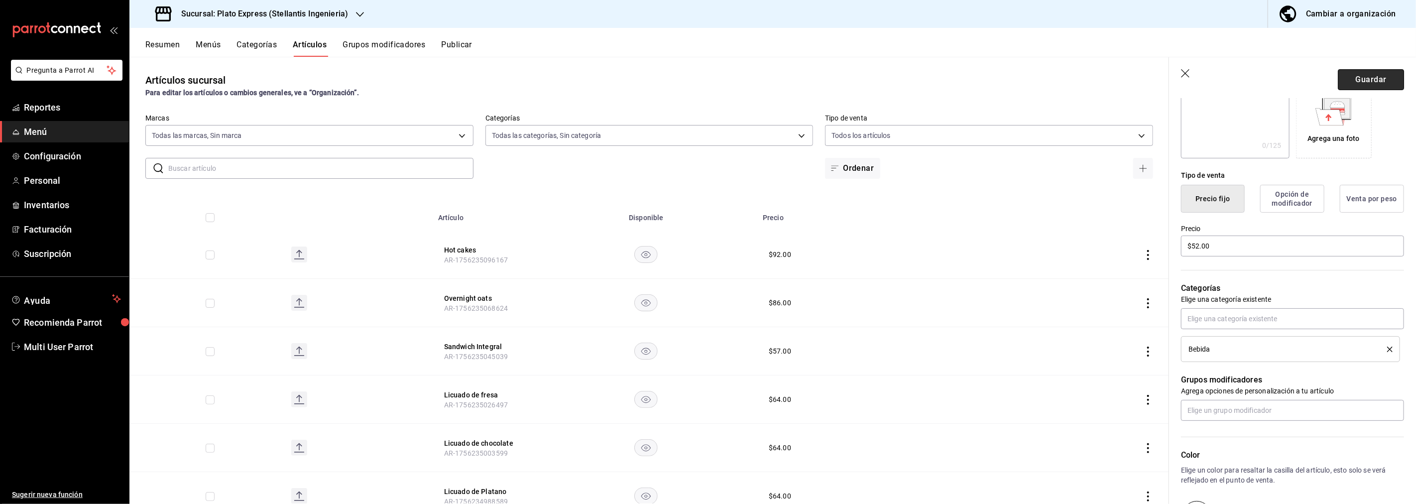
click at [1366, 81] on button "Guardar" at bounding box center [1371, 79] width 66 height 21
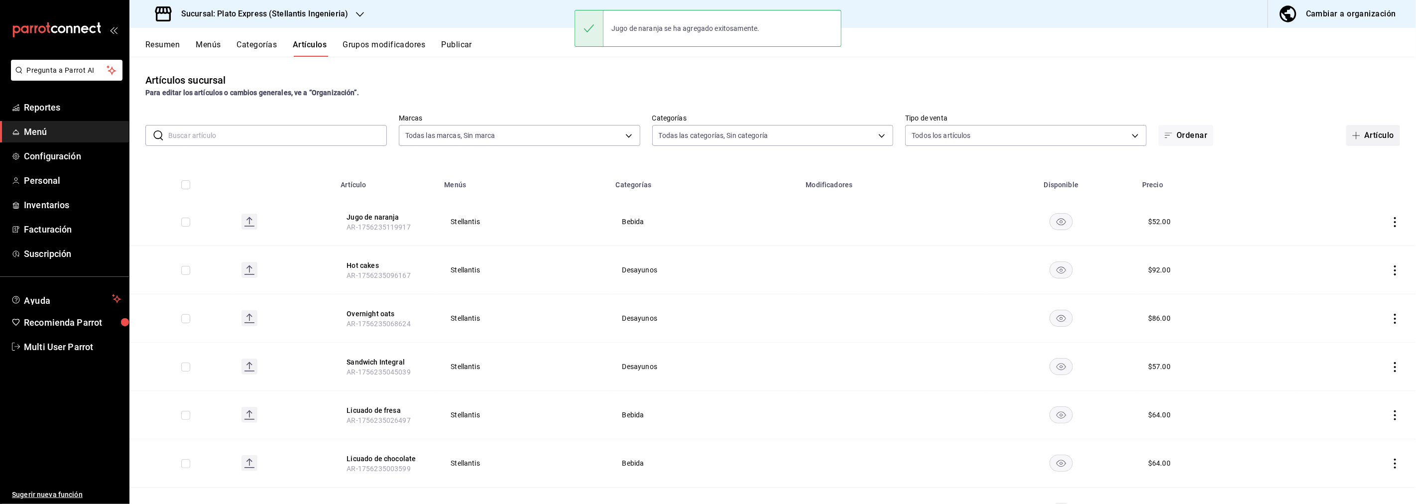
click at [1361, 132] on button "Artículo" at bounding box center [1374, 135] width 54 height 21
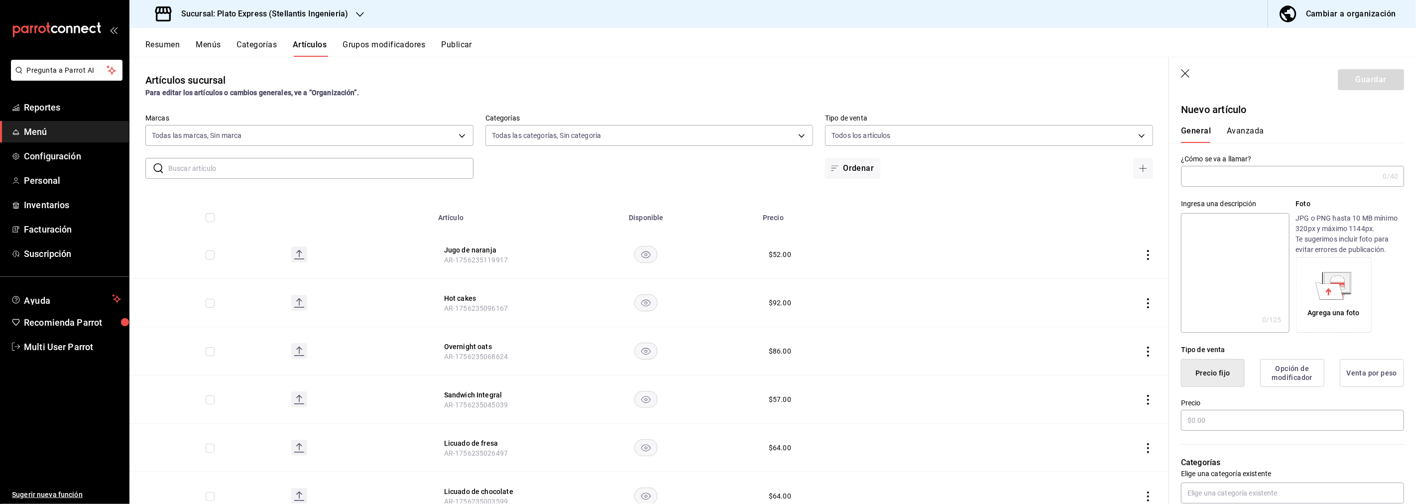
click at [1266, 168] on input "text" at bounding box center [1280, 176] width 198 height 20
type input "Jugo de toronja"
click at [1260, 415] on input "text" at bounding box center [1292, 420] width 223 height 21
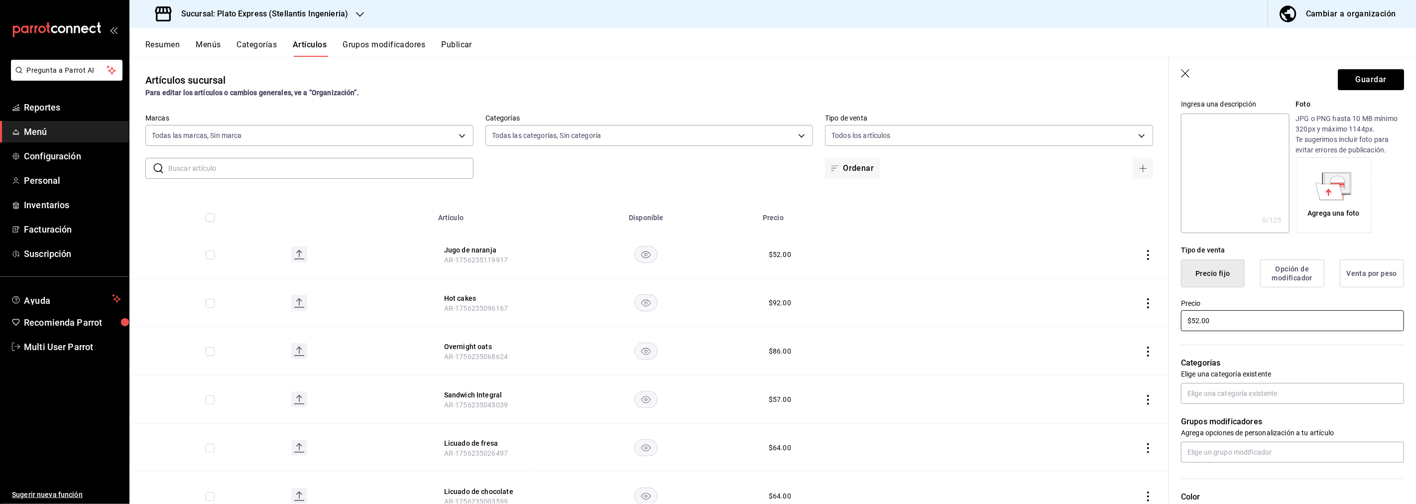
scroll to position [111, 0]
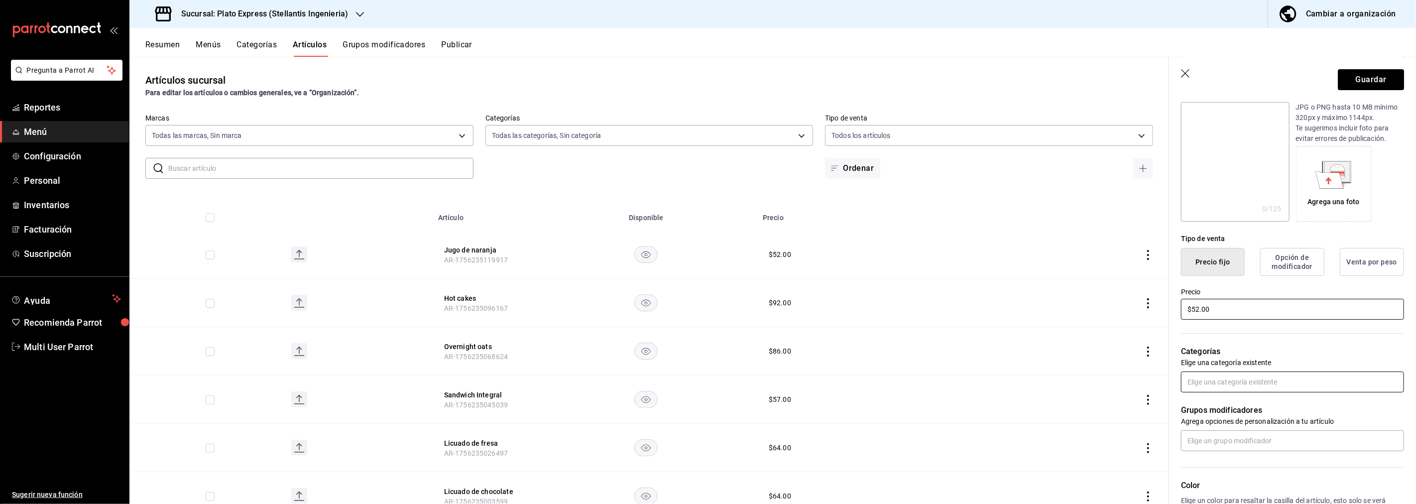
type input "$52.00"
click at [1291, 374] on input "text" at bounding box center [1292, 382] width 223 height 21
click at [1227, 404] on li "Bebida" at bounding box center [1289, 404] width 215 height 16
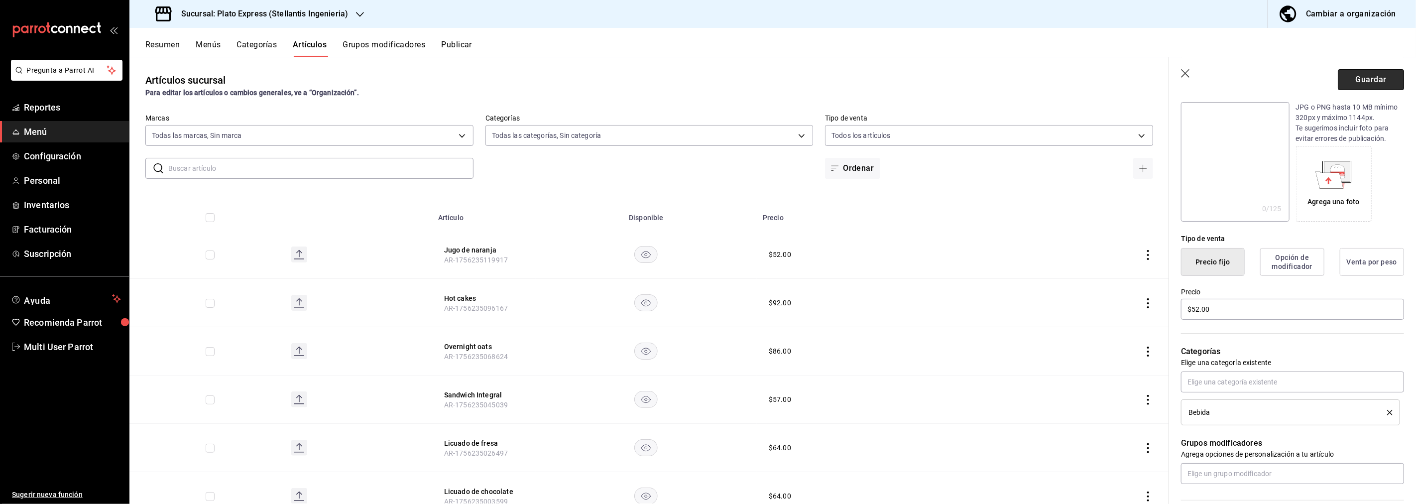
click at [1358, 82] on button "Guardar" at bounding box center [1371, 79] width 66 height 21
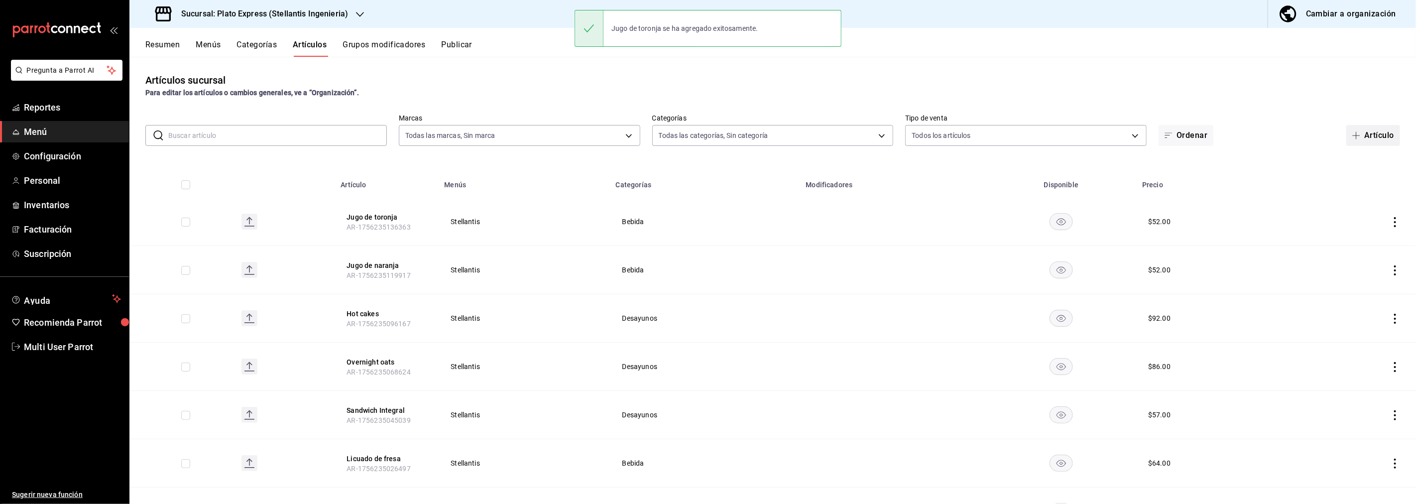
click at [1356, 132] on span "button" at bounding box center [1359, 135] width 12 height 8
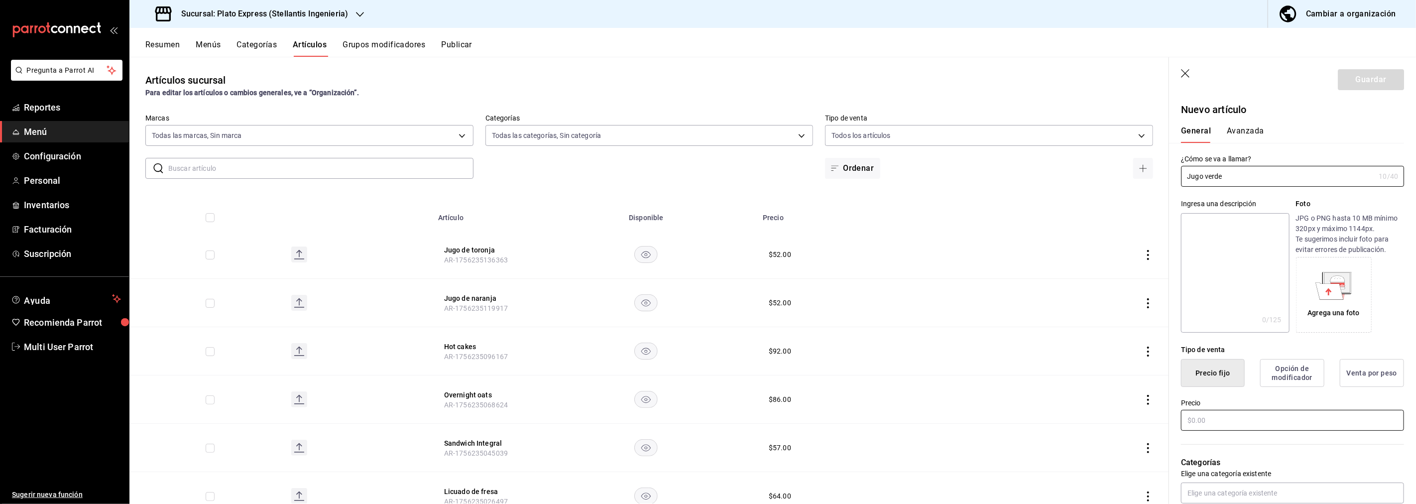
type input "Jugo verde"
click at [1265, 419] on input "text" at bounding box center [1292, 420] width 223 height 21
type input "$52.00"
click at [1318, 490] on input "text" at bounding box center [1292, 493] width 223 height 21
click at [1229, 470] on li "Desayunos" at bounding box center [1289, 470] width 215 height 16
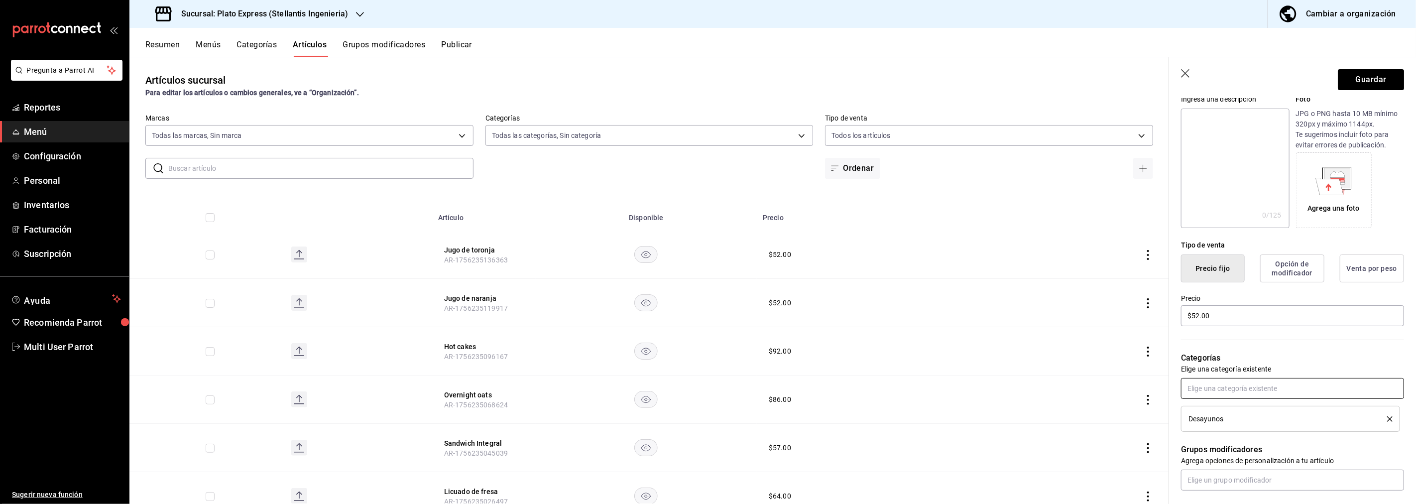
scroll to position [55, 0]
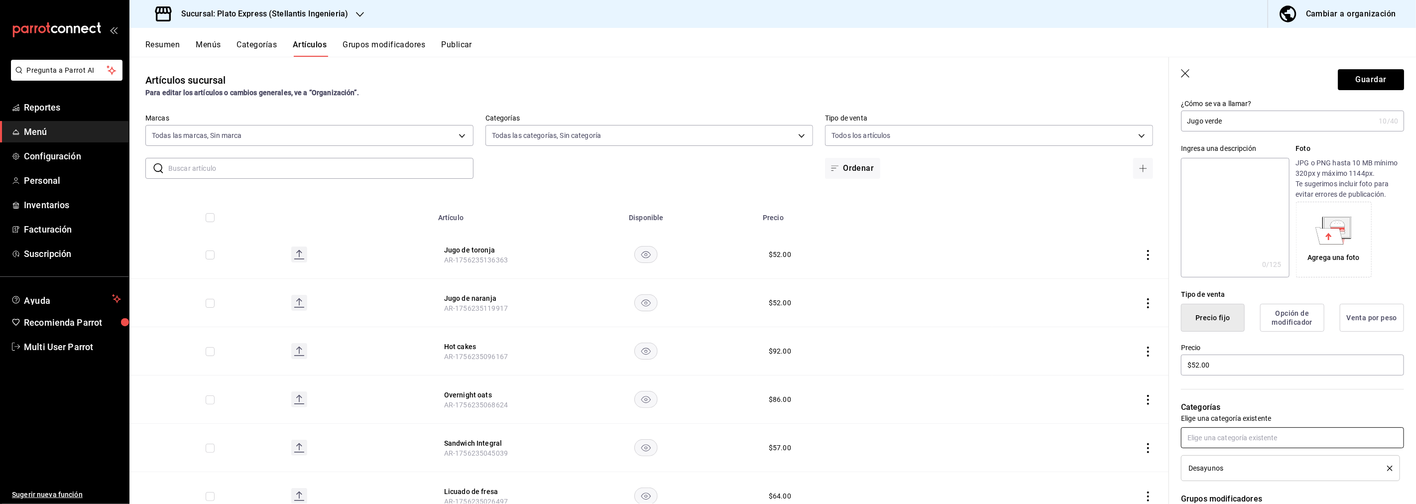
drag, startPoint x: 1380, startPoint y: 467, endPoint x: 1337, endPoint y: 441, distance: 50.7
click at [1387, 467] on icon "delete" at bounding box center [1389, 468] width 5 height 5
click at [1322, 437] on input "text" at bounding box center [1292, 437] width 223 height 21
click at [1201, 383] on li "Bebida" at bounding box center [1289, 382] width 215 height 16
click at [1366, 83] on button "Guardar" at bounding box center [1371, 79] width 66 height 21
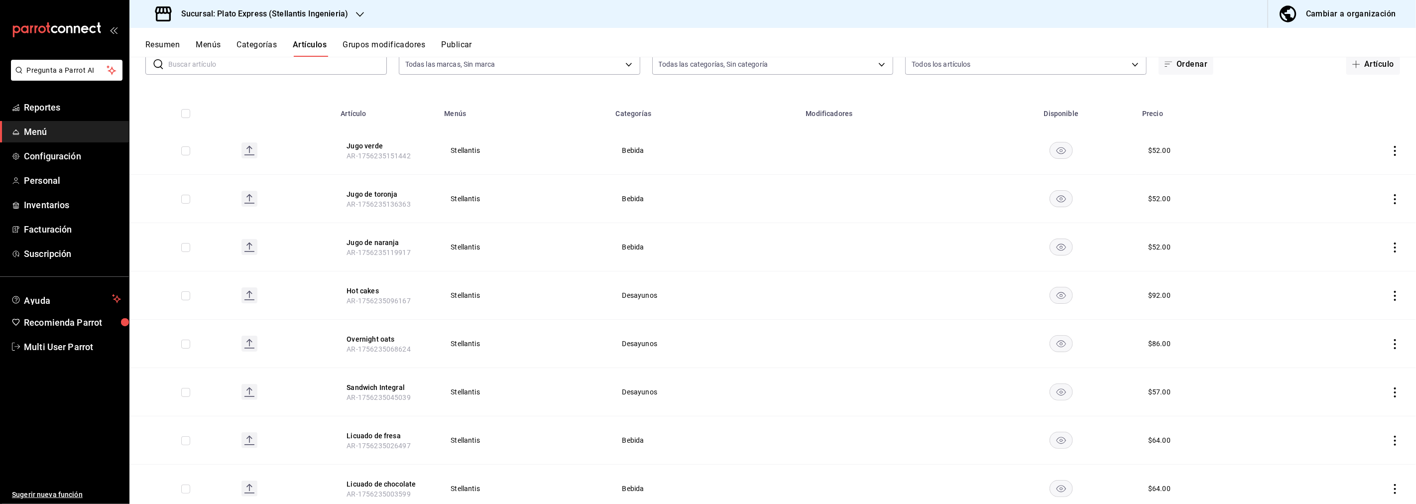
scroll to position [26, 0]
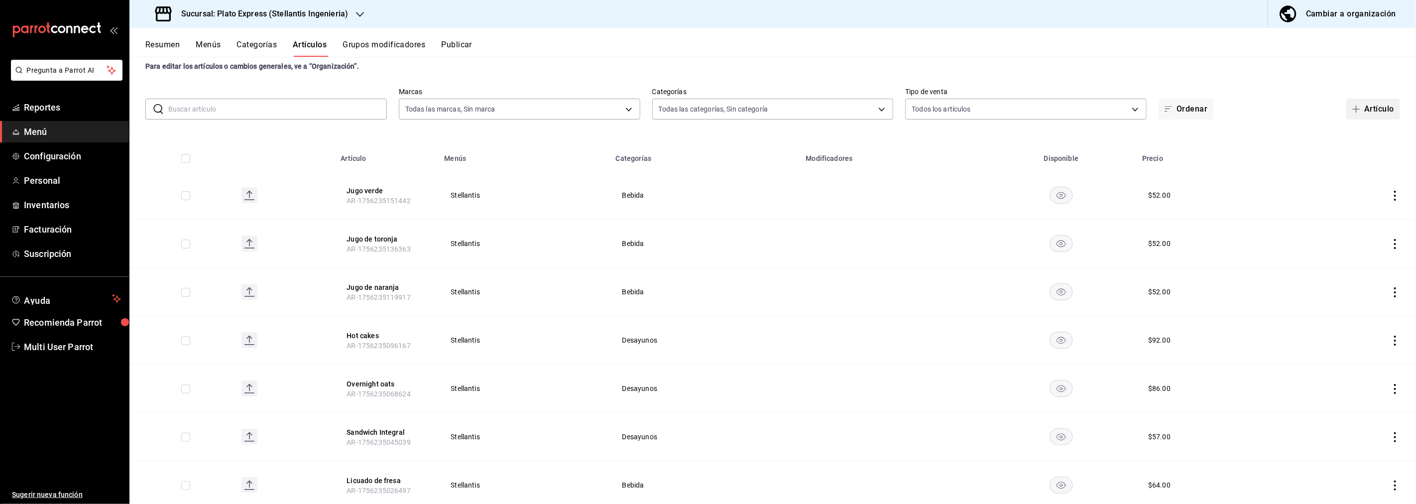
click at [1355, 112] on span "button" at bounding box center [1359, 109] width 12 height 8
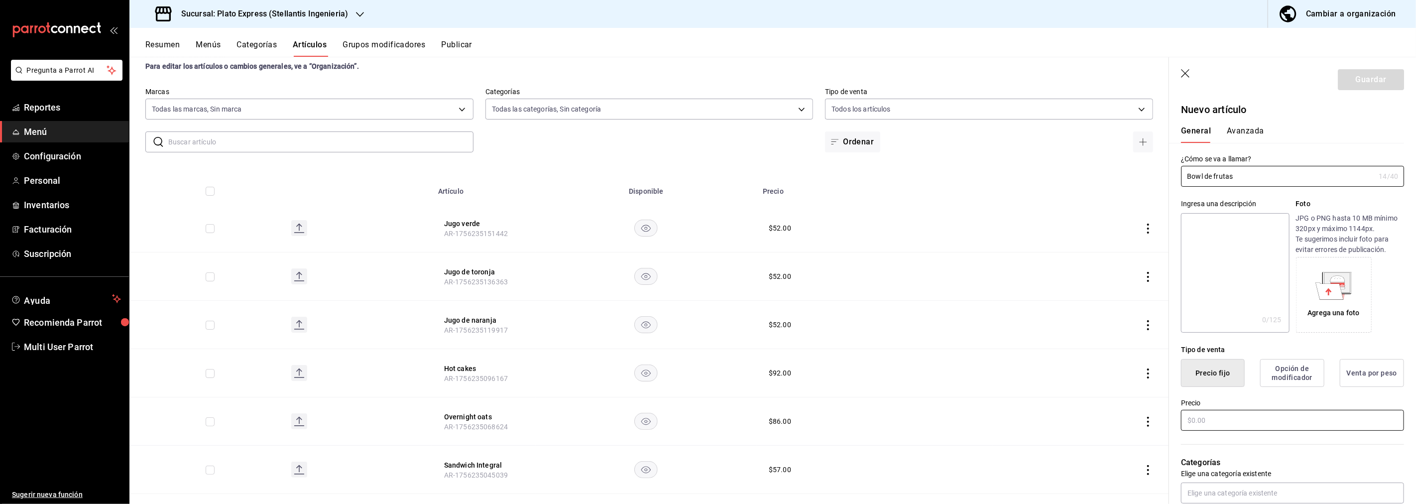
type input "Bowl de frutas"
click at [1225, 421] on input "text" at bounding box center [1292, 420] width 223 height 21
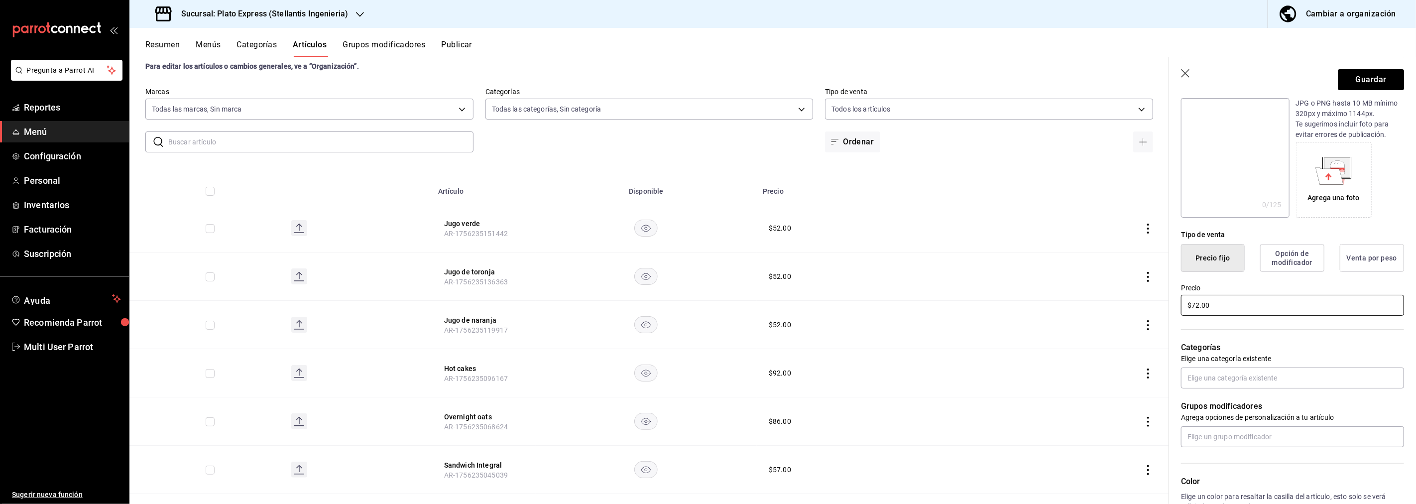
scroll to position [135, 0]
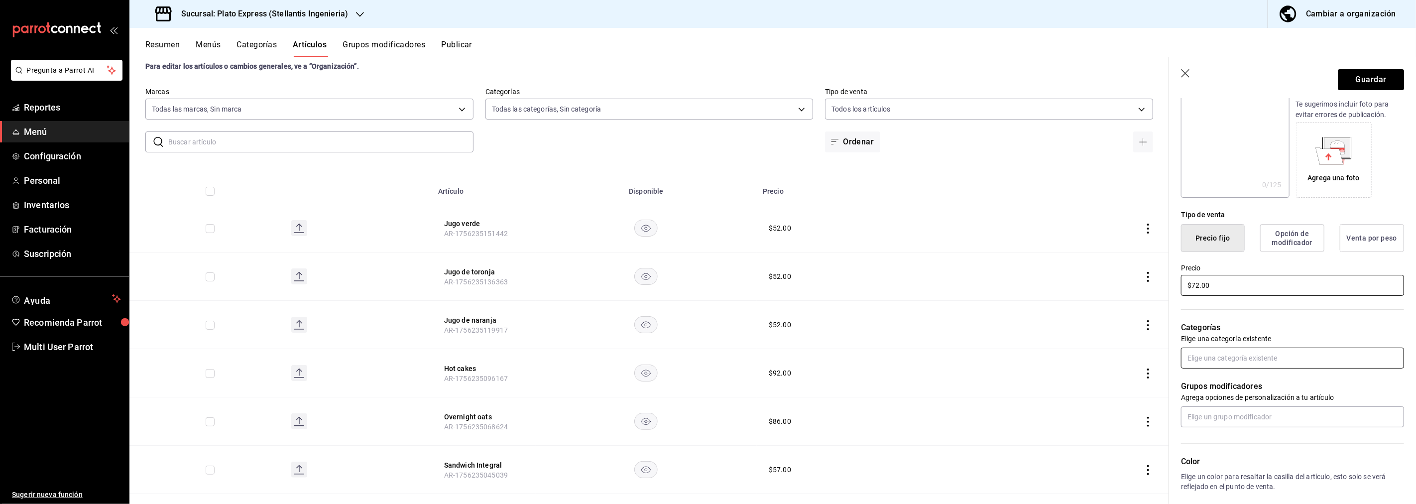
type input "$72.00"
click at [1247, 360] on input "text" at bounding box center [1292, 358] width 223 height 21
click at [1218, 417] on li "Desayunos" at bounding box center [1289, 413] width 215 height 16
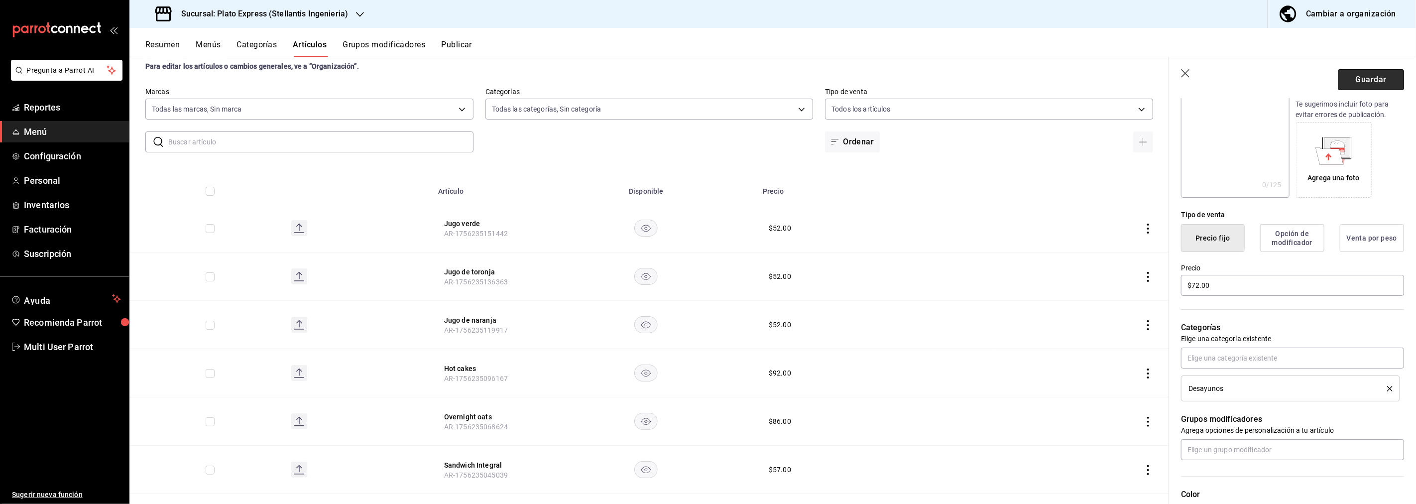
click at [1360, 81] on button "Guardar" at bounding box center [1371, 79] width 66 height 21
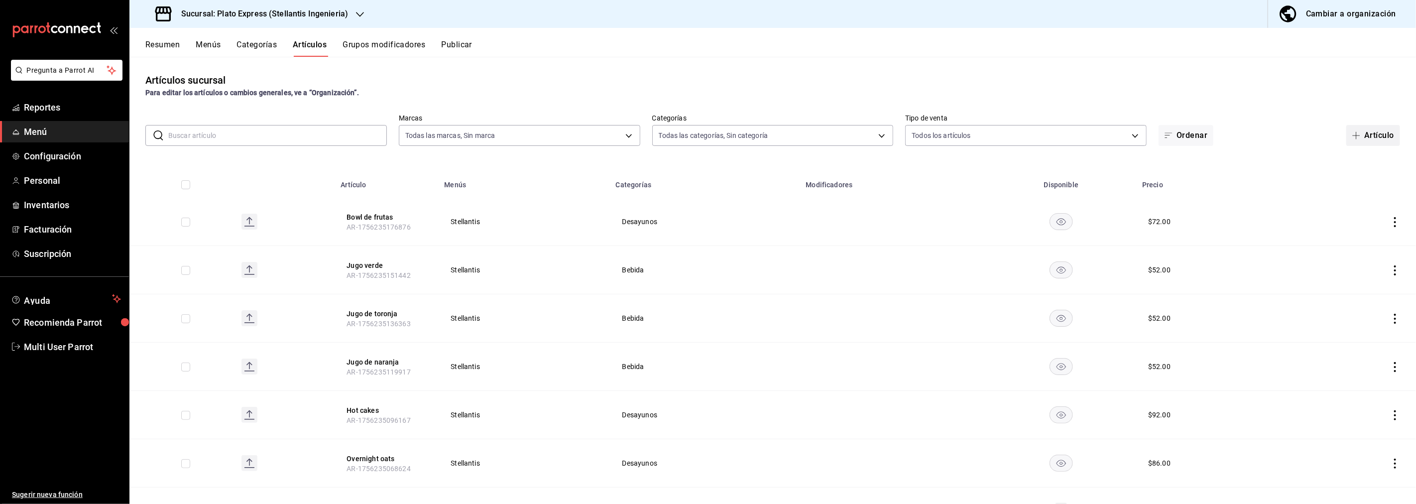
click at [1356, 136] on button "Artículo" at bounding box center [1374, 135] width 54 height 21
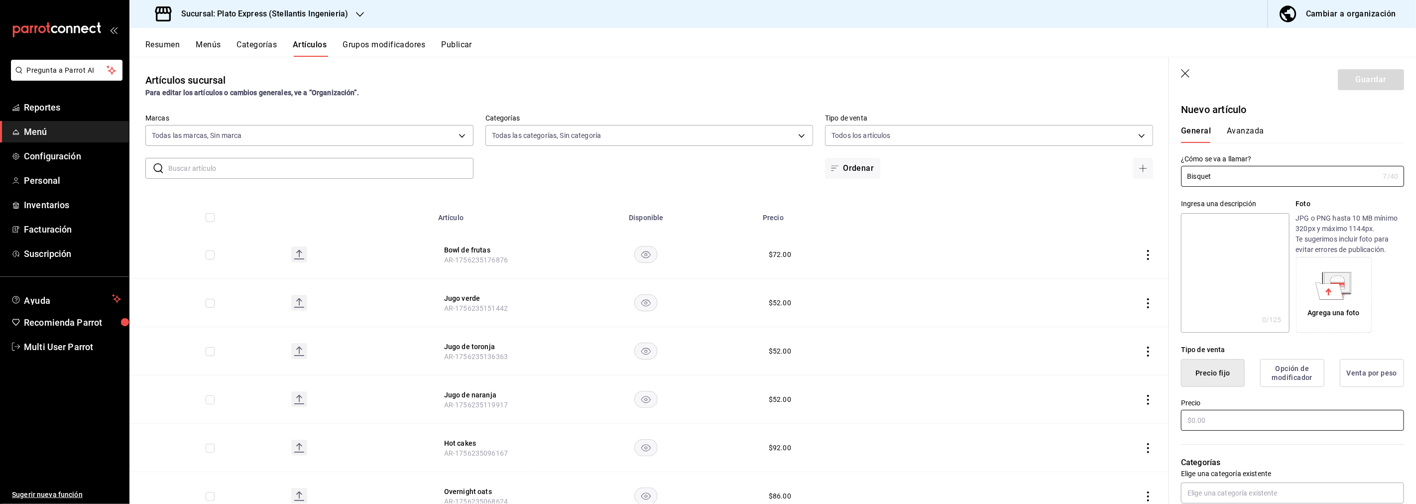
type input "Bisquet"
click at [1217, 421] on input "text" at bounding box center [1292, 420] width 223 height 21
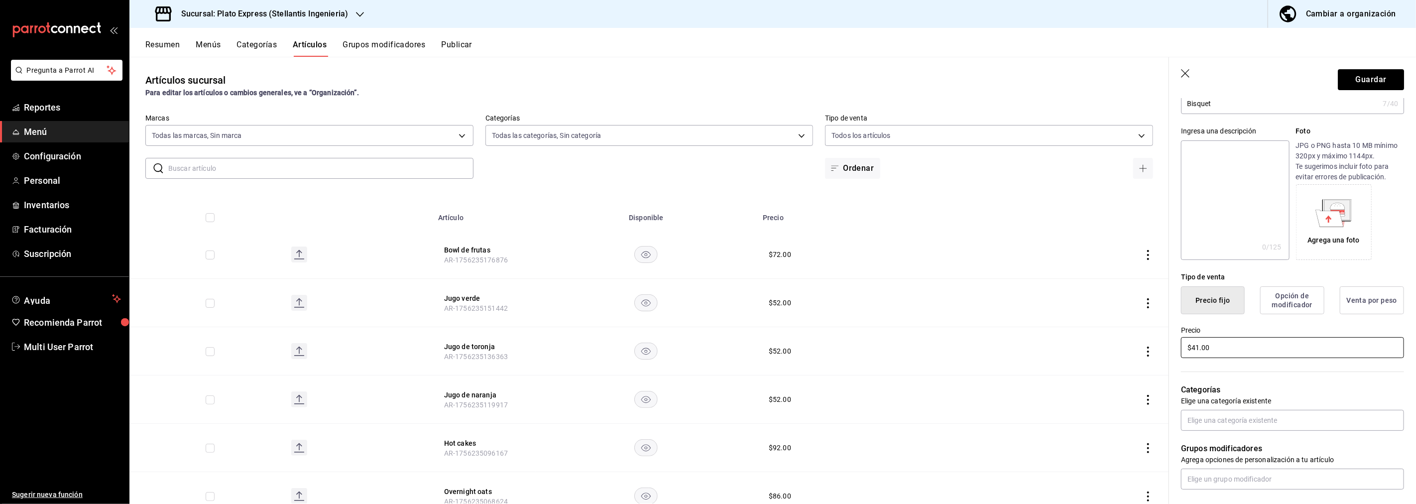
scroll to position [158, 0]
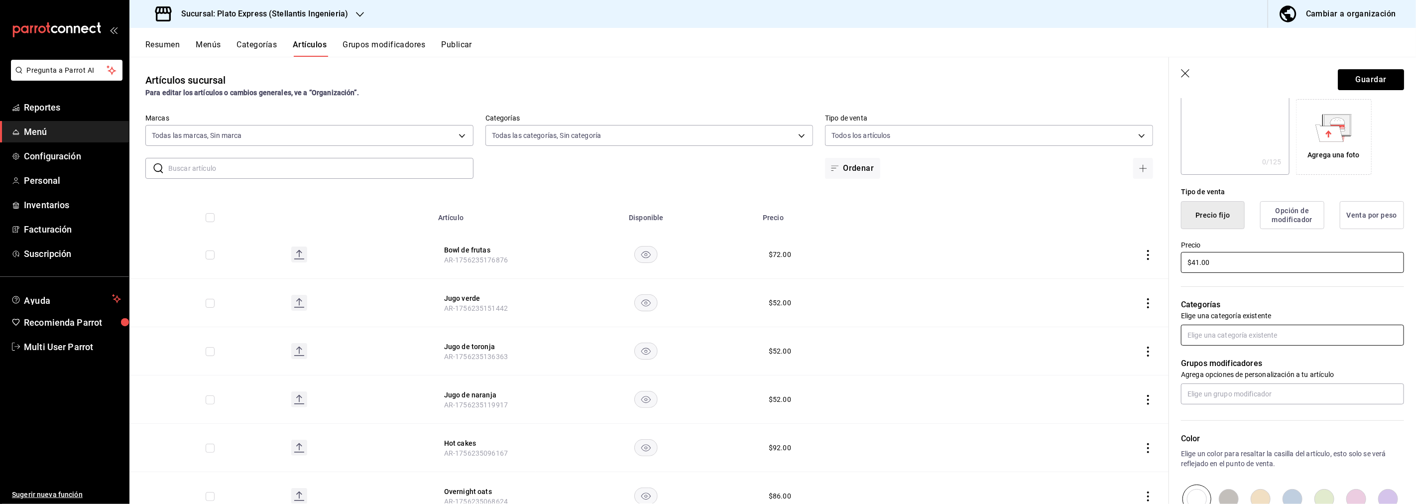
type input "$41.00"
click at [1300, 337] on input "text" at bounding box center [1292, 335] width 223 height 21
click at [1214, 387] on li "Desayunos" at bounding box center [1289, 390] width 215 height 16
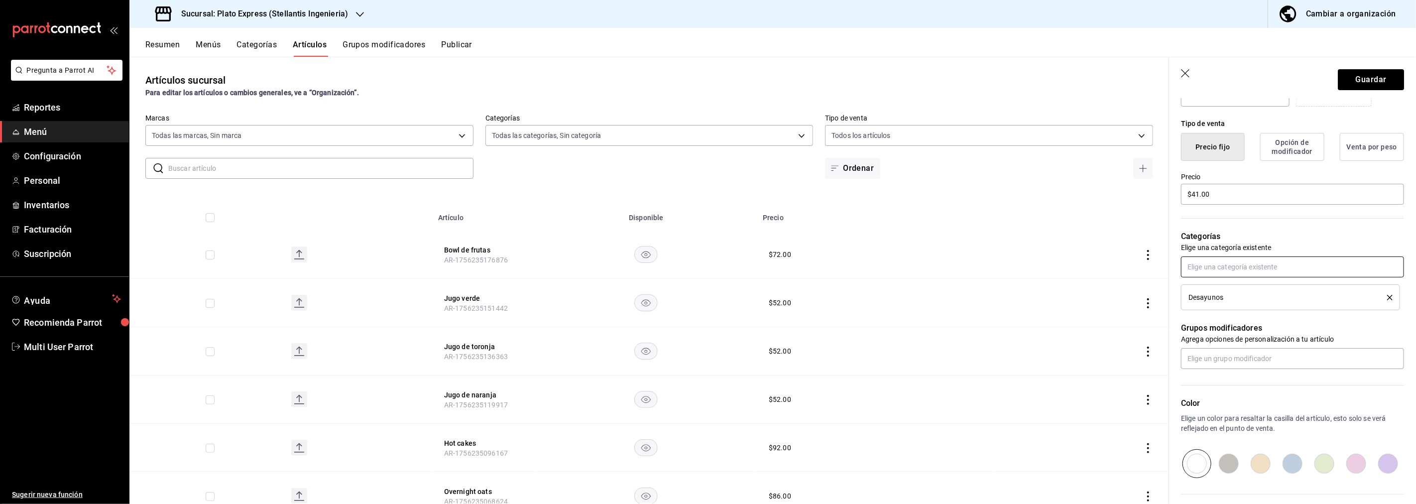
scroll to position [247, 0]
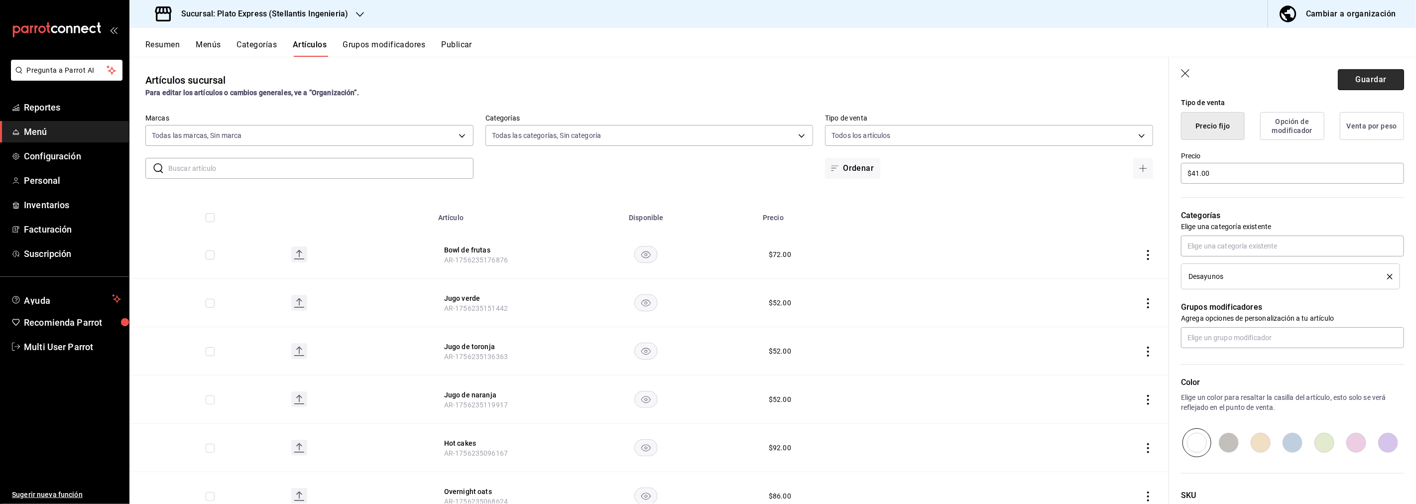
click at [1360, 77] on button "Guardar" at bounding box center [1371, 79] width 66 height 21
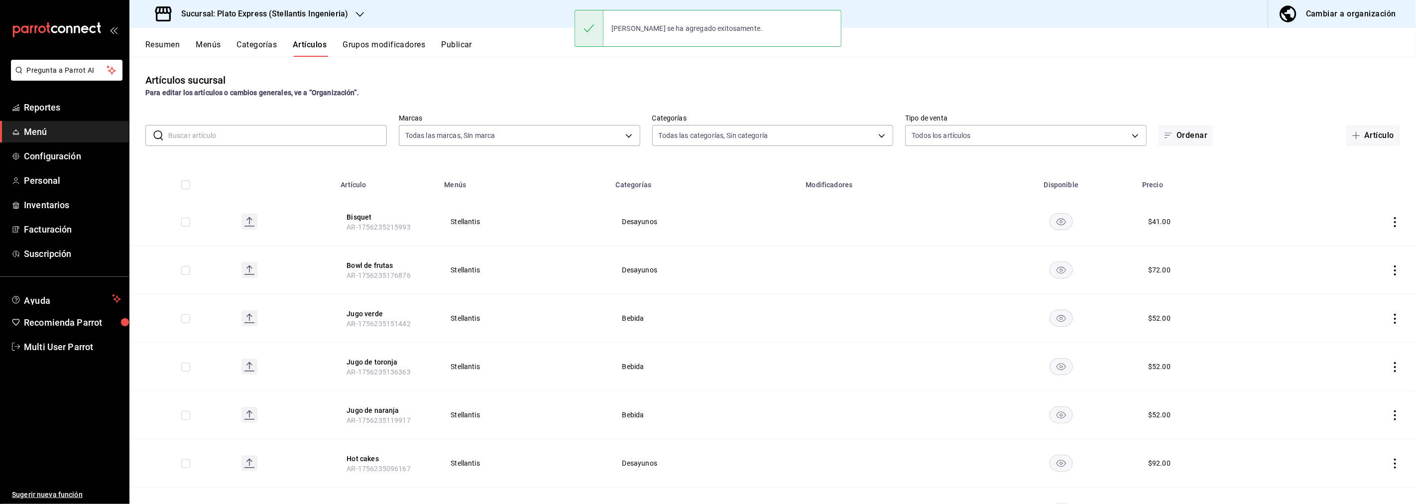
click at [1371, 134] on button "Artículo" at bounding box center [1374, 135] width 54 height 21
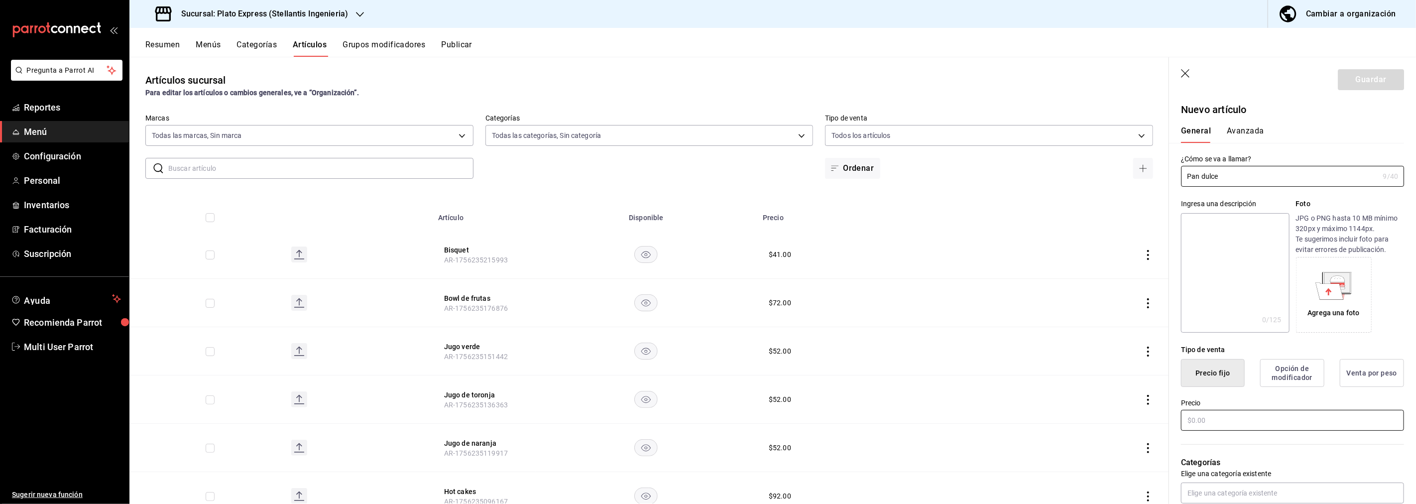
type input "Pan dulce"
click at [1258, 417] on input "text" at bounding box center [1292, 420] width 223 height 21
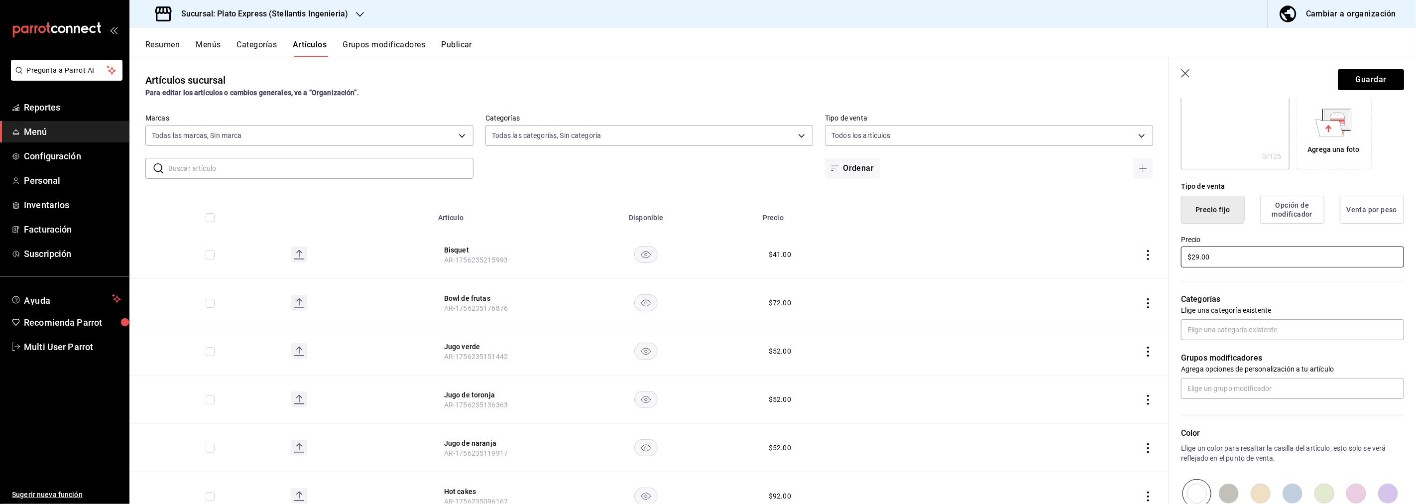
scroll to position [174, 0]
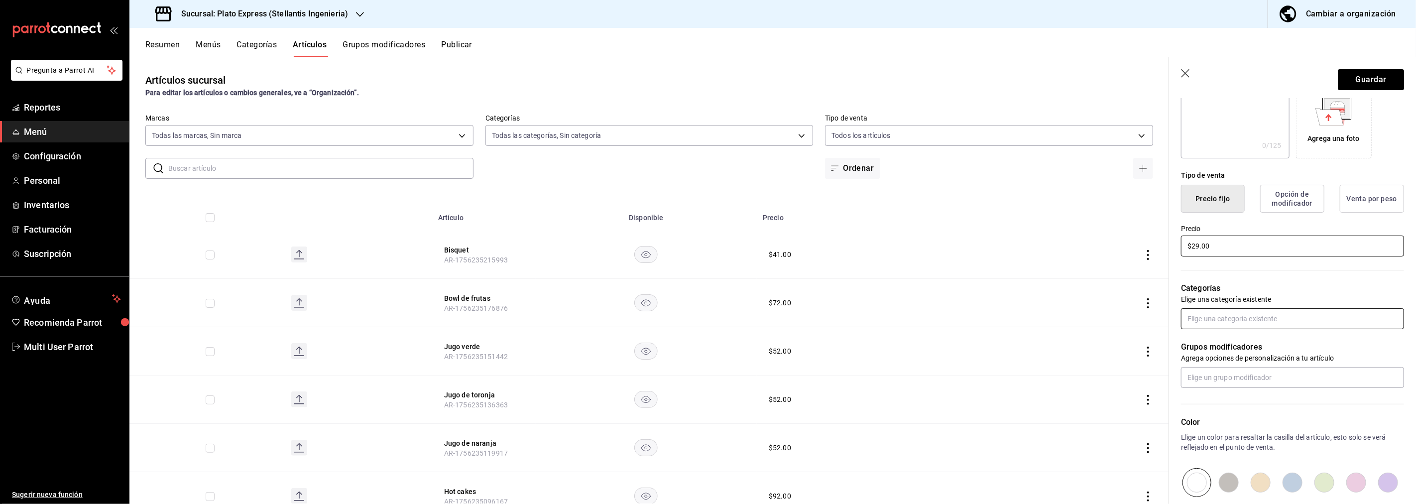
type input "$29.00"
click at [1278, 314] on input "text" at bounding box center [1292, 318] width 223 height 21
click at [1214, 371] on li "Desayunos" at bounding box center [1289, 374] width 215 height 16
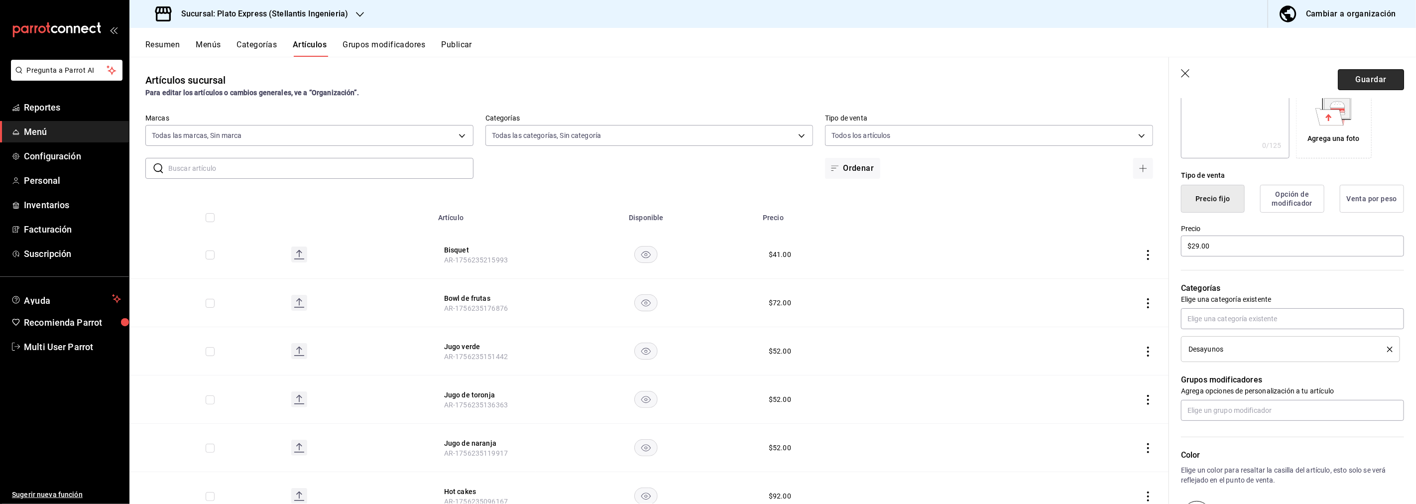
click at [1368, 80] on button "Guardar" at bounding box center [1371, 79] width 66 height 21
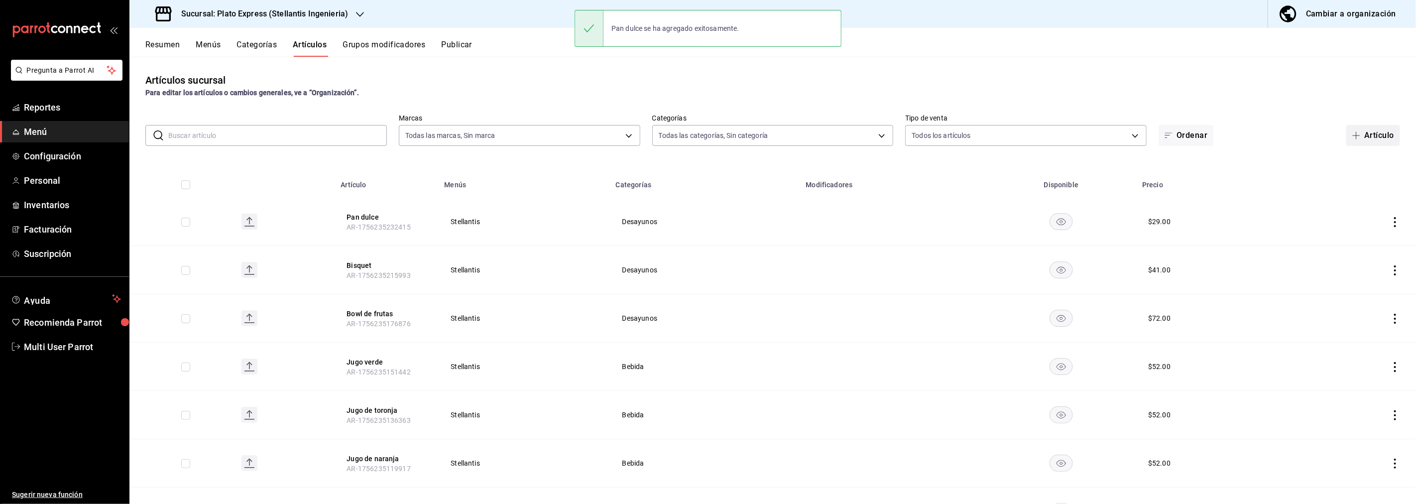
click at [1362, 133] on button "Artículo" at bounding box center [1374, 135] width 54 height 21
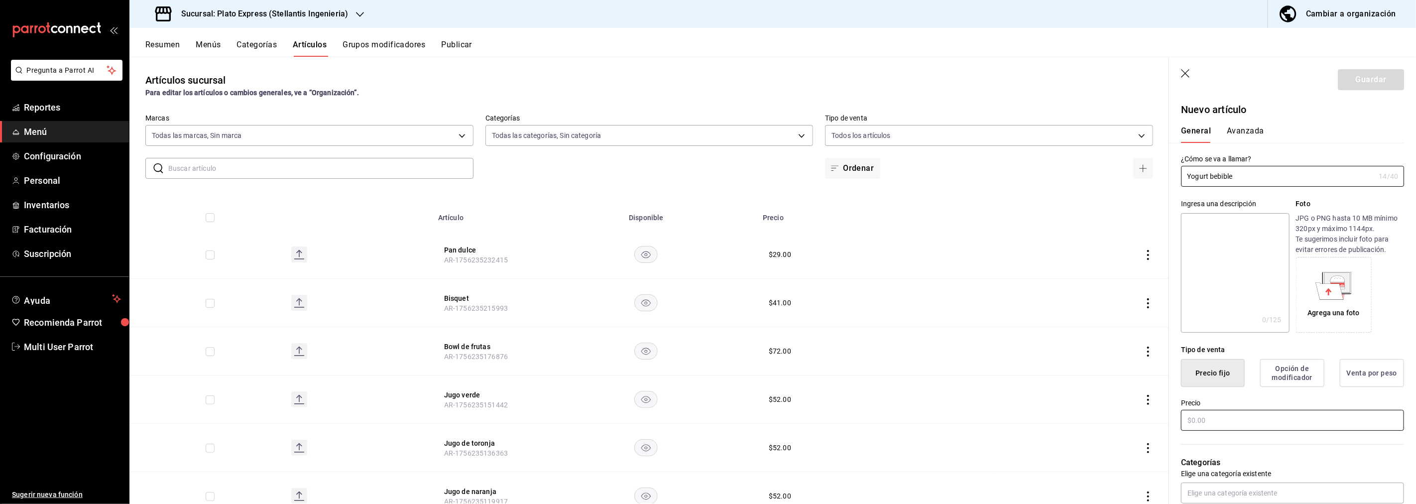
type input "Yogurt bebible"
click at [1232, 415] on input "text" at bounding box center [1292, 420] width 223 height 21
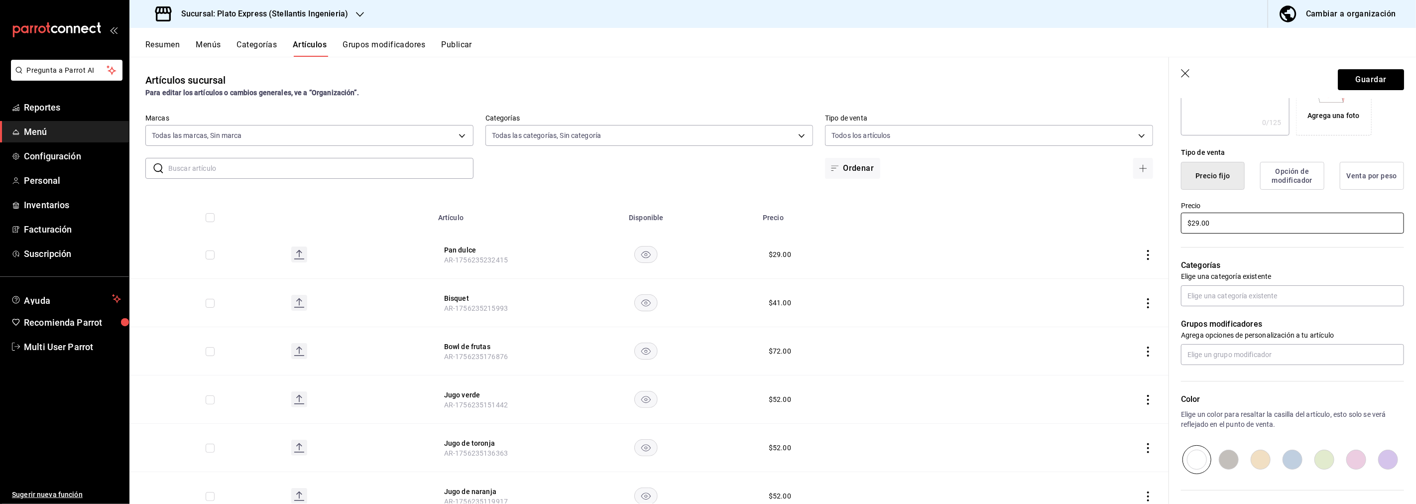
scroll to position [257, 0]
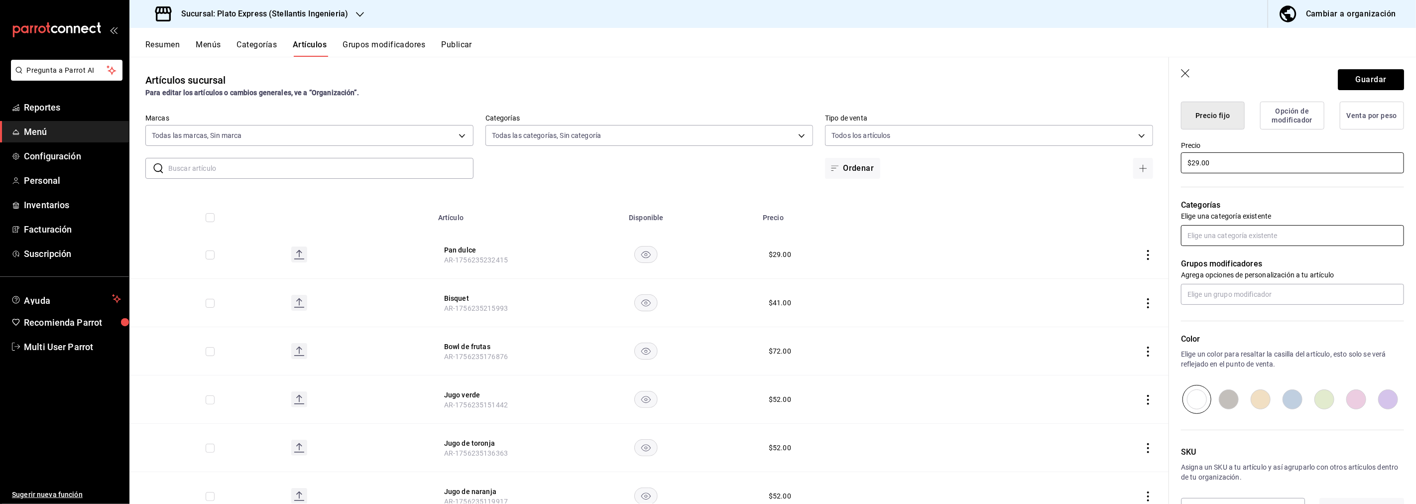
type input "$29.00"
click at [1295, 227] on input "text" at bounding box center [1292, 235] width 223 height 21
click at [1218, 285] on li "Desayunos" at bounding box center [1289, 290] width 215 height 16
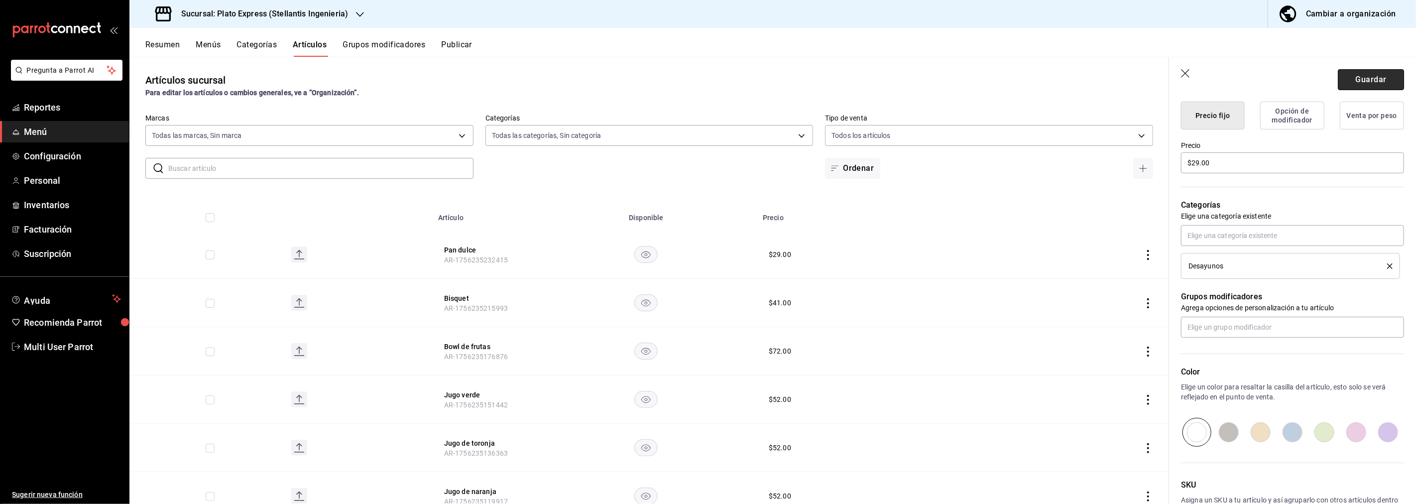
click at [1367, 82] on button "Guardar" at bounding box center [1371, 79] width 66 height 21
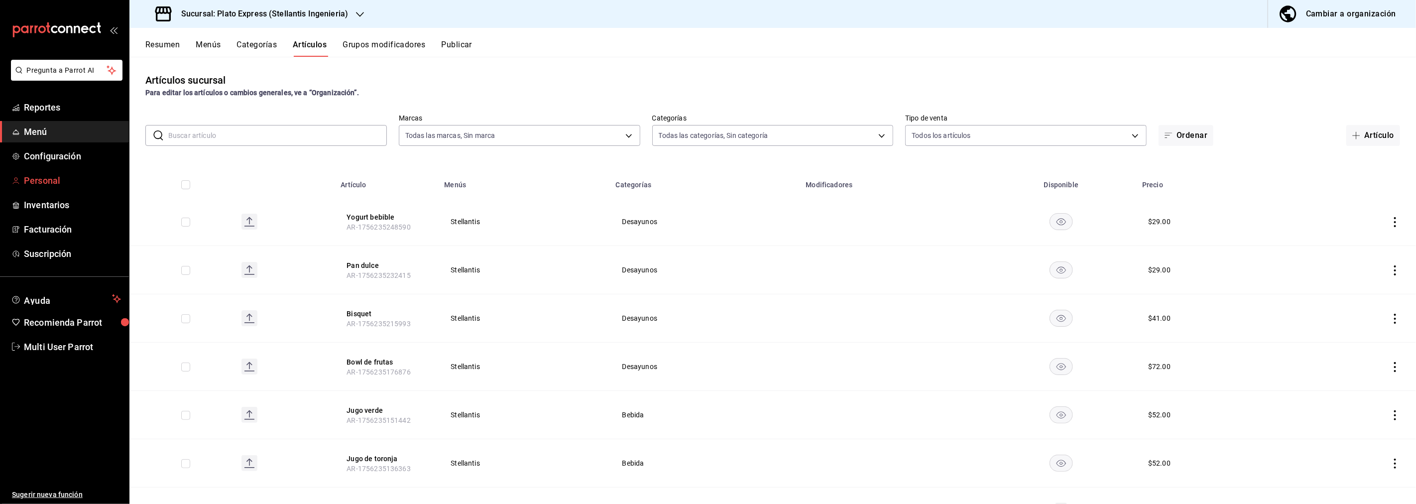
click at [47, 178] on span "Personal" at bounding box center [72, 180] width 97 height 13
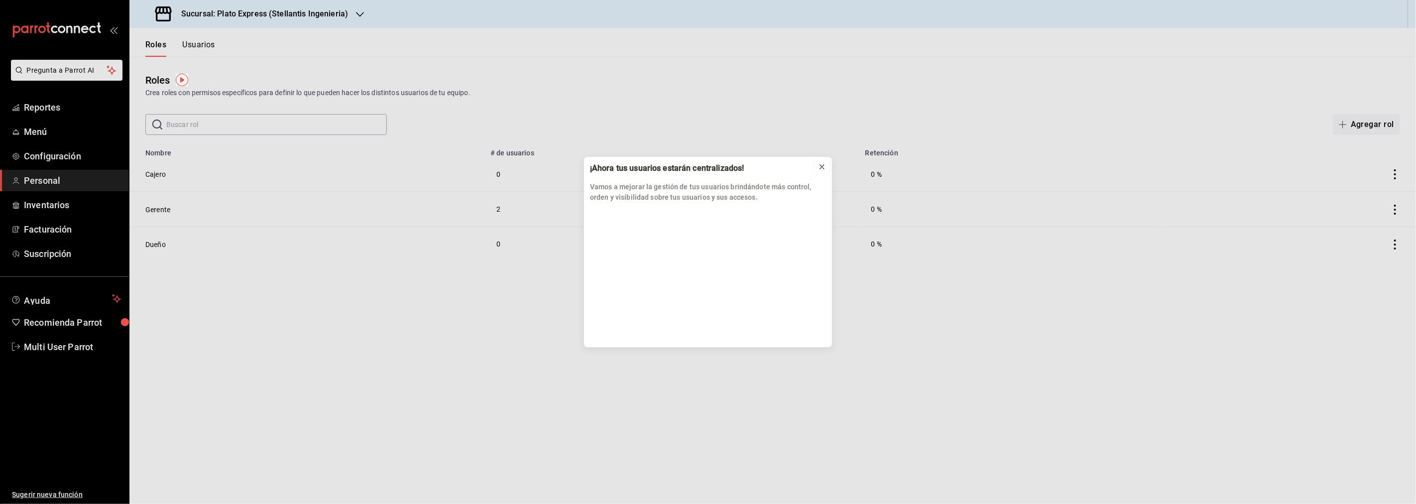
click at [824, 163] on icon at bounding box center [822, 167] width 8 height 8
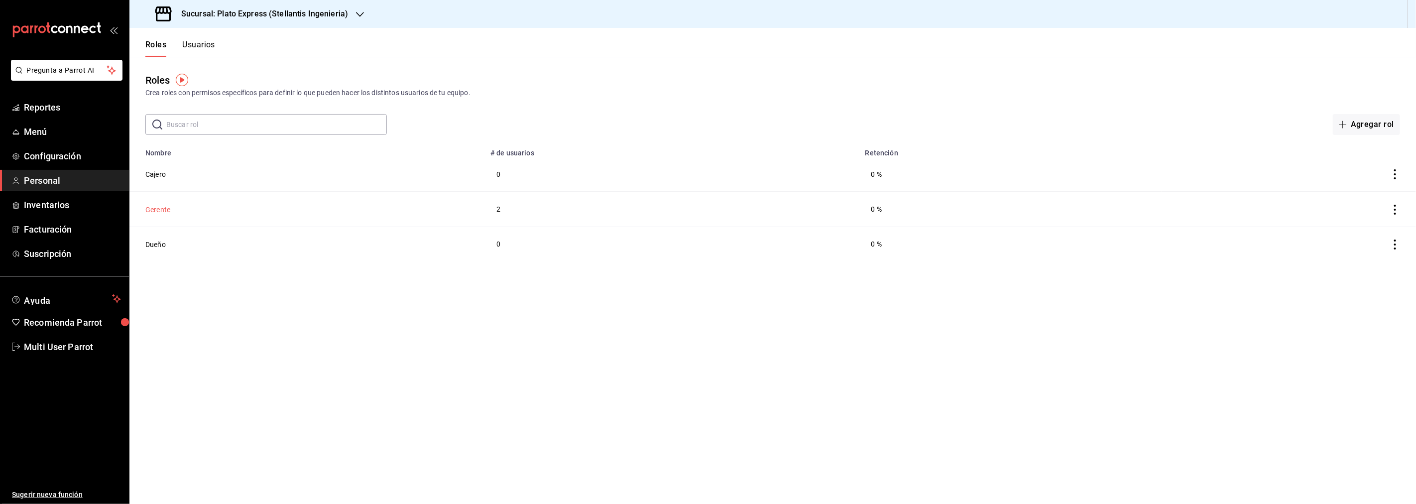
click at [152, 208] on button "Gerente" at bounding box center [157, 210] width 25 height 10
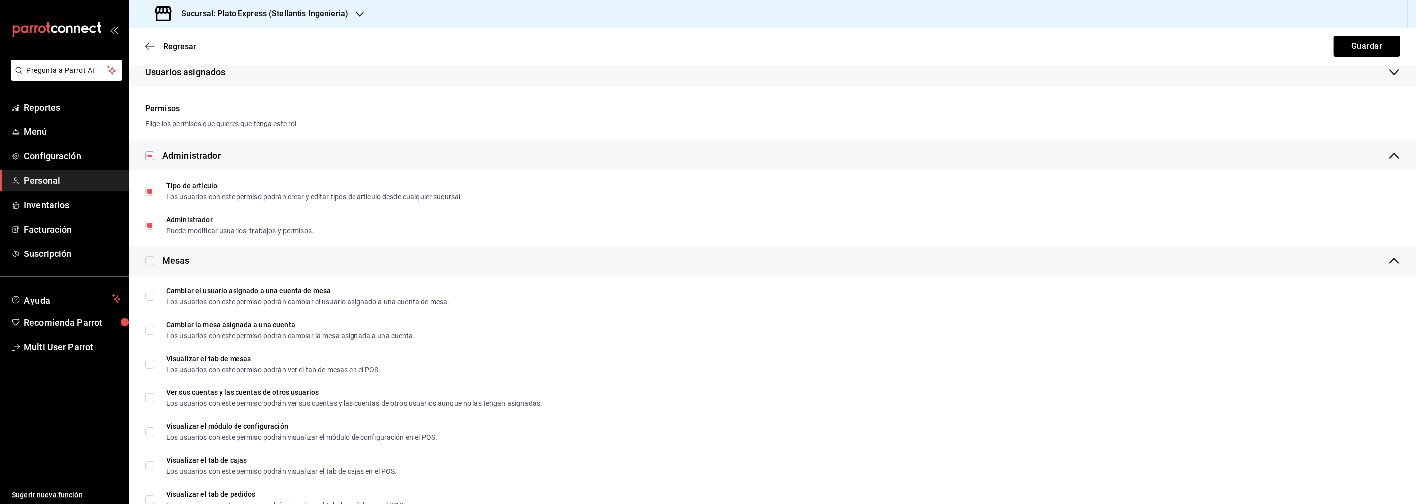
scroll to position [156, 0]
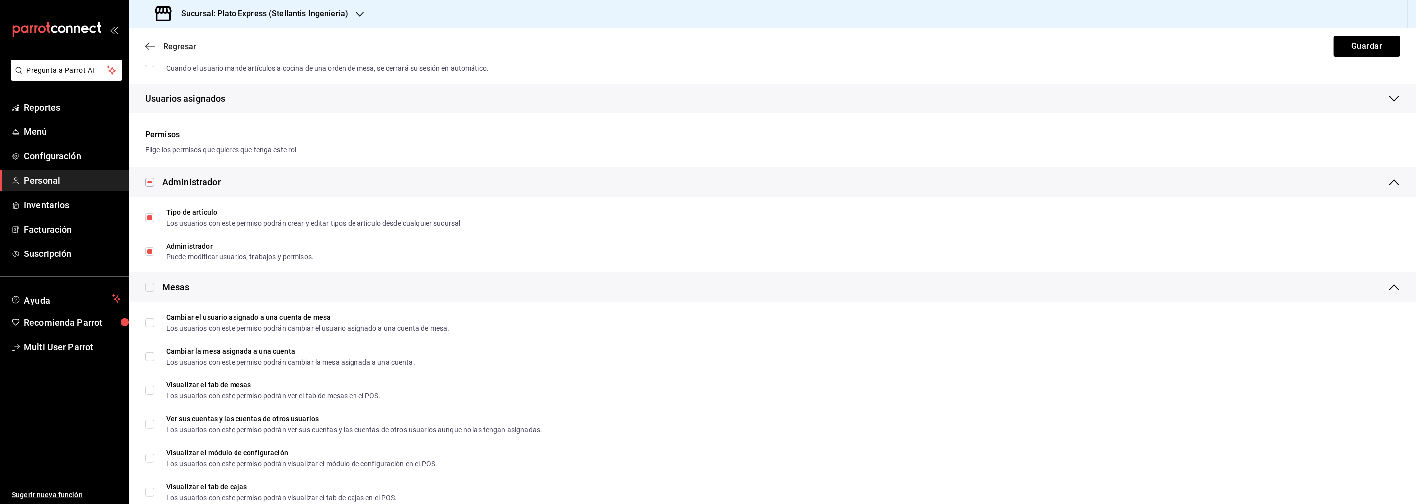
click at [152, 45] on icon "button" at bounding box center [150, 46] width 10 height 9
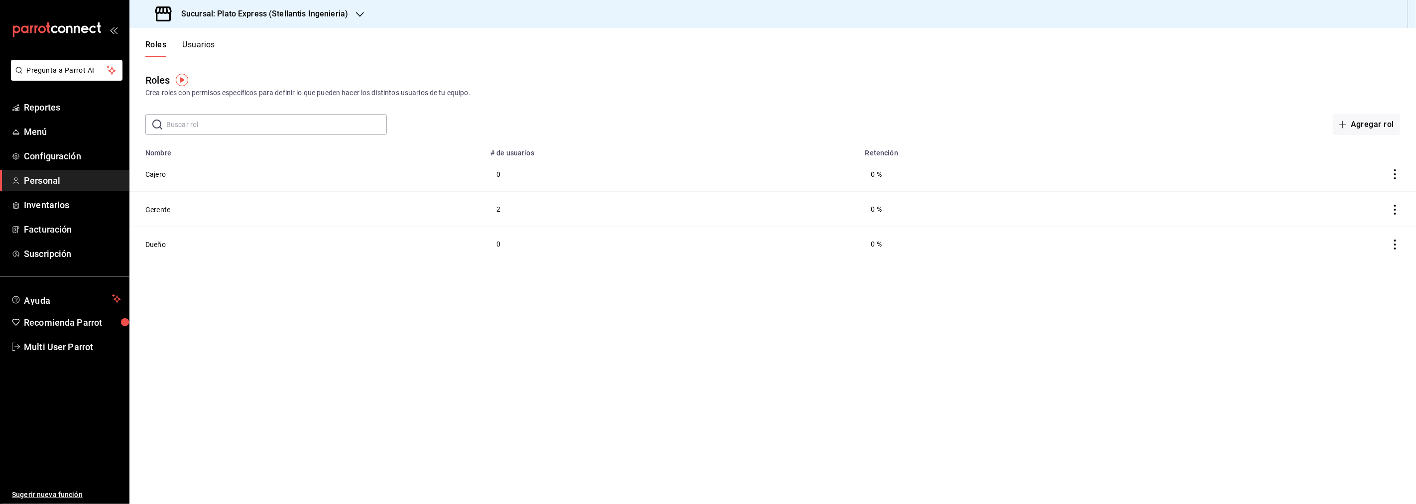
click at [193, 40] on button "Usuarios" at bounding box center [198, 48] width 33 height 17
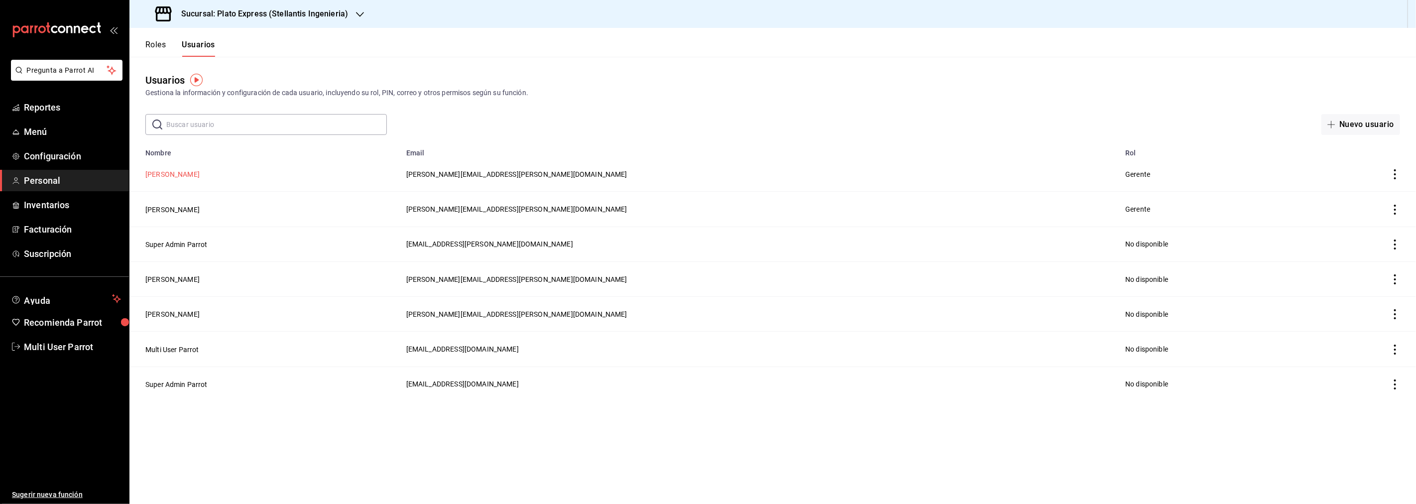
click at [163, 176] on button "[PERSON_NAME]" at bounding box center [172, 174] width 54 height 10
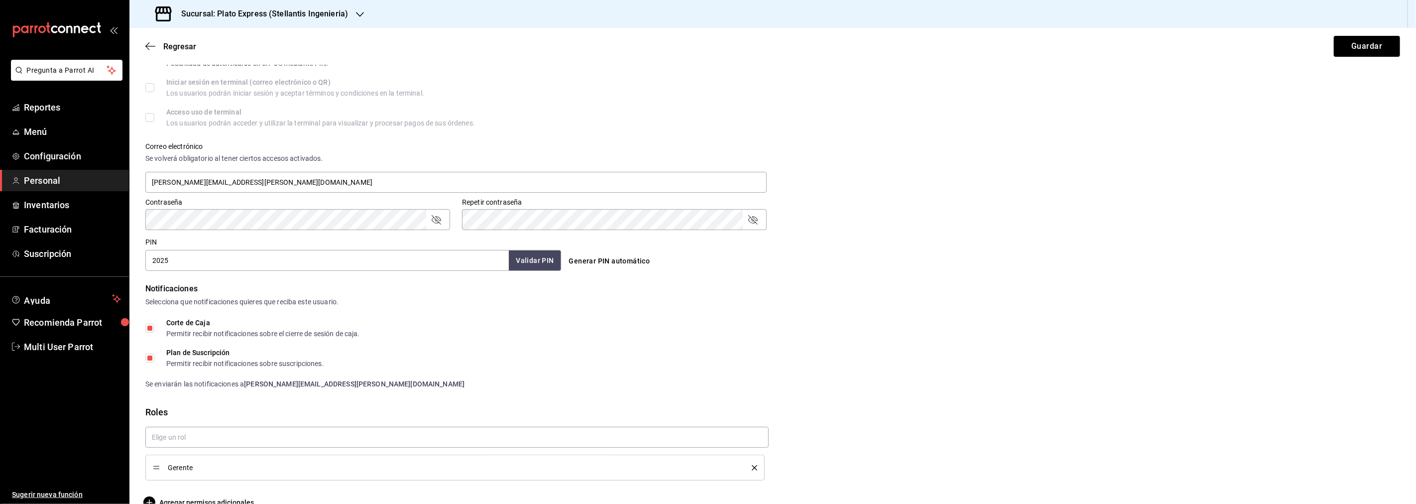
scroll to position [316, 0]
